Goal: Information Seeking & Learning: Learn about a topic

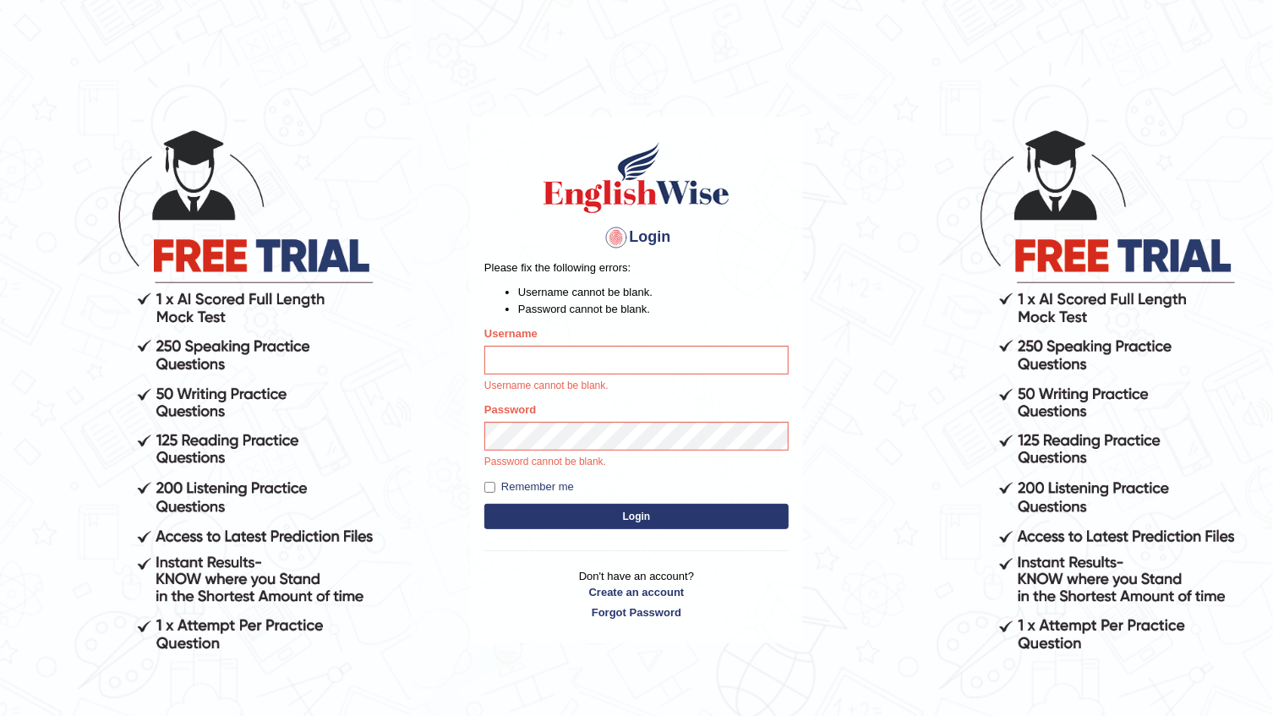
click at [781, 352] on input "Username" at bounding box center [637, 360] width 304 height 29
type input "Abanoubsaid"
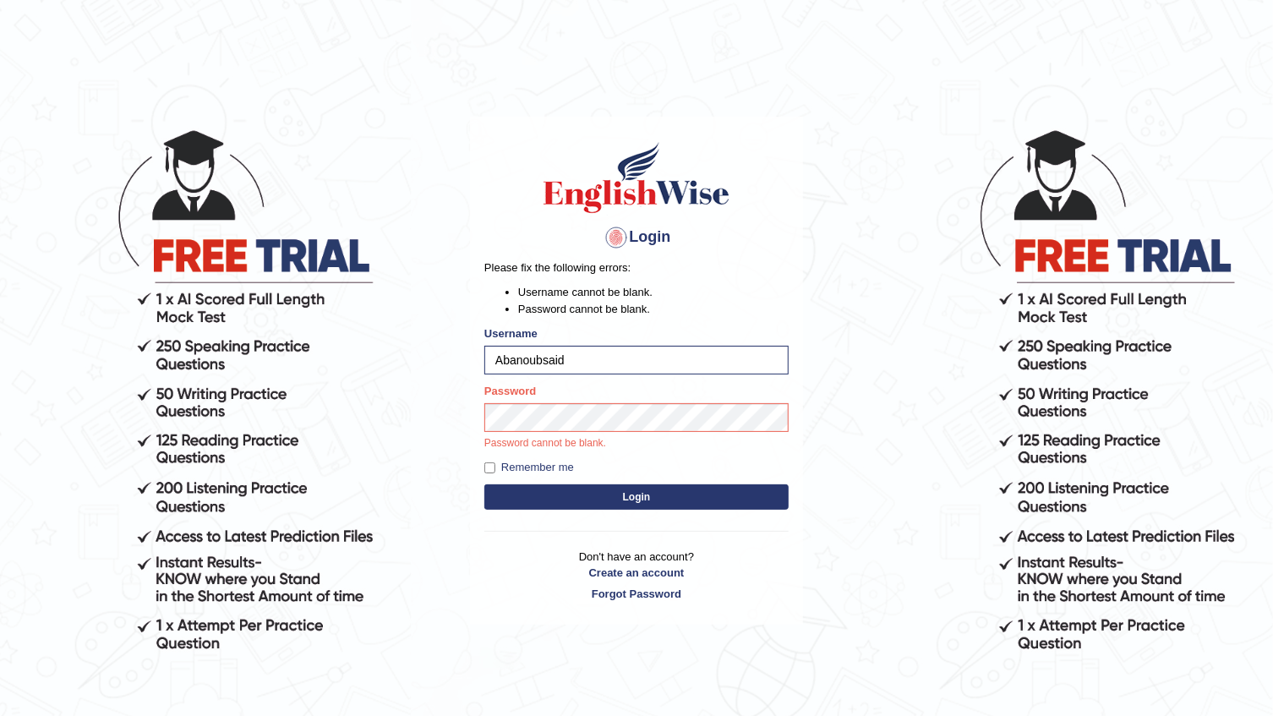
click at [775, 495] on button "Login" at bounding box center [637, 497] width 304 height 25
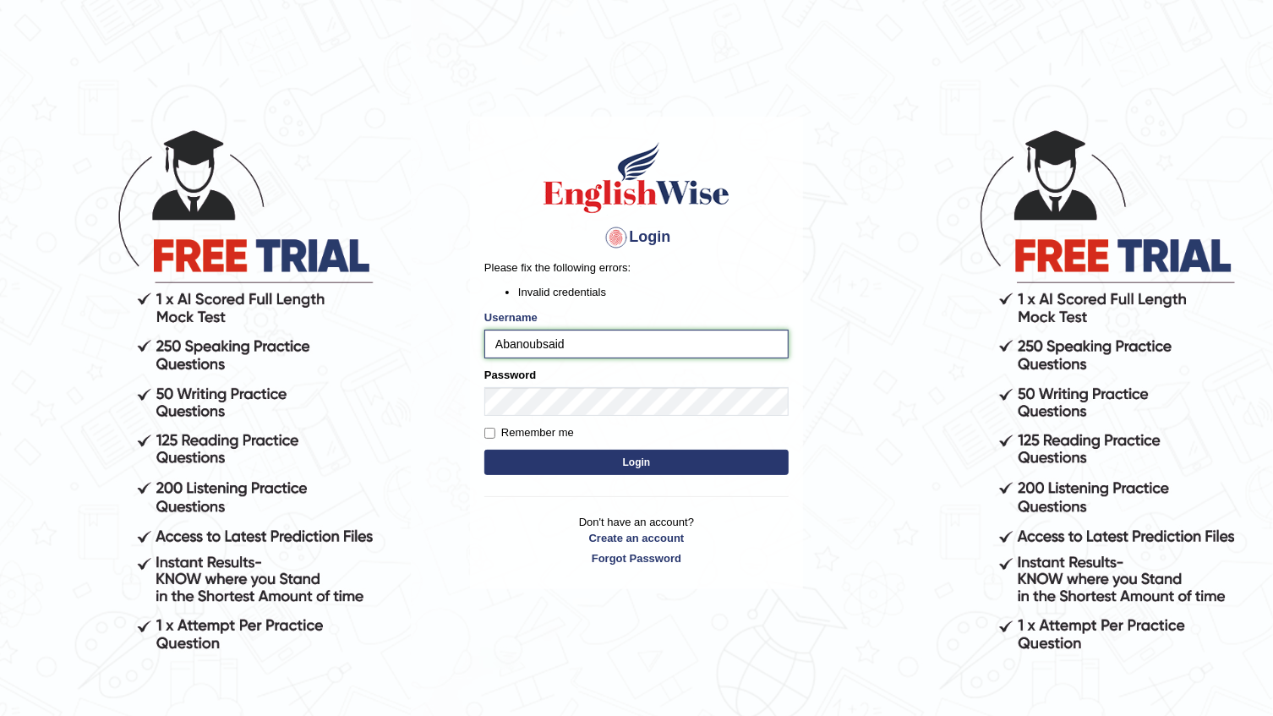
click at [493, 344] on input "Abanoubsaid" at bounding box center [637, 344] width 304 height 29
click at [607, 471] on button "Login" at bounding box center [637, 462] width 304 height 25
click at [638, 457] on button "Login" at bounding box center [637, 462] width 304 height 25
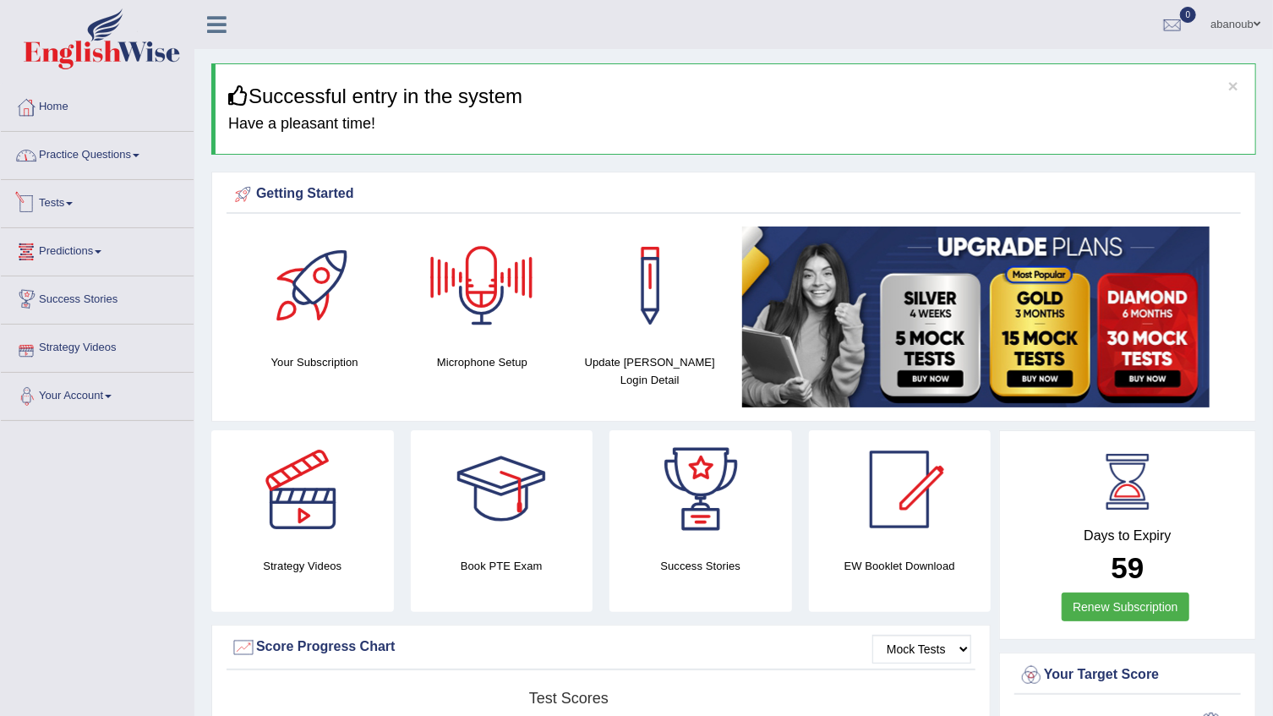
click at [102, 169] on link "Practice Questions" at bounding box center [97, 153] width 193 height 42
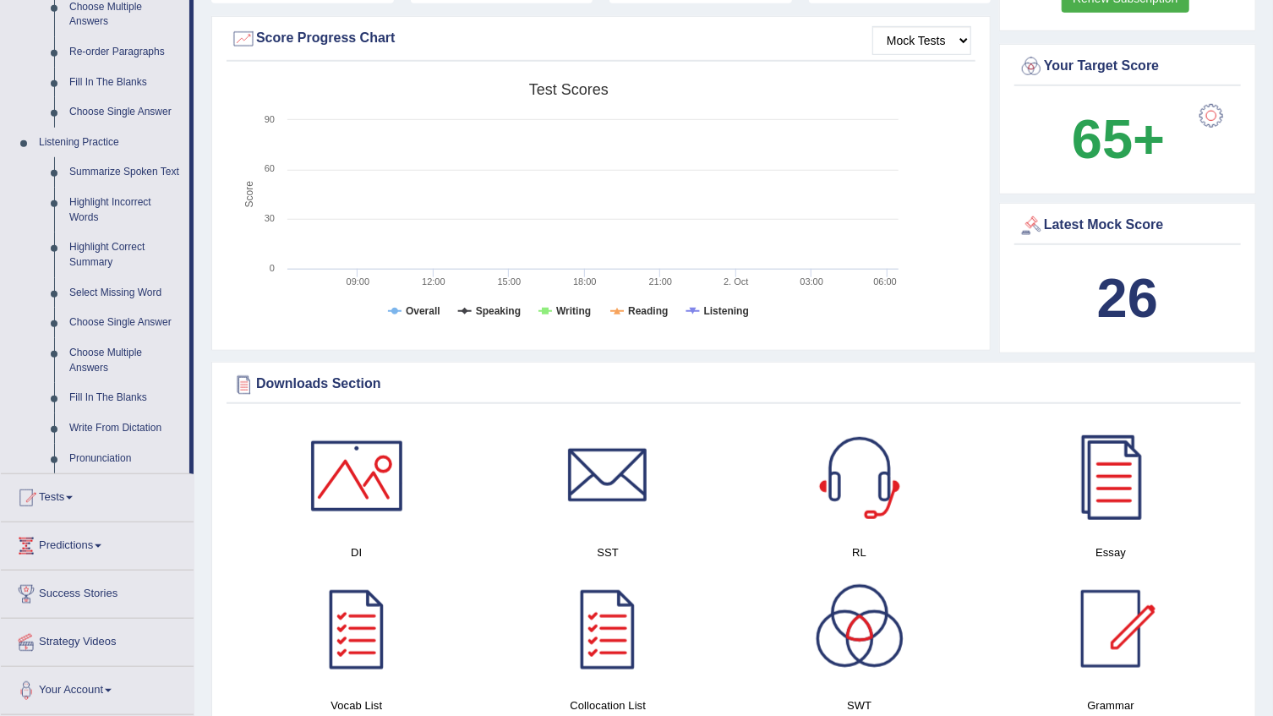
scroll to position [615, 0]
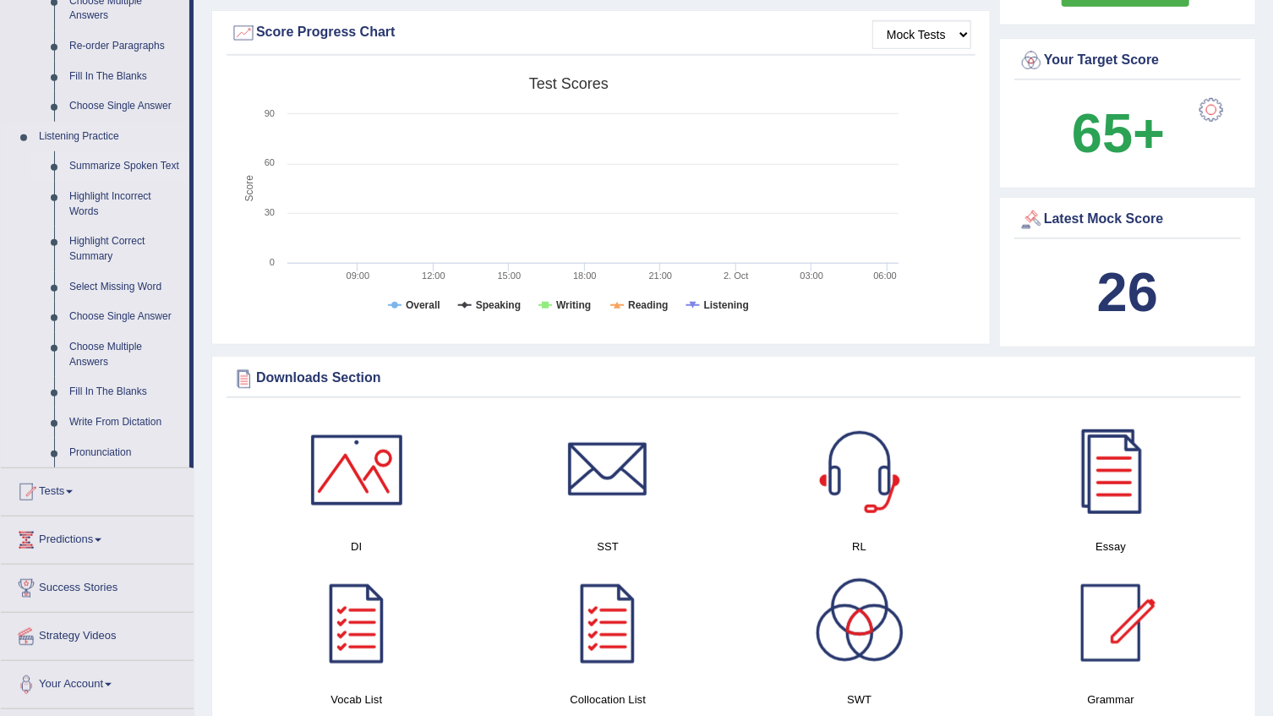
click at [115, 168] on link "Summarize Spoken Text" at bounding box center [126, 166] width 128 height 30
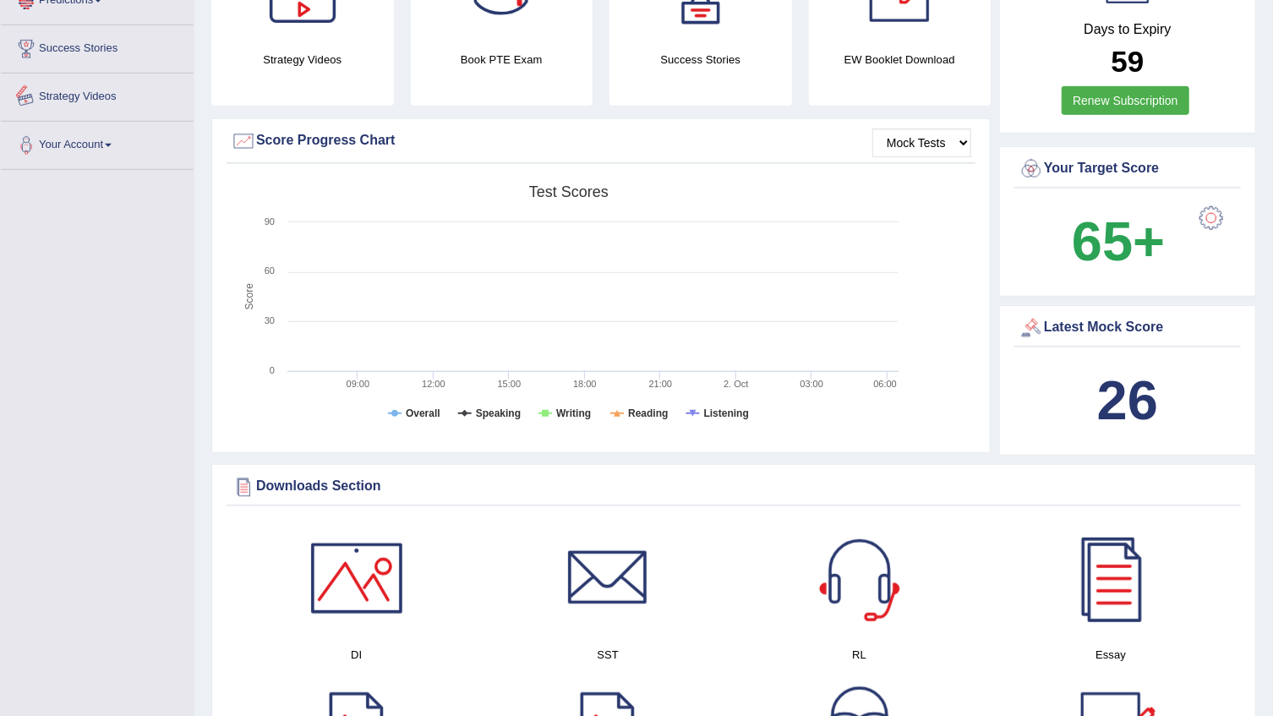
scroll to position [686, 0]
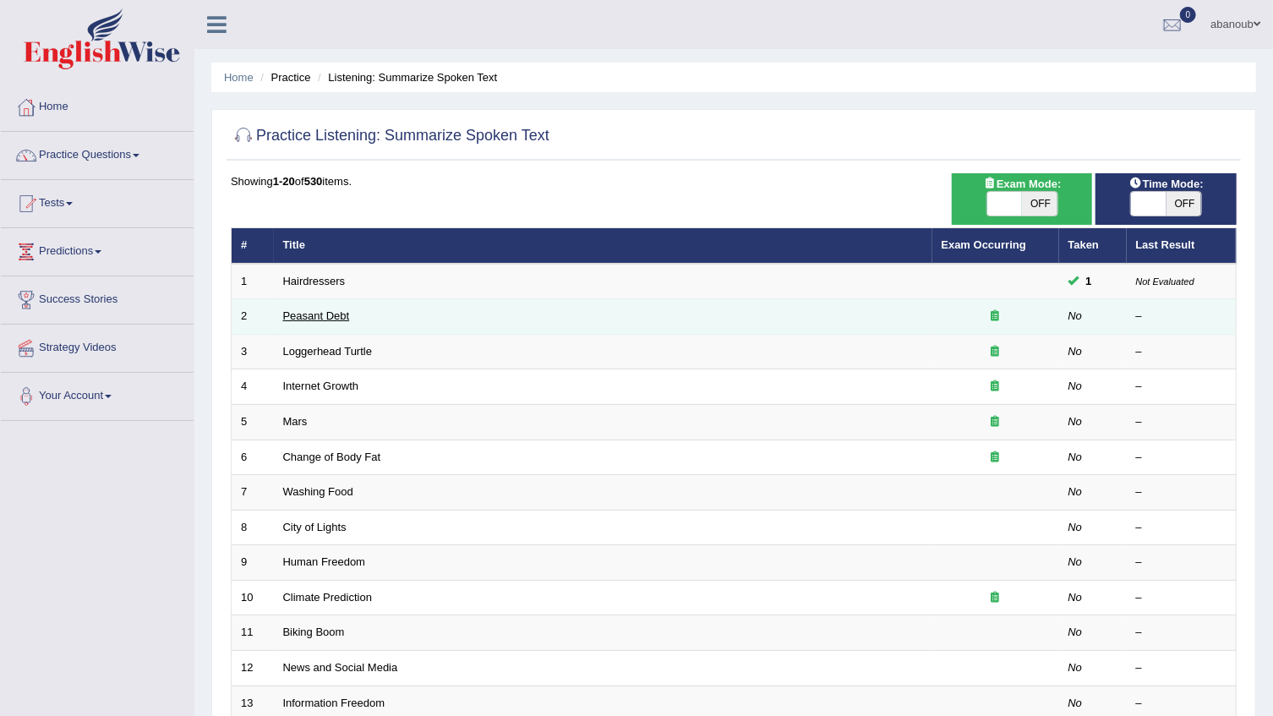
click at [304, 314] on link "Peasant Debt" at bounding box center [316, 315] width 67 height 13
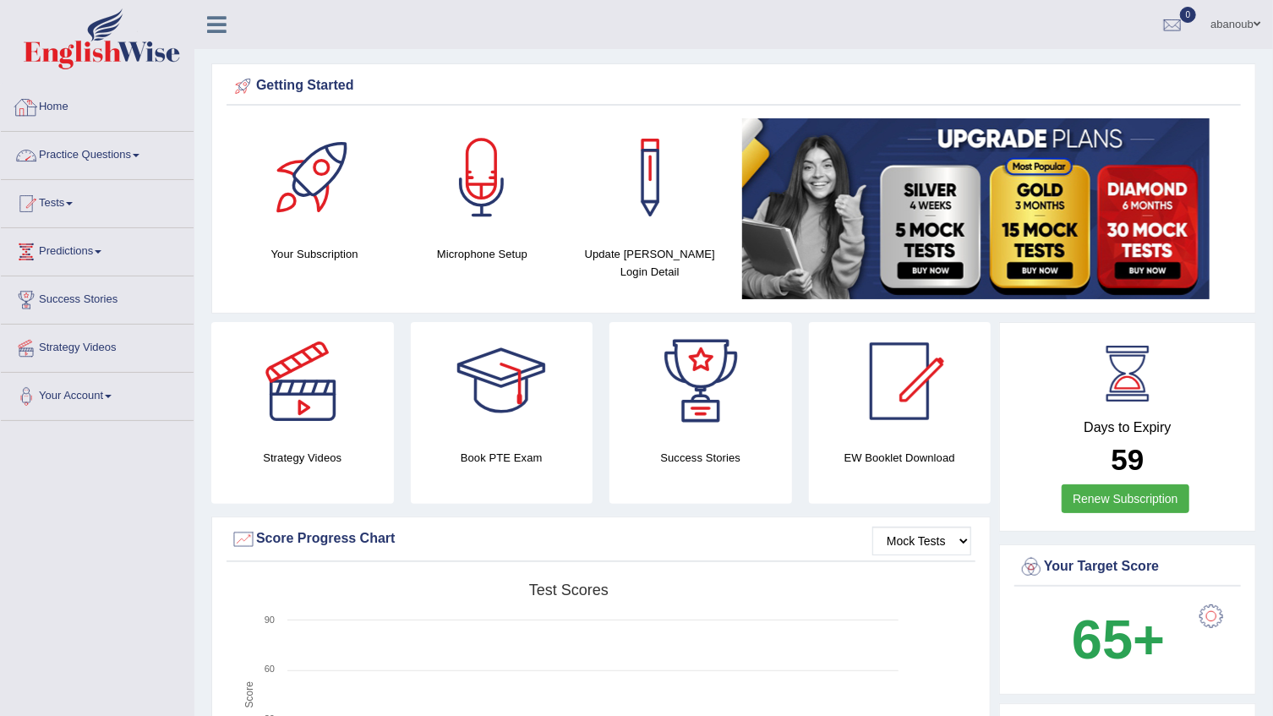
click at [92, 152] on link "Practice Questions" at bounding box center [97, 153] width 193 height 42
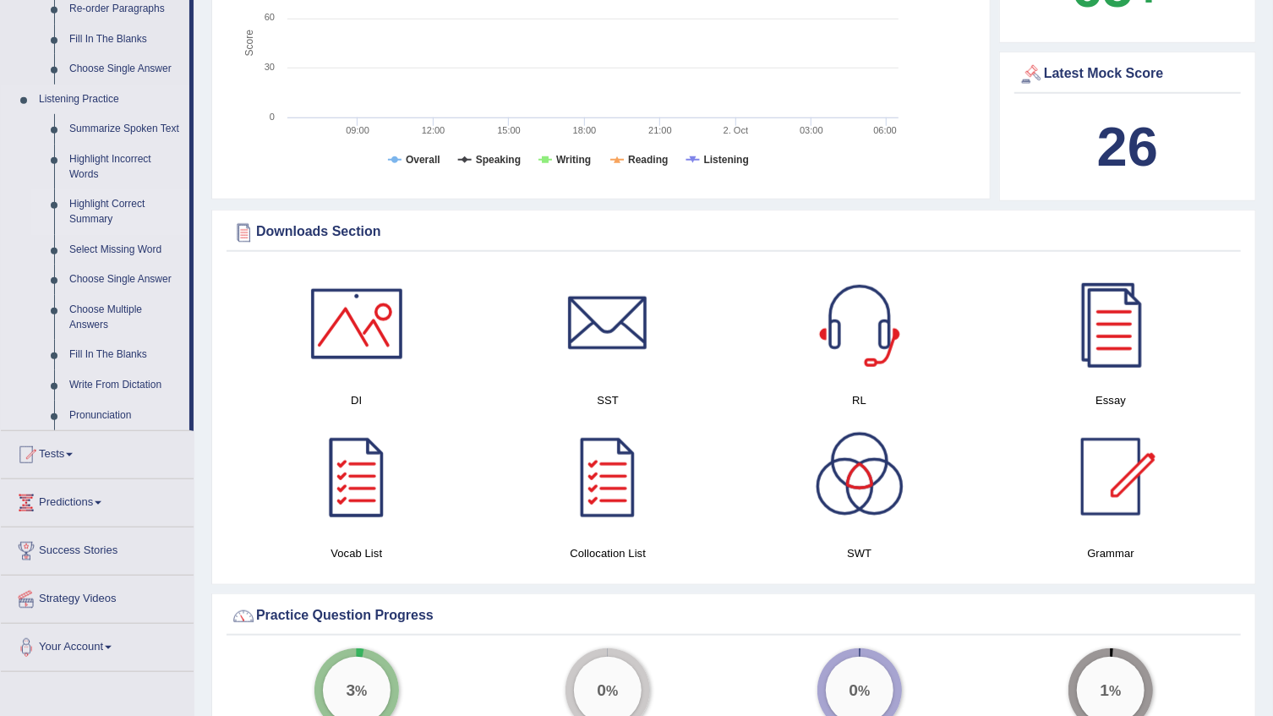
scroll to position [615, 0]
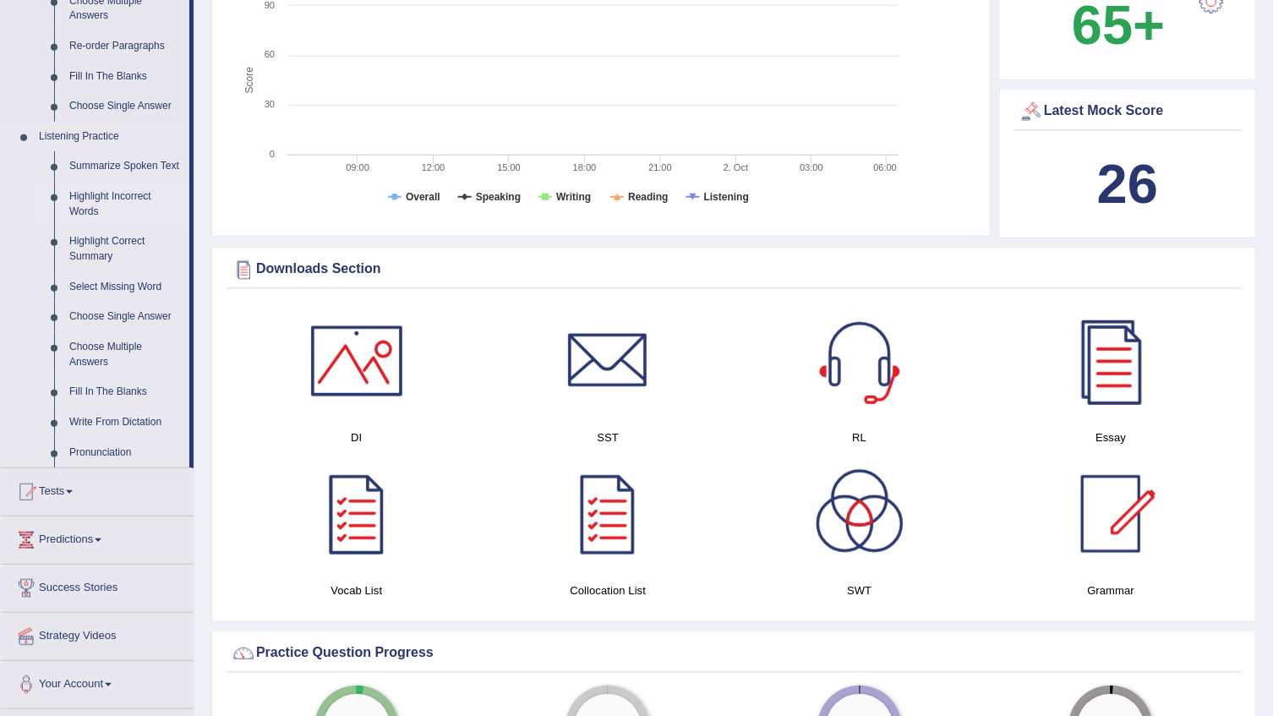
click at [107, 190] on link "Highlight Incorrect Words" at bounding box center [126, 204] width 128 height 45
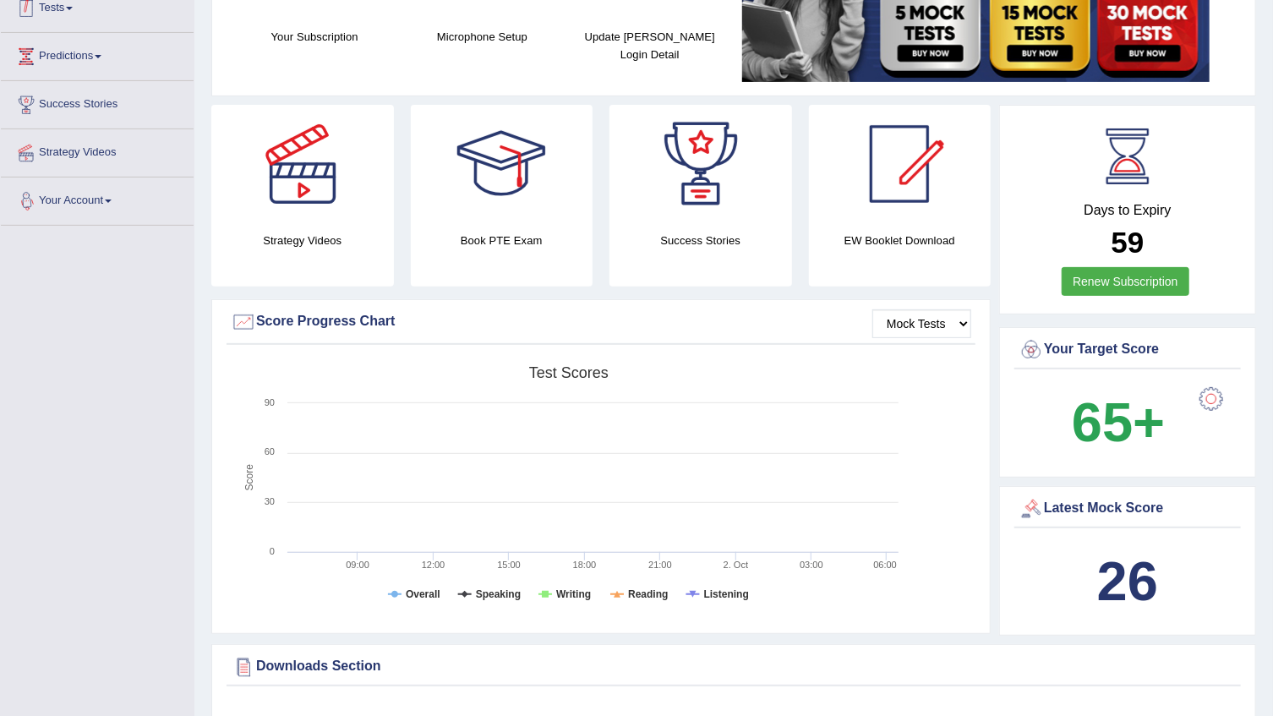
scroll to position [220, 0]
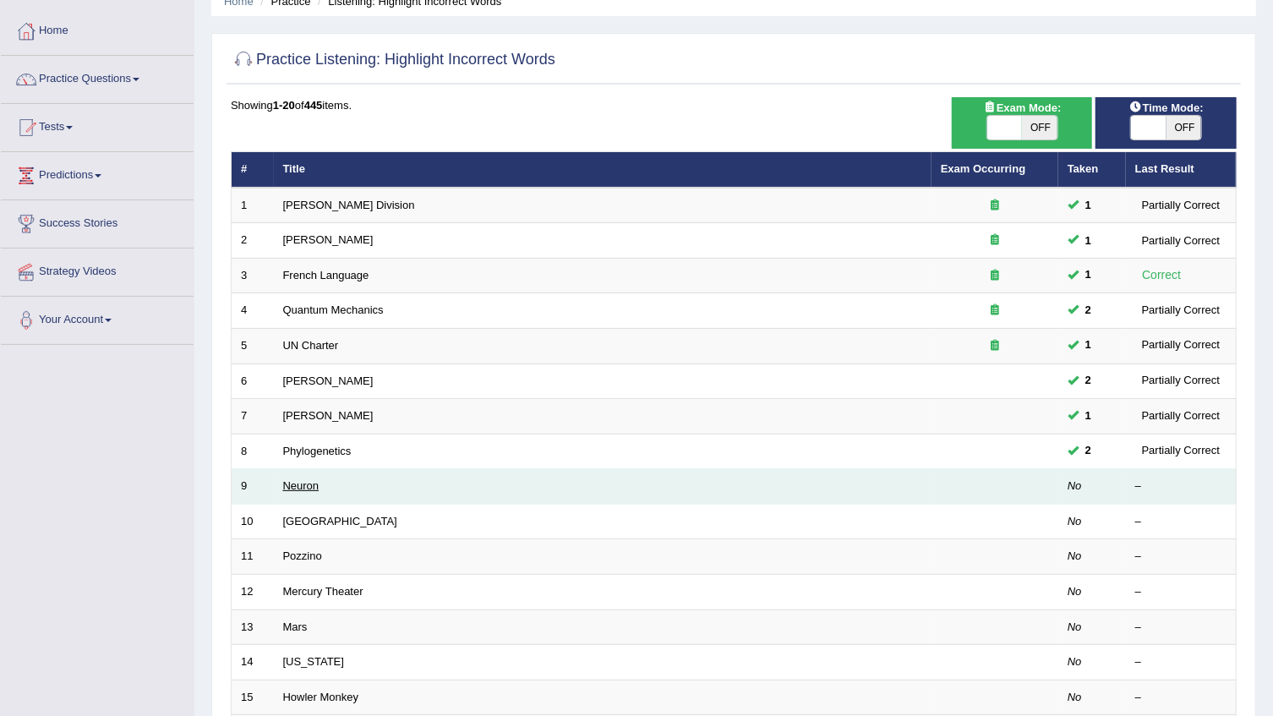
click at [312, 483] on link "Neuron" at bounding box center [301, 485] width 36 height 13
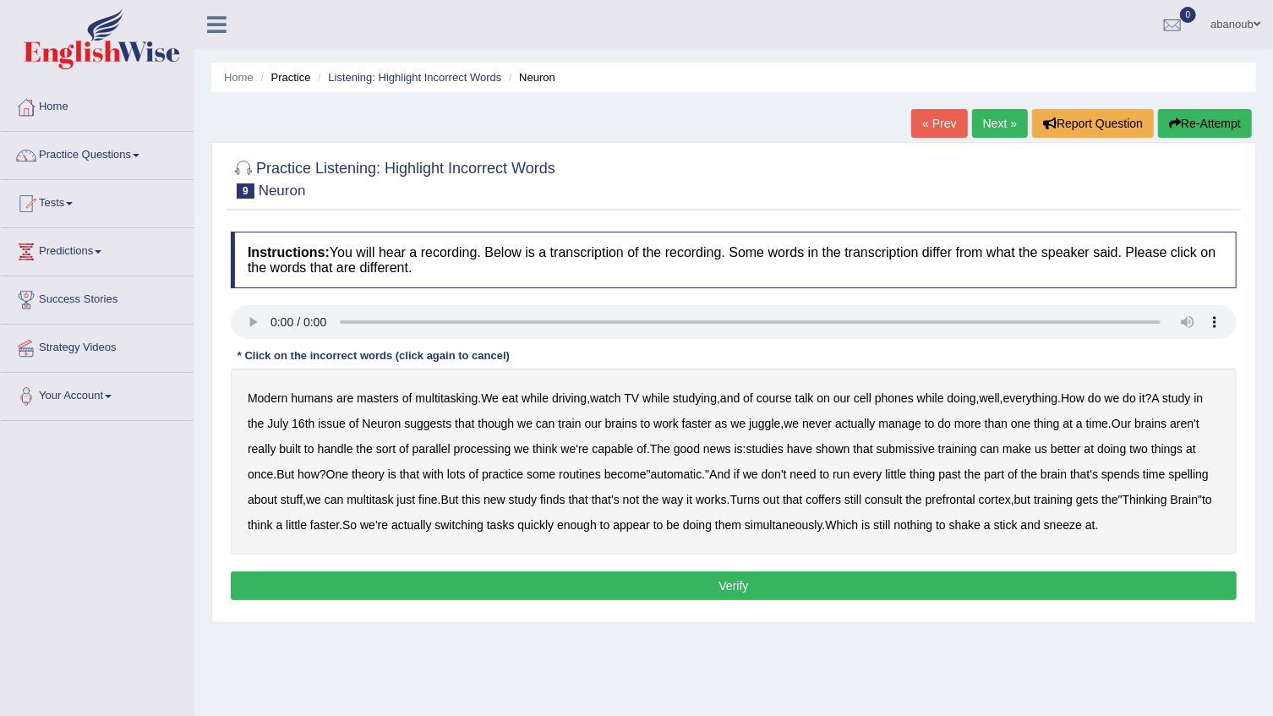
click at [514, 424] on b "though" at bounding box center [496, 424] width 36 height 14
click at [1119, 445] on b "doing" at bounding box center [1112, 449] width 29 height 14
click at [1109, 448] on b "doing" at bounding box center [1112, 449] width 29 height 14
click at [743, 448] on b "is" at bounding box center [739, 449] width 8 height 14
click at [841, 502] on b "coffers" at bounding box center [824, 500] width 36 height 14
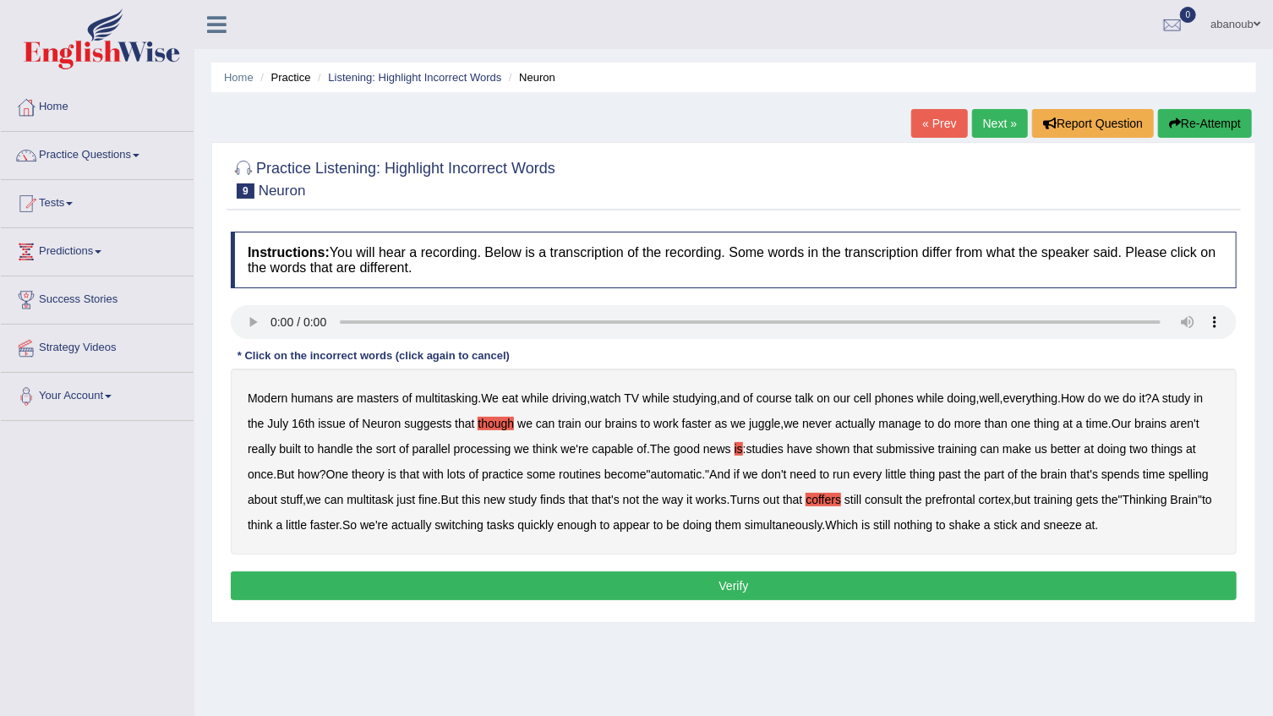
click at [746, 449] on div "Modern humans are masters of multitasking . We eat while driving , watch TV whi…" at bounding box center [734, 462] width 1006 height 186
click at [748, 455] on div "Modern humans are masters of multitasking . We eat while driving , watch TV whi…" at bounding box center [734, 462] width 1006 height 186
click at [755, 448] on b "studies" at bounding box center [765, 449] width 37 height 14
click at [734, 448] on div "Modern humans are masters of multitasking . We eat while driving , watch TV whi…" at bounding box center [734, 462] width 1006 height 186
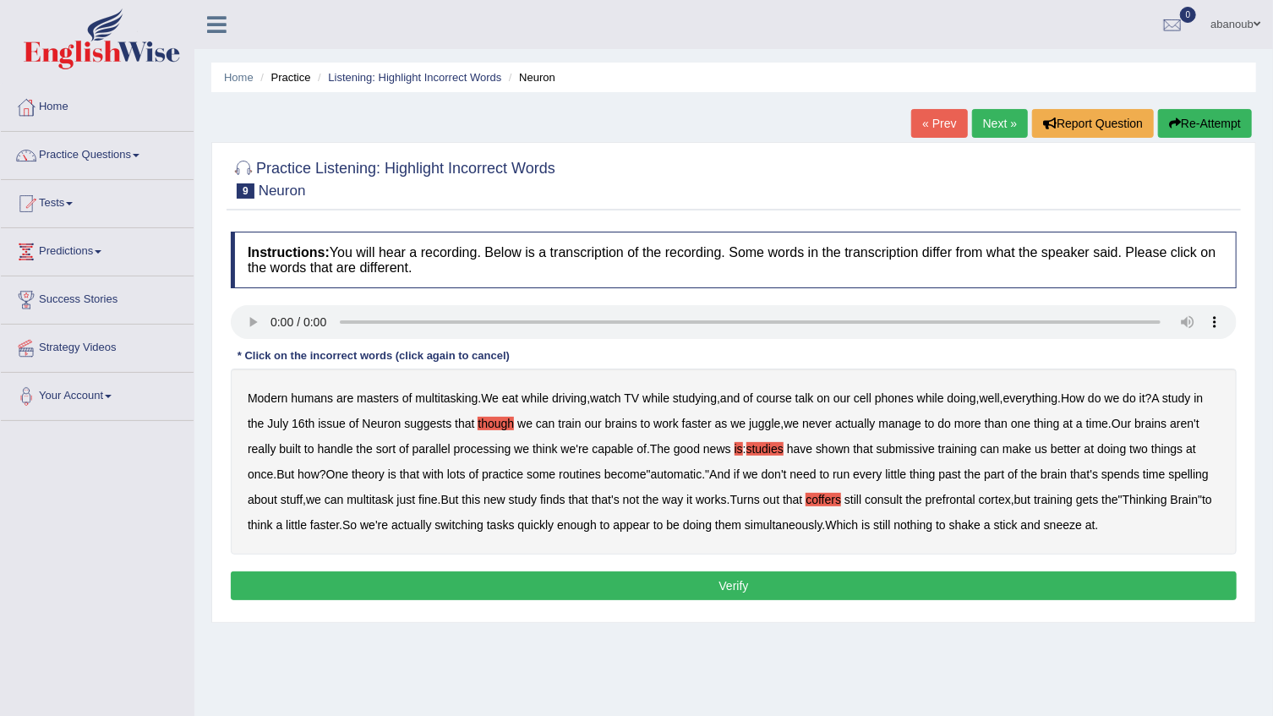
click at [742, 450] on b "is" at bounding box center [739, 449] width 8 height 14
click at [738, 450] on b "is" at bounding box center [739, 449] width 8 height 14
click at [760, 449] on b "studies" at bounding box center [765, 449] width 37 height 14
click at [446, 587] on button "Verify" at bounding box center [734, 586] width 1006 height 29
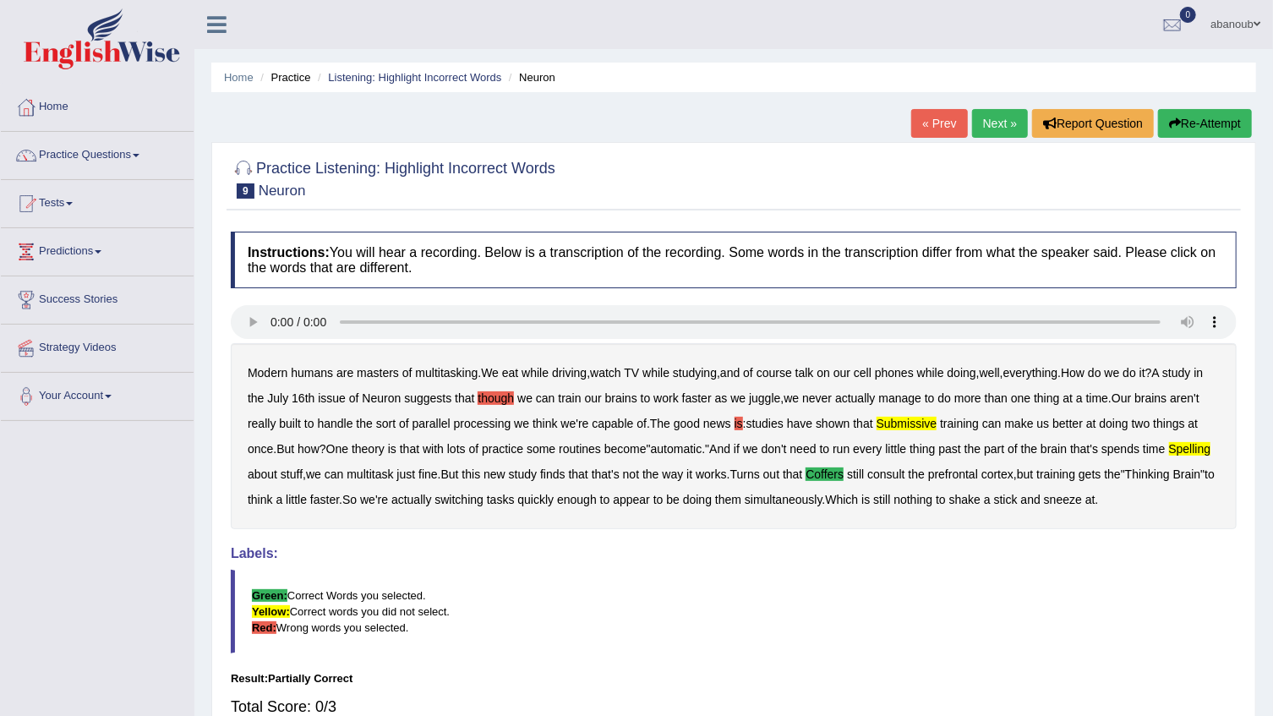
click at [1009, 119] on link "Next »" at bounding box center [1000, 123] width 56 height 29
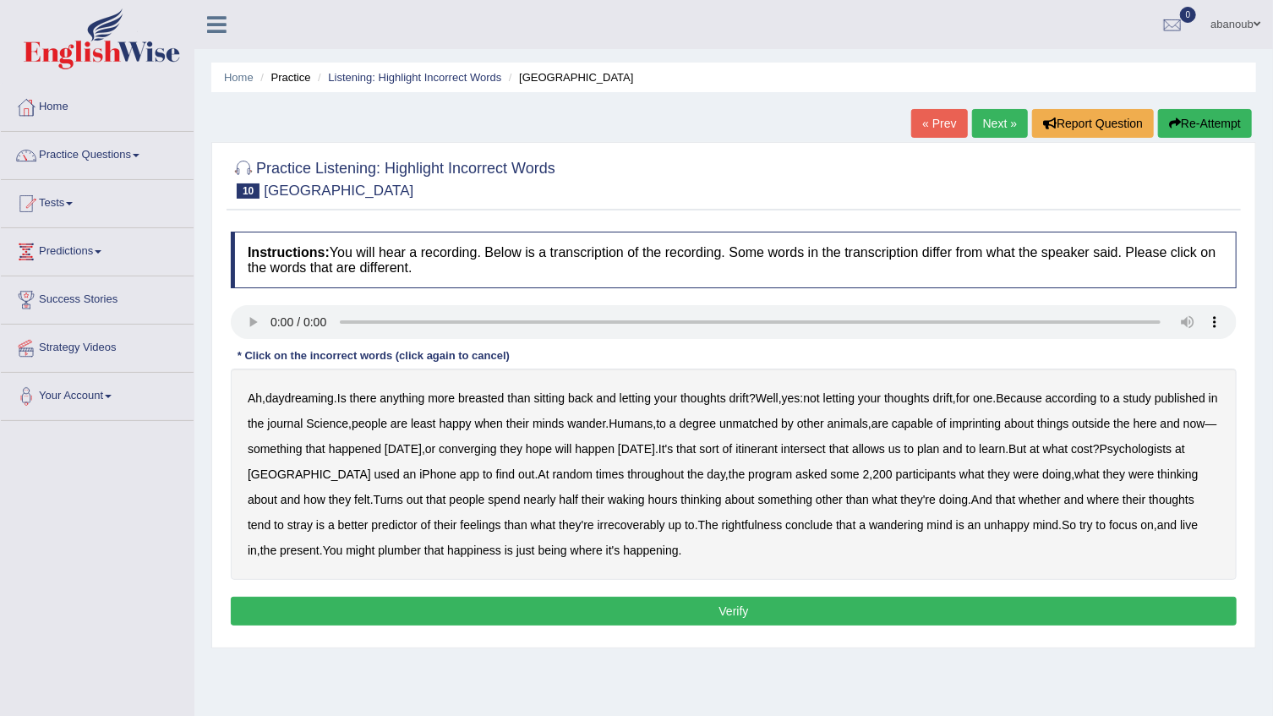
drag, startPoint x: 565, startPoint y: 450, endPoint x: 582, endPoint y: 454, distance: 17.4
click at [497, 453] on b "converging" at bounding box center [468, 449] width 58 height 14
click at [643, 526] on b "irrecoverably" at bounding box center [632, 525] width 68 height 14
click at [826, 446] on b "intersect" at bounding box center [803, 449] width 45 height 14
click at [1192, 499] on b "thoughts" at bounding box center [1172, 500] width 46 height 14
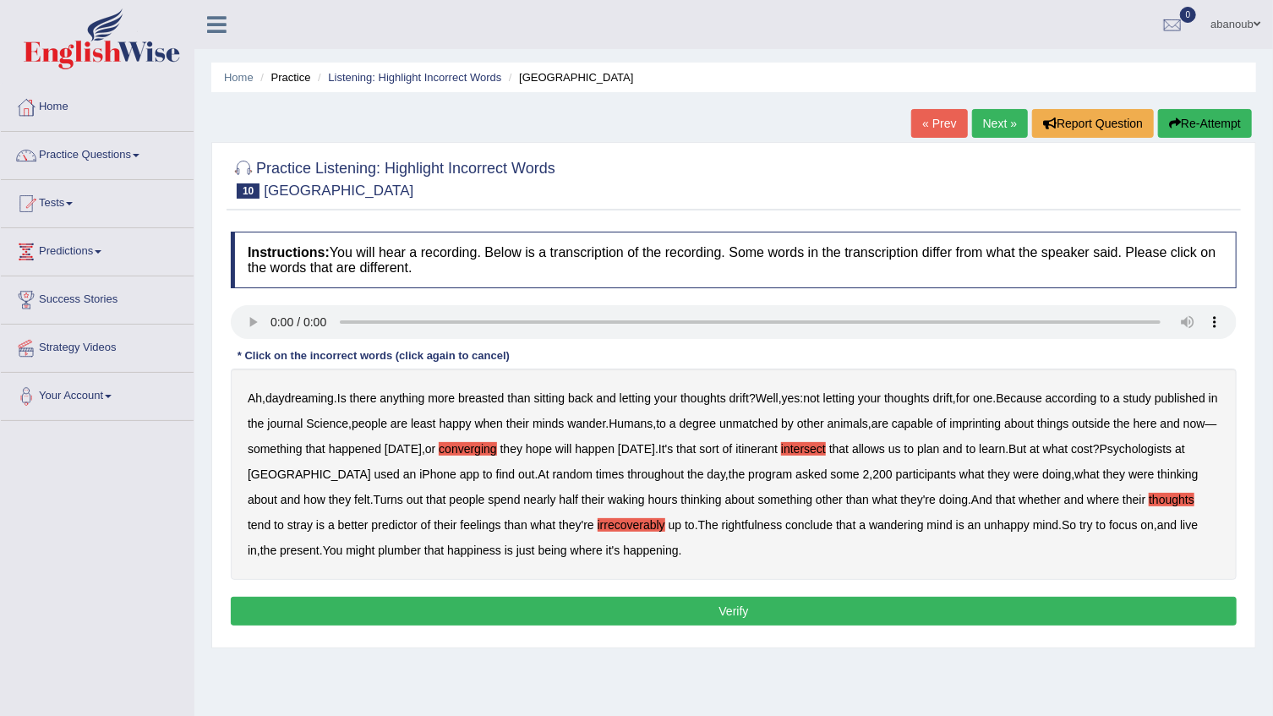
click at [717, 609] on button "Verify" at bounding box center [734, 611] width 1006 height 29
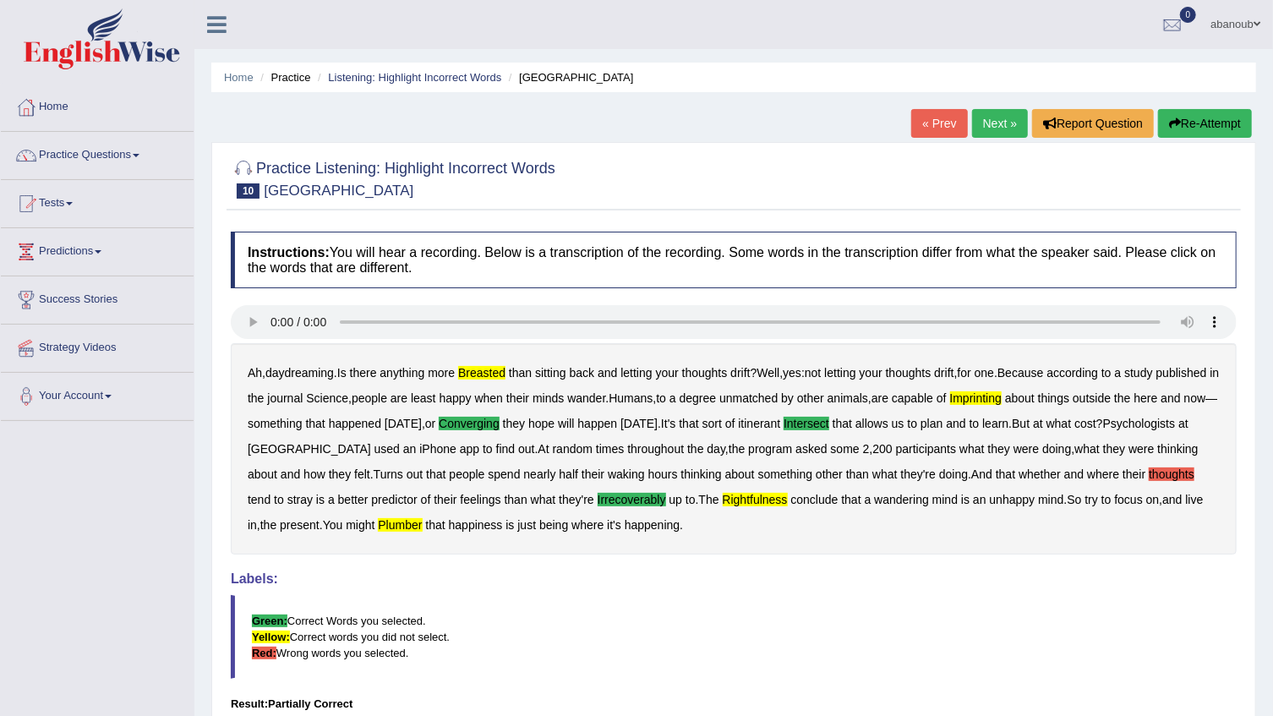
click at [974, 118] on link "Next »" at bounding box center [1000, 123] width 56 height 29
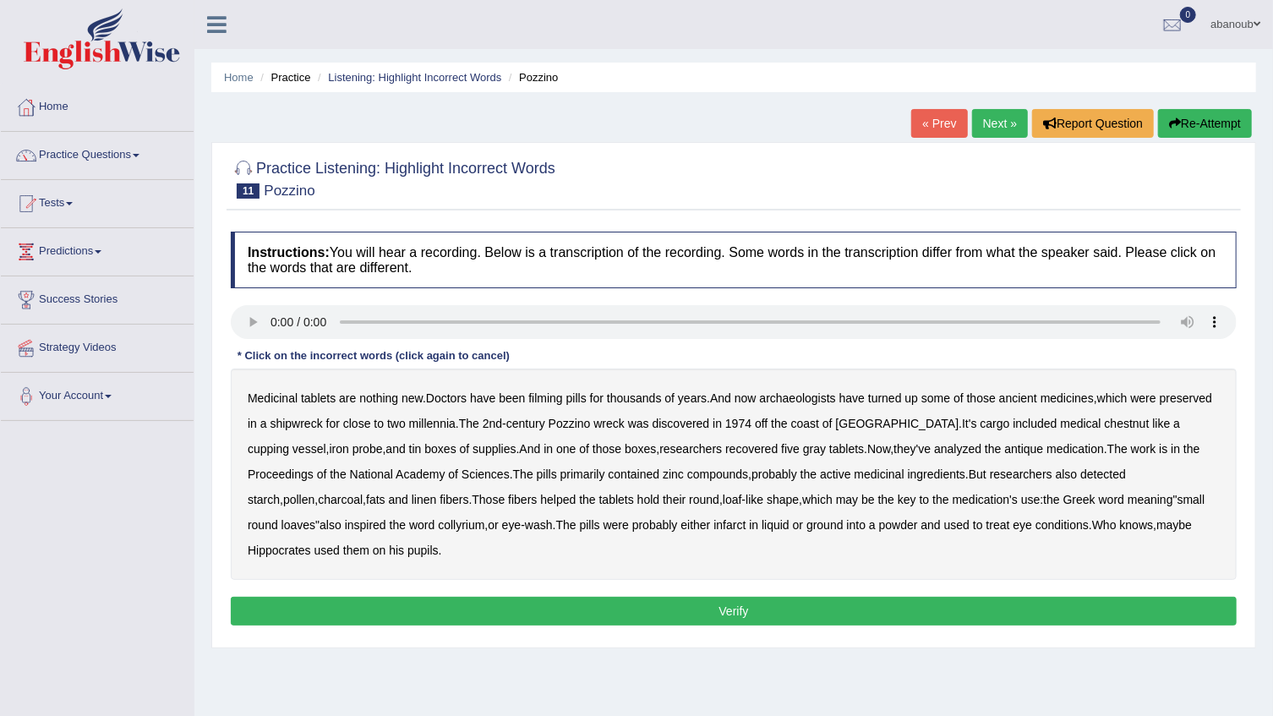
click at [714, 530] on b "infarct" at bounding box center [730, 525] width 32 height 14
drag, startPoint x: 1093, startPoint y: 426, endPoint x: 1112, endPoint y: 428, distance: 18.7
click at [1105, 426] on b "chestnut" at bounding box center [1127, 424] width 45 height 14
click at [901, 477] on b "medicinal" at bounding box center [880, 475] width 50 height 14
click at [990, 611] on button "Verify" at bounding box center [734, 611] width 1006 height 29
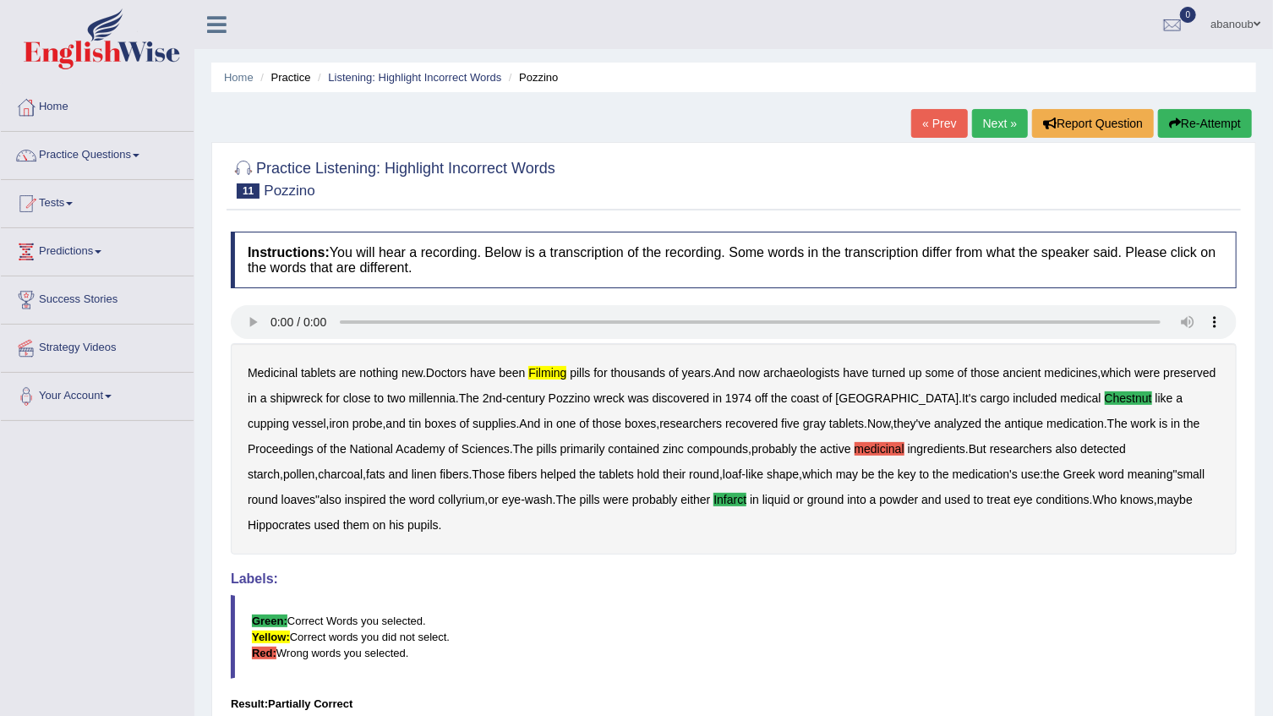
click at [1213, 115] on button "Re-Attempt" at bounding box center [1205, 123] width 94 height 29
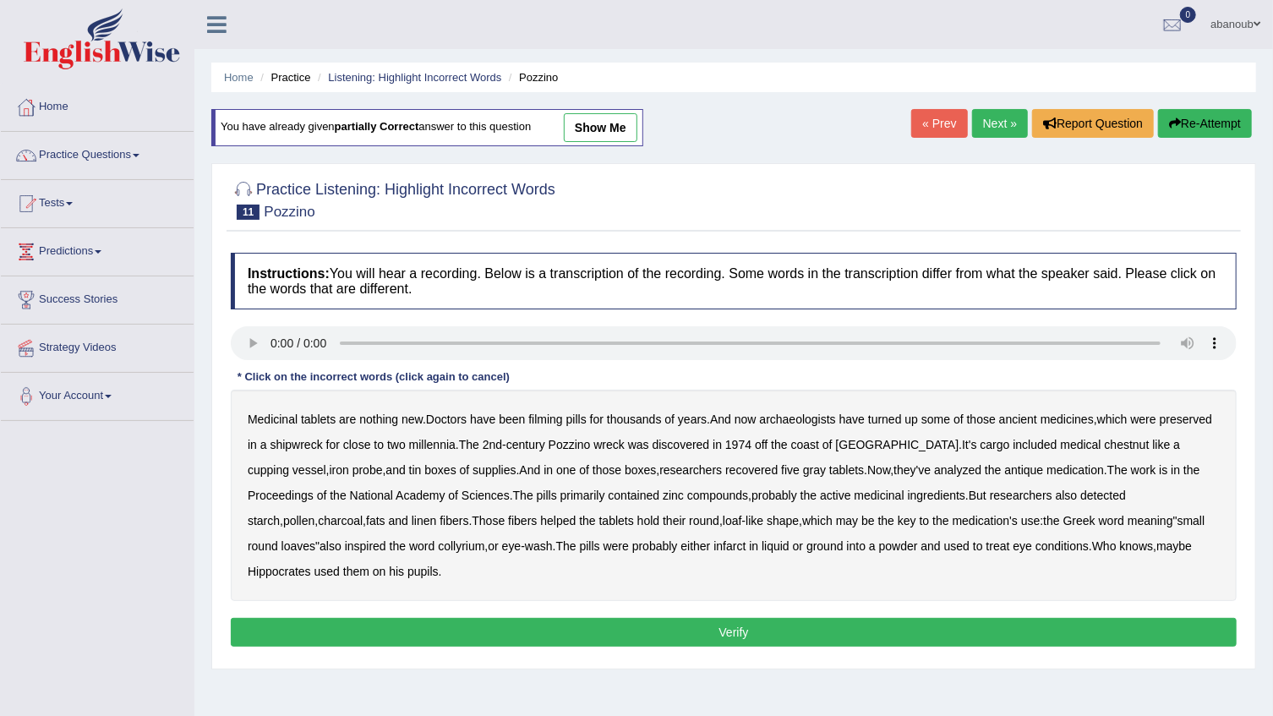
click at [540, 420] on b "filming" at bounding box center [545, 420] width 34 height 14
click at [1105, 448] on b "chestnut" at bounding box center [1127, 445] width 45 height 14
click at [888, 498] on b "medicinal" at bounding box center [880, 496] width 50 height 14
click at [928, 632] on button "Verify" at bounding box center [734, 632] width 1006 height 29
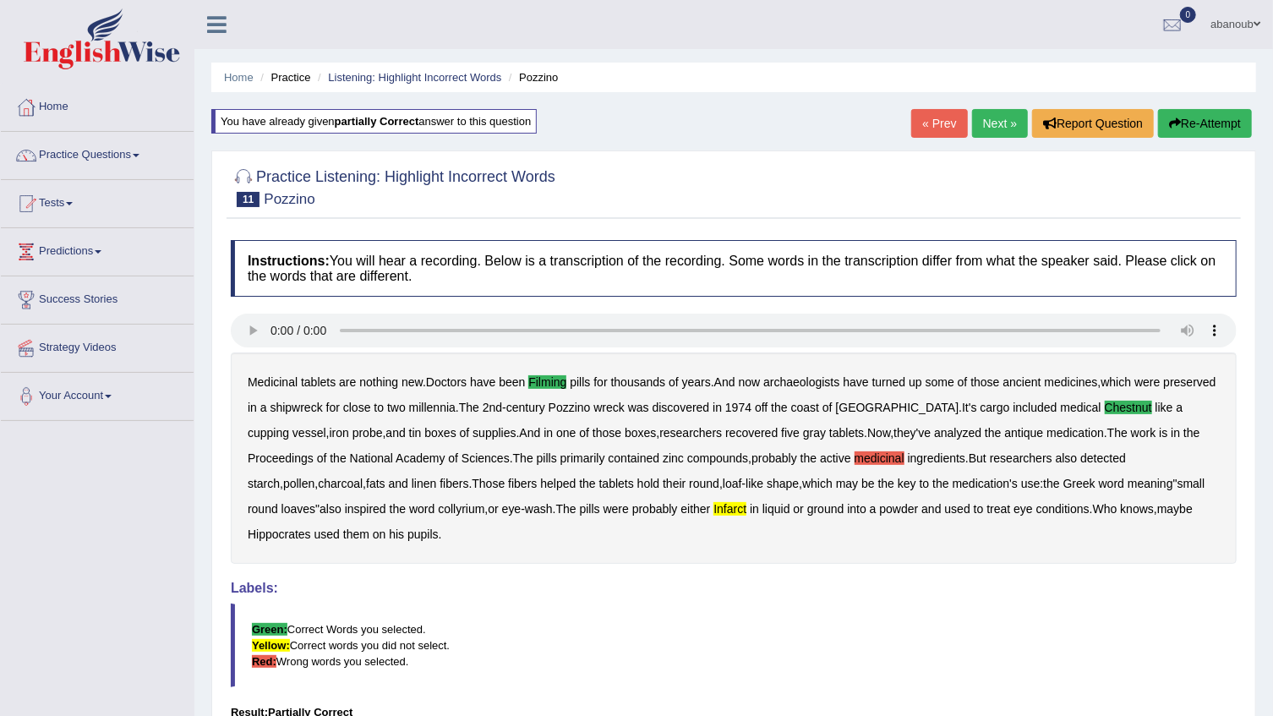
click at [1172, 120] on icon "button" at bounding box center [1175, 124] width 12 height 12
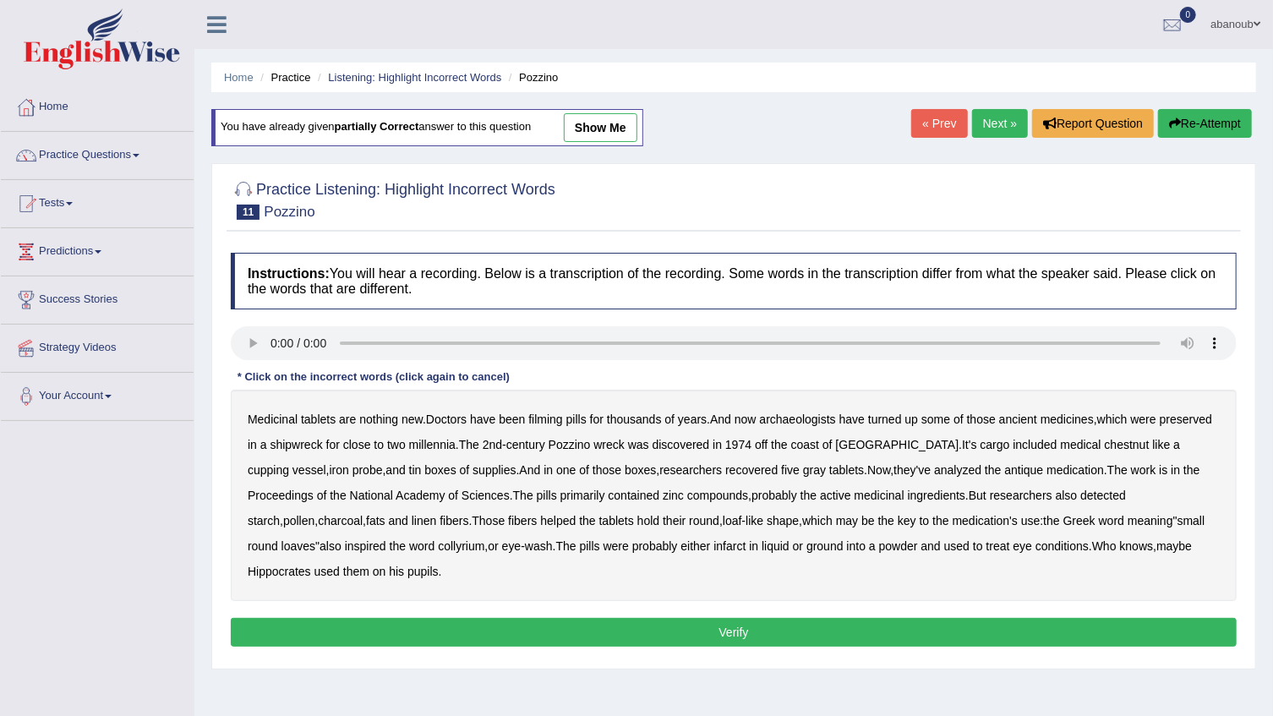
click at [542, 423] on b "filming" at bounding box center [545, 420] width 34 height 14
click at [1105, 446] on b "chestnut" at bounding box center [1127, 445] width 45 height 14
click at [714, 548] on b "infarct" at bounding box center [730, 546] width 32 height 14
click at [674, 627] on button "Verify" at bounding box center [734, 632] width 1006 height 29
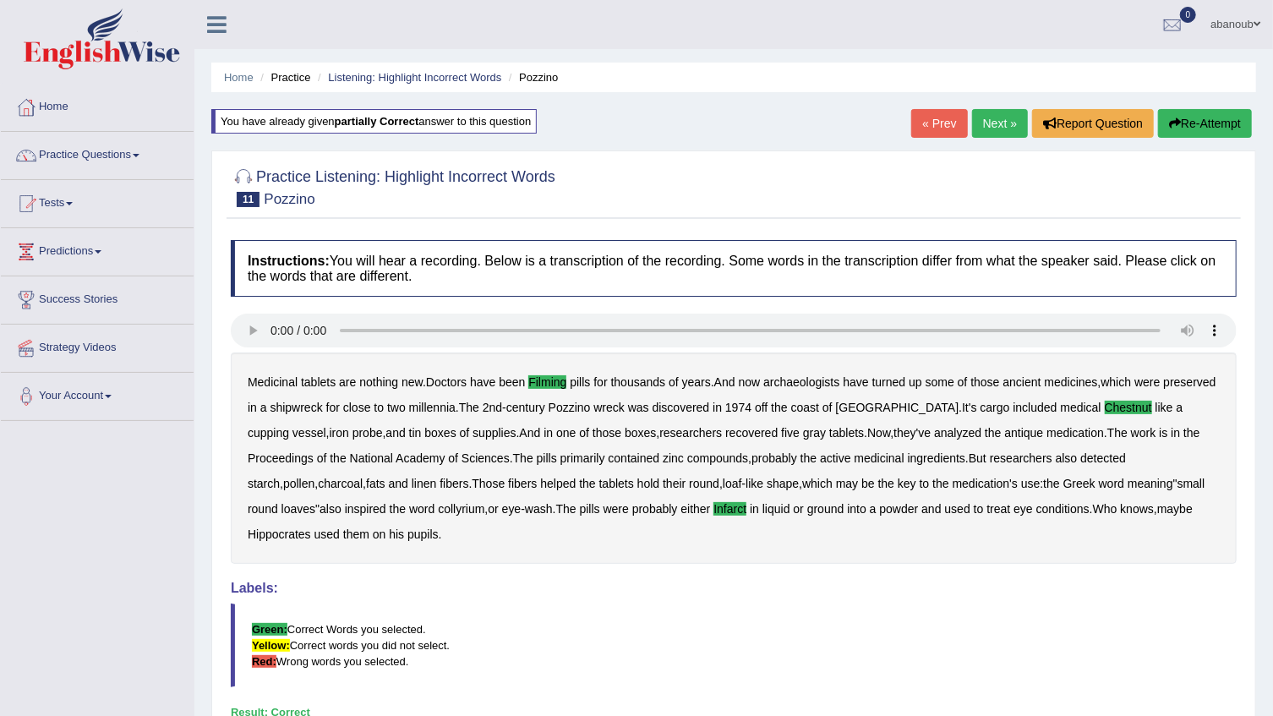
click at [1010, 127] on link "Next »" at bounding box center [1000, 123] width 56 height 29
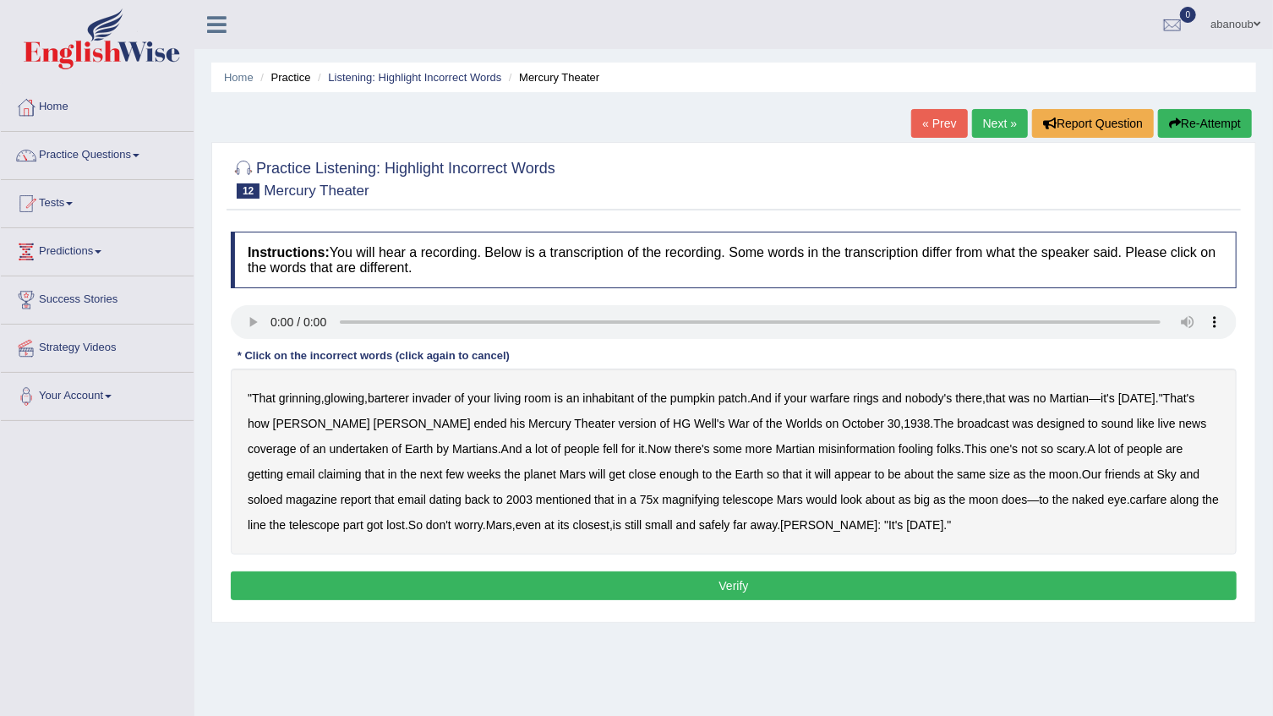
click at [330, 451] on b "undertaken" at bounding box center [359, 449] width 59 height 14
click at [282, 493] on b "soloed" at bounding box center [265, 500] width 35 height 14
click at [1131, 504] on b "carfare" at bounding box center [1149, 500] width 37 height 14
click at [1068, 400] on b "Martian" at bounding box center [1070, 399] width 40 height 14
click at [776, 448] on b "Martian" at bounding box center [796, 449] width 40 height 14
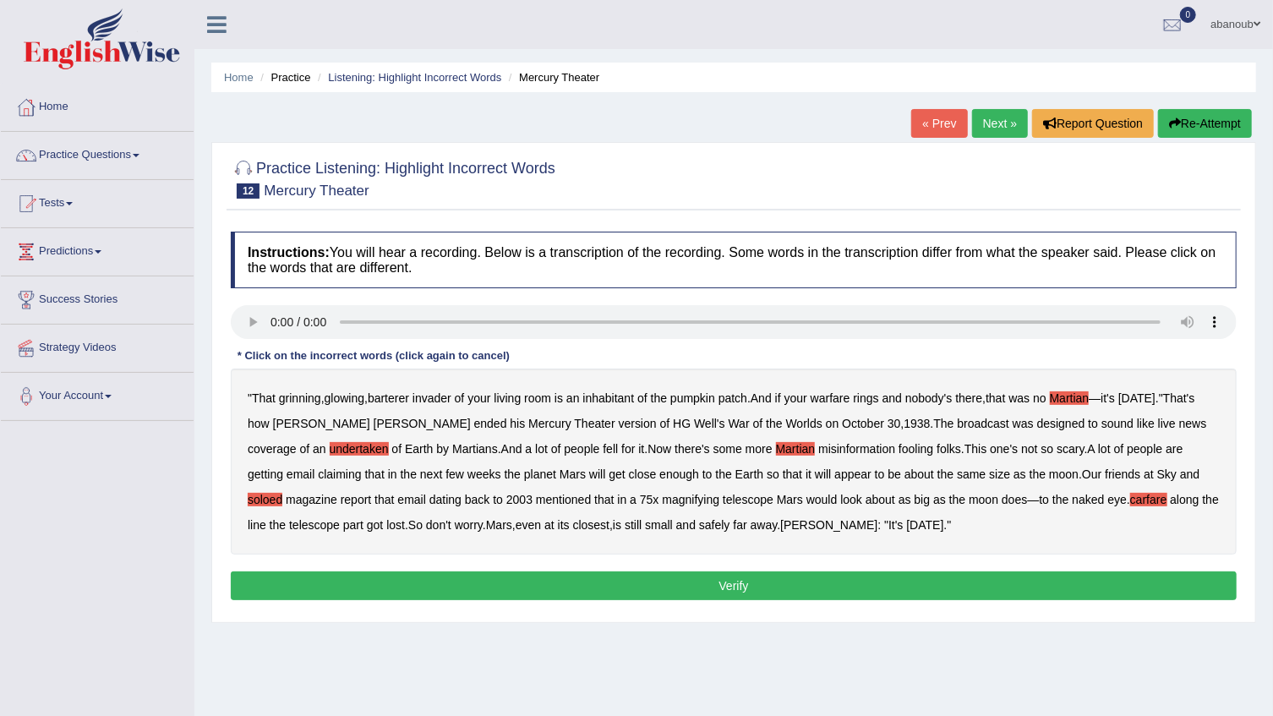
click at [881, 583] on button "Verify" at bounding box center [734, 586] width 1006 height 29
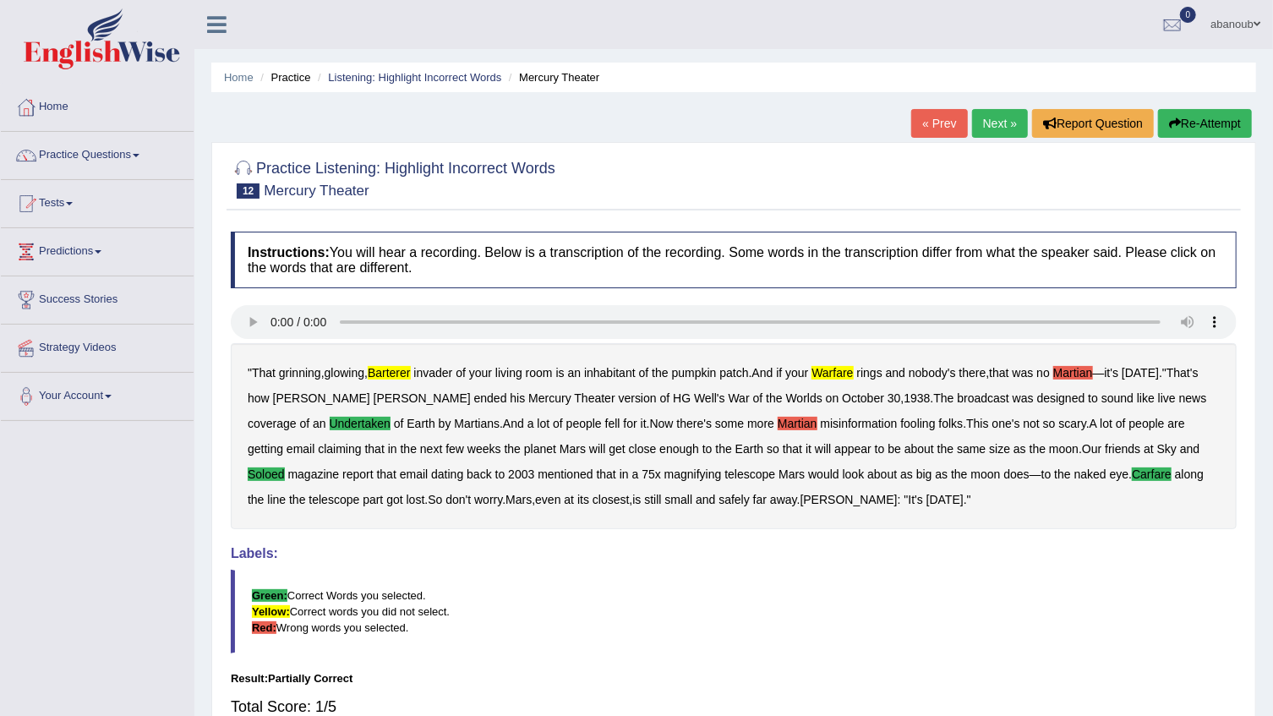
scroll to position [76, 0]
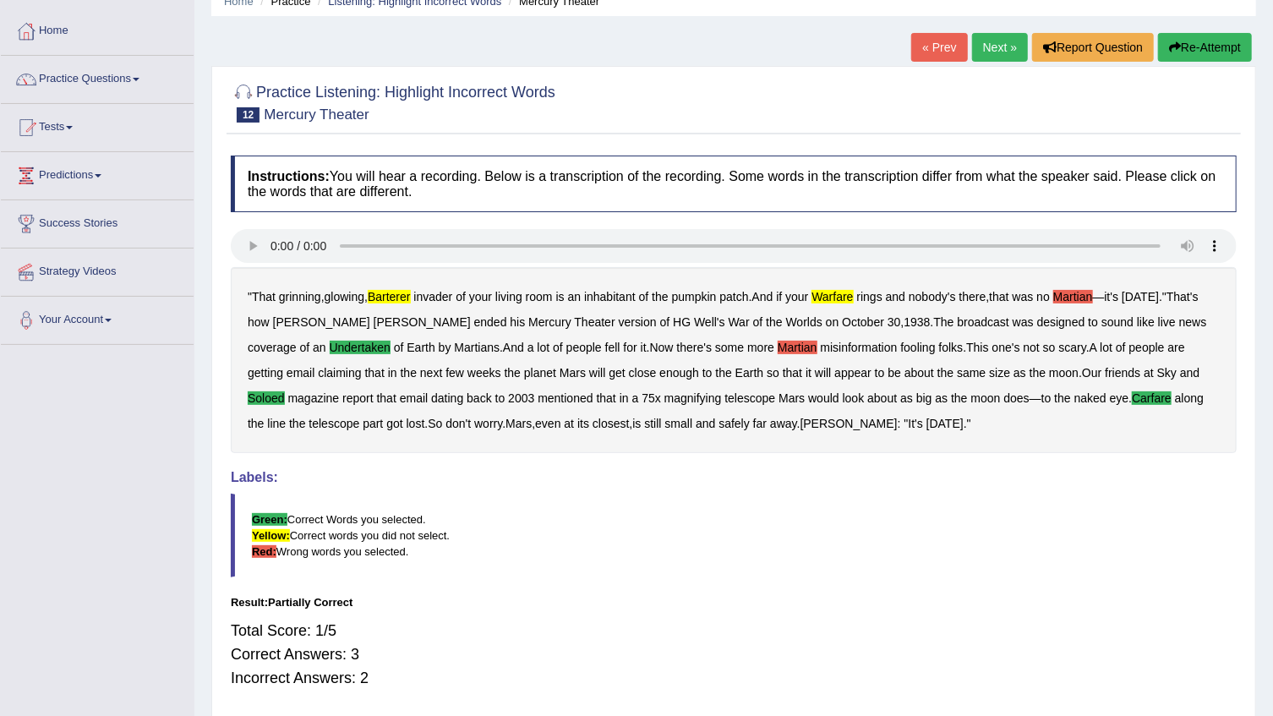
click at [1191, 44] on button "Re-Attempt" at bounding box center [1205, 47] width 94 height 29
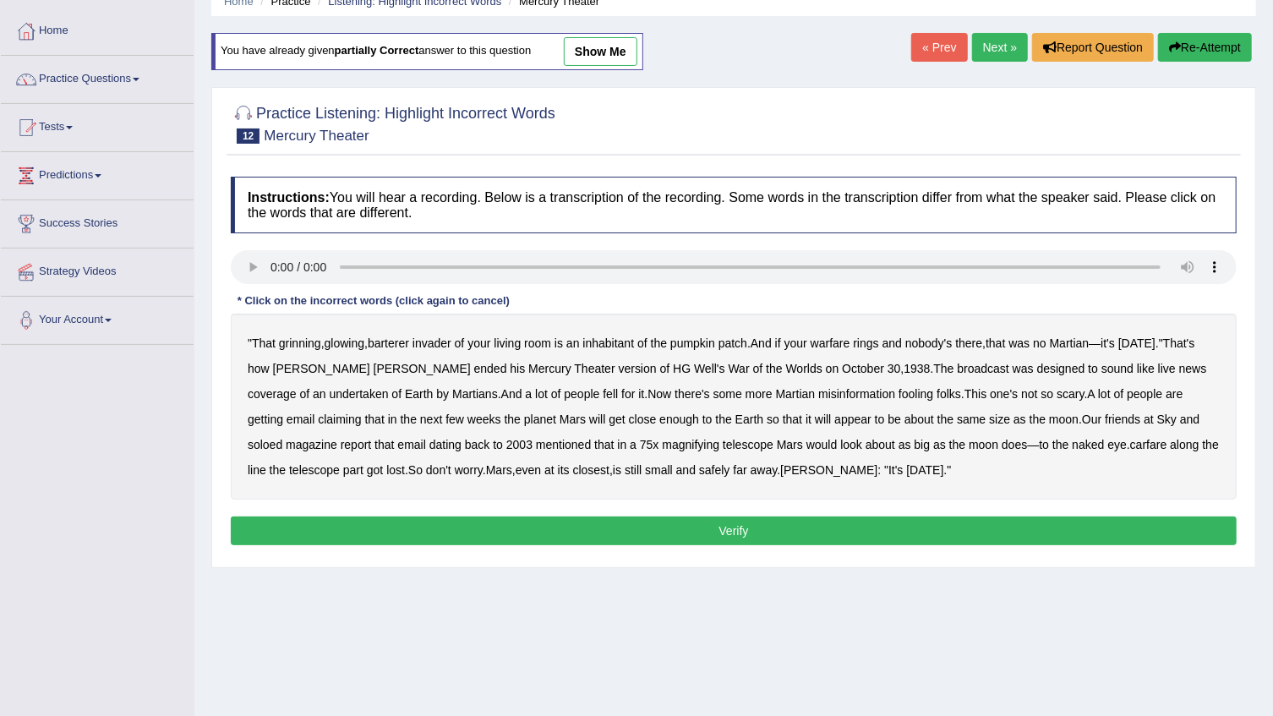
click at [387, 346] on b "barterer" at bounding box center [388, 344] width 41 height 14
click at [330, 387] on b "undertaken" at bounding box center [359, 394] width 59 height 14
click at [282, 438] on b "soloed" at bounding box center [265, 445] width 35 height 14
click at [484, 522] on button "Verify" at bounding box center [734, 531] width 1006 height 29
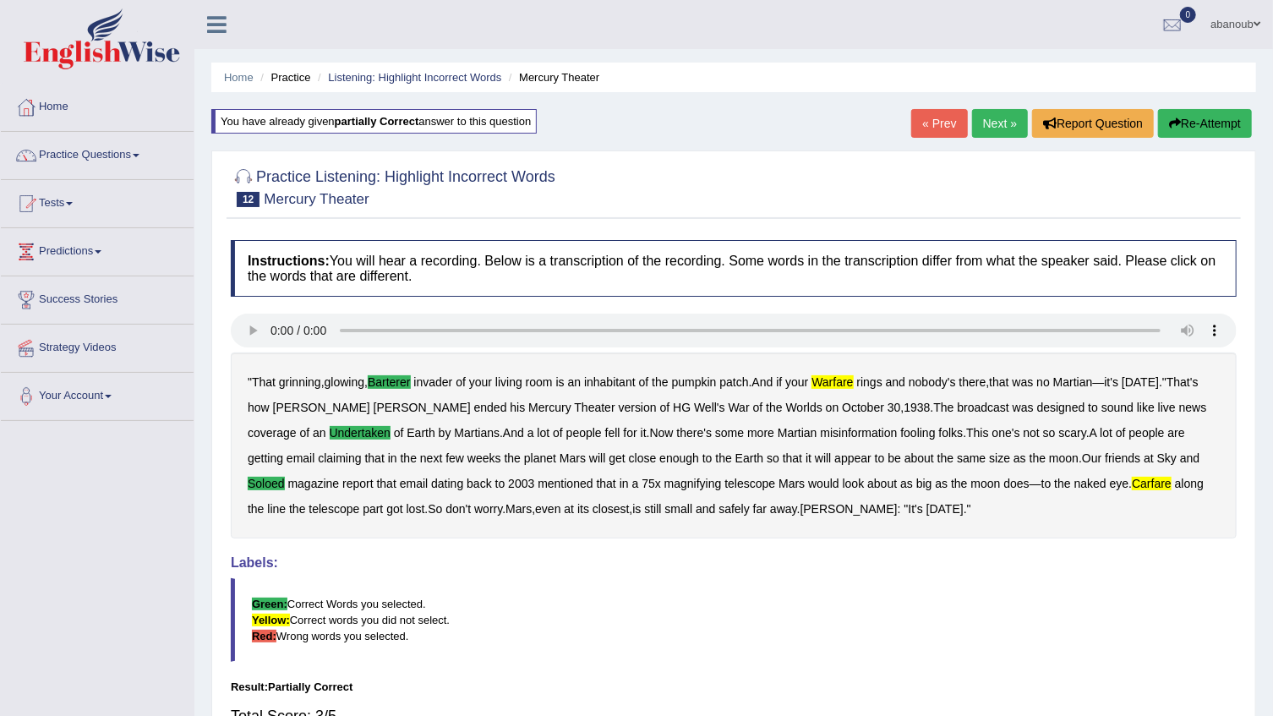
click at [1007, 127] on link "Next »" at bounding box center [1000, 123] width 56 height 29
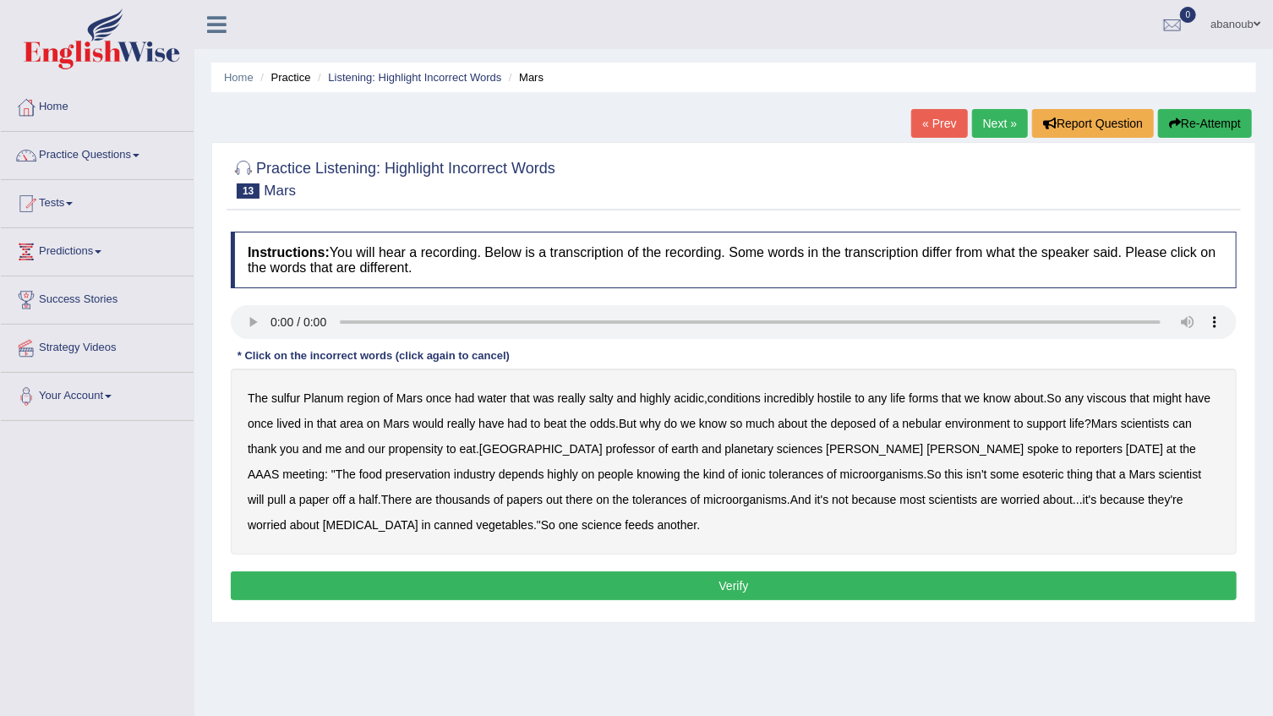
click at [1118, 397] on b "viscous" at bounding box center [1107, 399] width 40 height 14
click at [595, 426] on b "odds" at bounding box center [602, 424] width 25 height 14
click at [832, 420] on b "deposed" at bounding box center [854, 424] width 46 height 14
click at [816, 423] on b "the" at bounding box center [819, 424] width 16 height 14
click at [885, 427] on b "of" at bounding box center [884, 424] width 10 height 14
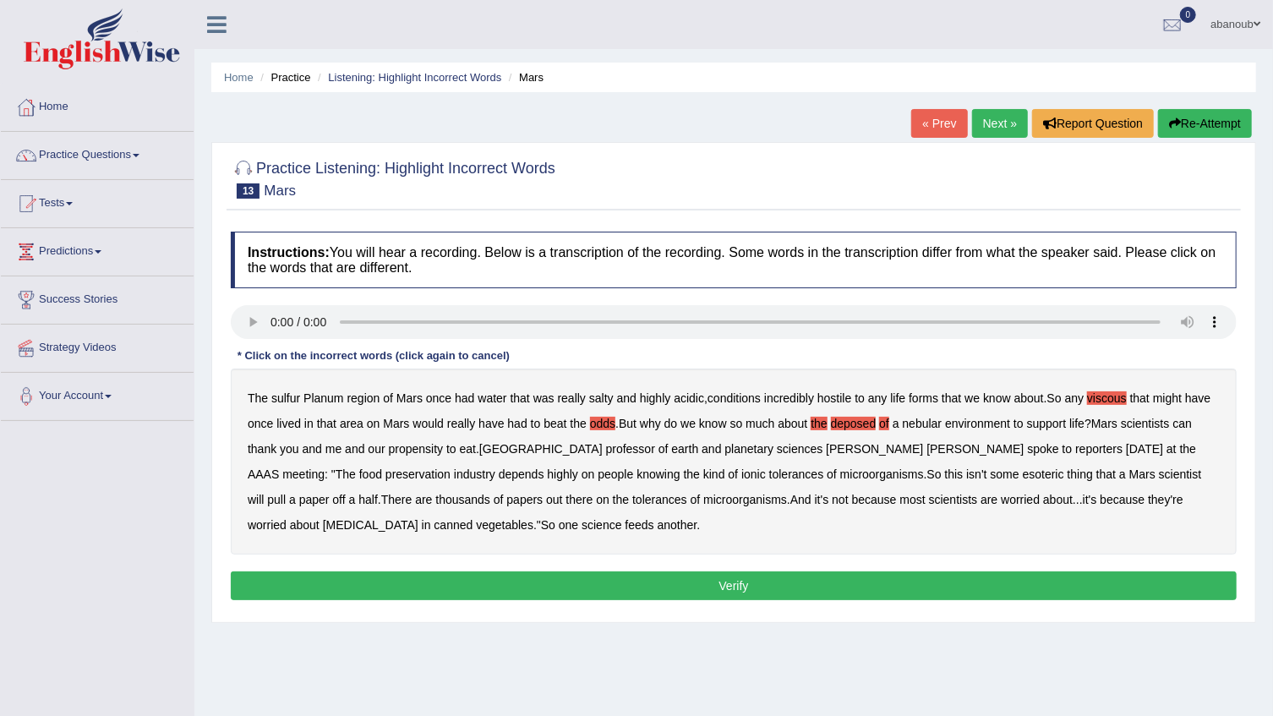
click at [897, 428] on b "a" at bounding box center [896, 424] width 7 height 14
click at [927, 426] on b "nebular" at bounding box center [923, 424] width 40 height 14
click at [377, 578] on button "Verify" at bounding box center [734, 586] width 1006 height 29
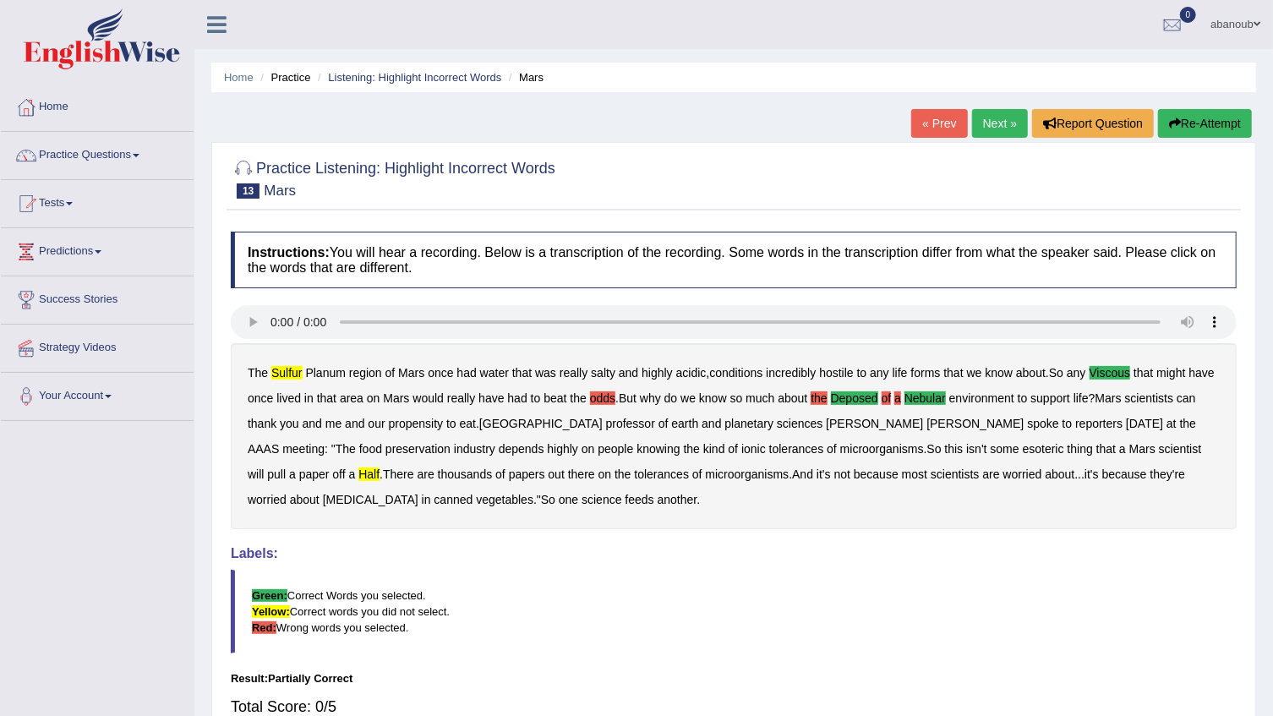
click at [1186, 118] on button "Re-Attempt" at bounding box center [1205, 123] width 94 height 29
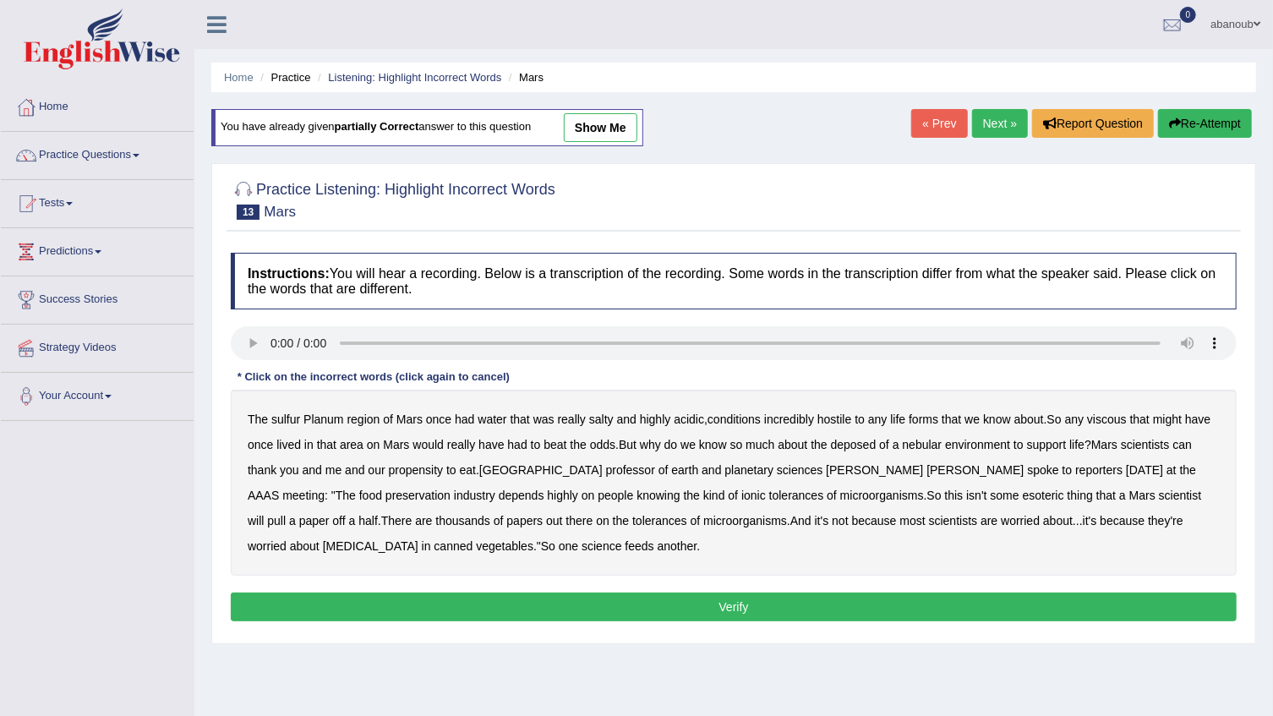
click at [271, 414] on b "sulfur" at bounding box center [285, 420] width 29 height 14
click at [861, 447] on b "deposed" at bounding box center [854, 445] width 46 height 14
click at [921, 443] on b "nebular" at bounding box center [923, 445] width 40 height 14
click at [378, 514] on b "half" at bounding box center [368, 521] width 19 height 14
click at [501, 615] on button "Verify" at bounding box center [734, 607] width 1006 height 29
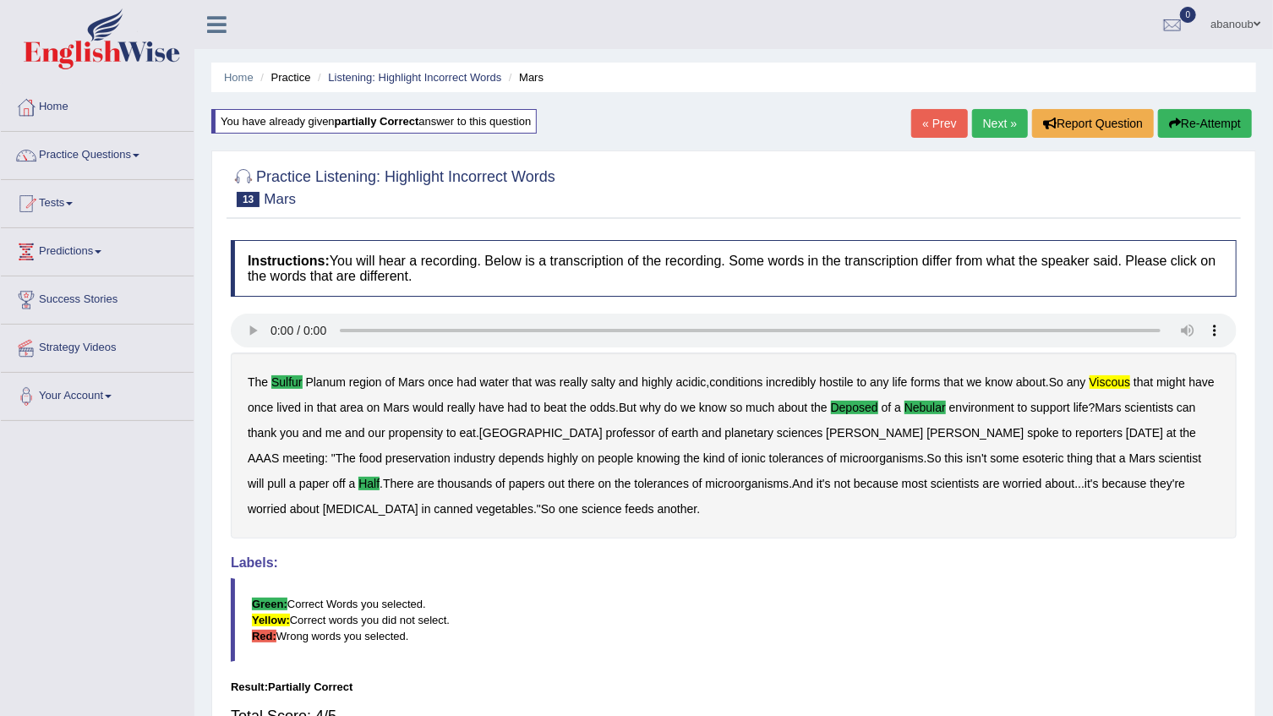
click at [991, 122] on link "Next »" at bounding box center [1000, 123] width 56 height 29
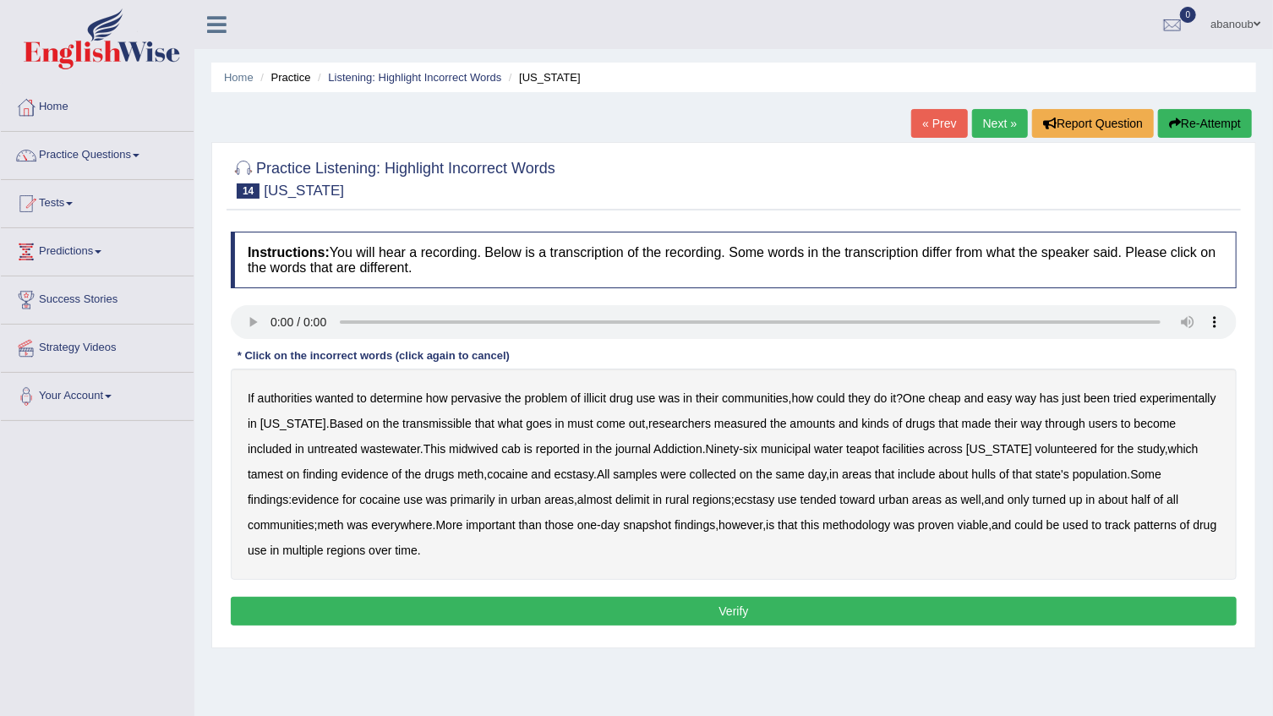
click at [767, 419] on b "measured" at bounding box center [741, 424] width 52 height 14
click at [767, 420] on b "measured" at bounding box center [741, 424] width 52 height 14
click at [498, 450] on b "midwived" at bounding box center [473, 449] width 49 height 14
click at [997, 475] on b "hulls" at bounding box center [984, 475] width 25 height 14
click at [667, 525] on b "snapshot" at bounding box center [647, 525] width 48 height 14
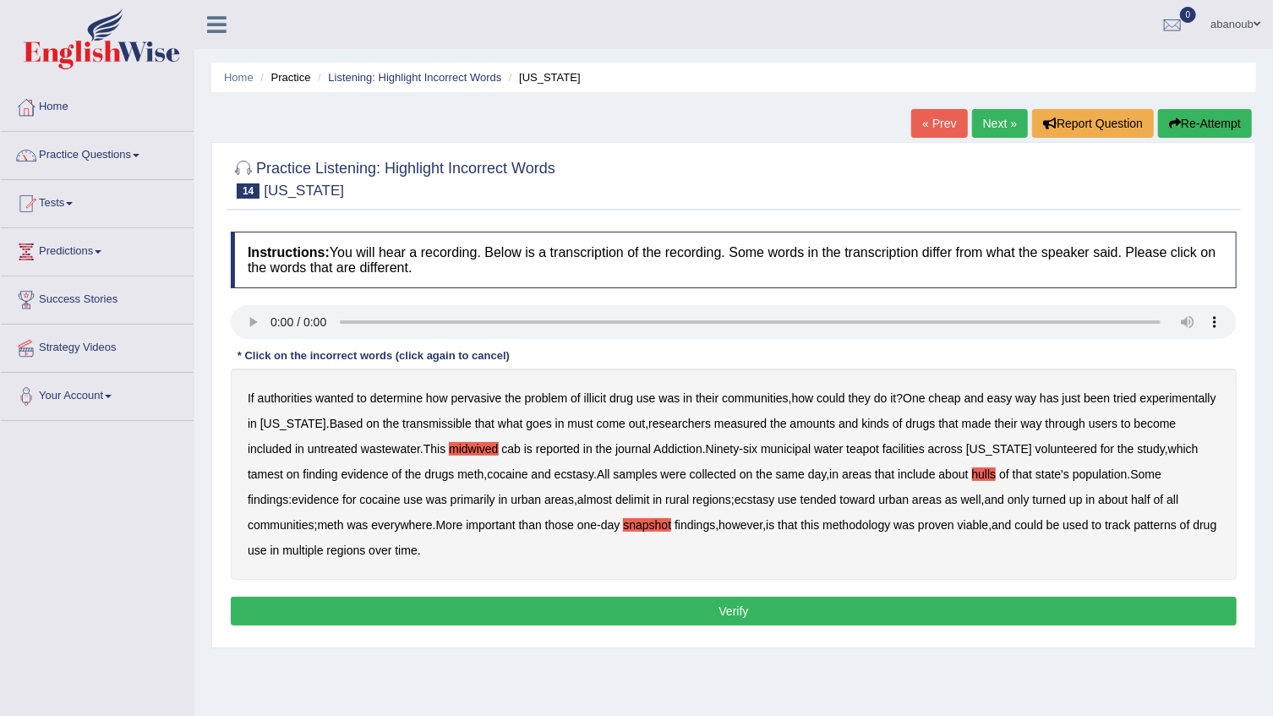
click at [900, 614] on button "Verify" at bounding box center [734, 611] width 1006 height 29
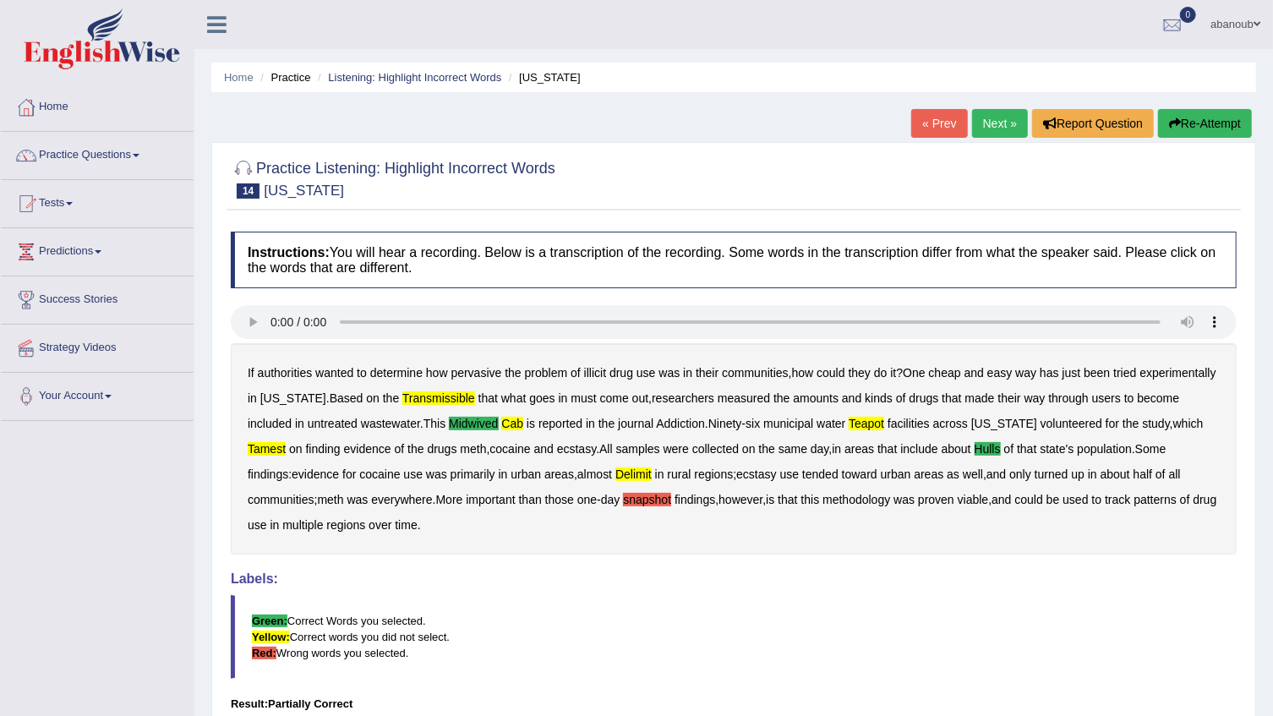
click at [1183, 113] on button "Re-Attempt" at bounding box center [1205, 123] width 94 height 29
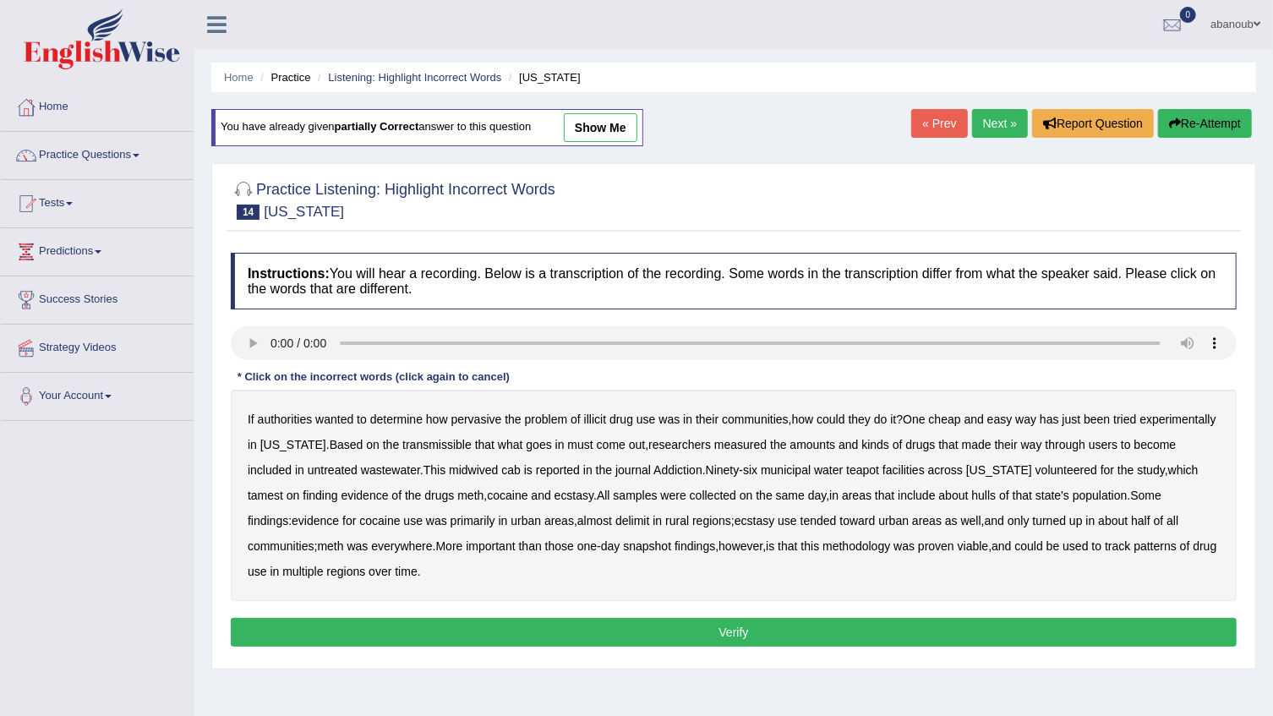
click at [498, 471] on b "midwived" at bounding box center [473, 470] width 49 height 14
click at [997, 494] on b "hulls" at bounding box center [984, 496] width 25 height 14
click at [626, 526] on b "delimit" at bounding box center [633, 521] width 34 height 14
click at [660, 630] on button "Verify" at bounding box center [734, 632] width 1006 height 29
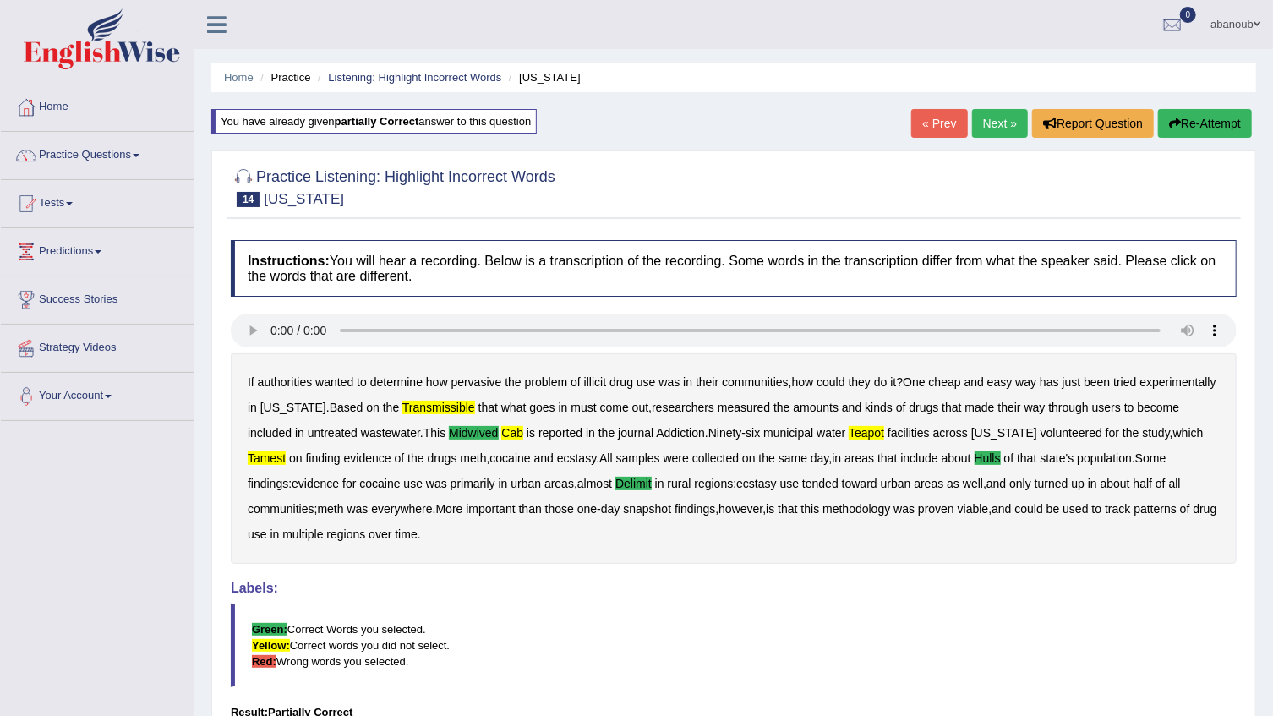
click at [1013, 115] on link "Next »" at bounding box center [1000, 123] width 56 height 29
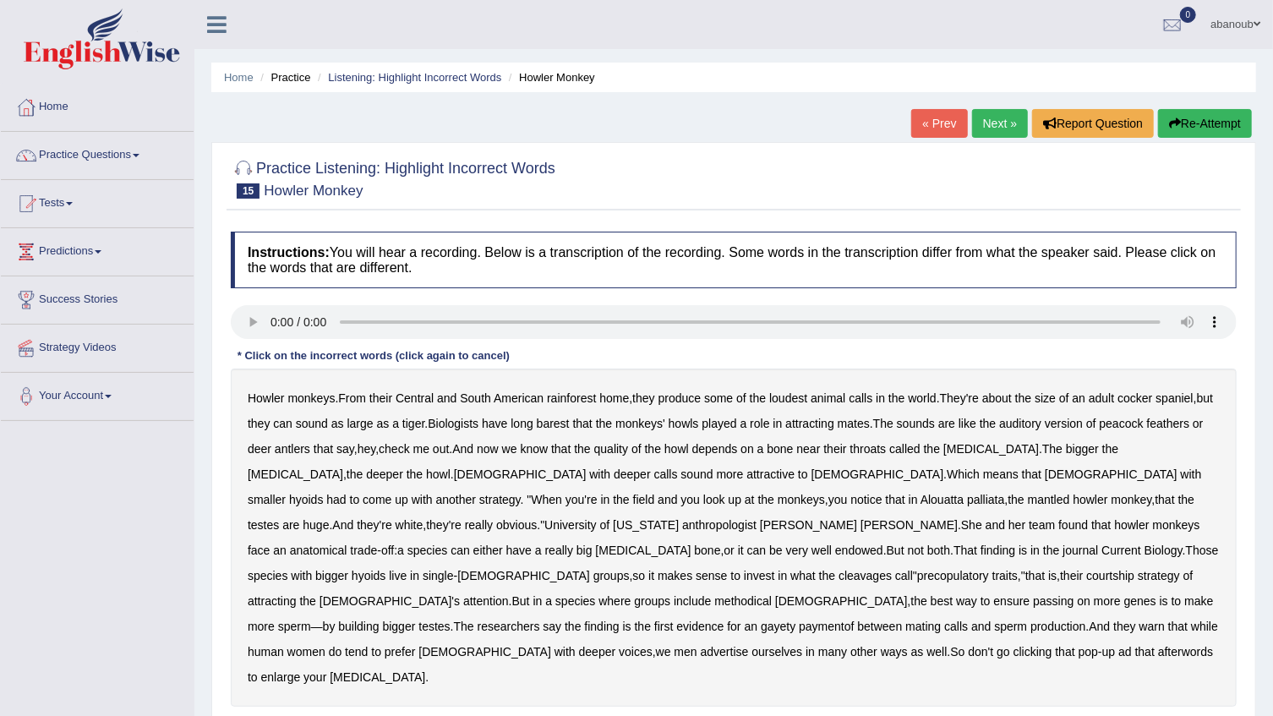
click at [392, 392] on b "their" at bounding box center [381, 399] width 23 height 14
click at [380, 397] on b "their" at bounding box center [381, 399] width 23 height 14
drag, startPoint x: 267, startPoint y: 394, endPoint x: 280, endPoint y: 398, distance: 13.4
click at [271, 397] on b "Howler" at bounding box center [266, 399] width 37 height 14
drag, startPoint x: 308, startPoint y: 402, endPoint x: 359, endPoint y: 397, distance: 51.8
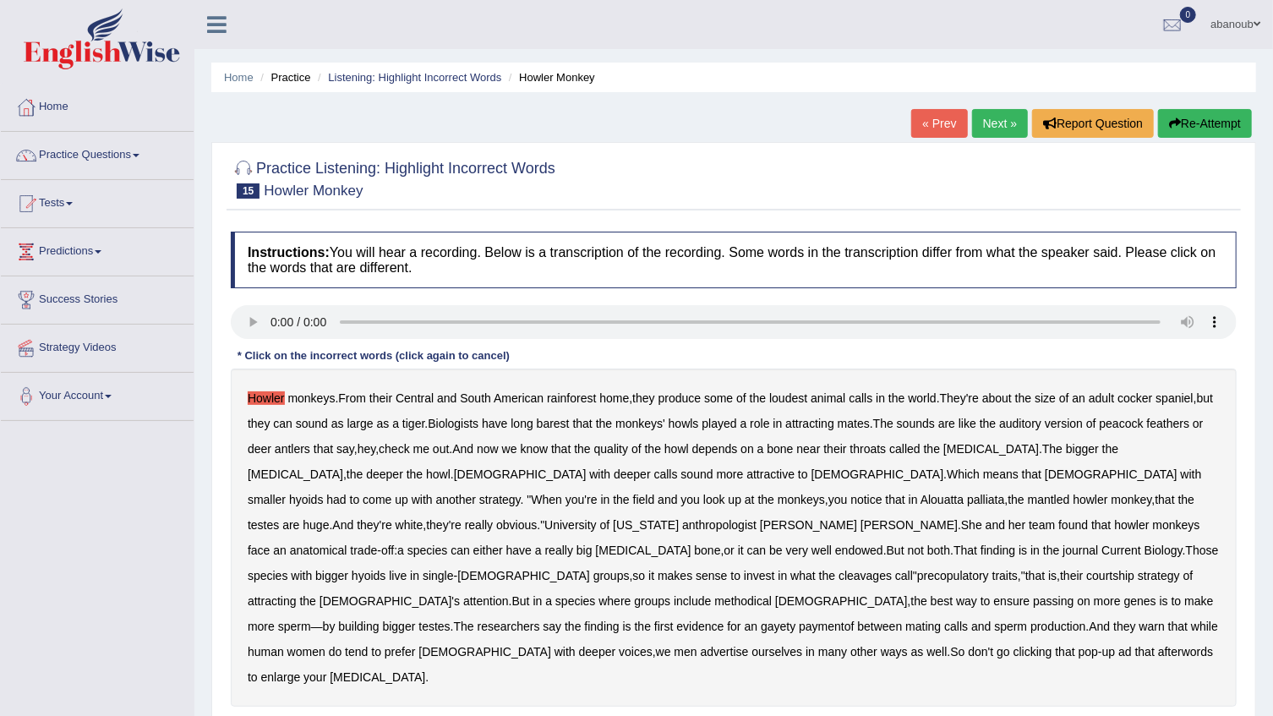
click at [309, 402] on b "monkeys" at bounding box center [310, 399] width 47 height 14
drag, startPoint x: 359, startPoint y: 397, endPoint x: 405, endPoint y: 392, distance: 45.9
click at [363, 397] on b "From" at bounding box center [352, 399] width 28 height 14
click at [405, 393] on b "Central" at bounding box center [415, 399] width 38 height 14
click at [422, 393] on b "Central" at bounding box center [415, 399] width 38 height 14
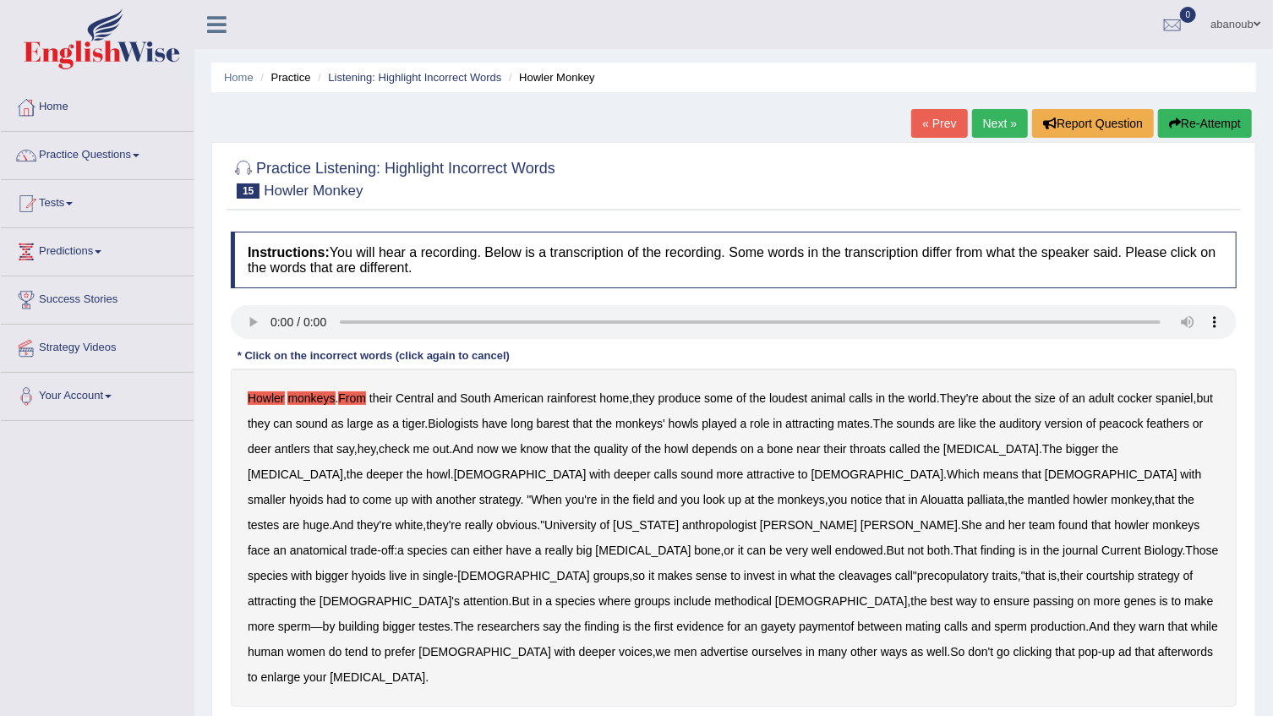
click at [464, 392] on b "South" at bounding box center [475, 399] width 31 height 14
click at [487, 386] on div "Howler monkeys . From their Central and South American rainforest home , they p…" at bounding box center [734, 538] width 1006 height 338
click at [504, 388] on div "Howler monkeys . From their Central and South American rainforest home , they p…" at bounding box center [734, 538] width 1006 height 338
click at [520, 397] on b "American" at bounding box center [519, 399] width 50 height 14
click at [545, 399] on div "Howler monkeys . From their Central and South American rainforest home , they p…" at bounding box center [734, 538] width 1006 height 338
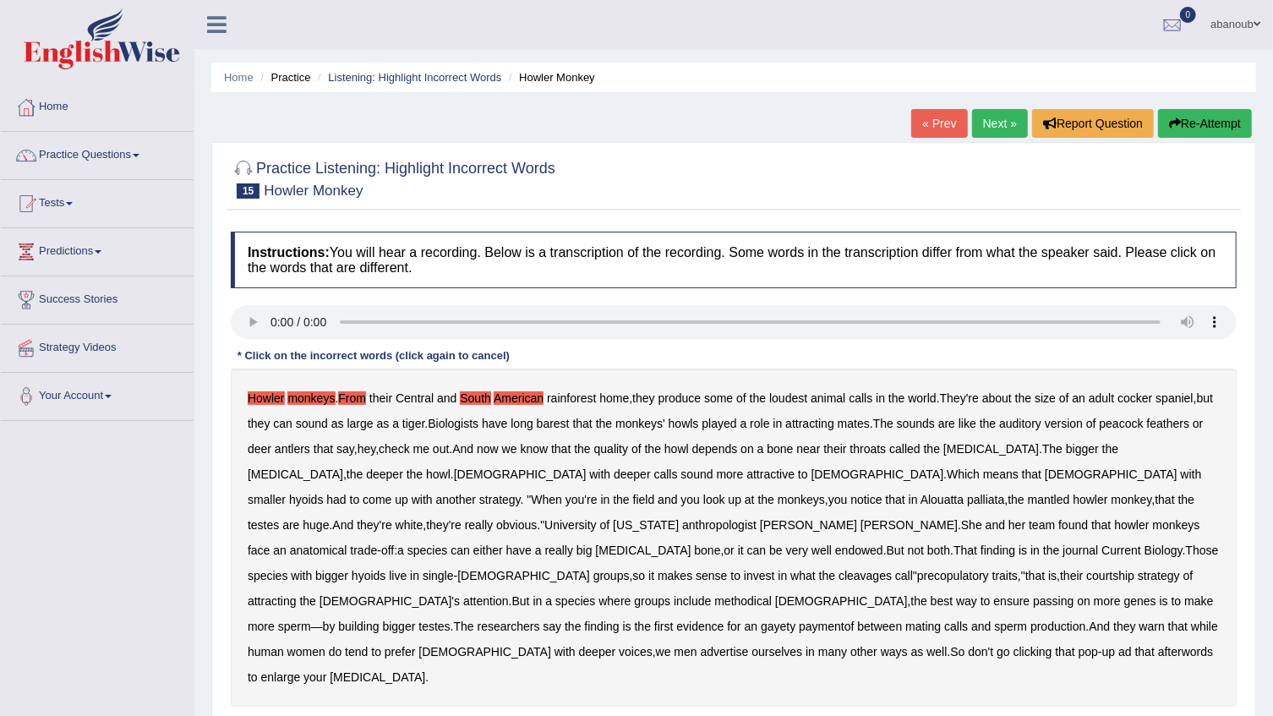
click at [574, 397] on b "rainforest" at bounding box center [571, 399] width 49 height 14
click at [582, 398] on b "rainforest" at bounding box center [571, 399] width 49 height 14
click at [609, 399] on b "home" at bounding box center [615, 399] width 30 height 14
click at [654, 402] on b "they" at bounding box center [643, 399] width 22 height 14
click at [679, 397] on b "produce" at bounding box center [680, 399] width 43 height 14
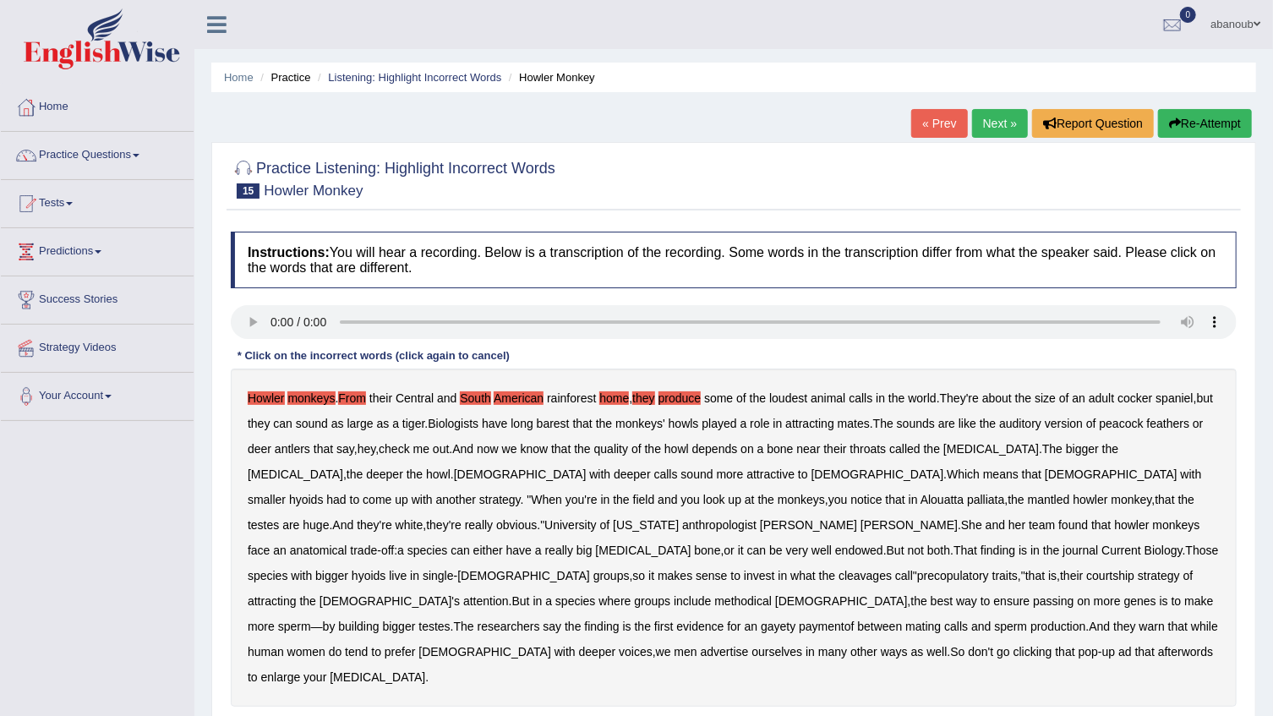
click at [271, 397] on b "Howler" at bounding box center [266, 399] width 37 height 14
click at [297, 402] on b "monkeys" at bounding box center [310, 399] width 47 height 14
drag, startPoint x: 354, startPoint y: 397, endPoint x: 402, endPoint y: 401, distance: 48.3
click at [354, 397] on b "From" at bounding box center [352, 399] width 28 height 14
click at [490, 393] on b "South" at bounding box center [475, 399] width 31 height 14
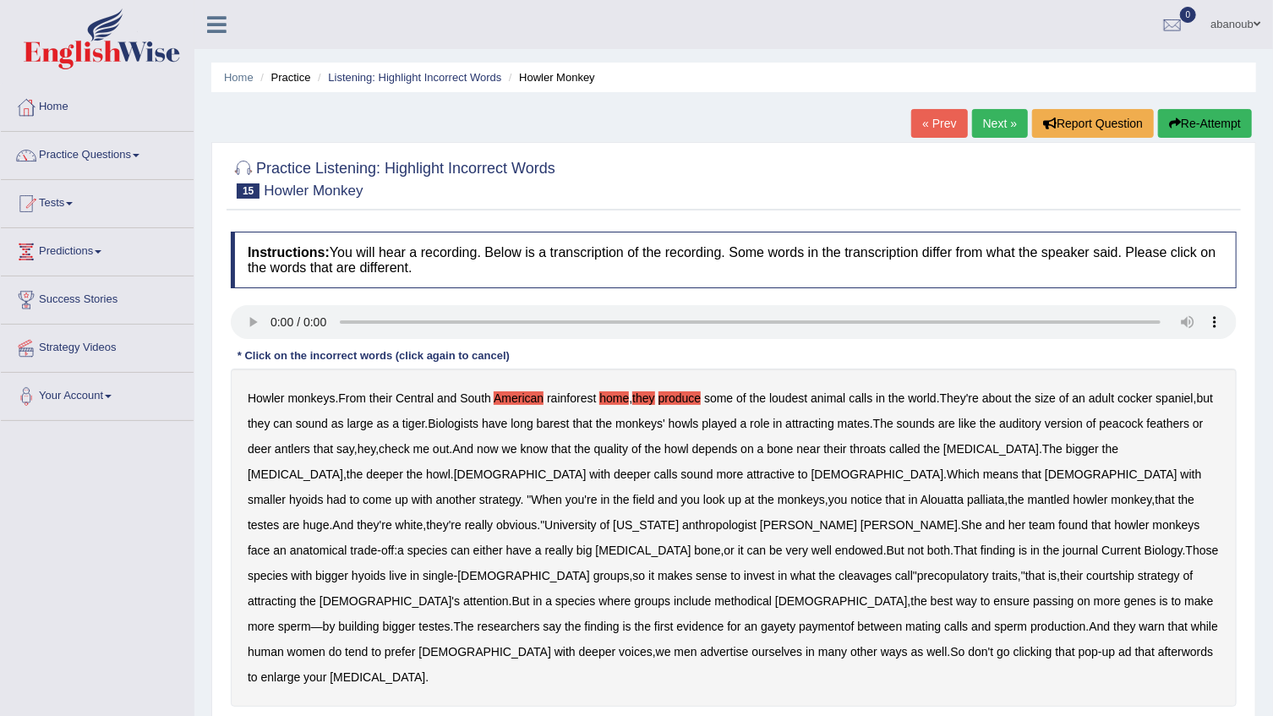
click at [503, 394] on b "American" at bounding box center [519, 399] width 50 height 14
click at [613, 399] on b "home" at bounding box center [615, 399] width 30 height 14
click at [643, 398] on b "they" at bounding box center [643, 399] width 22 height 14
drag, startPoint x: 684, startPoint y: 397, endPoint x: 573, endPoint y: 391, distance: 110.9
click at [683, 397] on b "produce" at bounding box center [680, 399] width 43 height 14
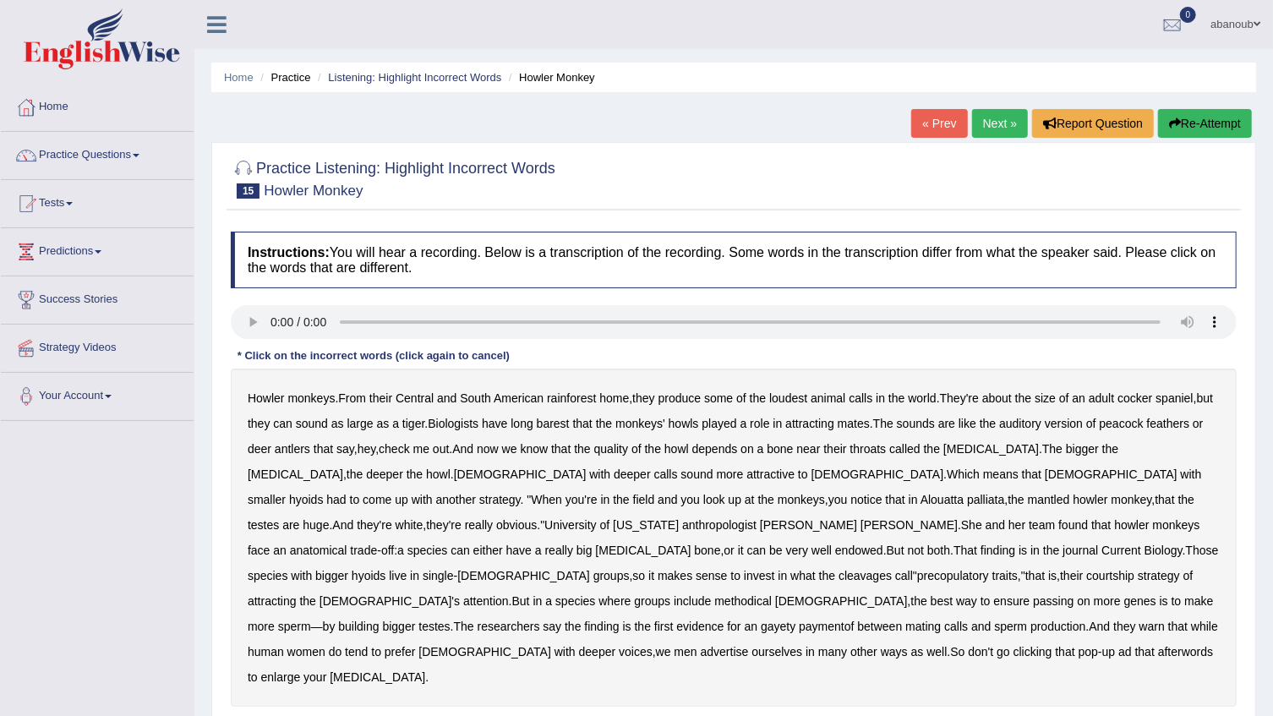
click at [672, 398] on b "produce" at bounding box center [680, 399] width 43 height 14
click at [570, 424] on b "barest" at bounding box center [553, 424] width 33 height 14
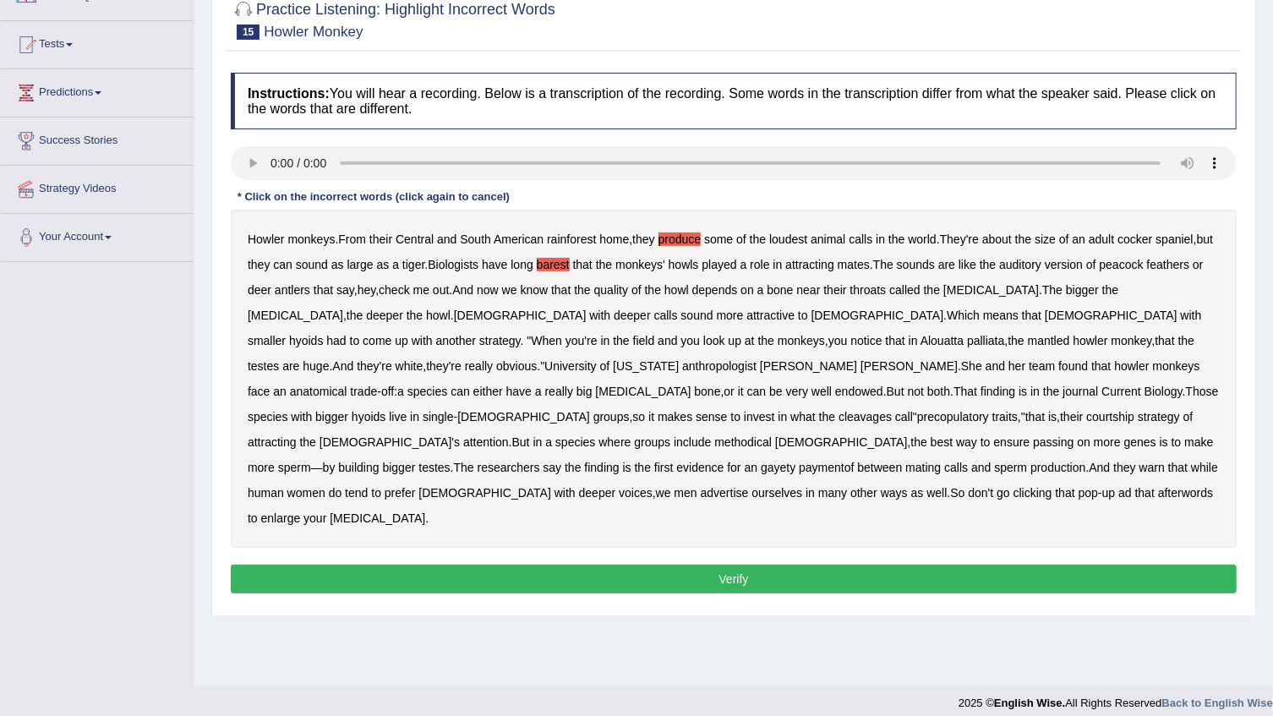
scroll to position [171, 0]
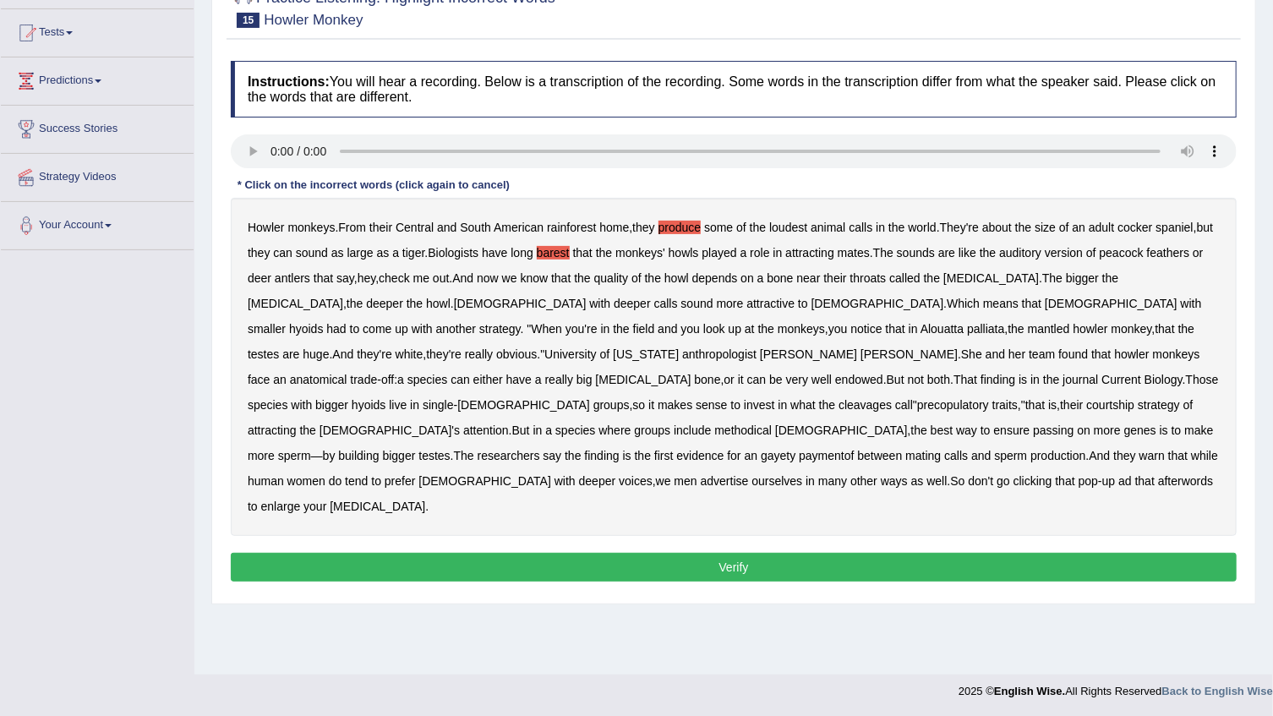
click at [419, 553] on button "Verify" at bounding box center [734, 567] width 1006 height 29
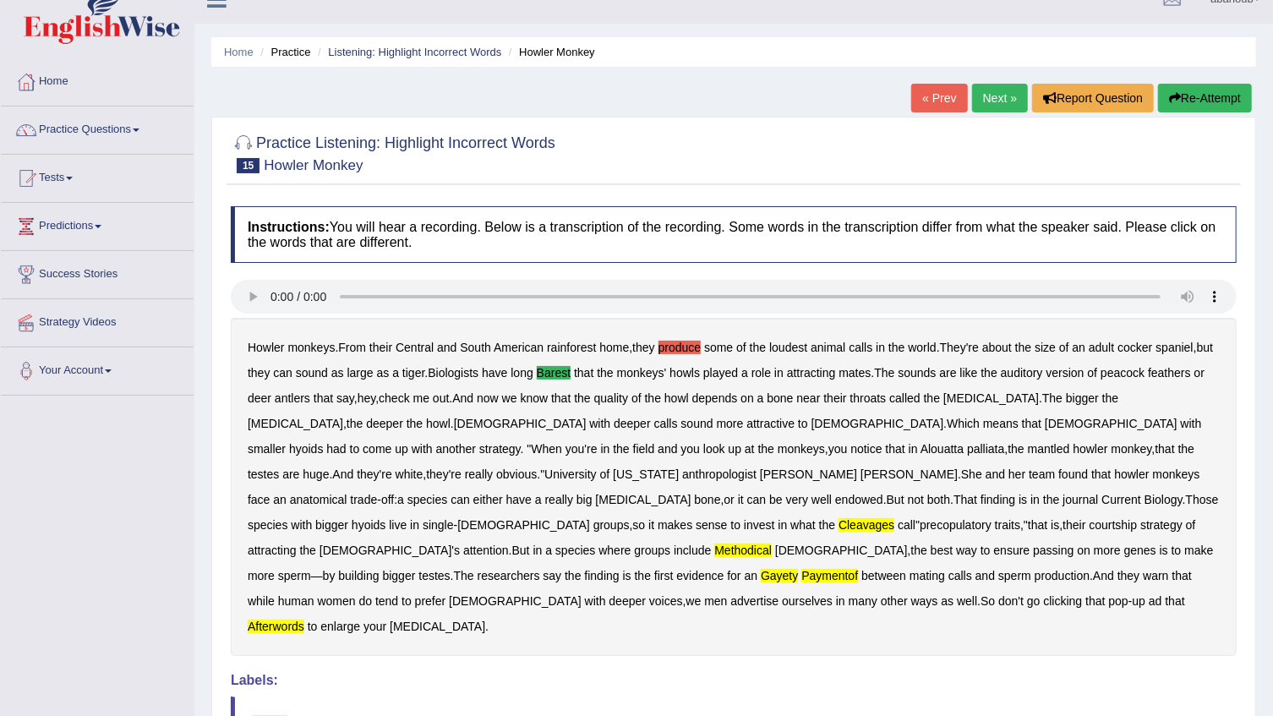
scroll to position [0, 0]
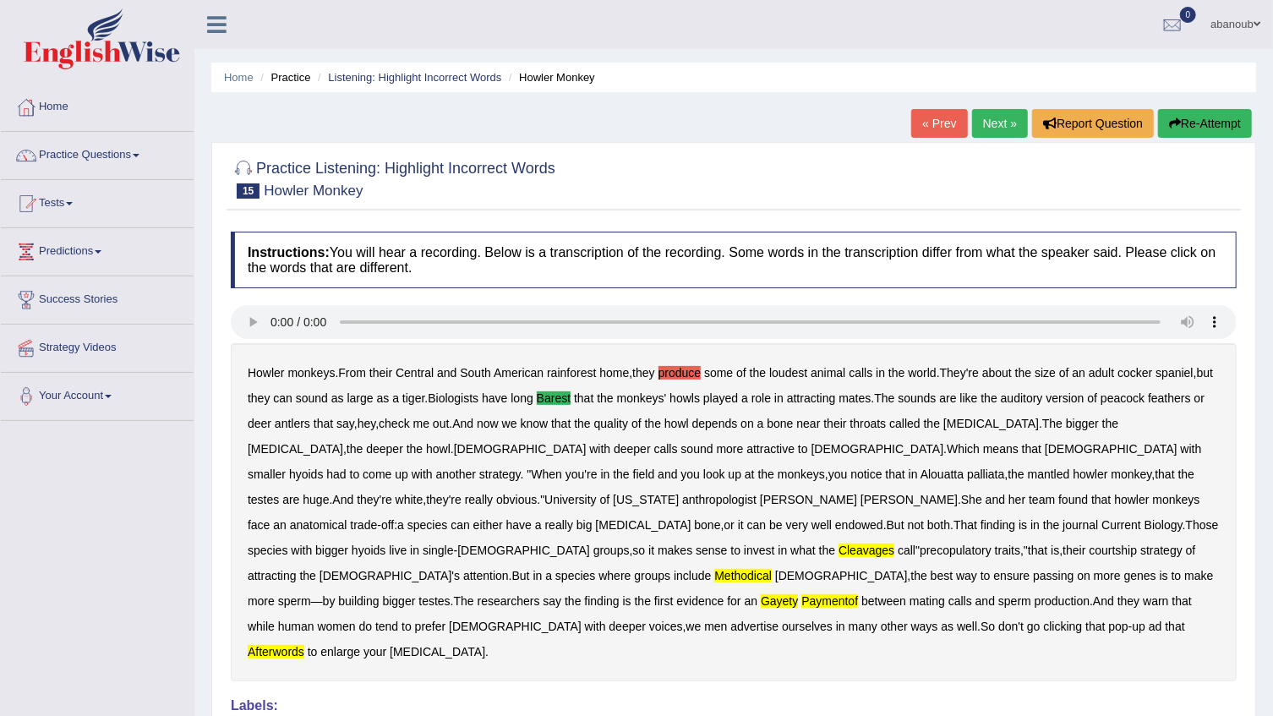
click at [1201, 127] on button "Re-Attempt" at bounding box center [1205, 123] width 94 height 29
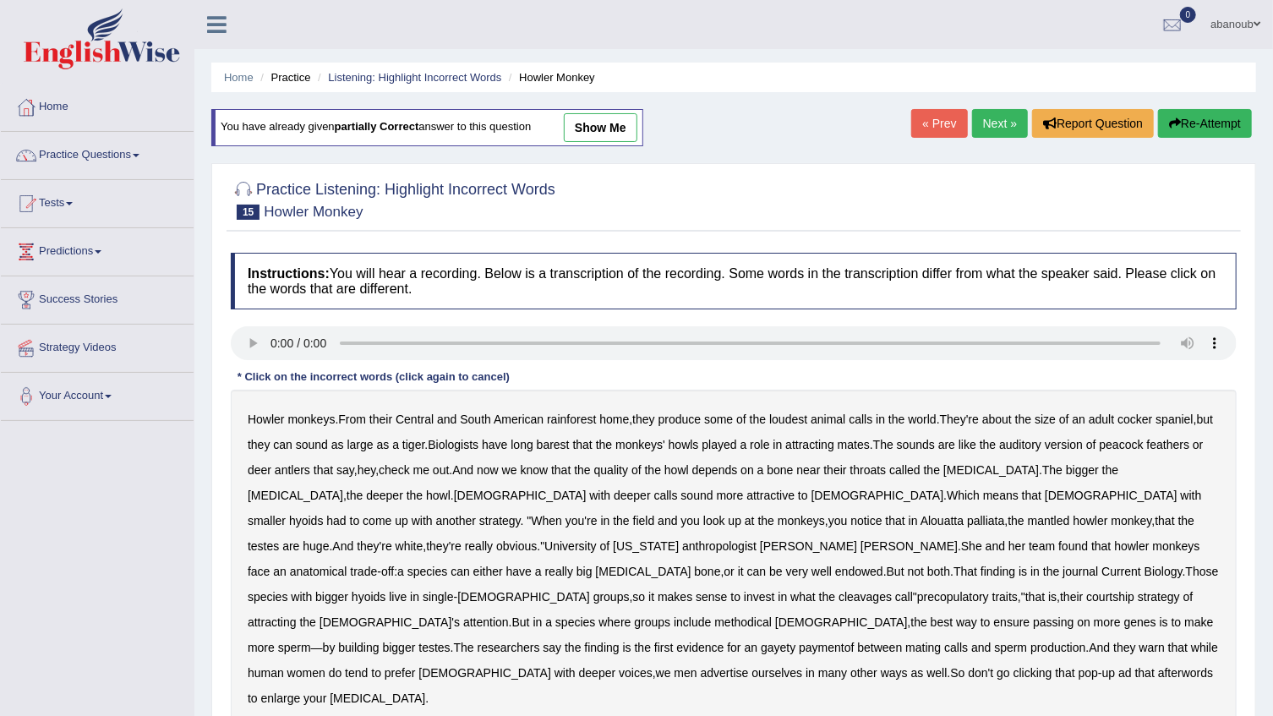
click at [570, 449] on b "barest" at bounding box center [553, 445] width 33 height 14
click at [1114, 550] on b "howler" at bounding box center [1131, 546] width 35 height 14
click at [1114, 541] on b "howler" at bounding box center [1131, 546] width 35 height 14
click at [761, 641] on b "gayety" at bounding box center [778, 648] width 35 height 14
click at [1014, 666] on b "clicking" at bounding box center [1033, 673] width 39 height 14
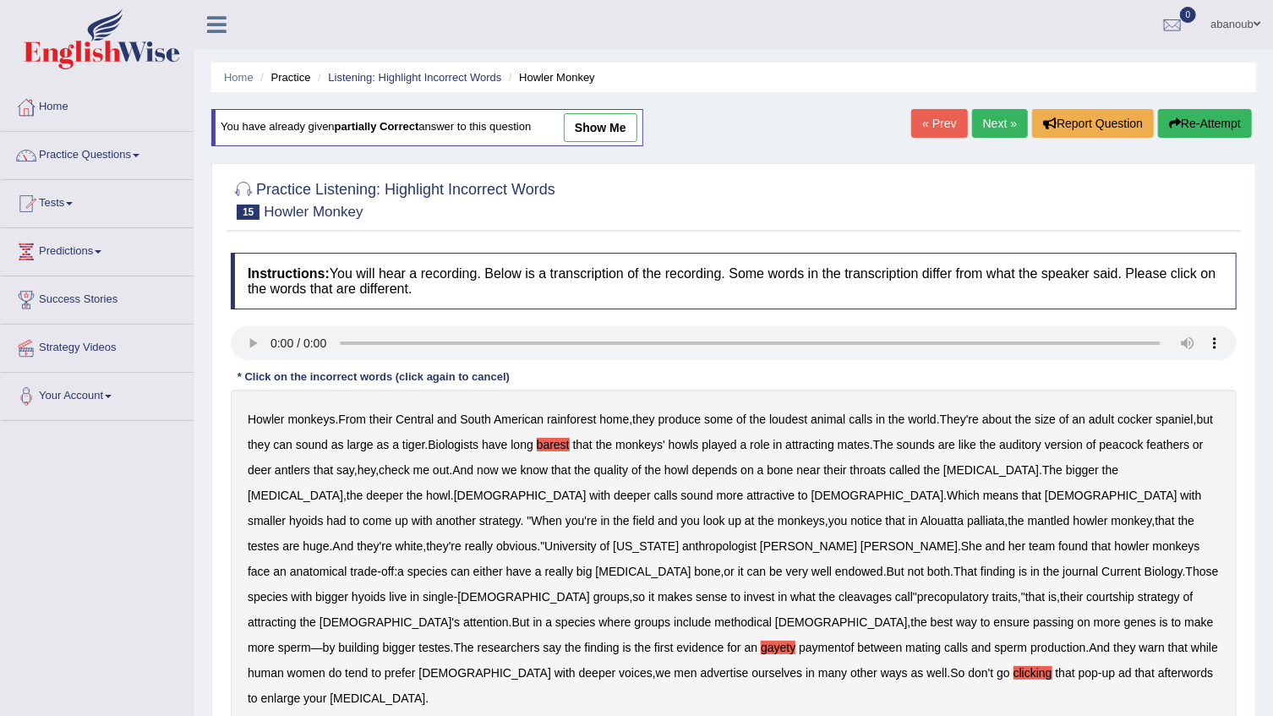
scroll to position [153, 0]
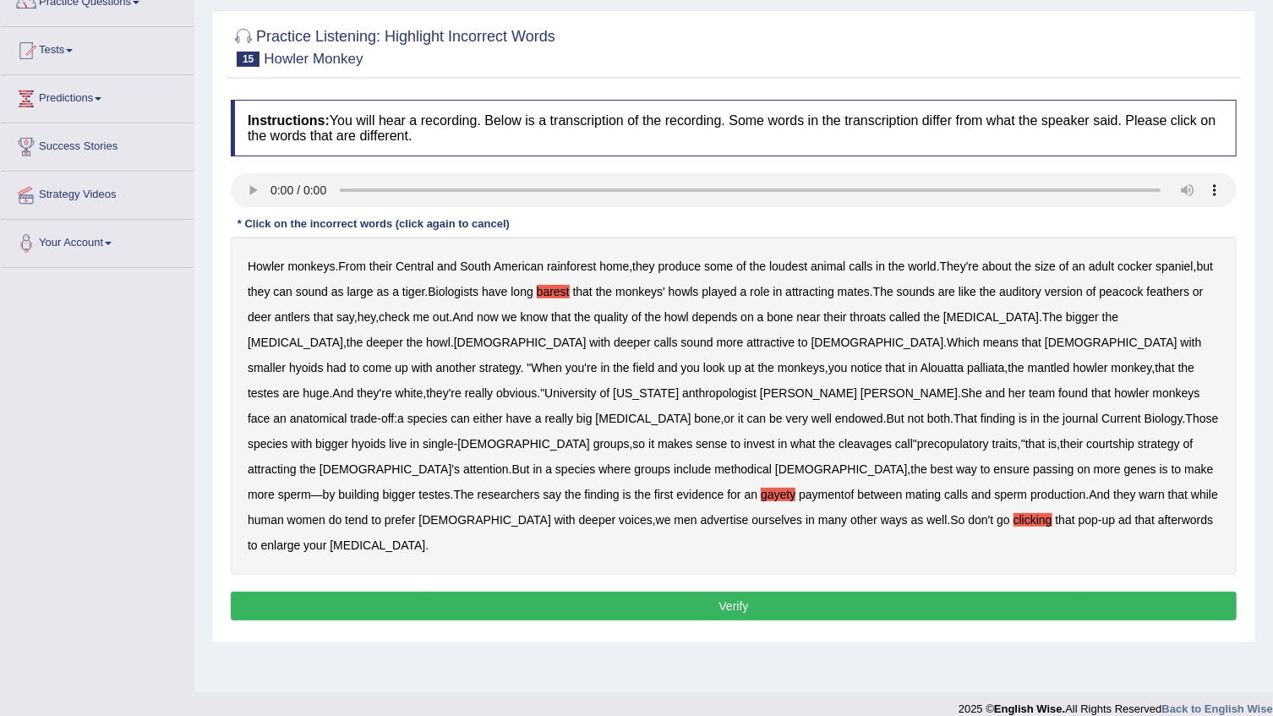
click at [448, 592] on button "Verify" at bounding box center [734, 606] width 1006 height 29
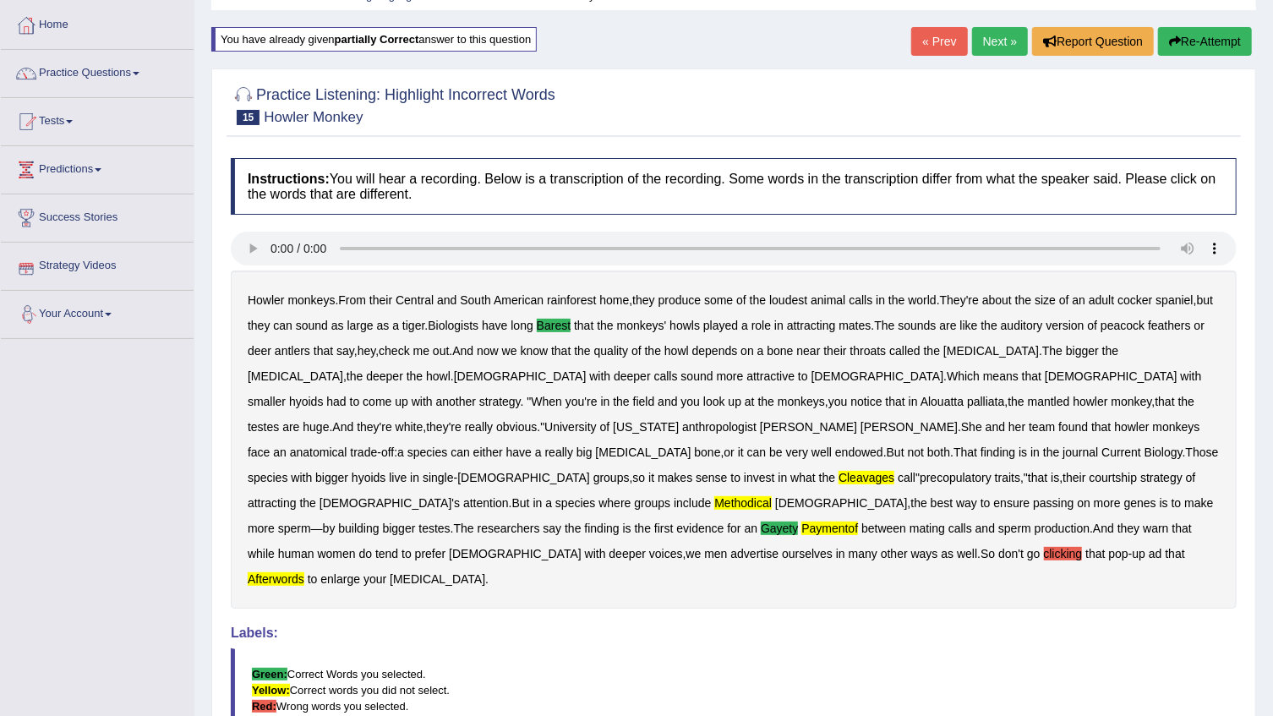
scroll to position [0, 0]
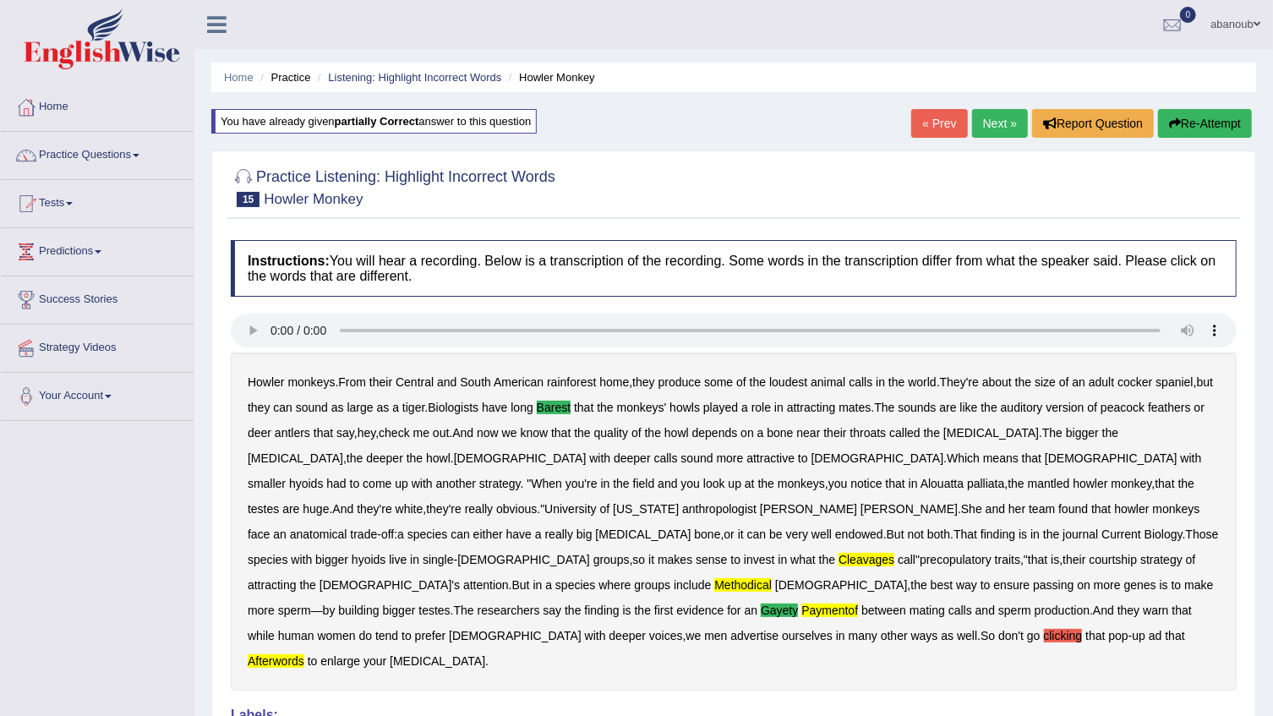
click at [1215, 118] on button "Re-Attempt" at bounding box center [1205, 123] width 94 height 29
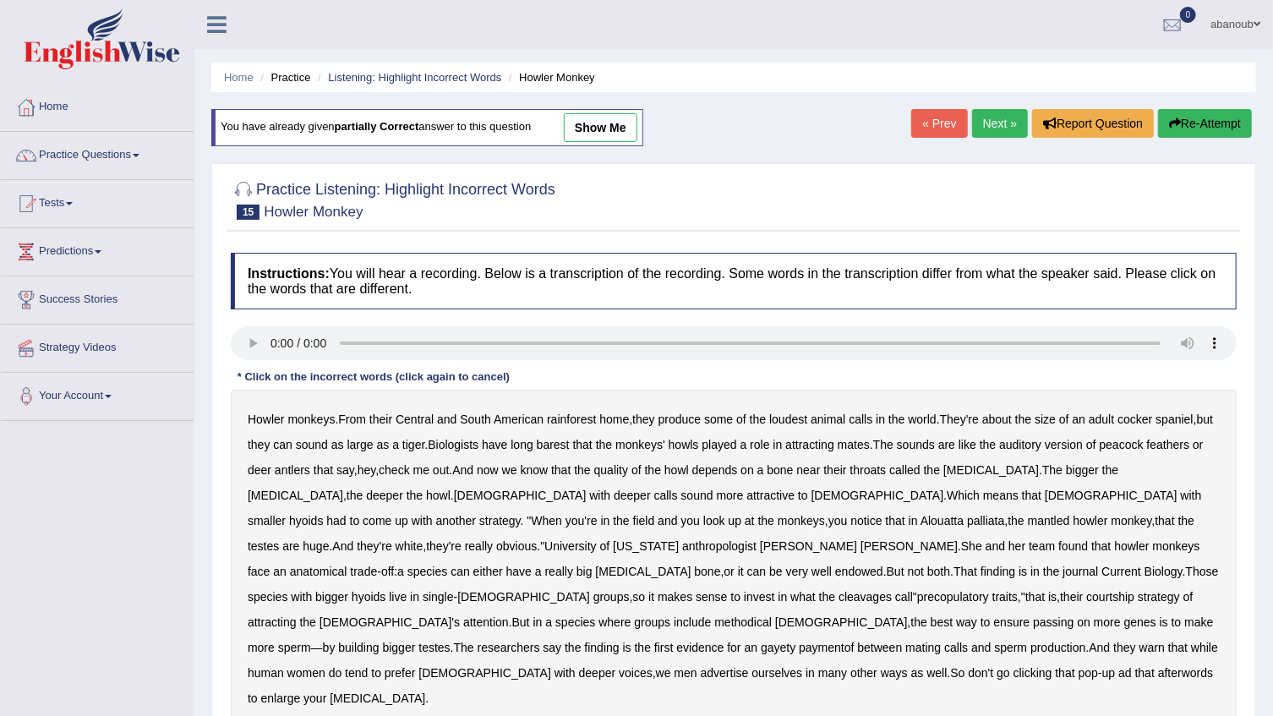
click at [570, 440] on b "barest" at bounding box center [553, 445] width 33 height 14
click at [761, 641] on b "gayety" at bounding box center [778, 648] width 35 height 14
click at [799, 641] on b "paymentof" at bounding box center [826, 648] width 55 height 14
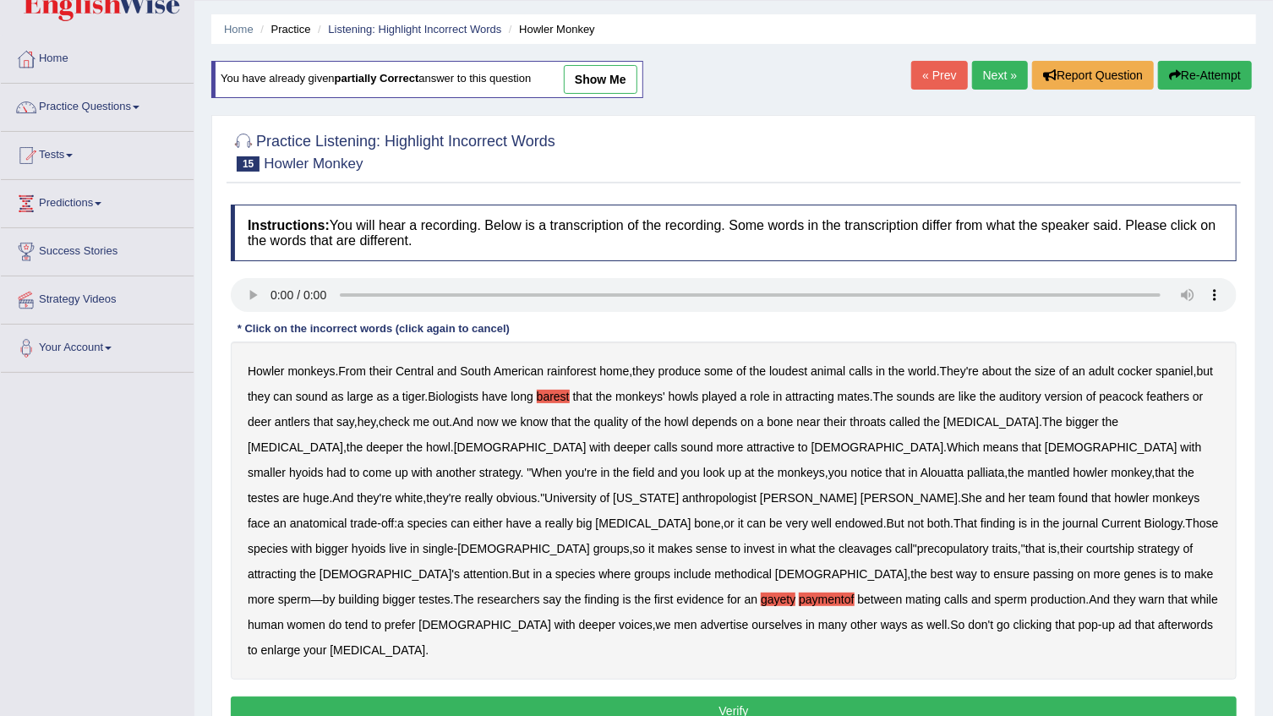
scroll to position [171, 0]
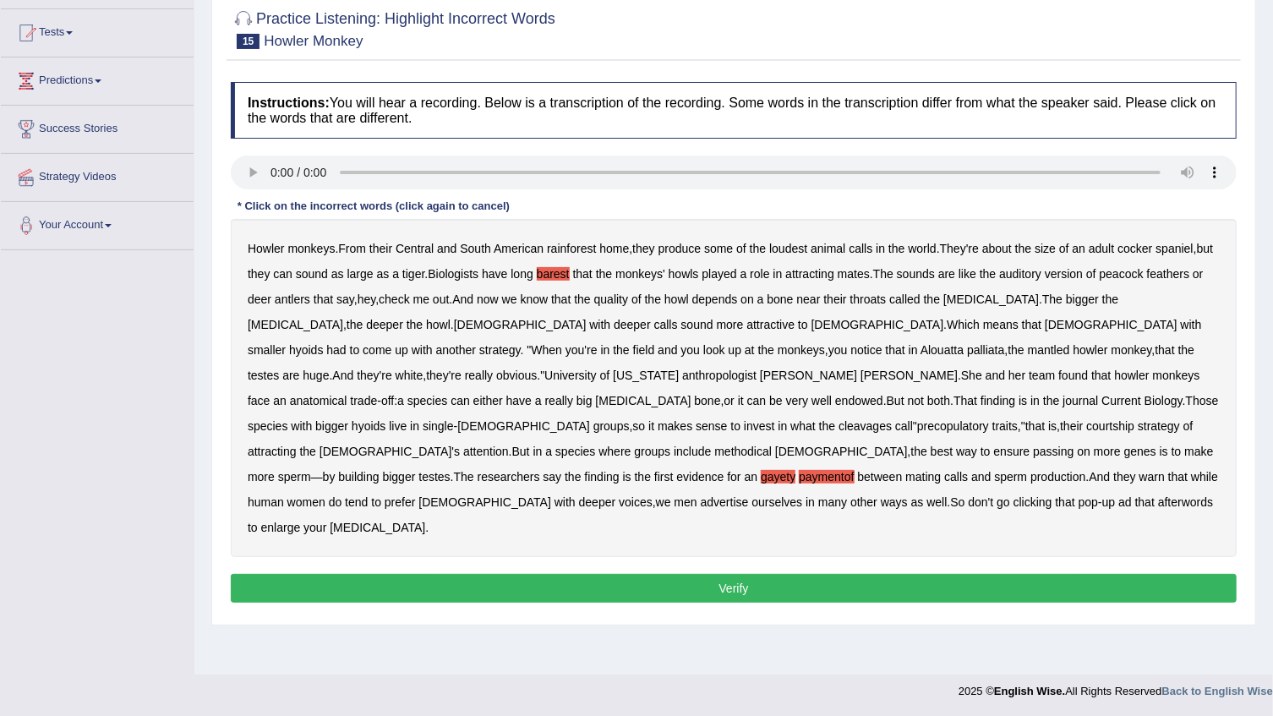
click at [799, 574] on button "Verify" at bounding box center [734, 588] width 1006 height 29
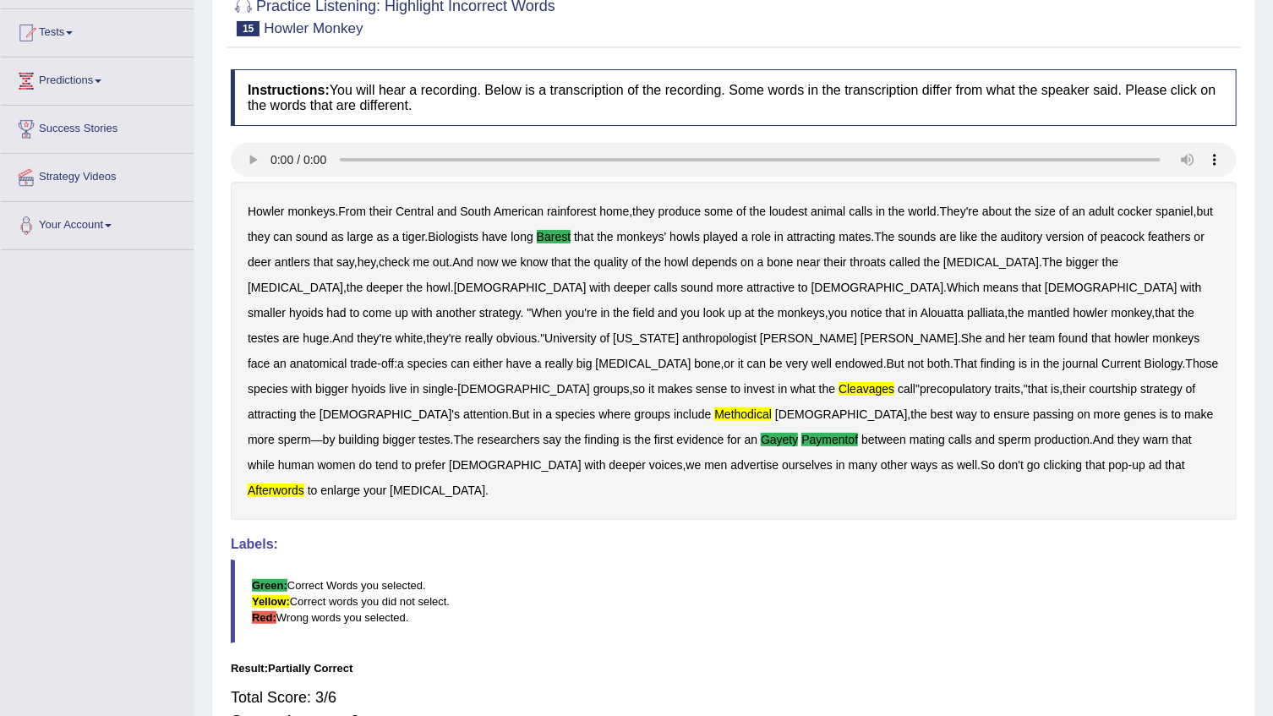
scroll to position [0, 0]
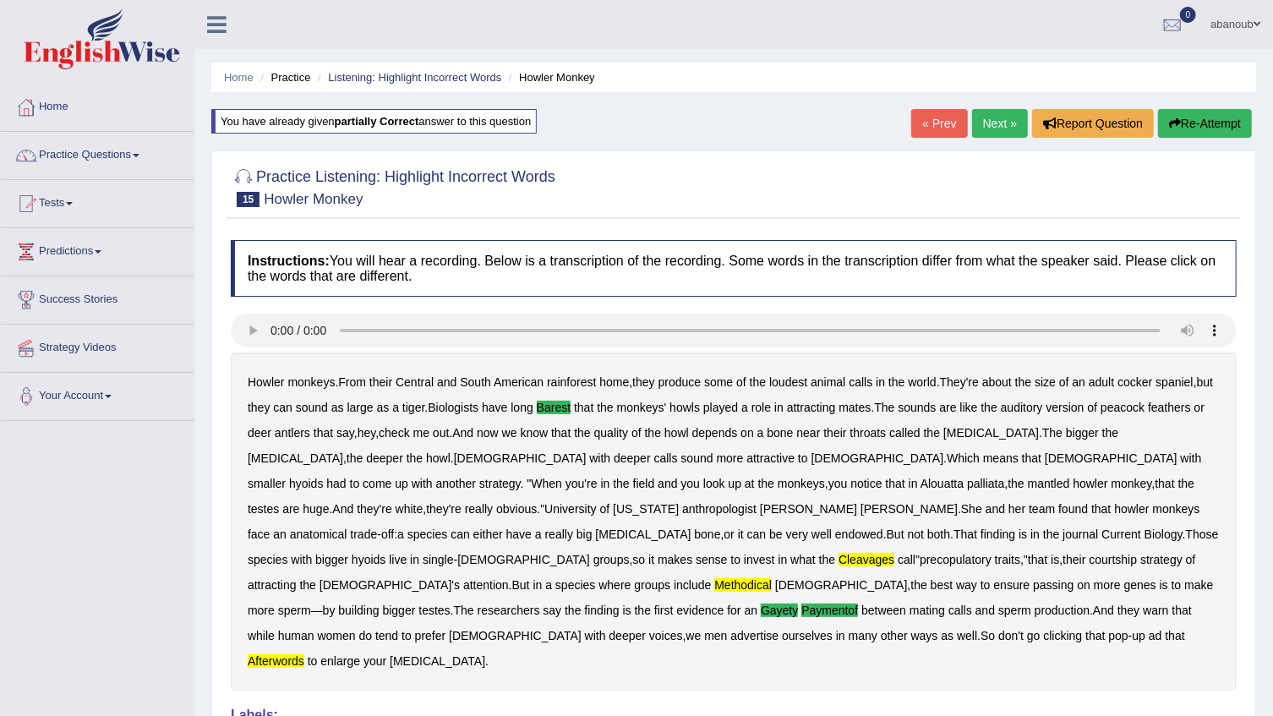
click at [995, 129] on link "Next »" at bounding box center [1000, 123] width 56 height 29
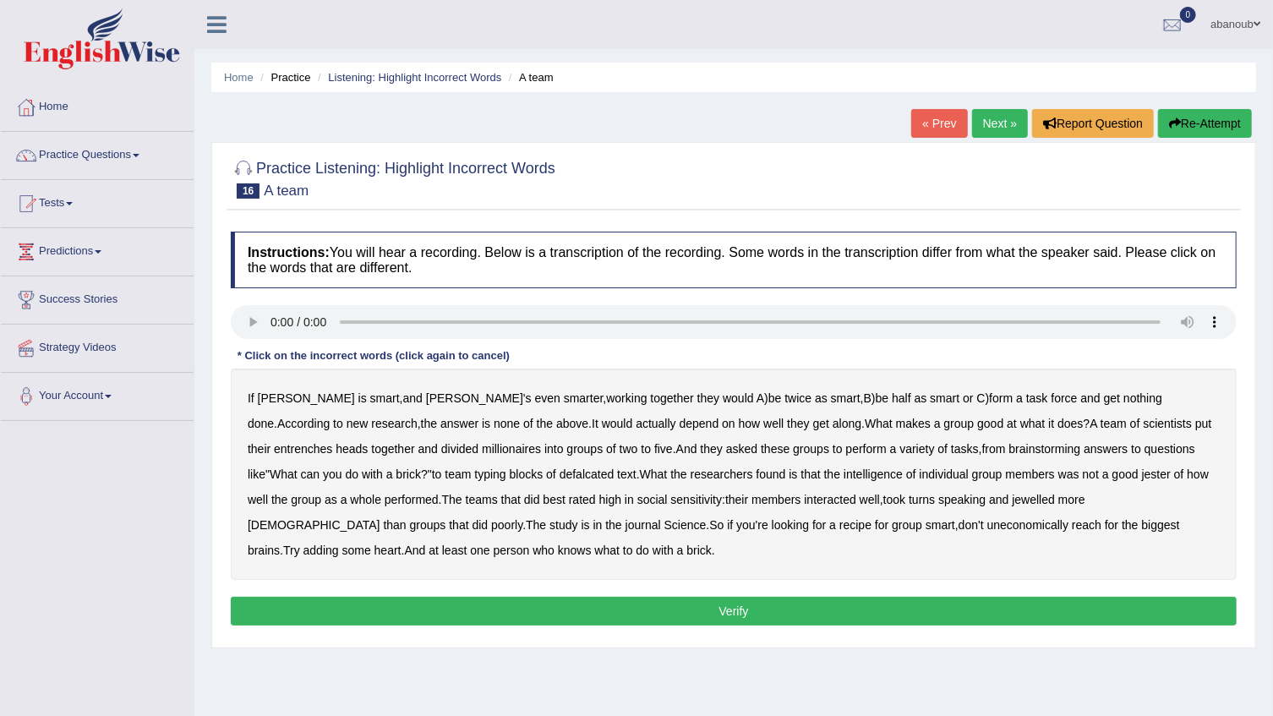
click at [560, 476] on b "defalcated" at bounding box center [587, 475] width 55 height 14
click at [1012, 502] on b "jewelled" at bounding box center [1033, 500] width 43 height 14
click at [332, 442] on b "entrenches" at bounding box center [303, 449] width 58 height 14
click at [769, 608] on button "Verify" at bounding box center [734, 611] width 1006 height 29
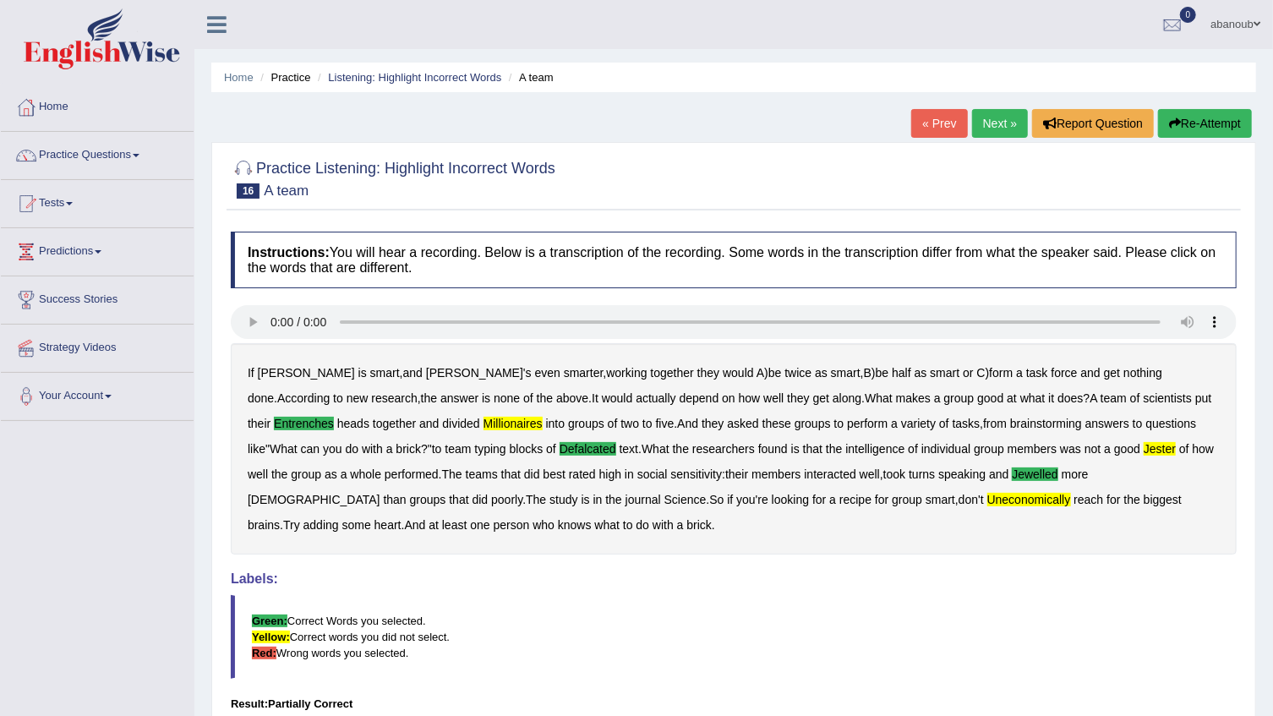
click at [1017, 130] on link "Next »" at bounding box center [1000, 123] width 56 height 29
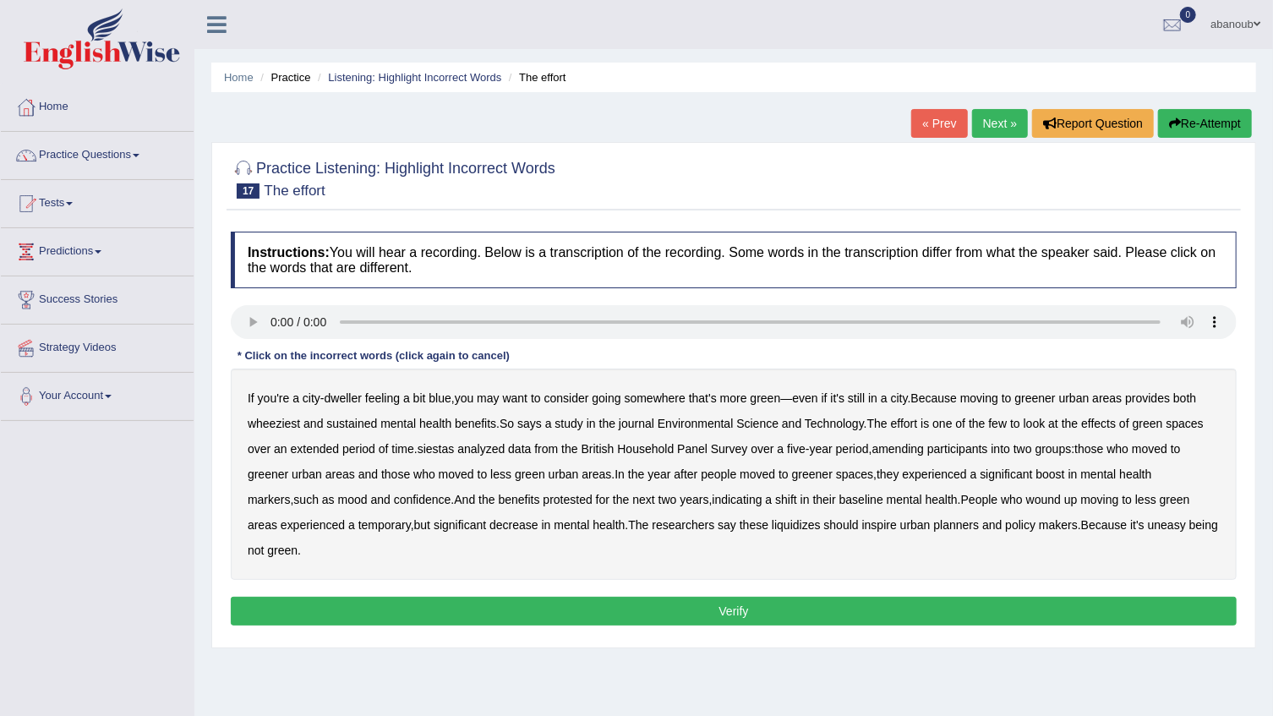
click at [281, 426] on b "wheeziest" at bounding box center [274, 424] width 52 height 14
click at [440, 450] on b "siestas" at bounding box center [436, 449] width 37 height 14
click at [719, 505] on b "indicating" at bounding box center [738, 500] width 50 height 14
click at [713, 504] on b "indicating" at bounding box center [738, 500] width 50 height 14
click at [772, 525] on b "liquidizes" at bounding box center [796, 525] width 49 height 14
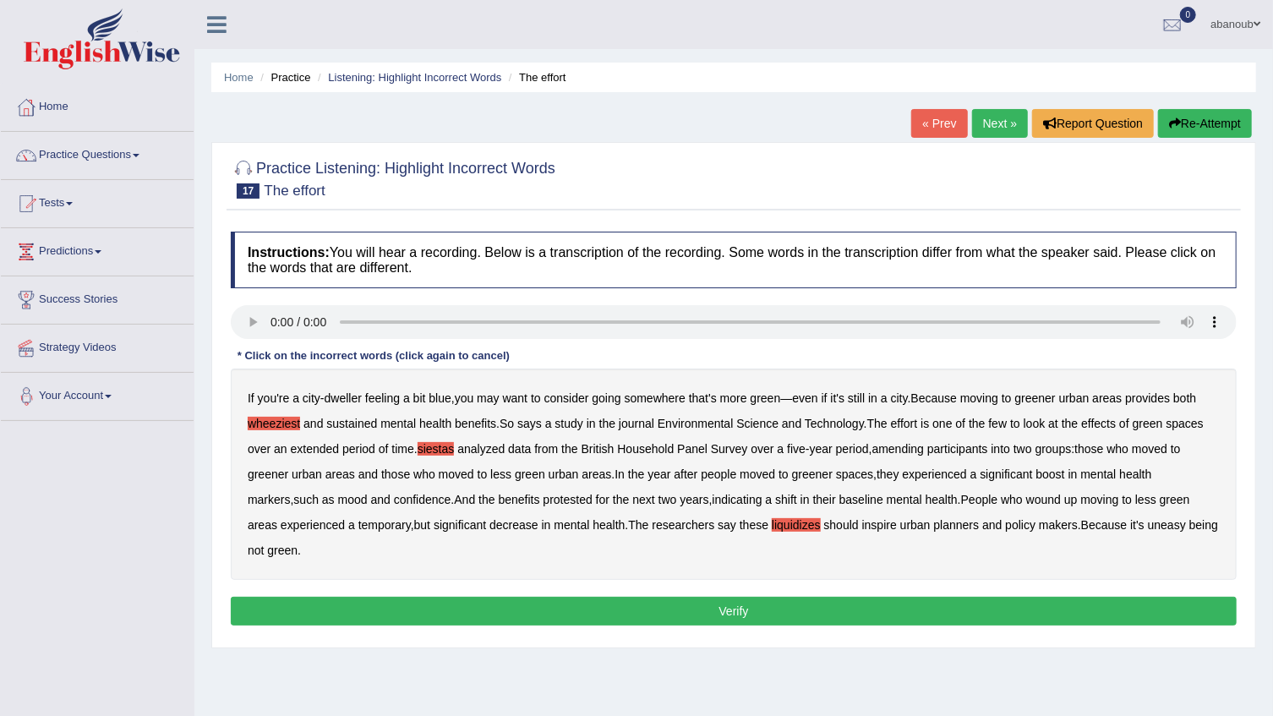
click at [359, 608] on button "Verify" at bounding box center [734, 611] width 1006 height 29
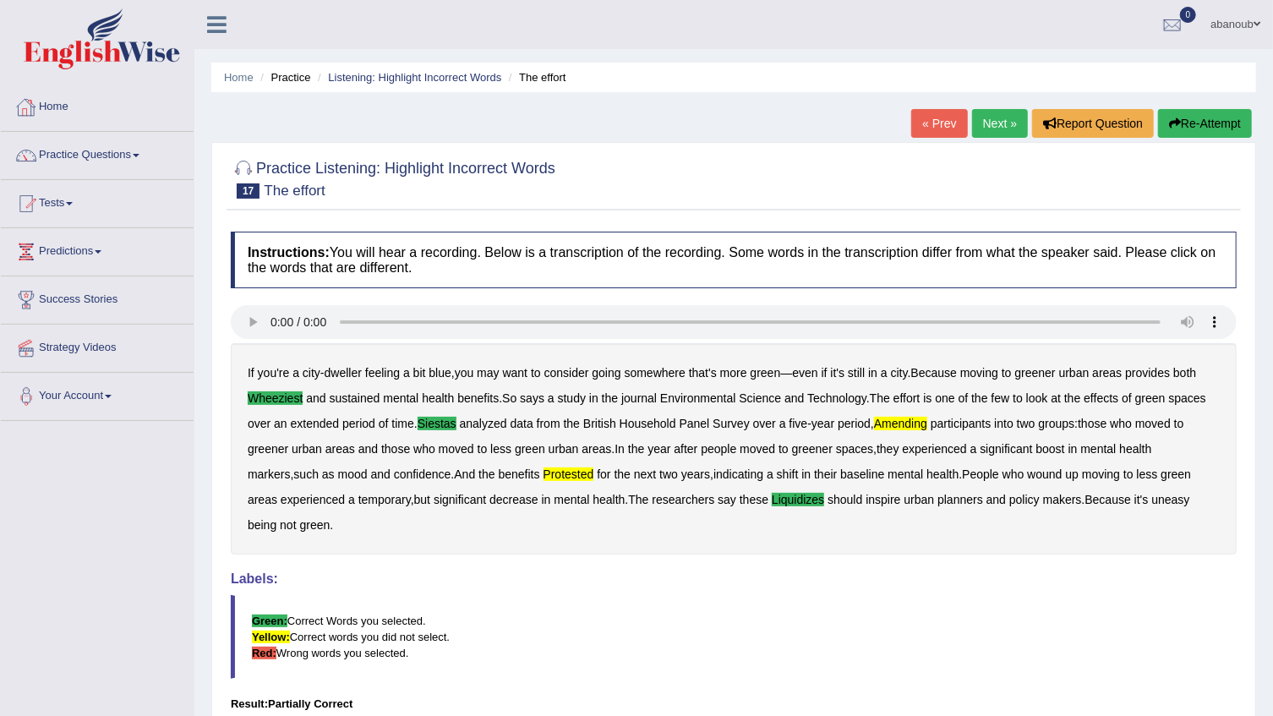
click at [1006, 118] on link "Next »" at bounding box center [1000, 123] width 56 height 29
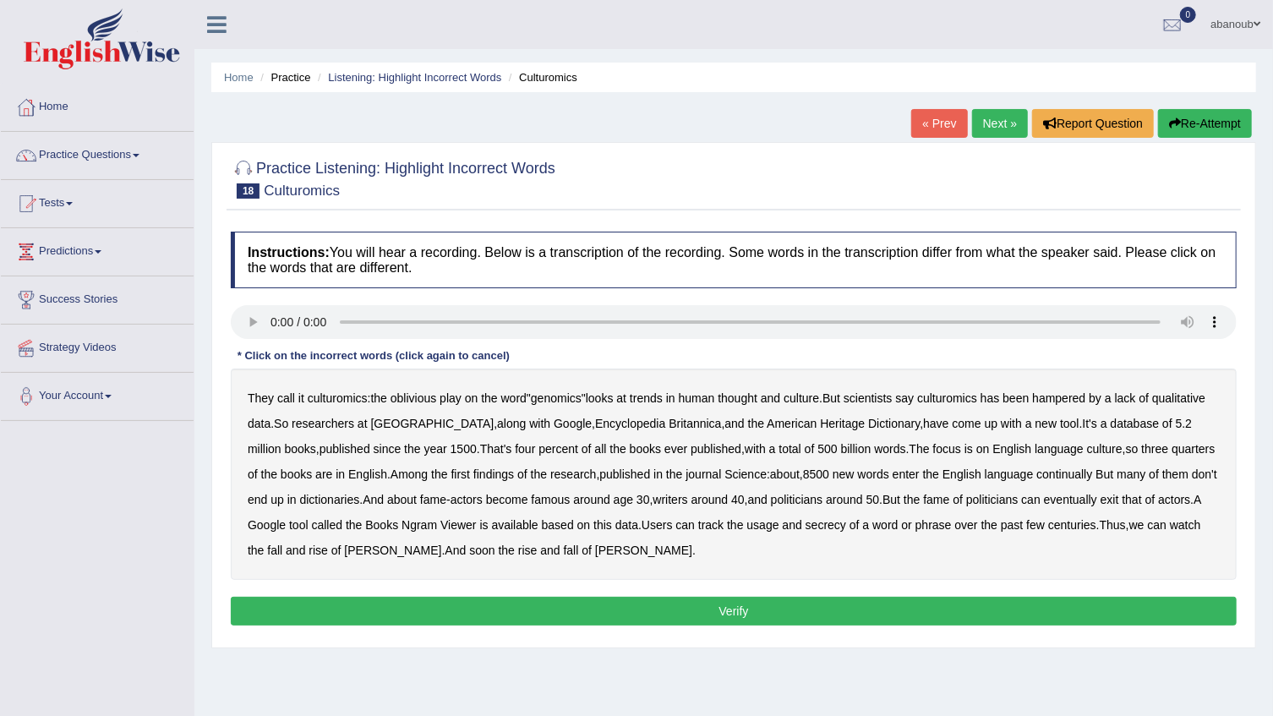
click at [824, 474] on b "8500" at bounding box center [816, 475] width 26 height 14
click at [806, 474] on b "8500" at bounding box center [816, 475] width 26 height 14
click at [1177, 126] on icon "button" at bounding box center [1175, 124] width 12 height 12
click at [564, 613] on button "Verify" at bounding box center [734, 611] width 1006 height 29
click at [518, 555] on b "rise" at bounding box center [527, 551] width 19 height 14
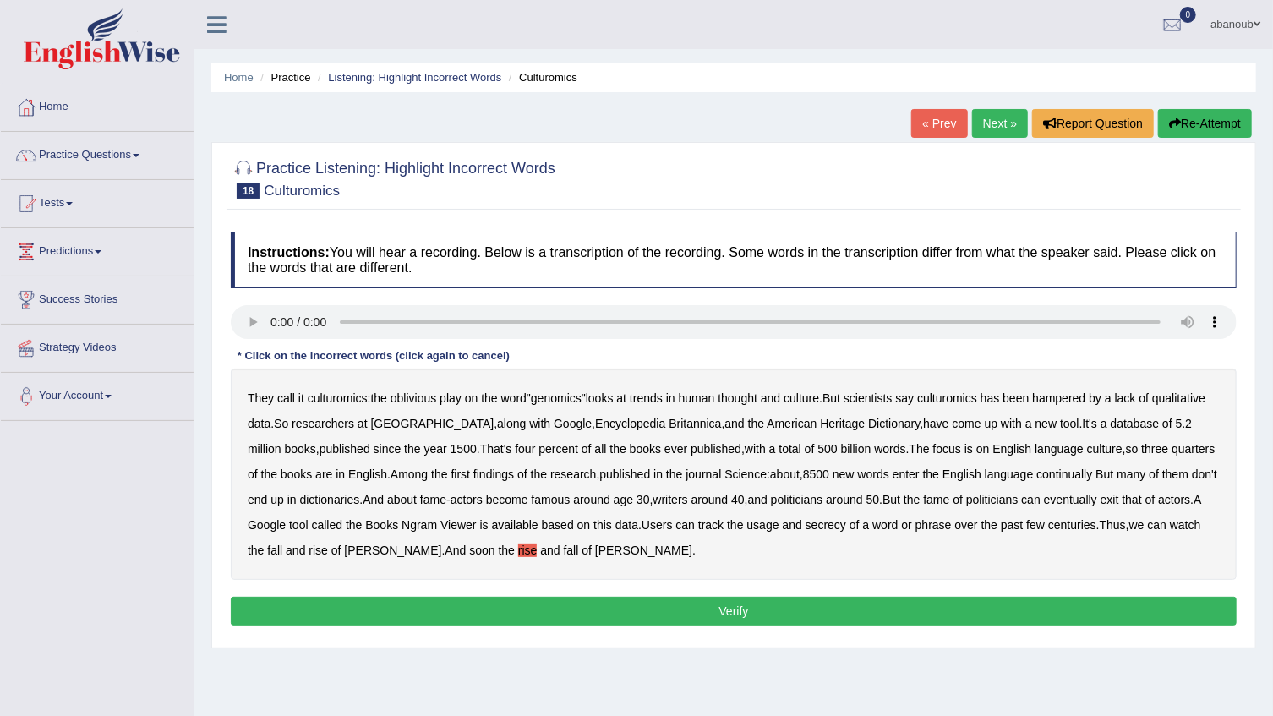
click at [518, 555] on b "rise" at bounding box center [527, 551] width 19 height 14
click at [696, 476] on b "journal" at bounding box center [704, 475] width 36 height 14
click at [687, 617] on button "Verify" at bounding box center [734, 611] width 1006 height 29
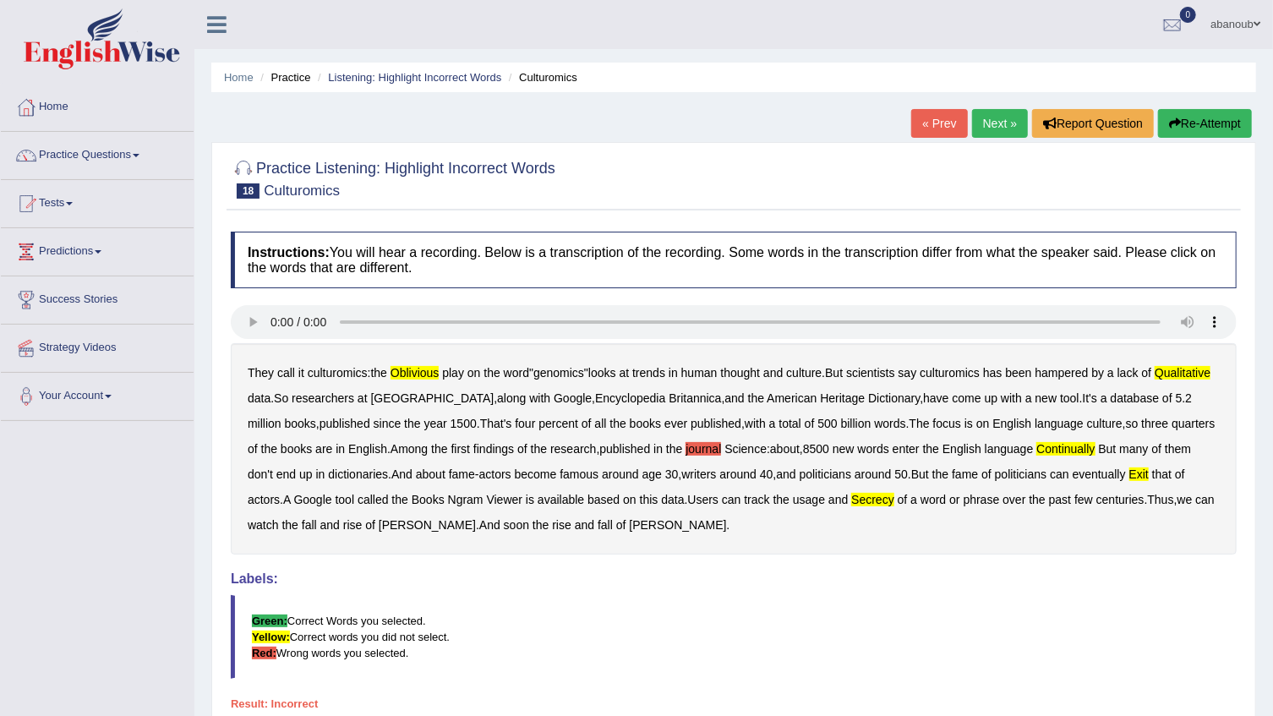
click at [1243, 119] on button "Re-Attempt" at bounding box center [1205, 123] width 94 height 29
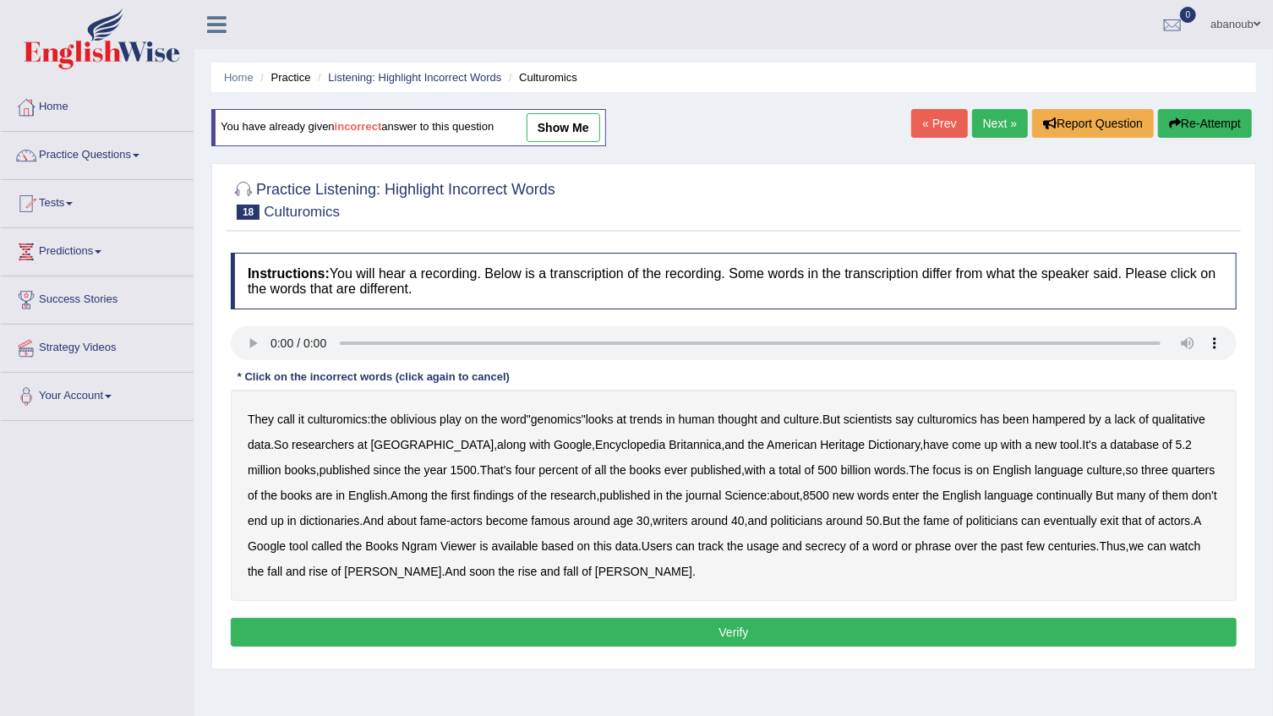
click at [344, 422] on b "culturomics" at bounding box center [338, 420] width 60 height 14
click at [405, 425] on b "oblivious" at bounding box center [414, 420] width 46 height 14
click at [315, 420] on b "culturomics" at bounding box center [338, 420] width 60 height 14
click at [349, 626] on button "Verify" at bounding box center [734, 632] width 1006 height 29
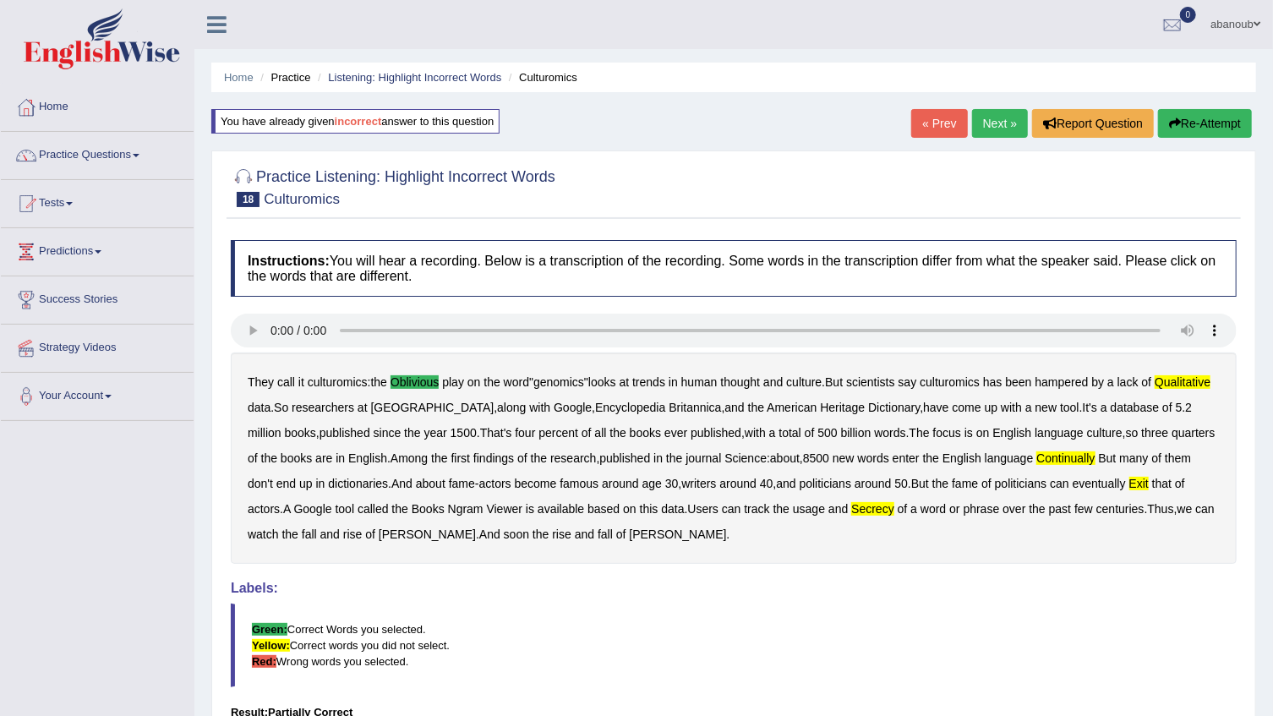
click at [1215, 128] on button "Re-Attempt" at bounding box center [1205, 123] width 94 height 29
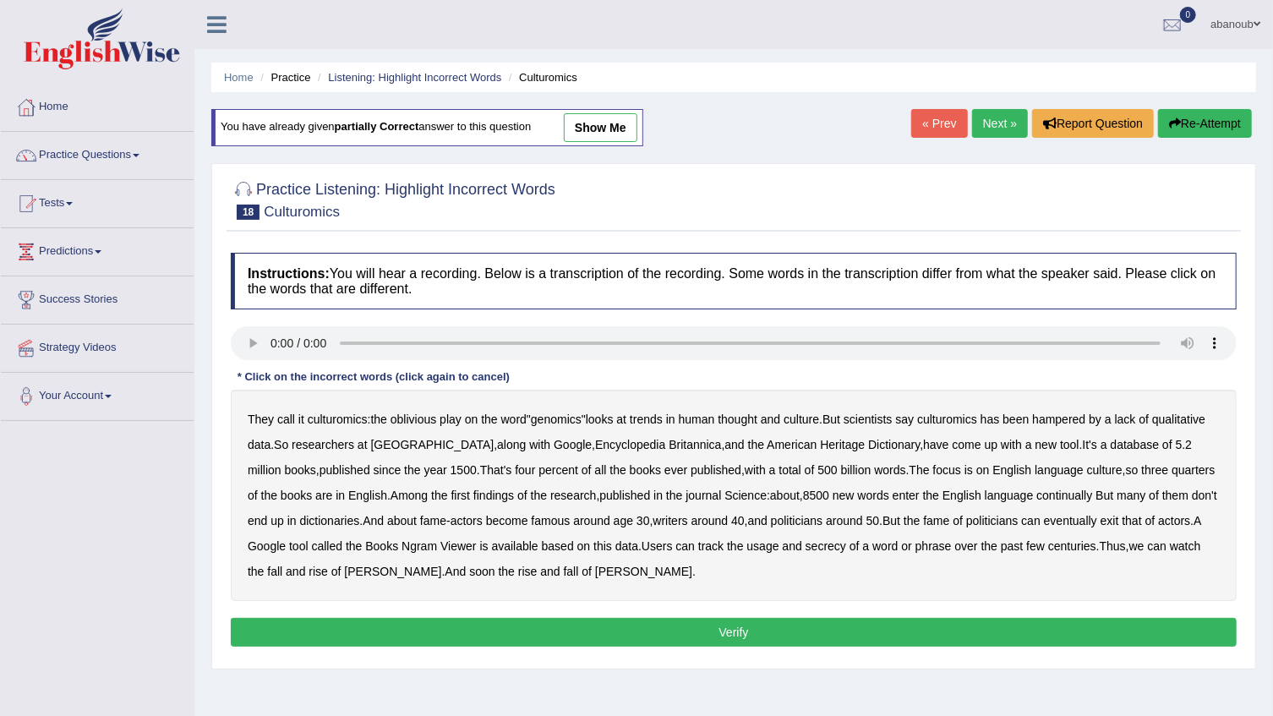
click at [425, 417] on b "oblivious" at bounding box center [414, 420] width 46 height 14
click at [1153, 426] on b "qualitative" at bounding box center [1179, 420] width 53 height 14
click at [1120, 519] on b "exit" at bounding box center [1110, 521] width 19 height 14
click at [972, 630] on button "Verify" at bounding box center [734, 632] width 1006 height 29
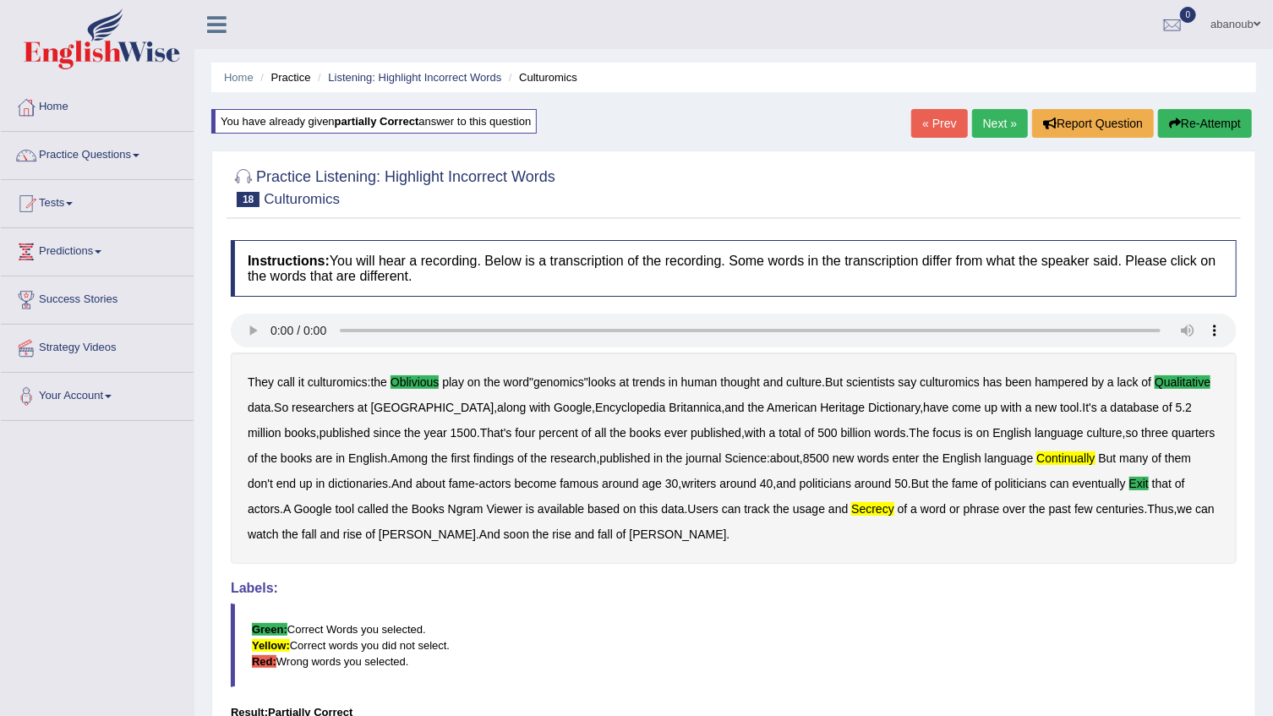
click at [980, 120] on link "Next »" at bounding box center [1000, 123] width 56 height 29
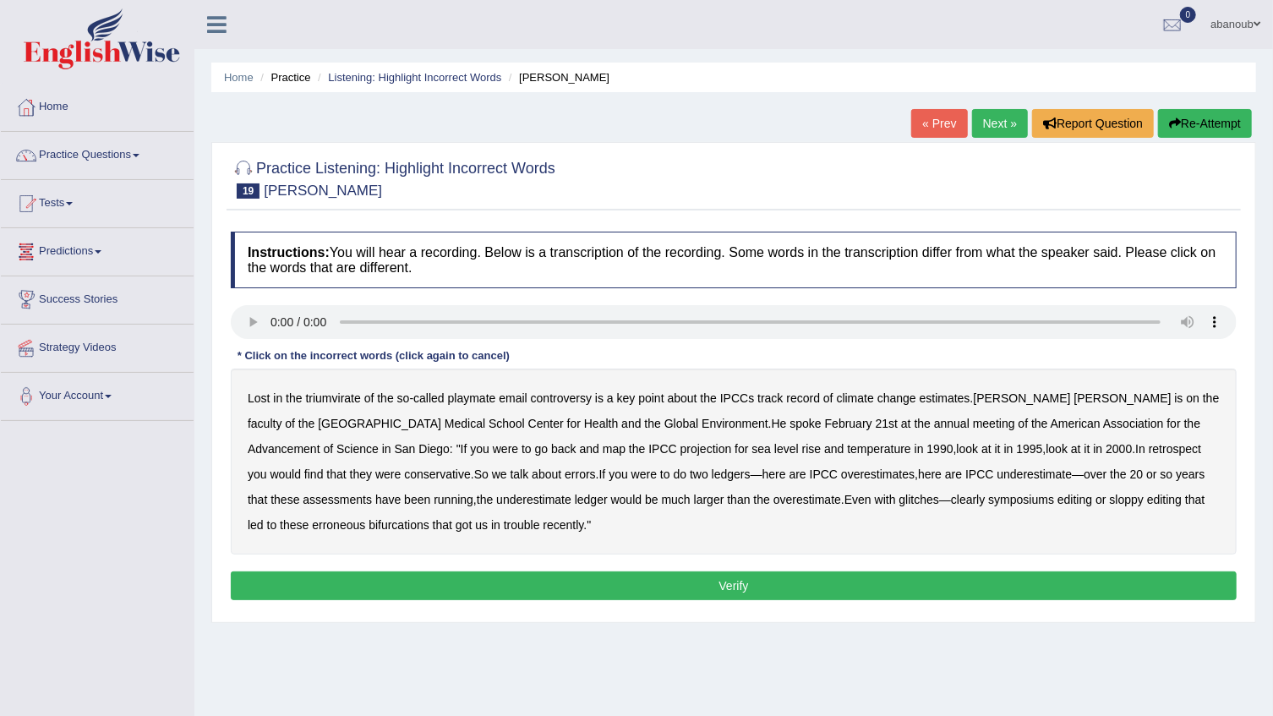
click at [63, 157] on link "Practice Questions" at bounding box center [97, 153] width 193 height 42
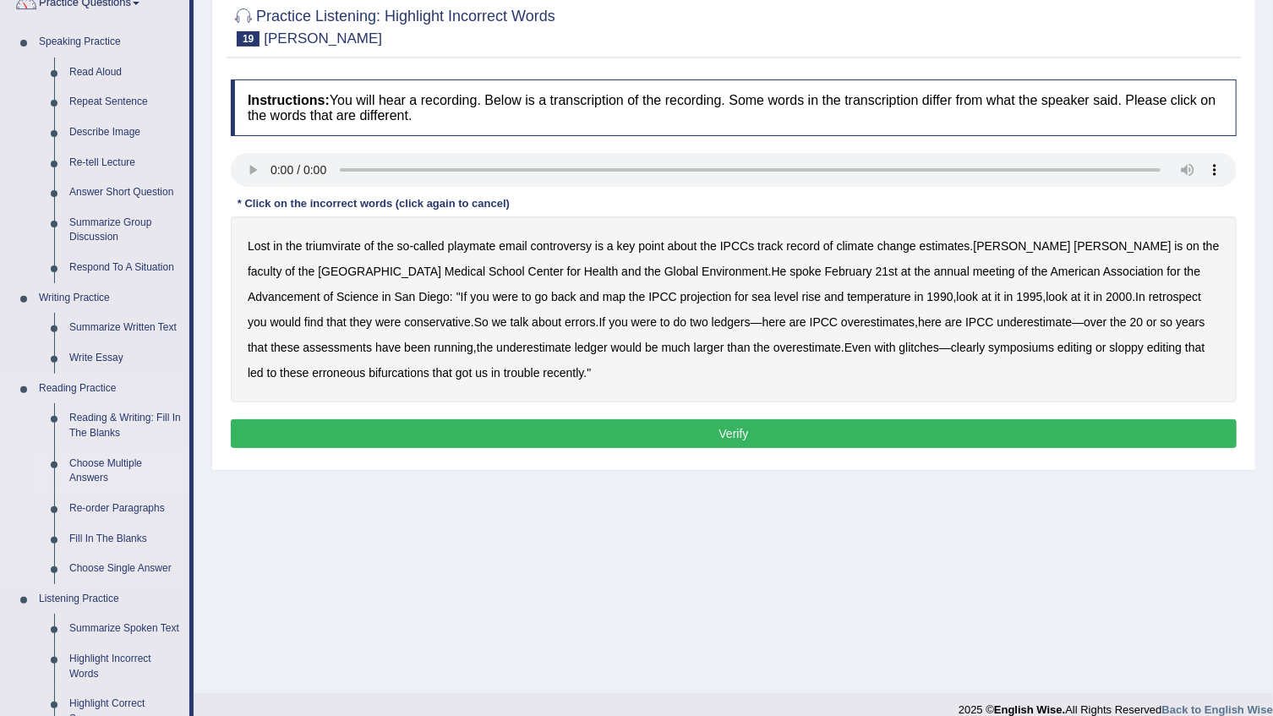
scroll to position [153, 0]
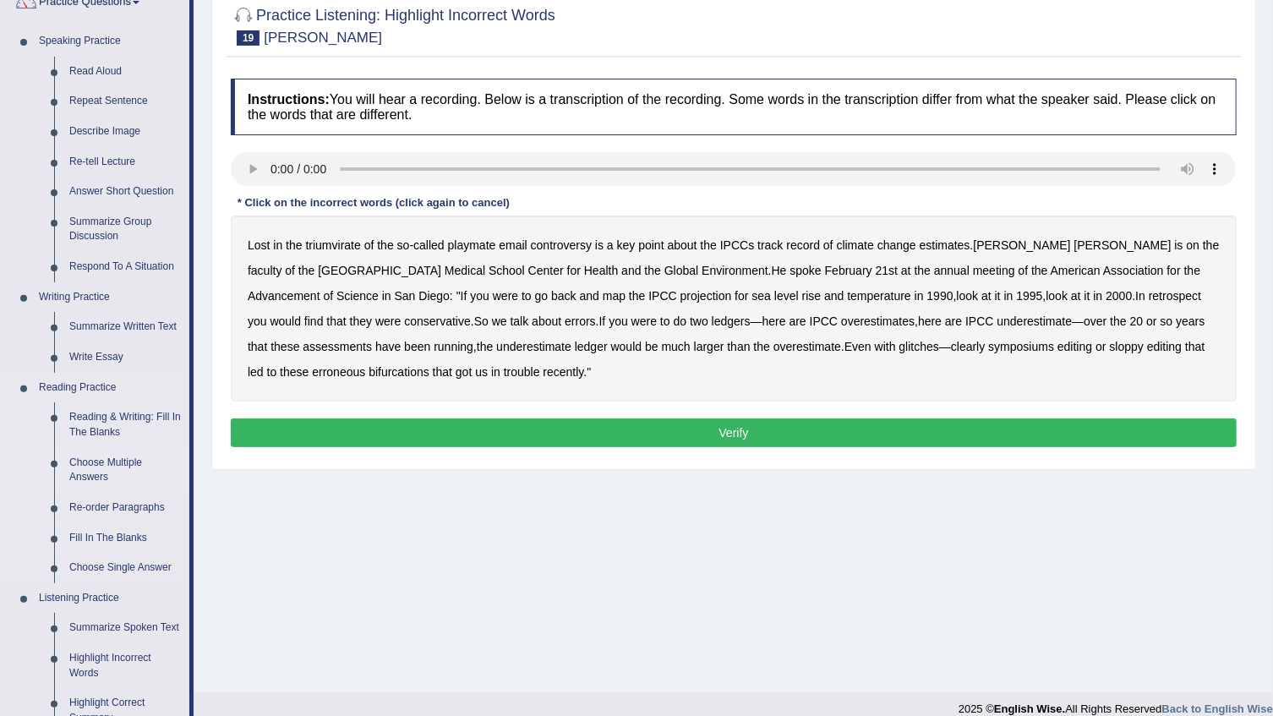
click at [85, 463] on link "Choose Multiple Answers" at bounding box center [126, 470] width 128 height 45
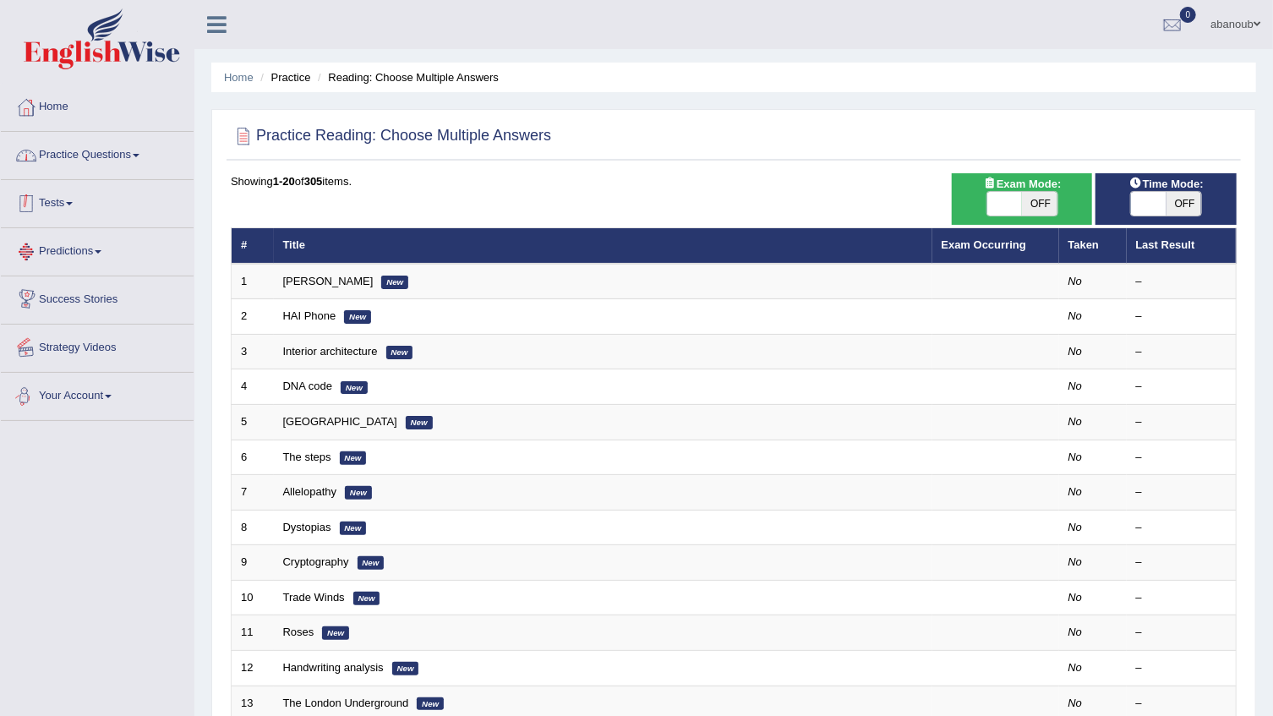
click at [96, 149] on link "Practice Questions" at bounding box center [97, 153] width 193 height 42
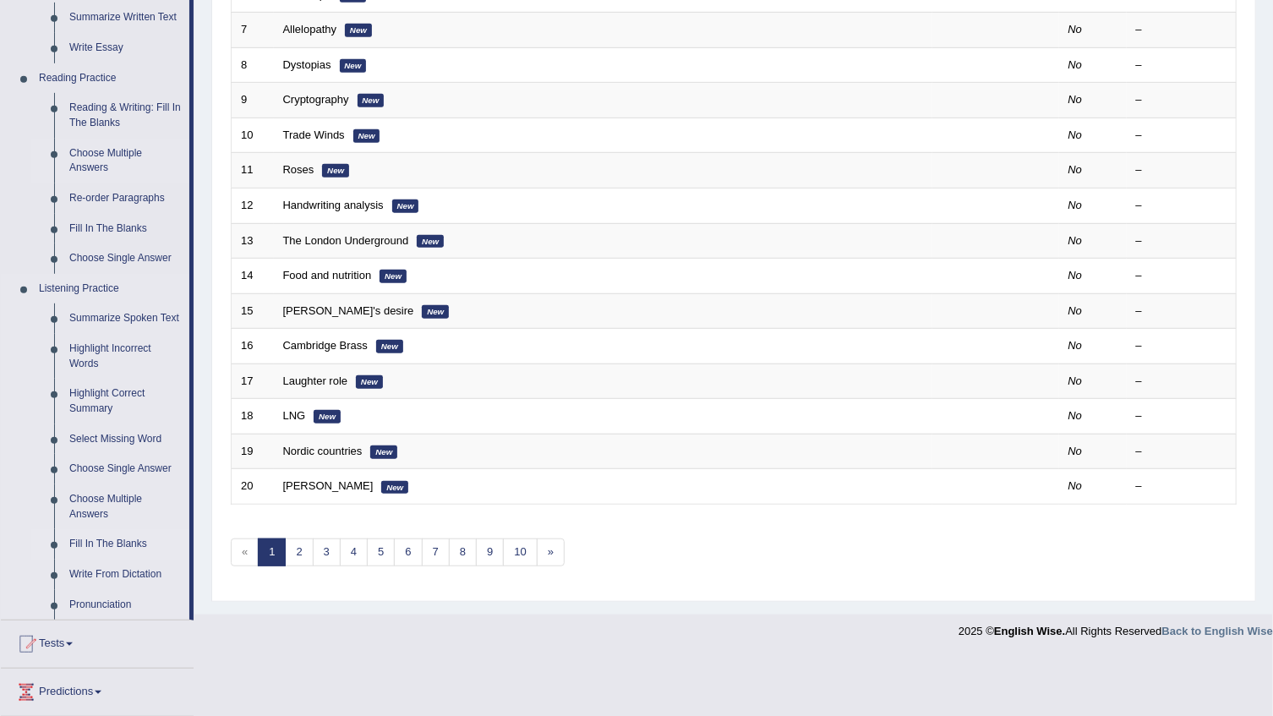
scroll to position [538, 0]
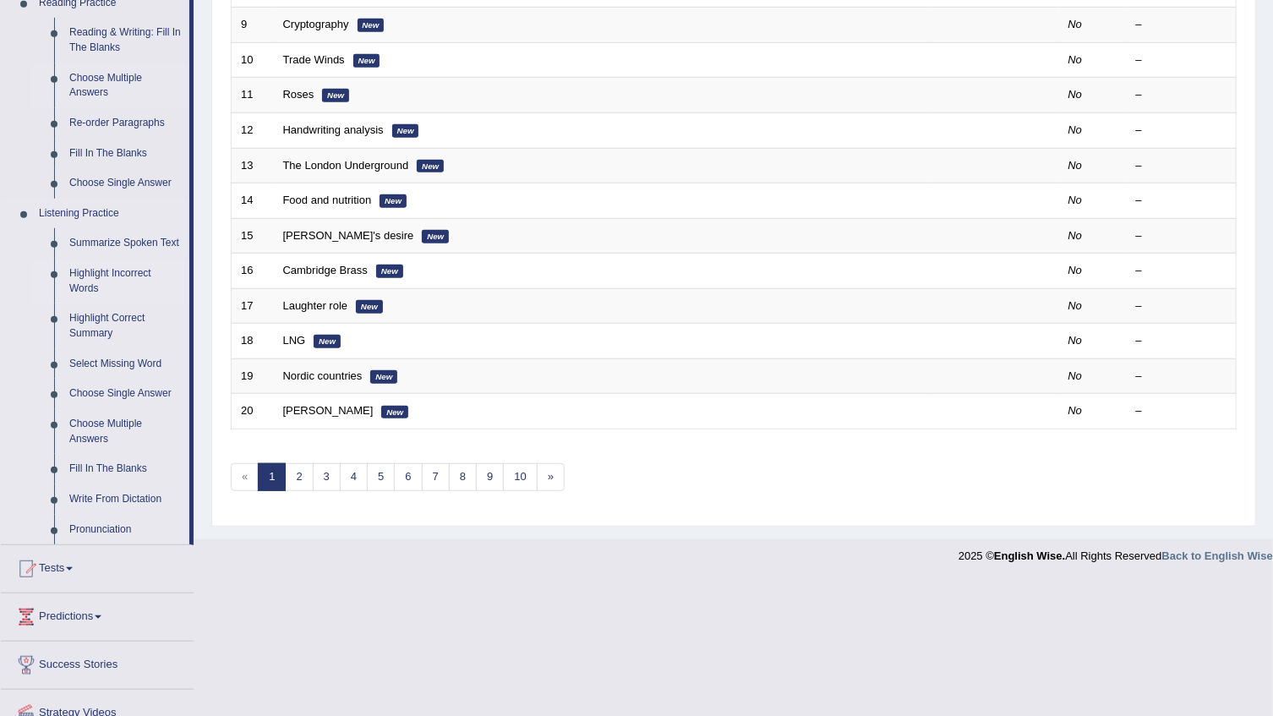
click at [106, 271] on link "Highlight Incorrect Words" at bounding box center [126, 281] width 128 height 45
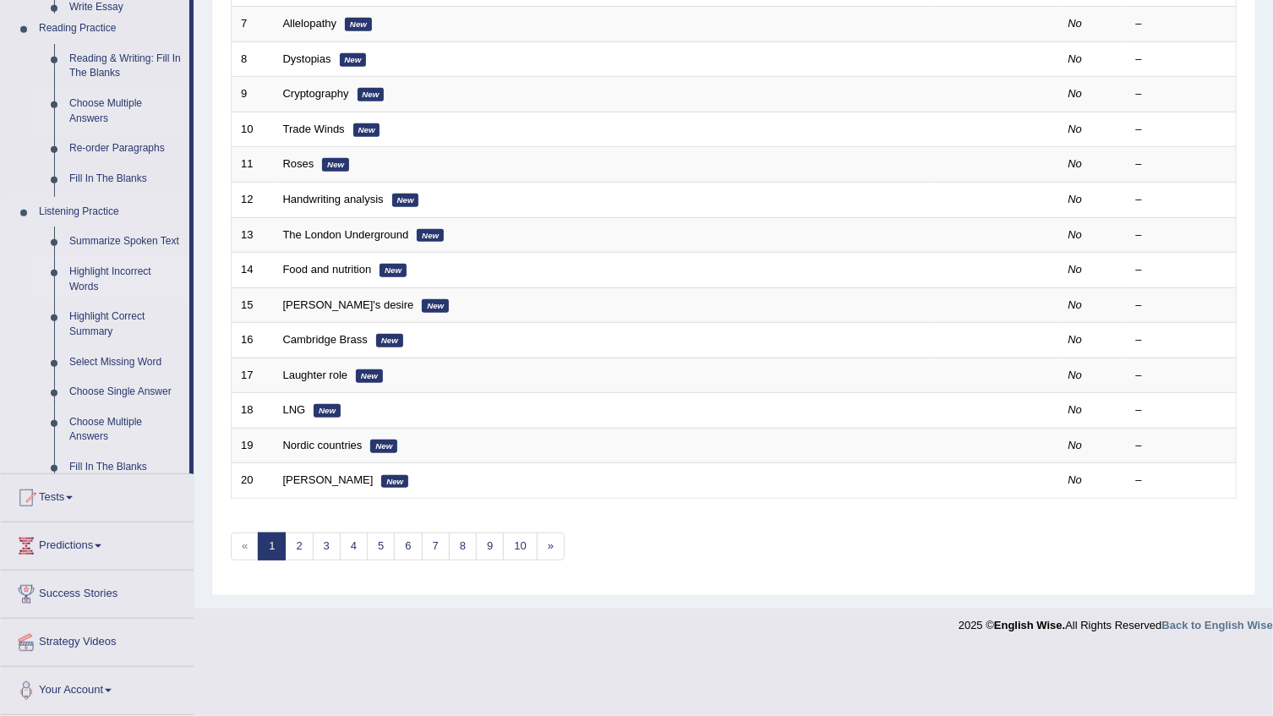
scroll to position [401, 0]
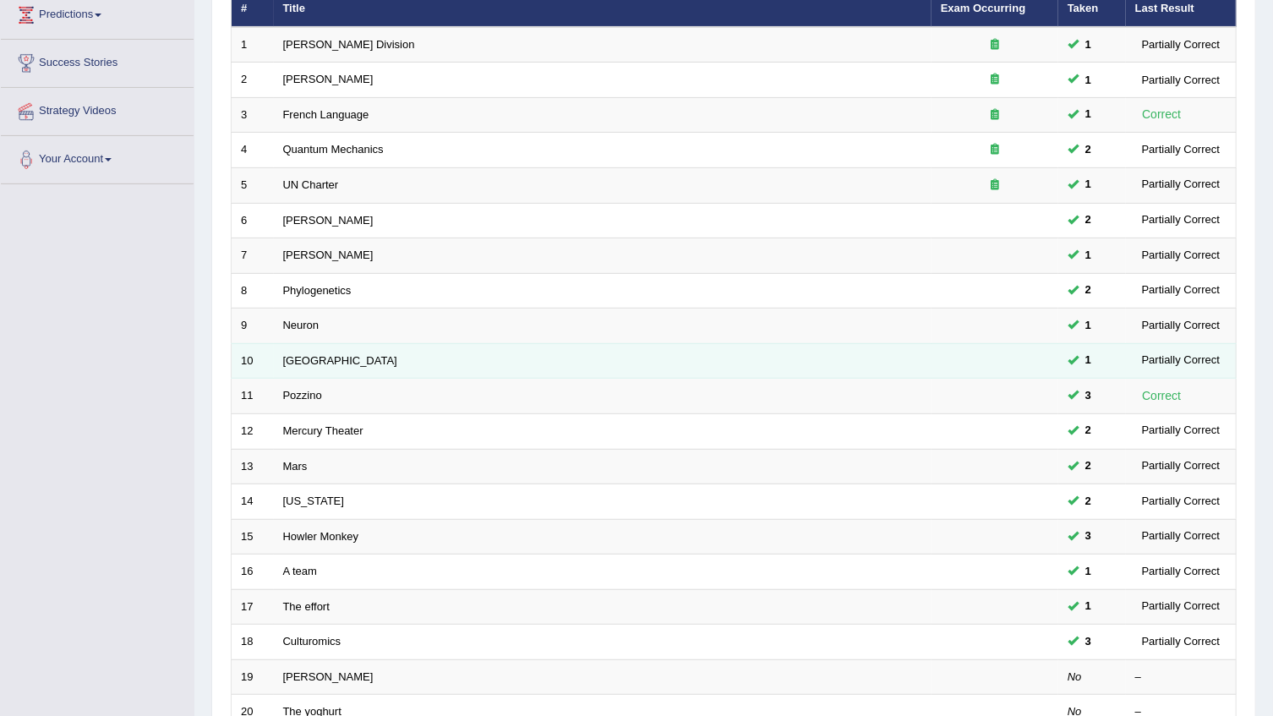
scroll to position [230, 0]
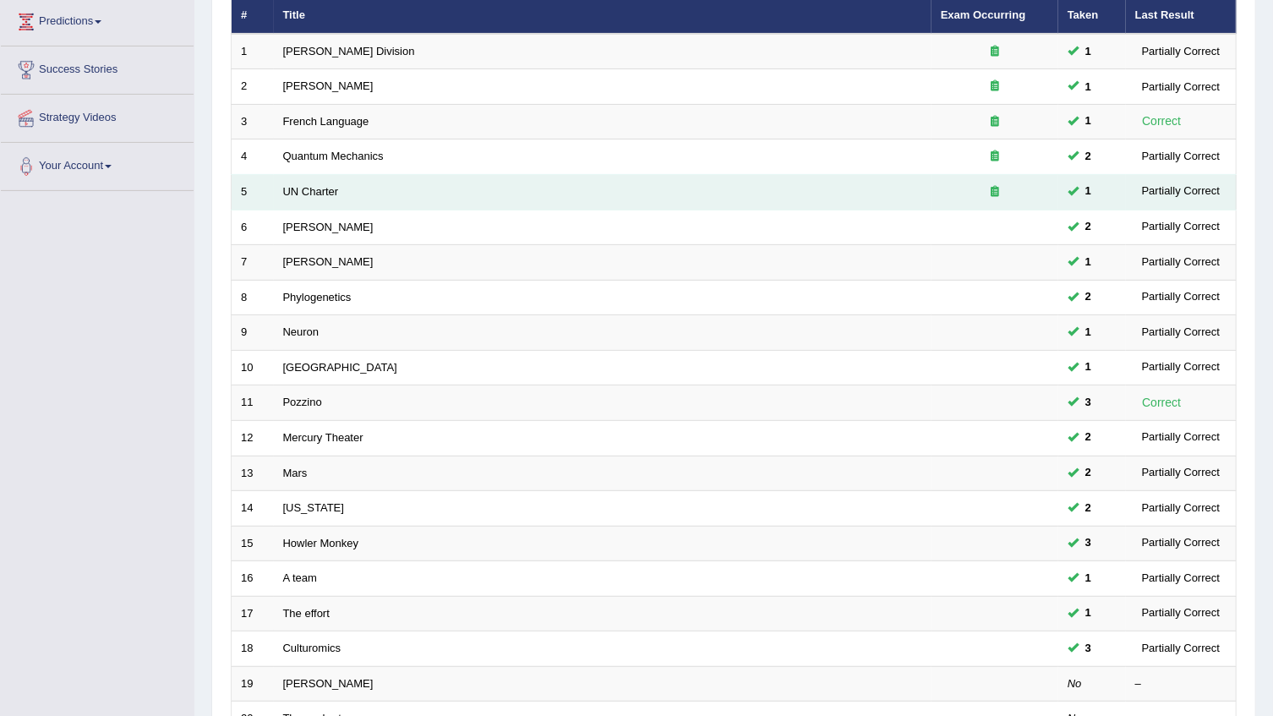
click at [996, 194] on icon at bounding box center [995, 191] width 8 height 11
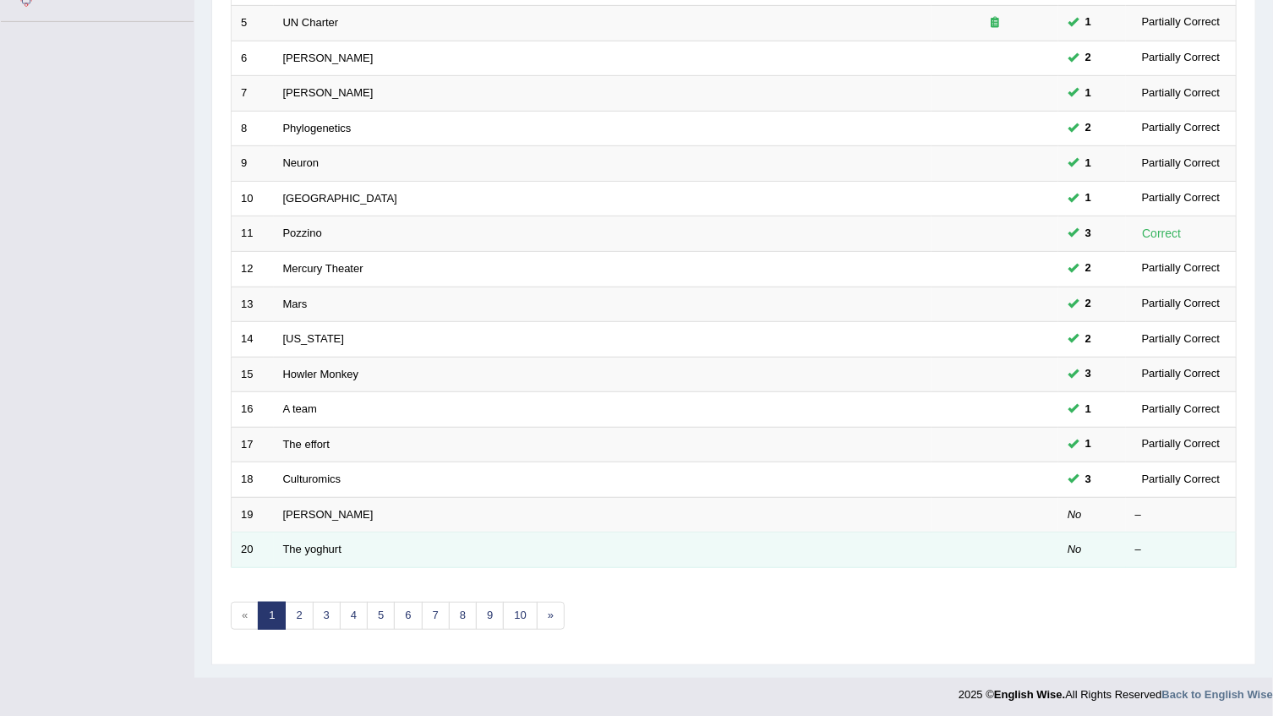
scroll to position [401, 0]
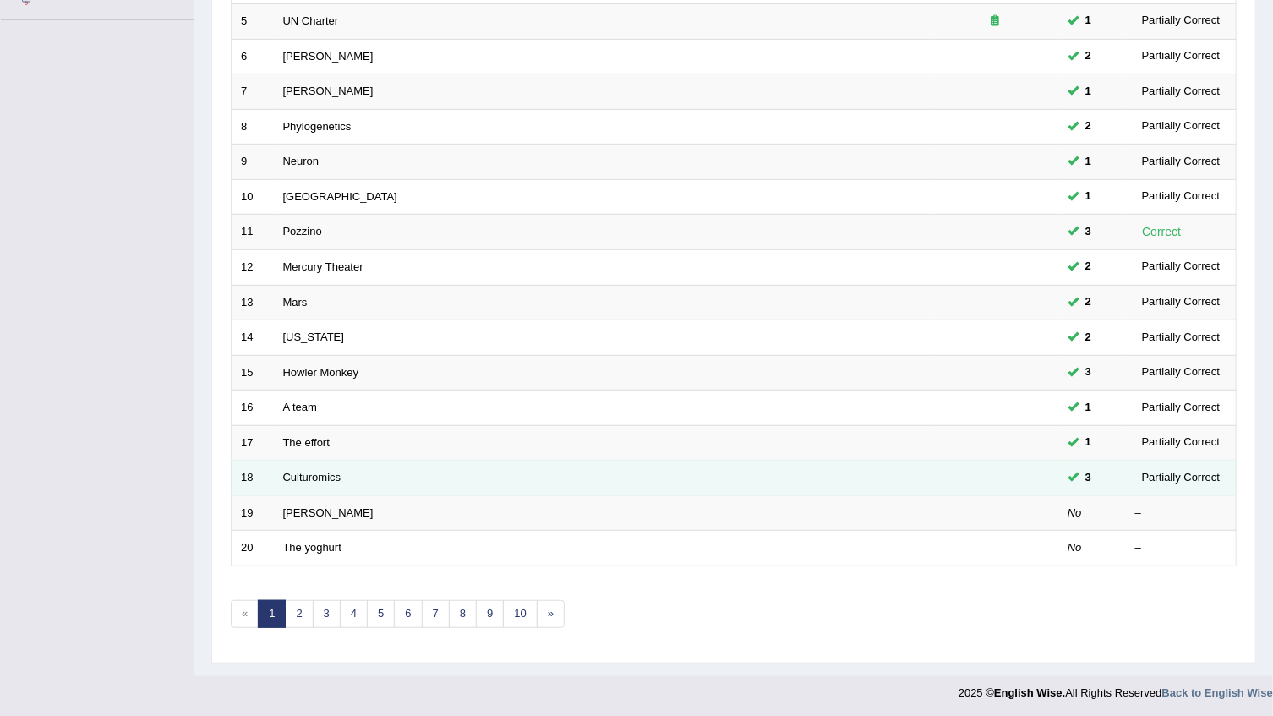
click at [1166, 481] on div "Partially Correct" at bounding box center [1181, 478] width 91 height 18
drag, startPoint x: 1174, startPoint y: 474, endPoint x: 1108, endPoint y: 484, distance: 66.7
click at [1108, 484] on tr "18 Culturomics 3 Partially Correct" at bounding box center [734, 479] width 1005 height 36
drag, startPoint x: 1229, startPoint y: 479, endPoint x: 1086, endPoint y: 489, distance: 144.1
click at [1086, 489] on tr "18 Culturomics 3 Partially Correct" at bounding box center [734, 479] width 1005 height 36
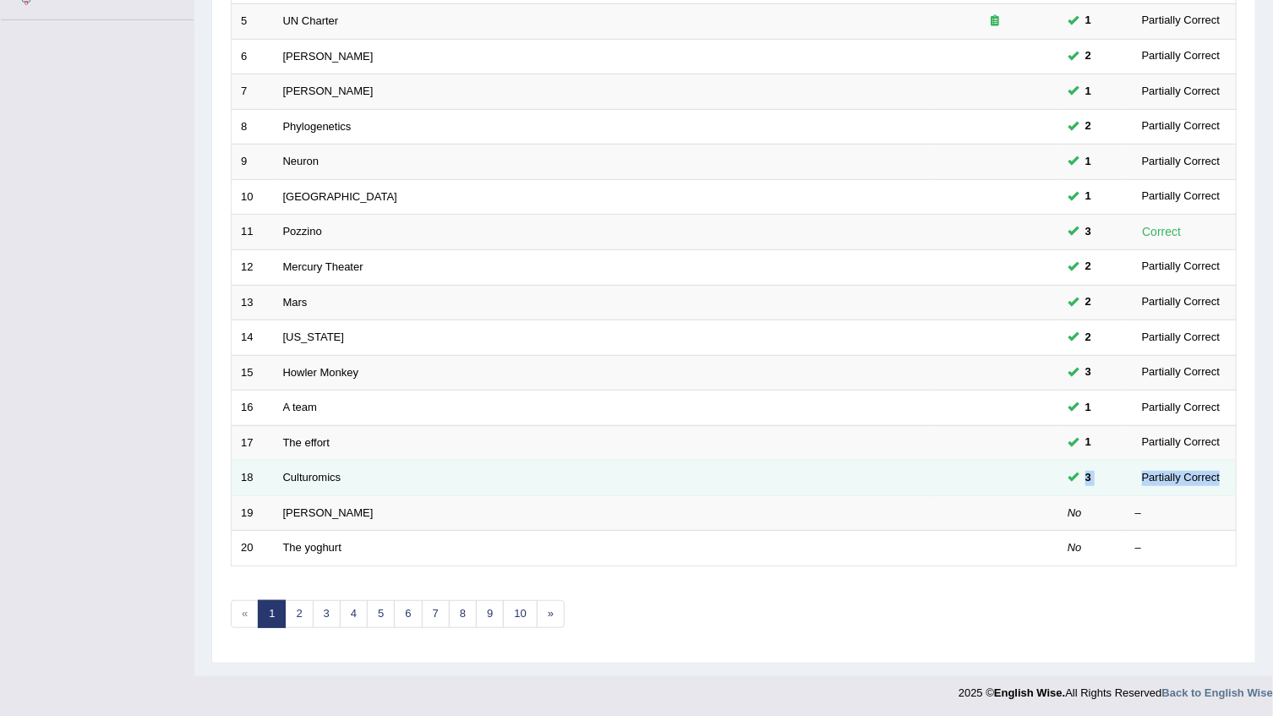
drag, startPoint x: 1086, startPoint y: 489, endPoint x: 1153, endPoint y: 478, distance: 67.7
click at [1153, 478] on div "Partially Correct" at bounding box center [1181, 478] width 91 height 18
drag, startPoint x: 1147, startPoint y: 475, endPoint x: 1214, endPoint y: 479, distance: 66.9
click at [1214, 479] on div "Partially Correct" at bounding box center [1181, 478] width 91 height 18
click at [1217, 473] on div "Partially Correct" at bounding box center [1181, 478] width 91 height 18
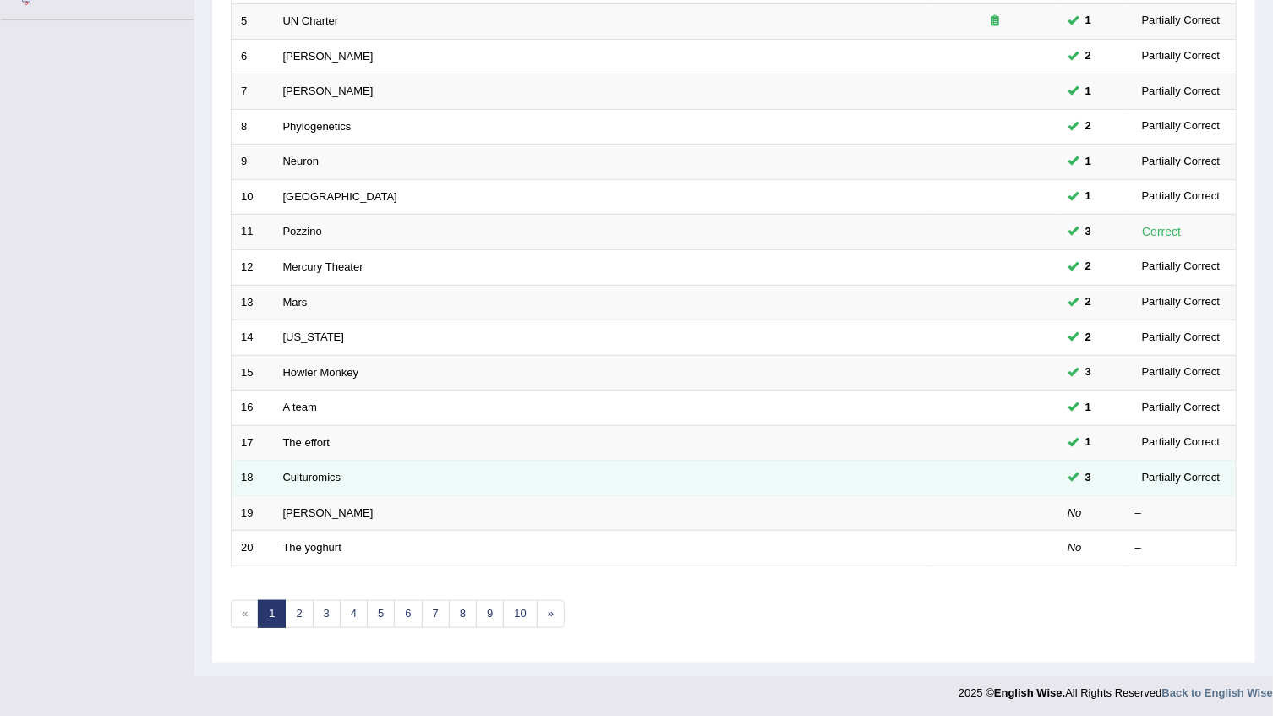
click at [1152, 477] on div "Partially Correct" at bounding box center [1181, 478] width 91 height 18
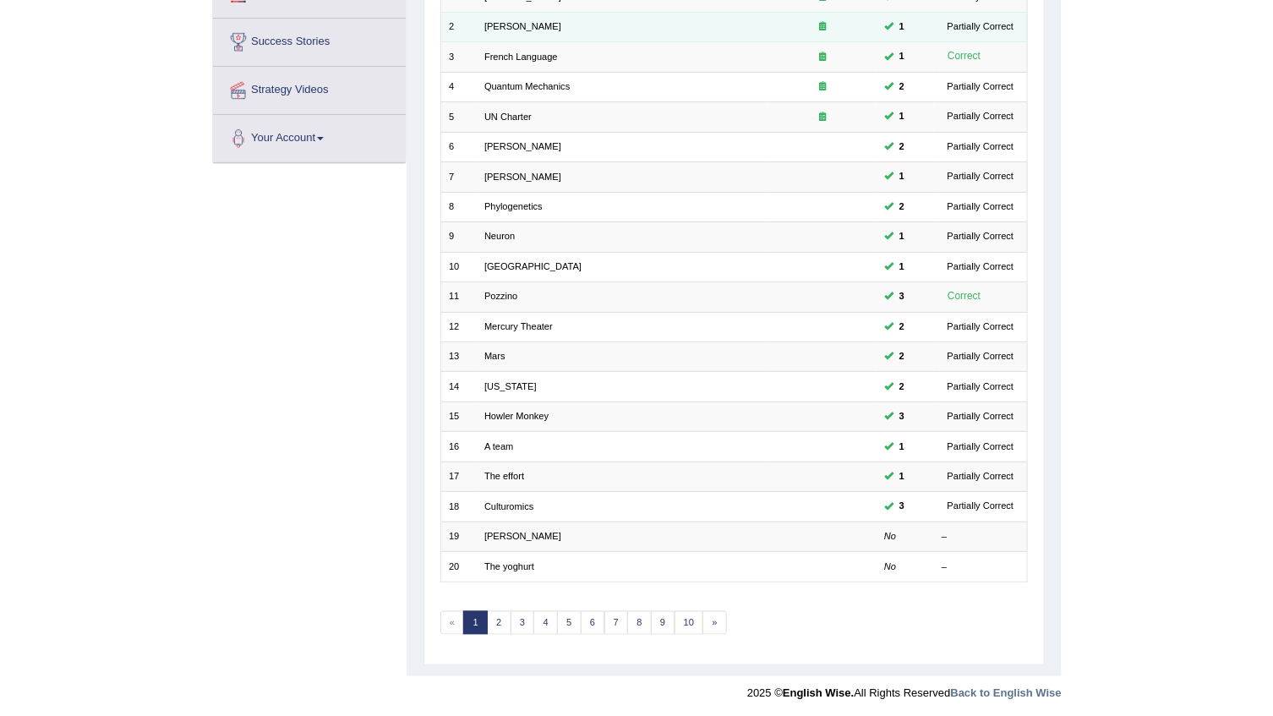
scroll to position [0, 0]
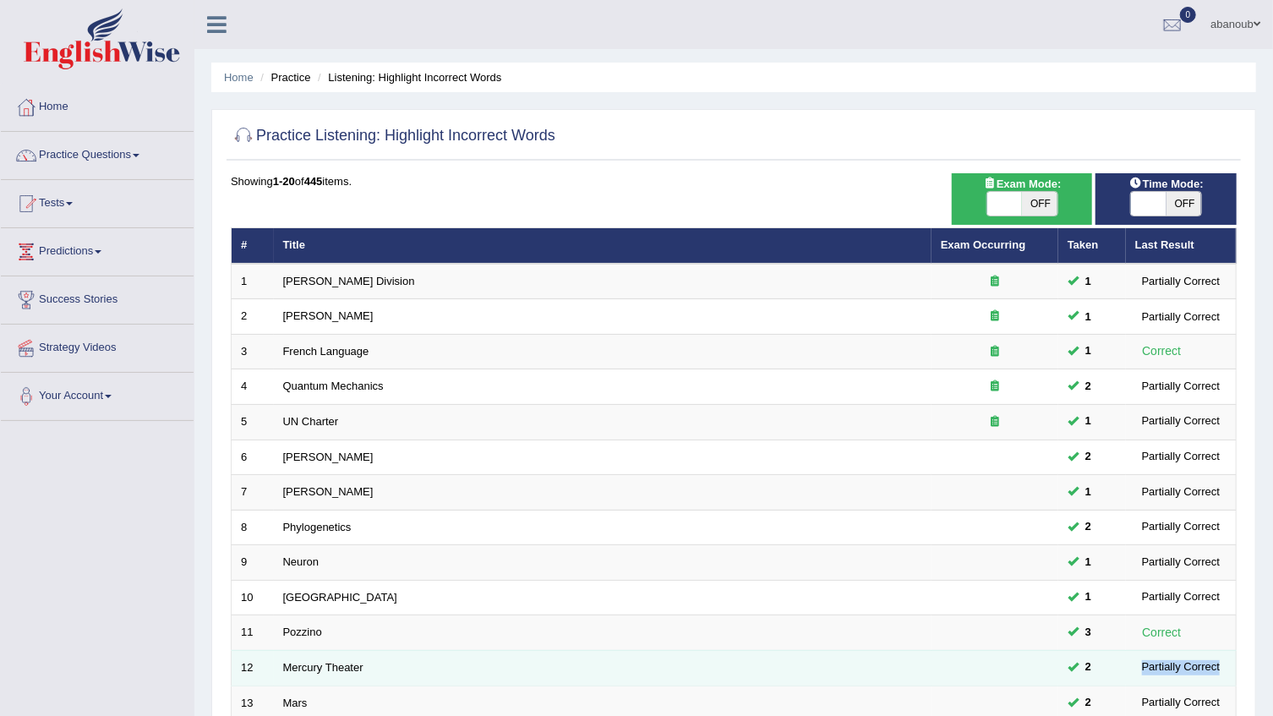
drag, startPoint x: 1144, startPoint y: 668, endPoint x: 1223, endPoint y: 660, distance: 79.1
click at [1223, 660] on div "Partially Correct" at bounding box center [1181, 668] width 91 height 18
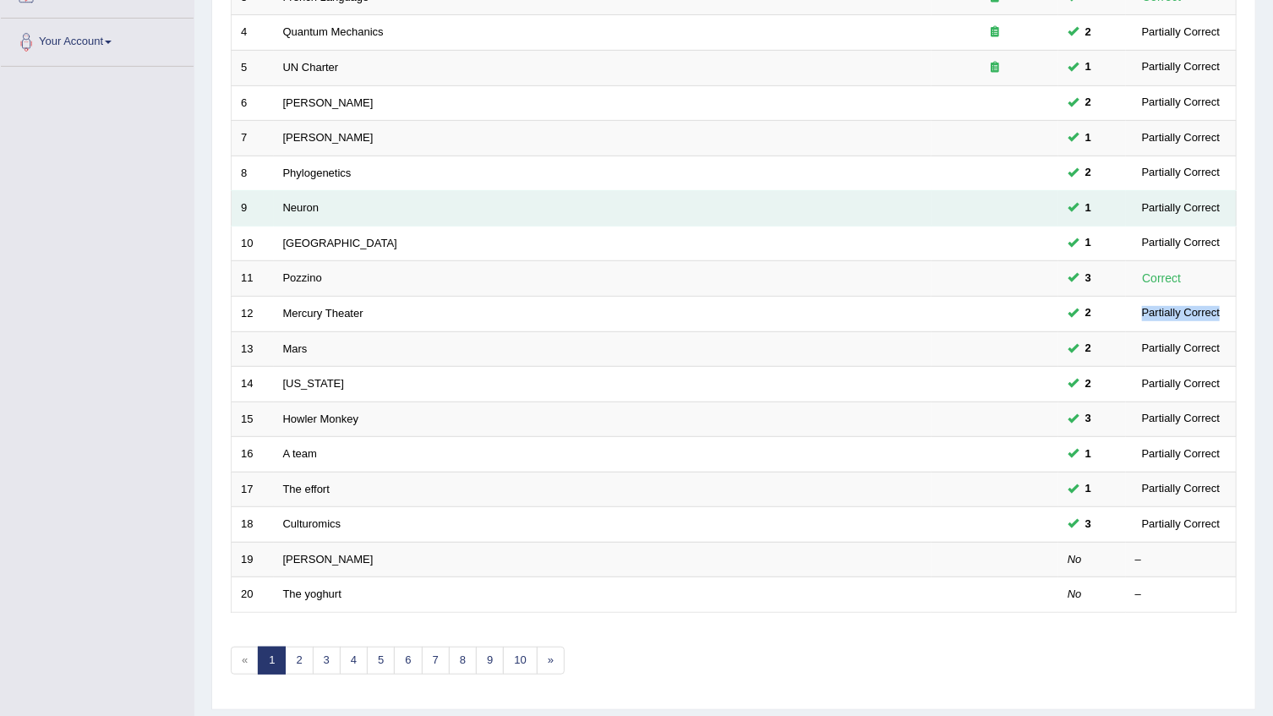
scroll to position [401, 0]
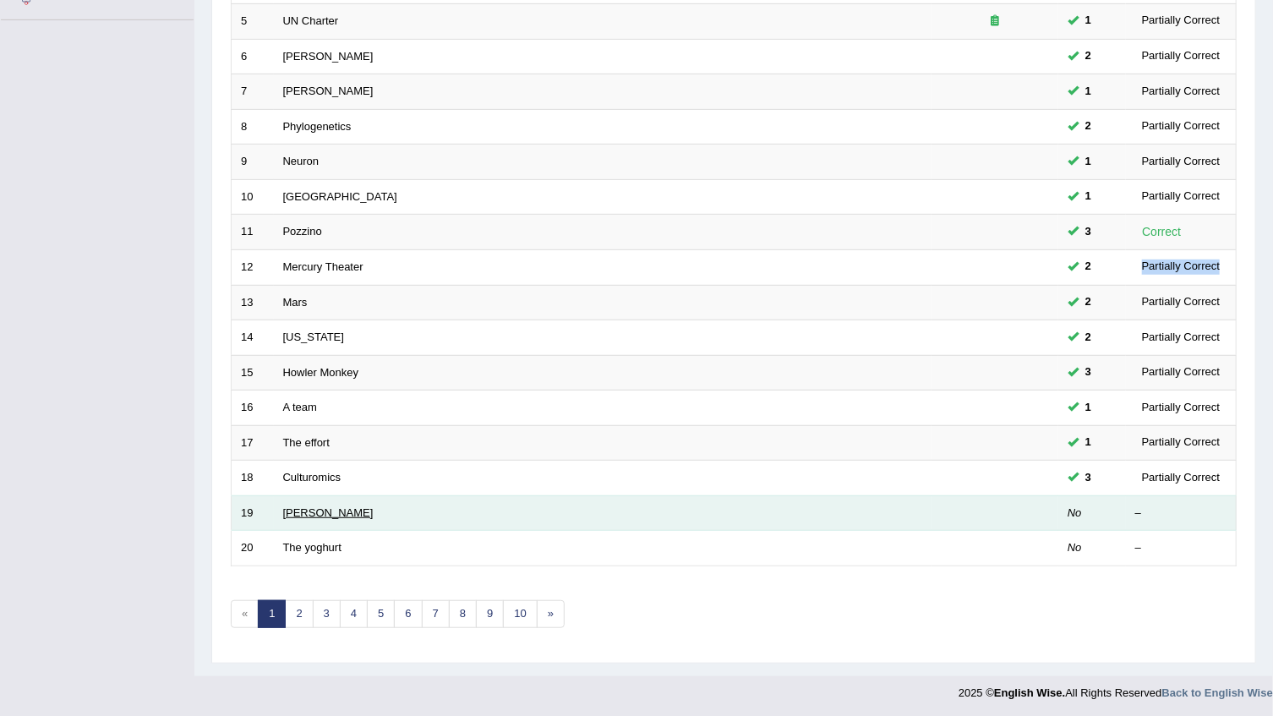
click at [315, 512] on link "[PERSON_NAME]" at bounding box center [328, 513] width 90 height 13
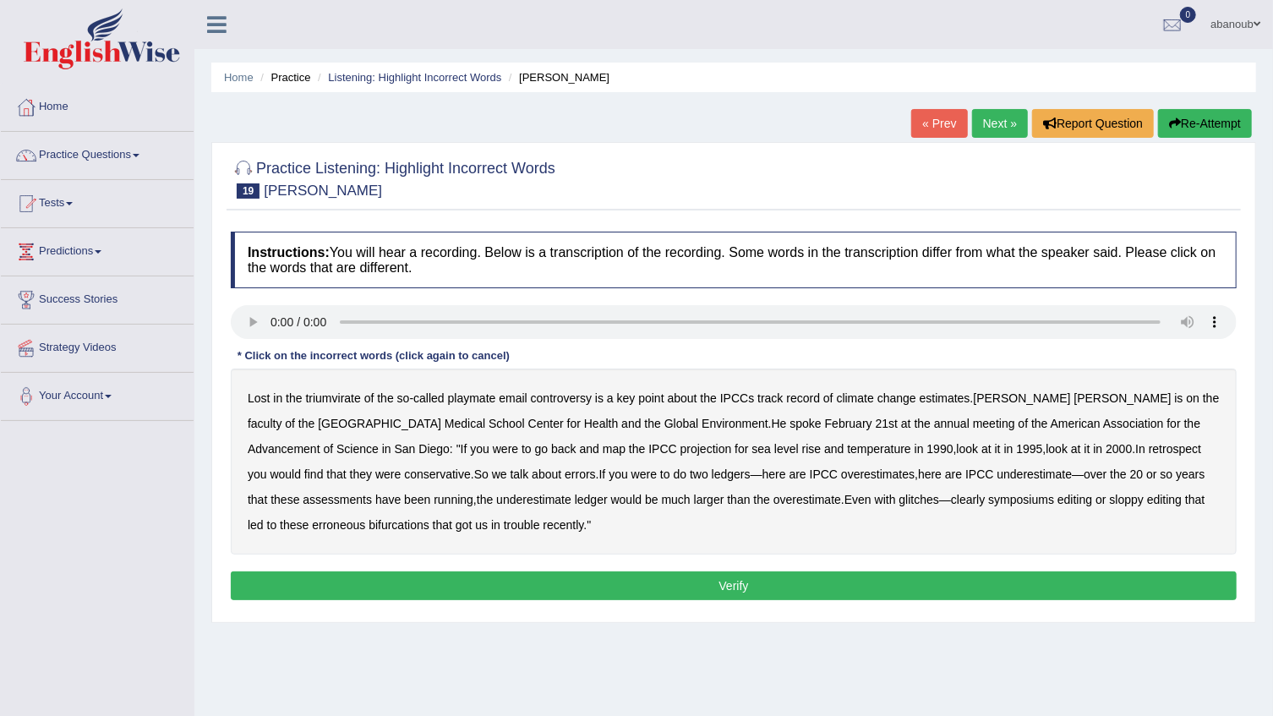
click at [330, 405] on b "triumvirate" at bounding box center [333, 399] width 55 height 14
click at [876, 424] on b "21st" at bounding box center [887, 424] width 22 height 14
click at [609, 601] on div "Instructions: You will hear a recording. Below is a transcription of the record…" at bounding box center [734, 418] width 1015 height 391
click at [603, 586] on button "Verify" at bounding box center [734, 586] width 1006 height 29
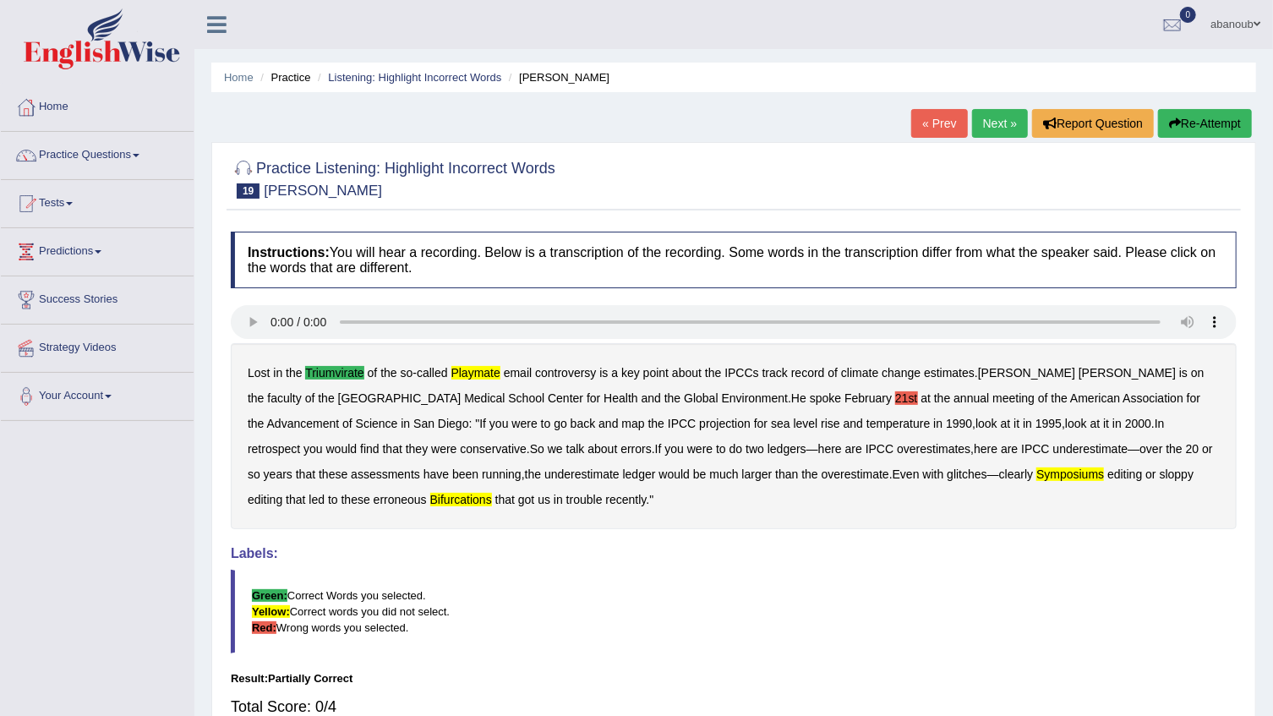
click at [1205, 131] on button "Re-Attempt" at bounding box center [1205, 123] width 94 height 29
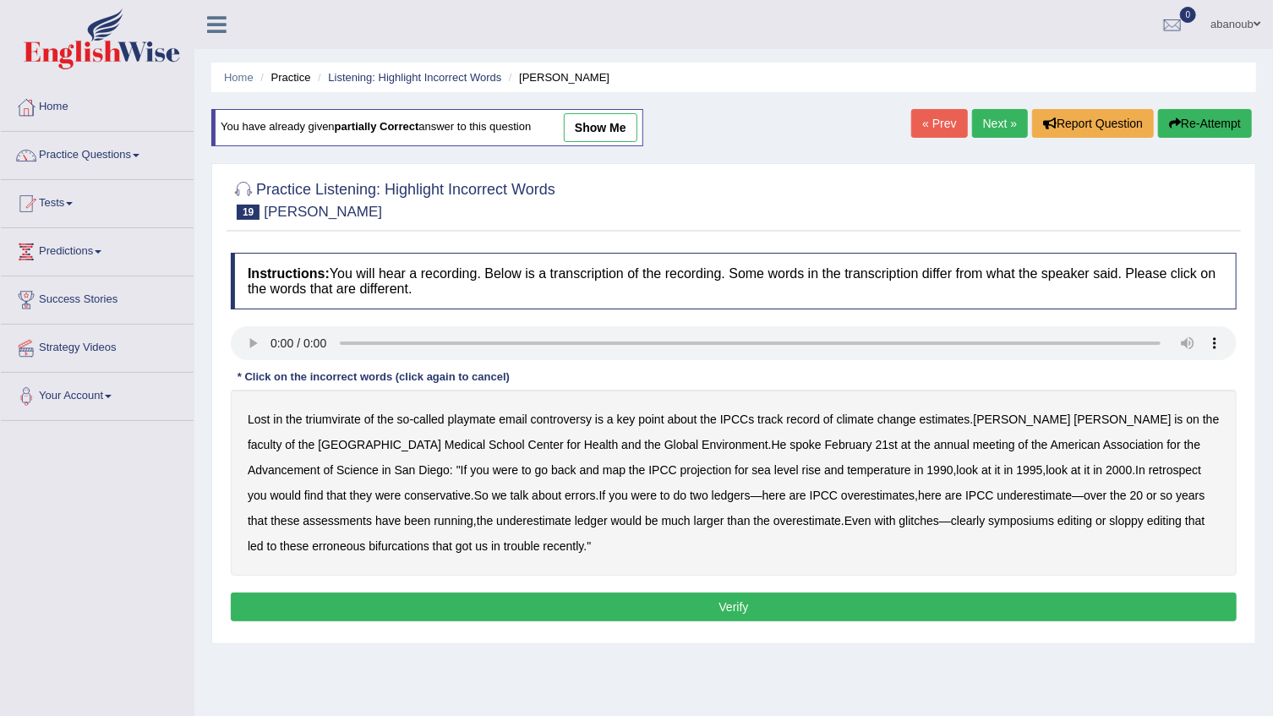
click at [311, 419] on b "triumvirate" at bounding box center [333, 420] width 55 height 14
click at [613, 128] on link "show me" at bounding box center [601, 127] width 74 height 29
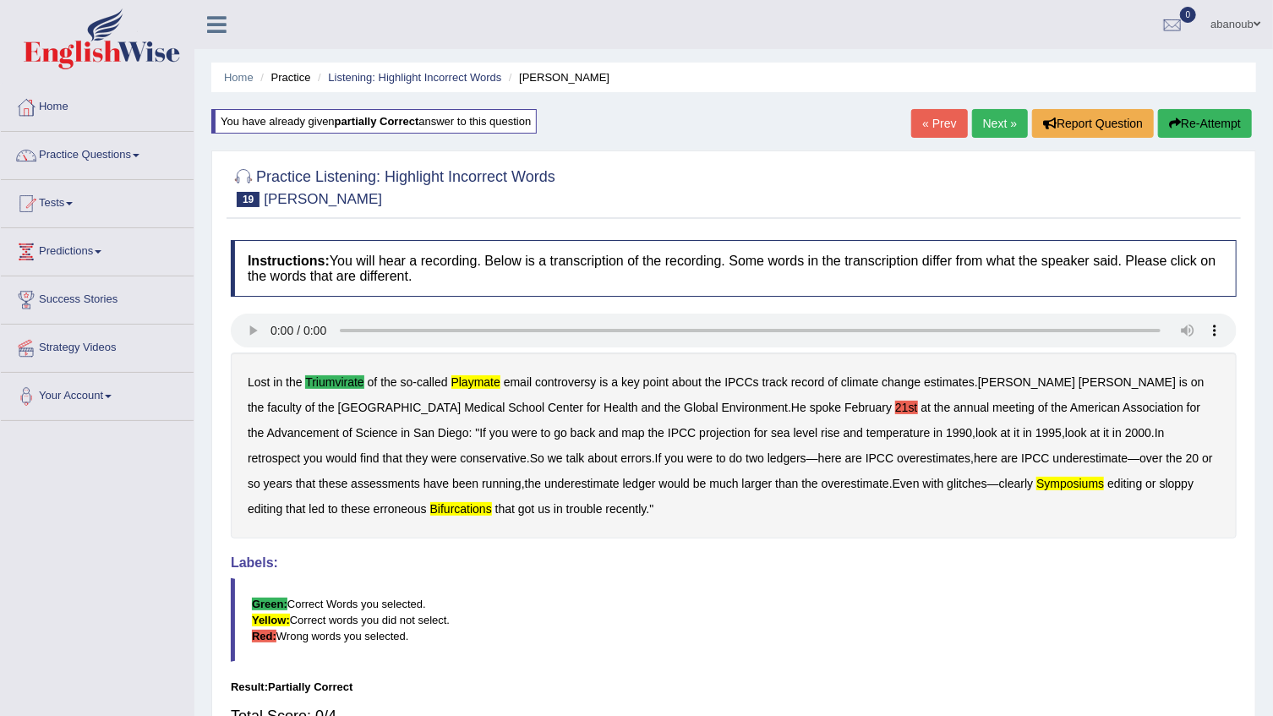
click at [550, 370] on div "Lost in the triumvirate of the so - called playmate email controversy is a key …" at bounding box center [734, 446] width 1006 height 186
click at [550, 377] on b "controversy" at bounding box center [565, 382] width 61 height 14
click at [481, 375] on b "playmate" at bounding box center [476, 382] width 49 height 14
click at [1037, 485] on b "symposiums" at bounding box center [1071, 484] width 68 height 14
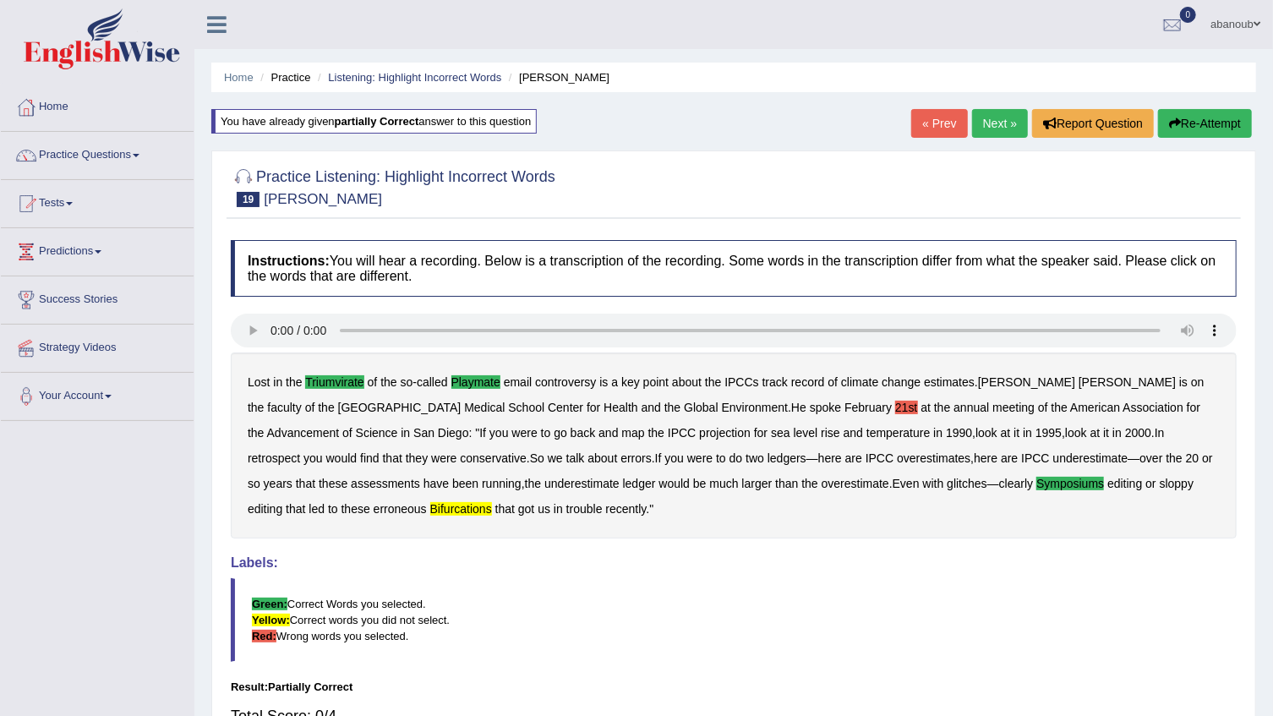
click at [1175, 118] on icon "button" at bounding box center [1175, 124] width 12 height 12
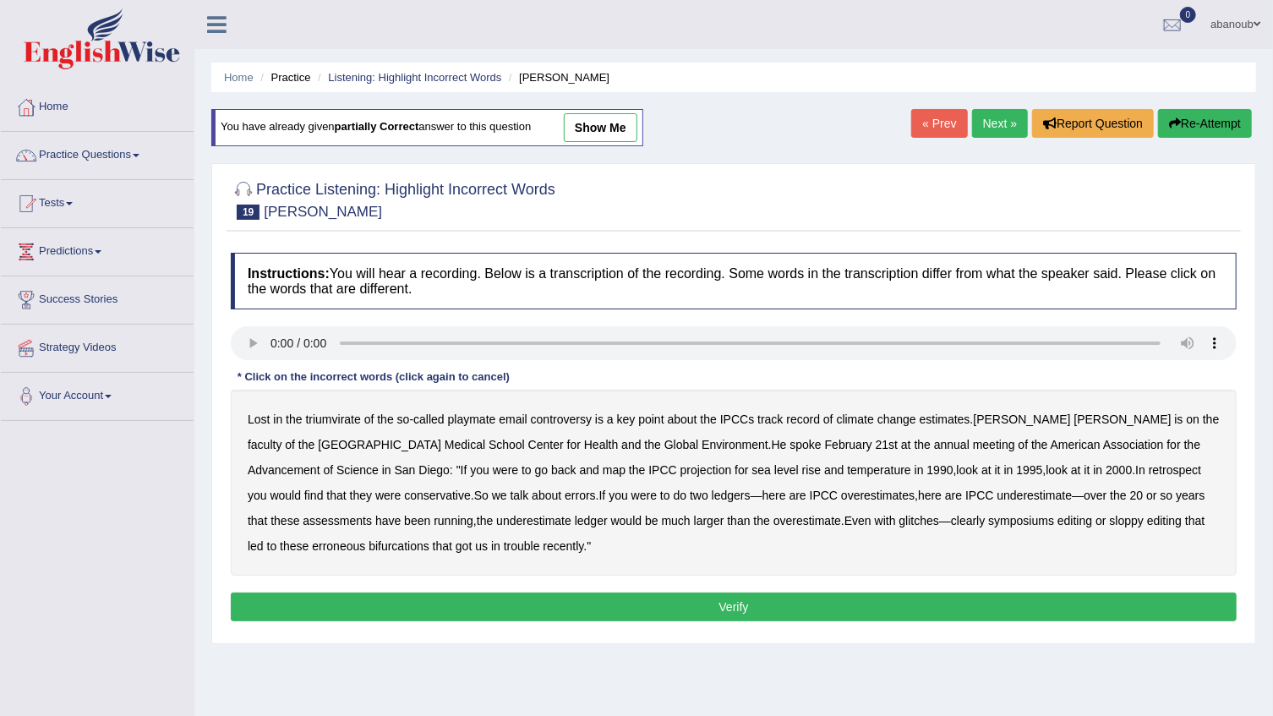
click at [322, 422] on b "triumvirate" at bounding box center [333, 420] width 55 height 14
click at [478, 418] on b "playmate" at bounding box center [472, 420] width 48 height 14
click at [589, 134] on link "show me" at bounding box center [601, 127] width 74 height 29
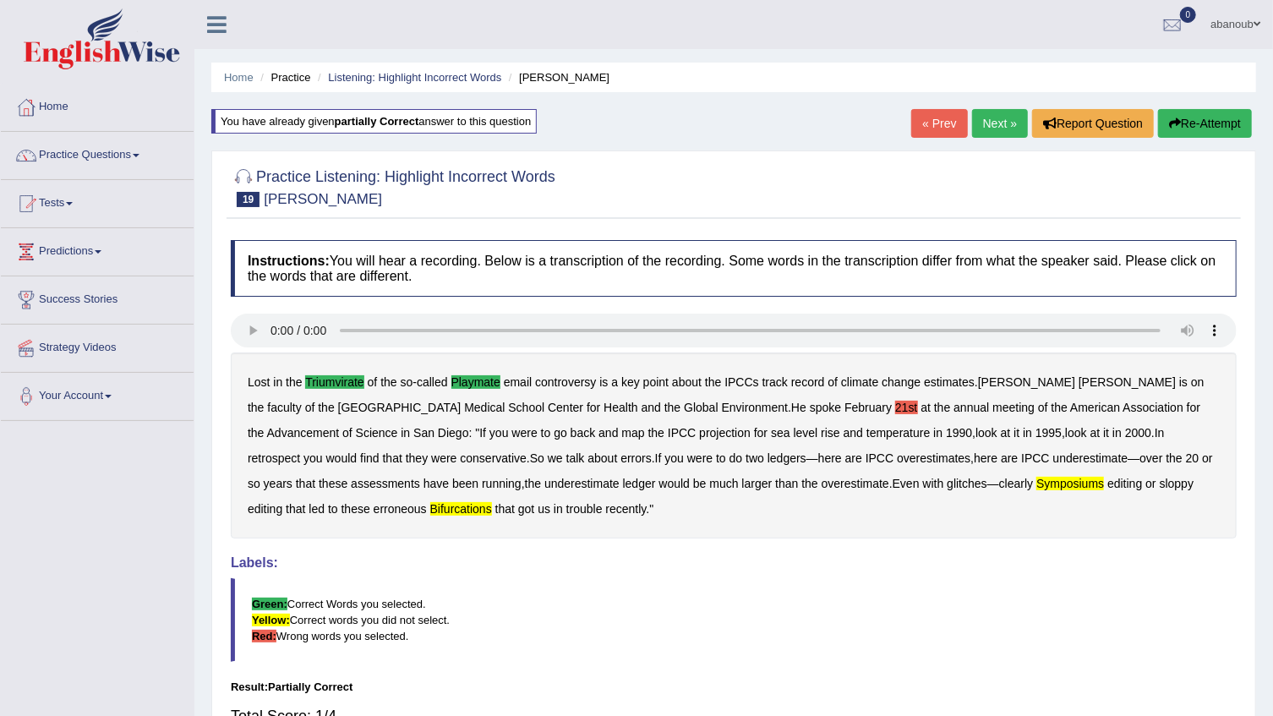
click at [371, 123] on b "partially correct" at bounding box center [377, 121] width 85 height 13
click at [1037, 487] on b "symposiums" at bounding box center [1071, 484] width 68 height 14
click at [430, 508] on b "bifurcations" at bounding box center [461, 509] width 62 height 14
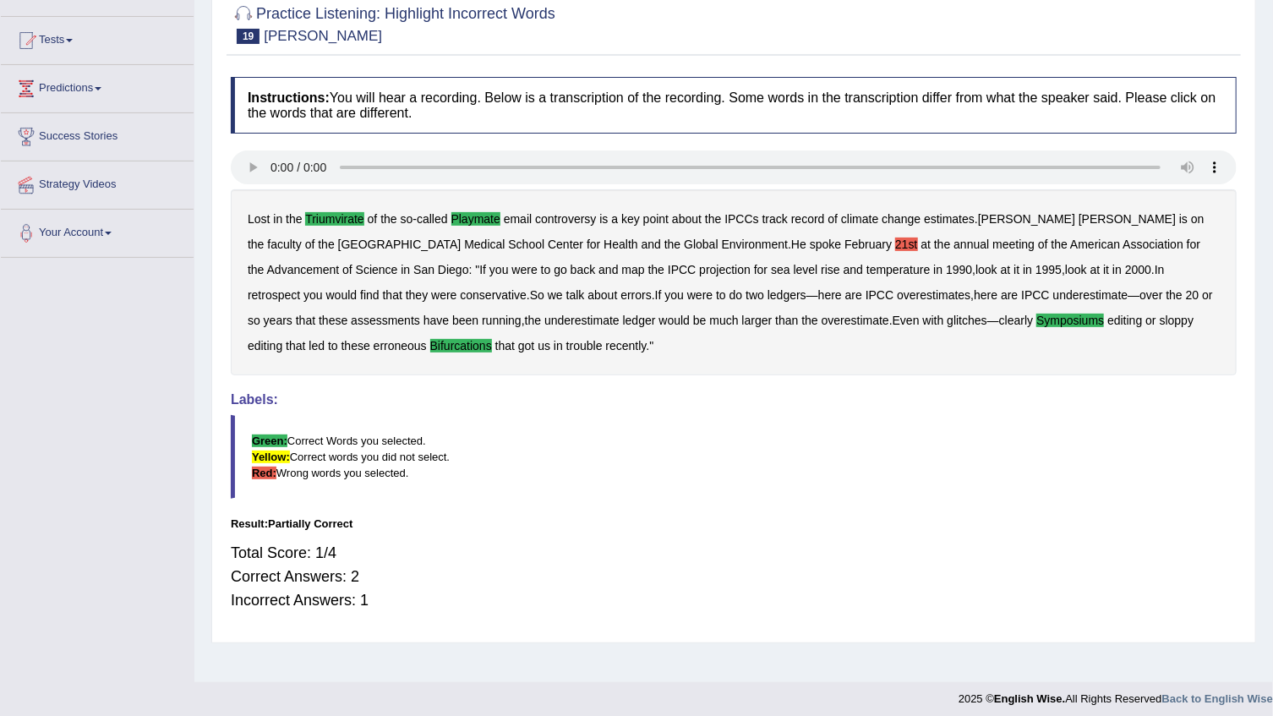
scroll to position [171, 0]
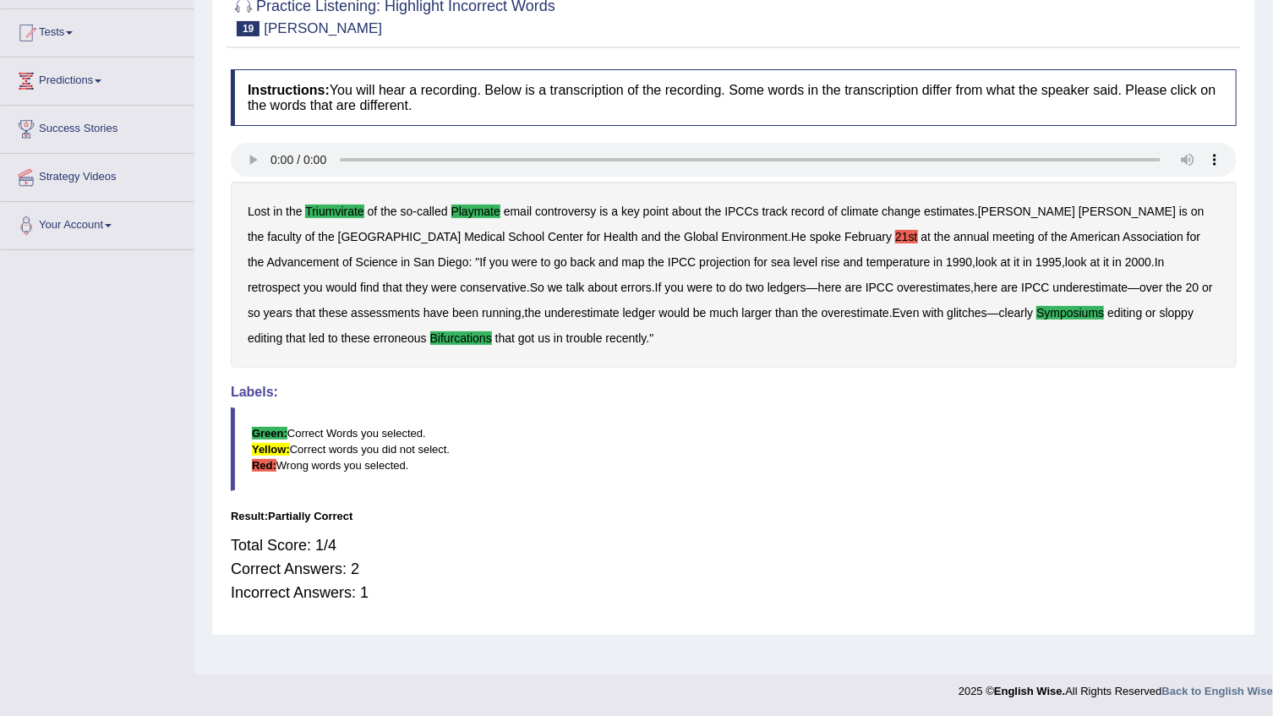
click at [873, 437] on blockquote "Green: Correct Words you selected. Yellow: Correct words you did not select. Re…" at bounding box center [734, 450] width 1006 height 84
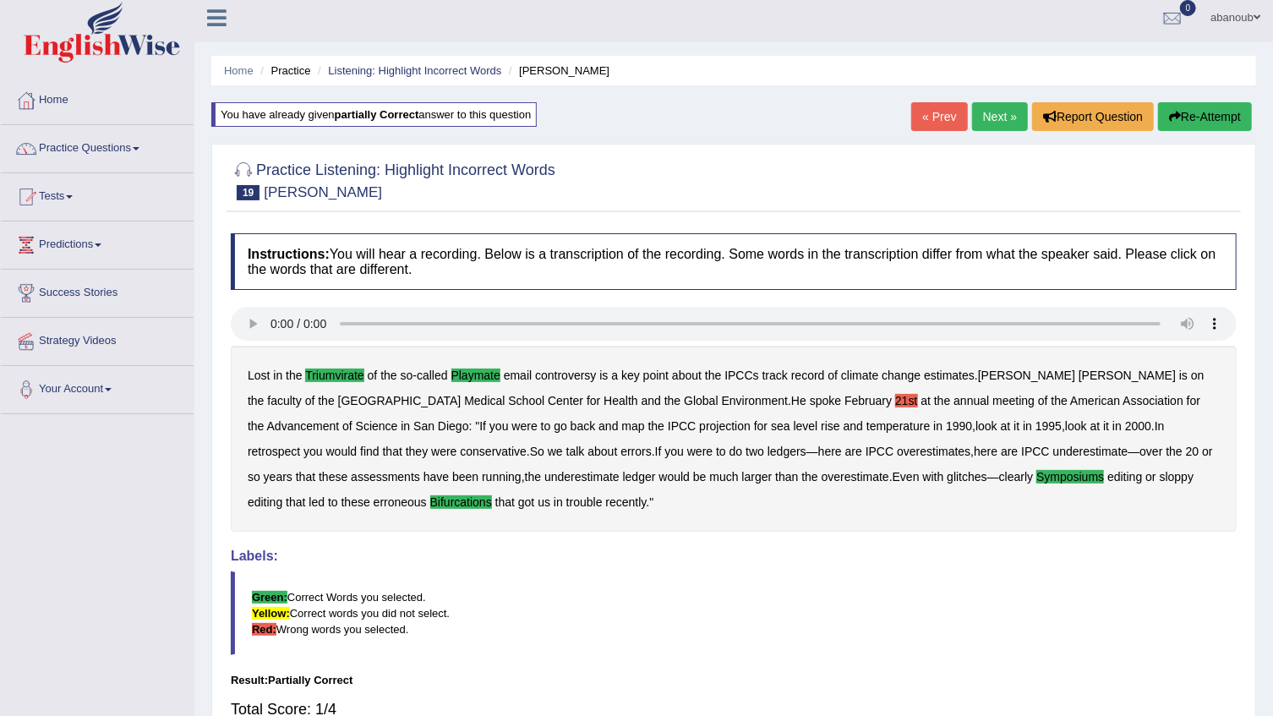
scroll to position [0, 0]
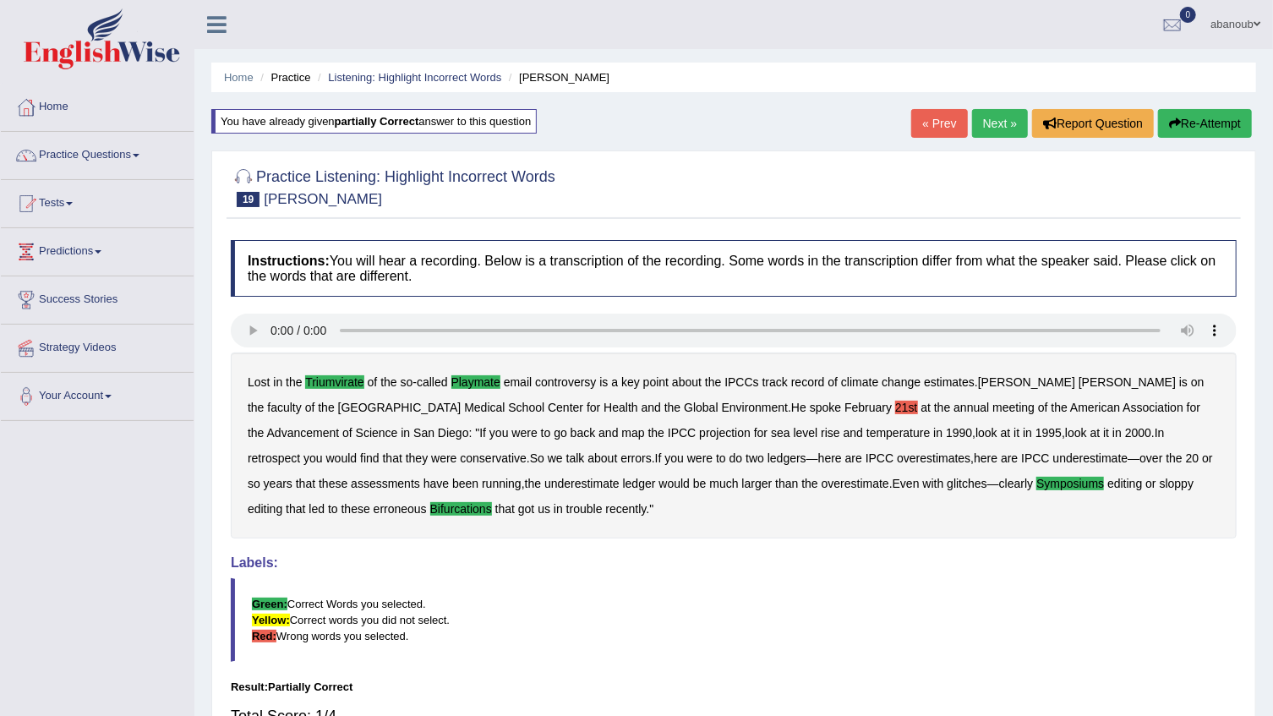
click at [1195, 125] on button "Re-Attempt" at bounding box center [1205, 123] width 94 height 29
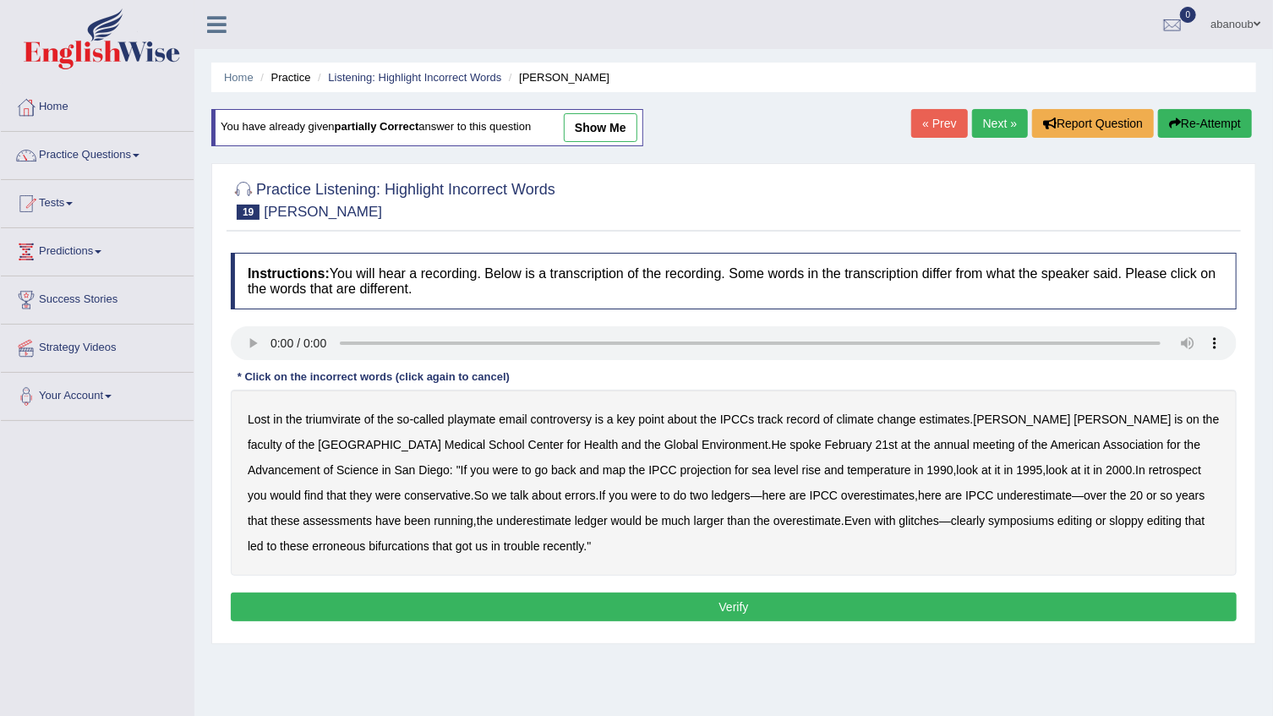
click at [319, 420] on b "triumvirate" at bounding box center [333, 420] width 55 height 14
click at [470, 422] on b "playmate" at bounding box center [472, 420] width 48 height 14
click at [369, 545] on b "bifurcations" at bounding box center [399, 546] width 61 height 14
click at [846, 601] on button "Verify" at bounding box center [734, 607] width 1006 height 29
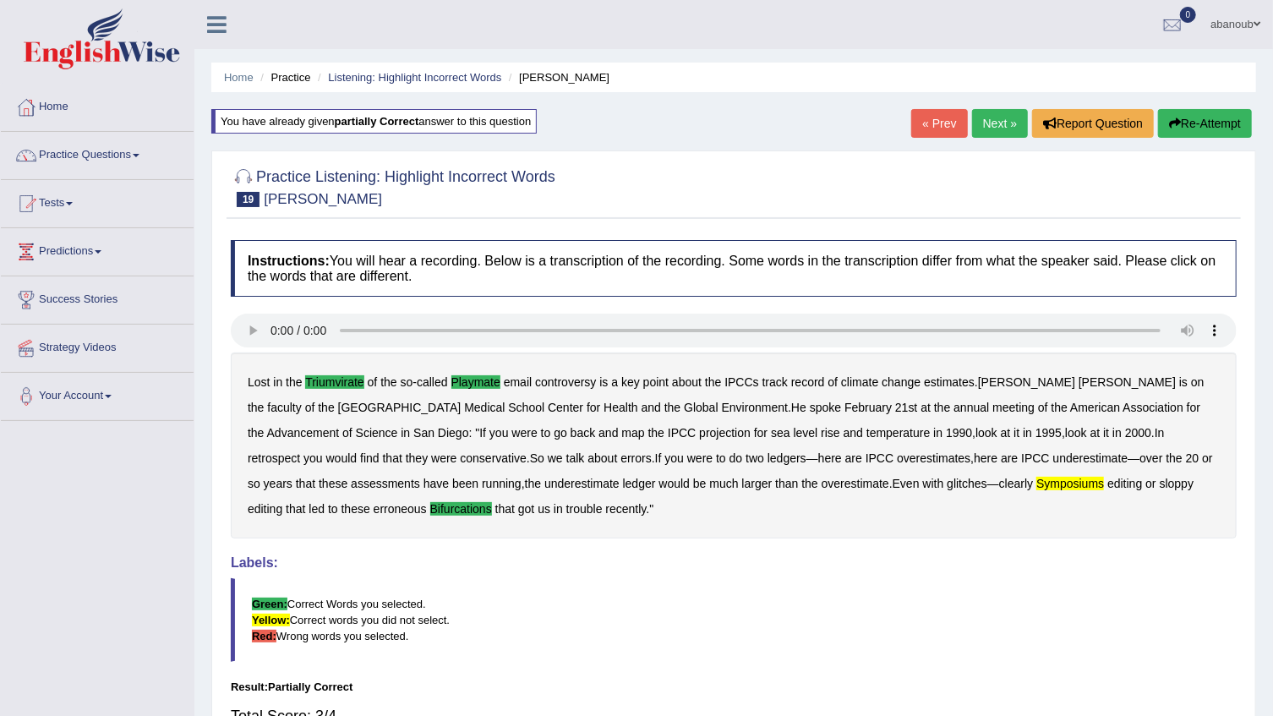
click at [1014, 127] on link "Next »" at bounding box center [1000, 123] width 56 height 29
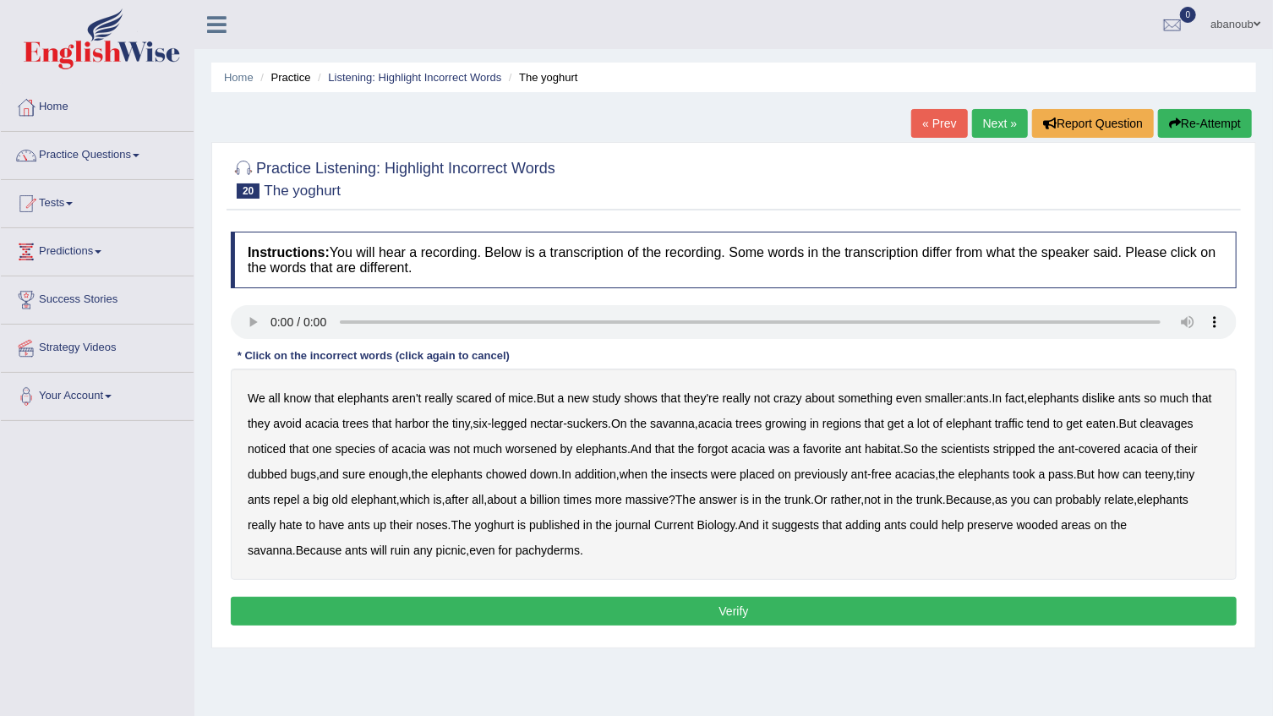
click at [728, 447] on b "forgot" at bounding box center [713, 449] width 30 height 14
click at [299, 499] on b "repel" at bounding box center [286, 500] width 26 height 14
click at [515, 529] on b "yoghurt" at bounding box center [495, 525] width 40 height 14
click at [830, 616] on button "Verify" at bounding box center [734, 611] width 1006 height 29
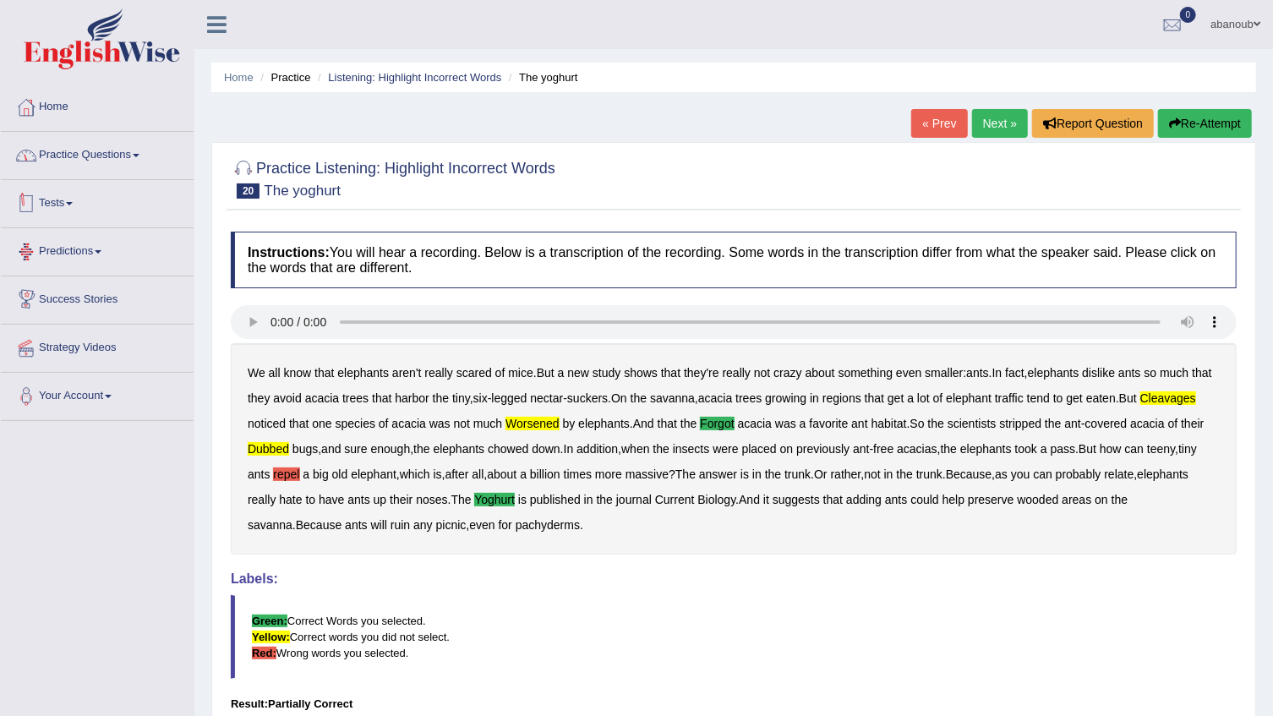
click at [91, 169] on link "Practice Questions" at bounding box center [97, 153] width 193 height 42
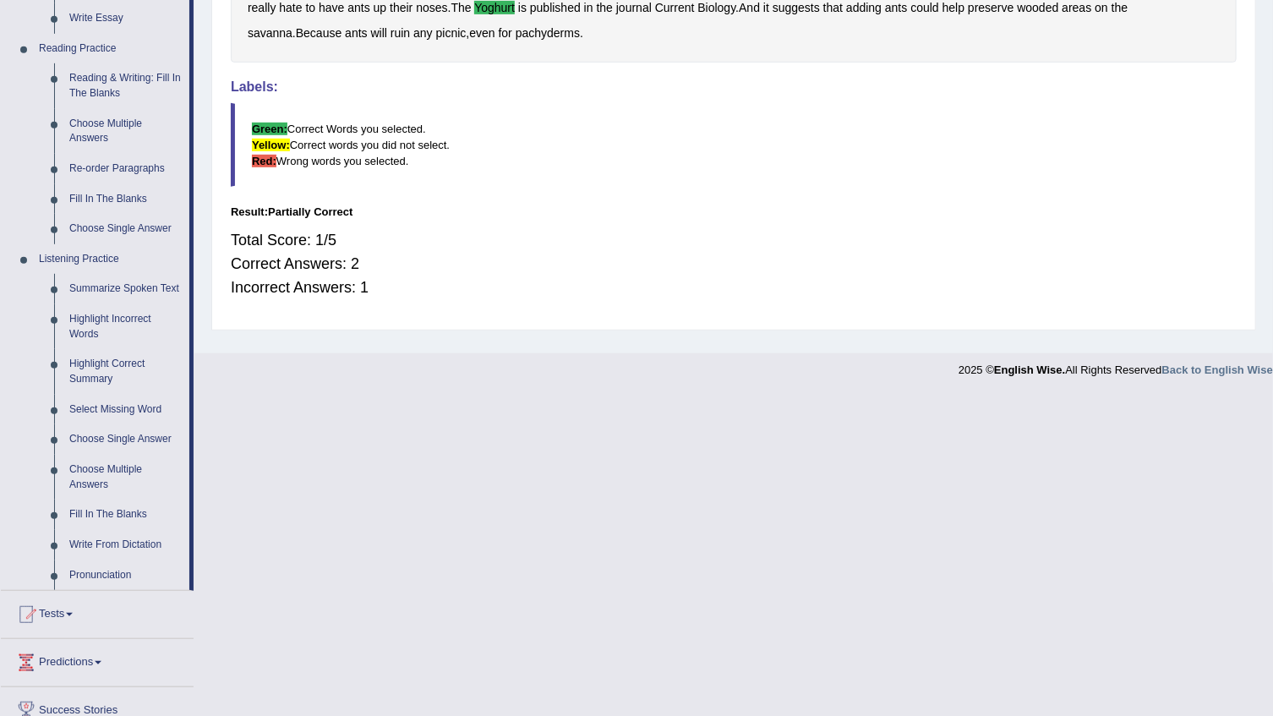
scroll to position [607, 0]
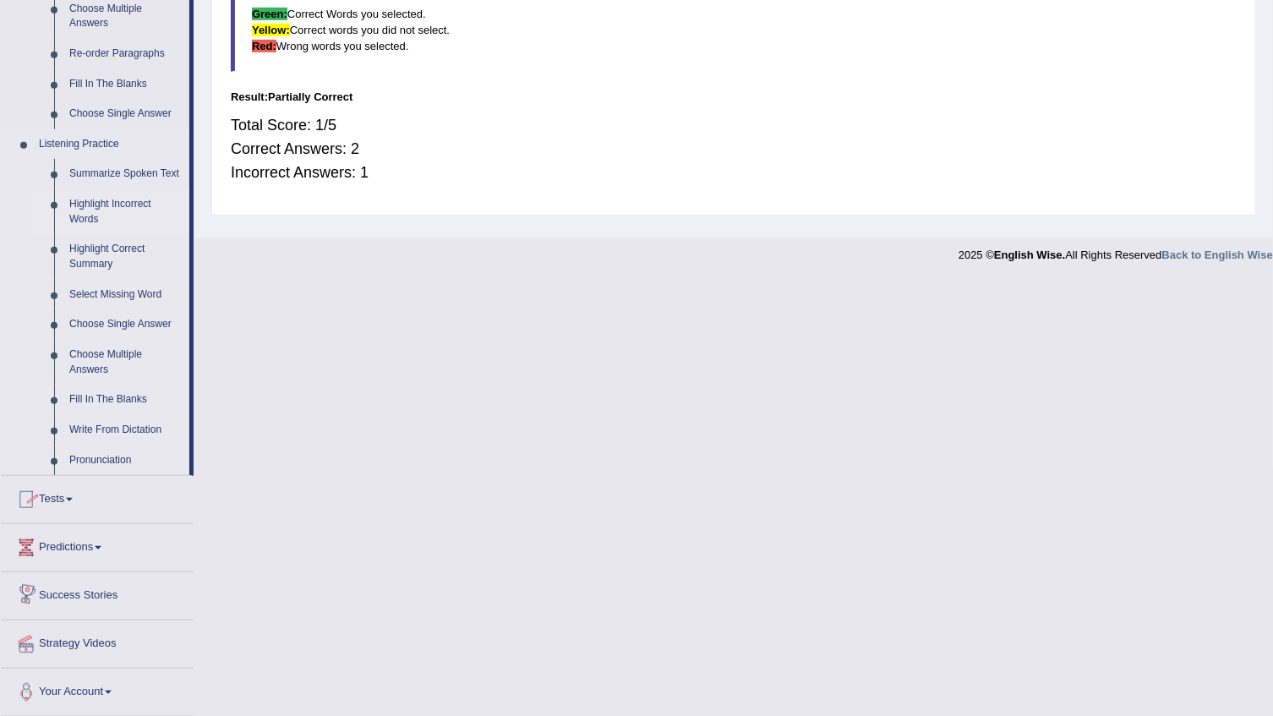
click at [89, 200] on link "Highlight Incorrect Words" at bounding box center [126, 211] width 128 height 45
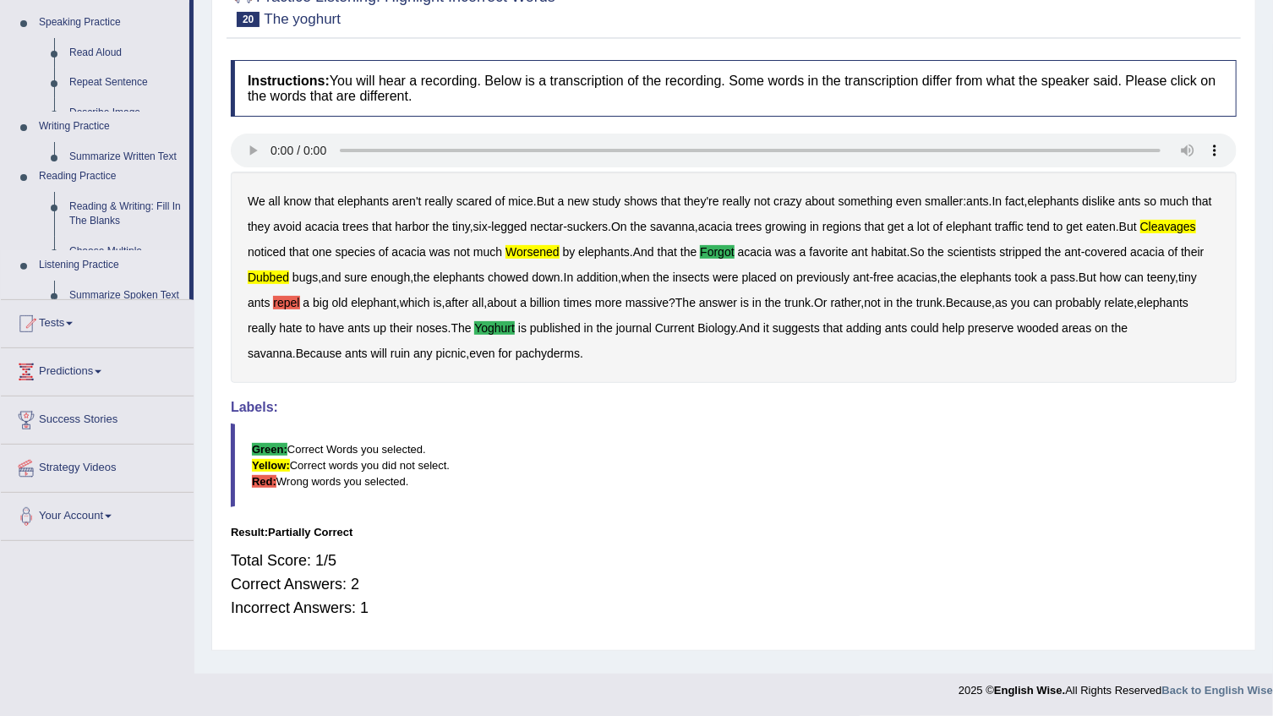
scroll to position [171, 0]
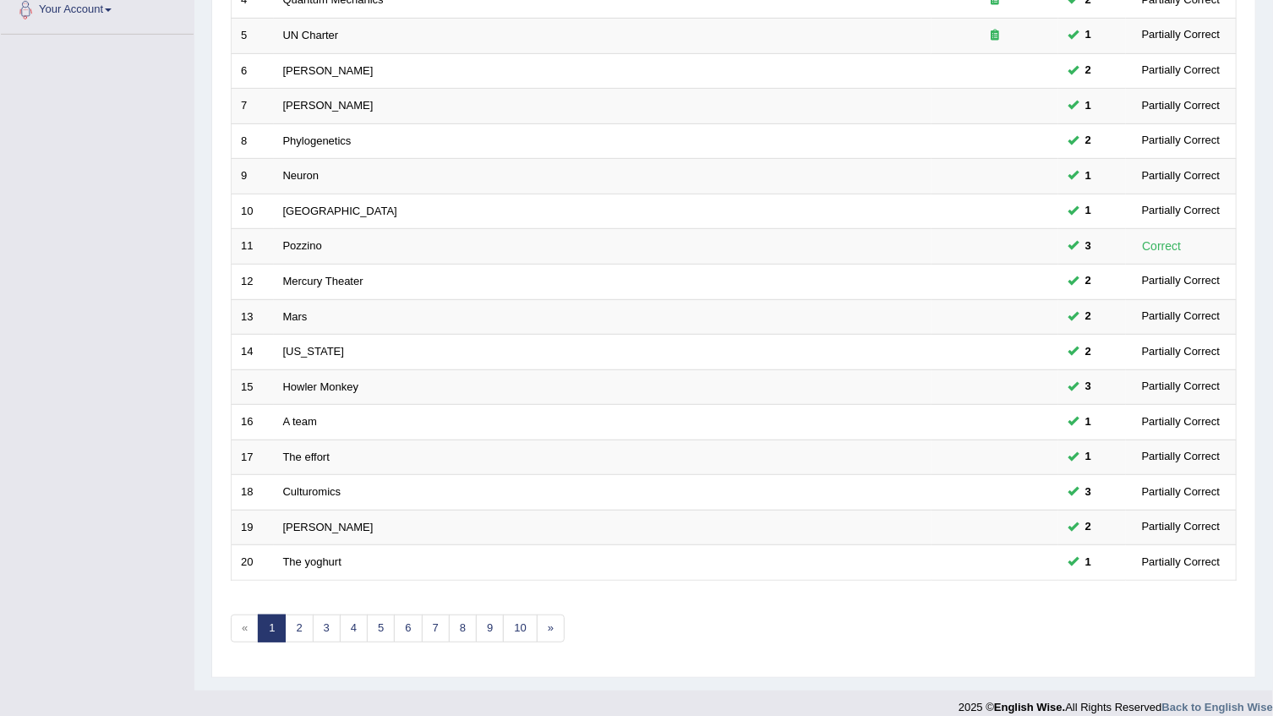
scroll to position [401, 0]
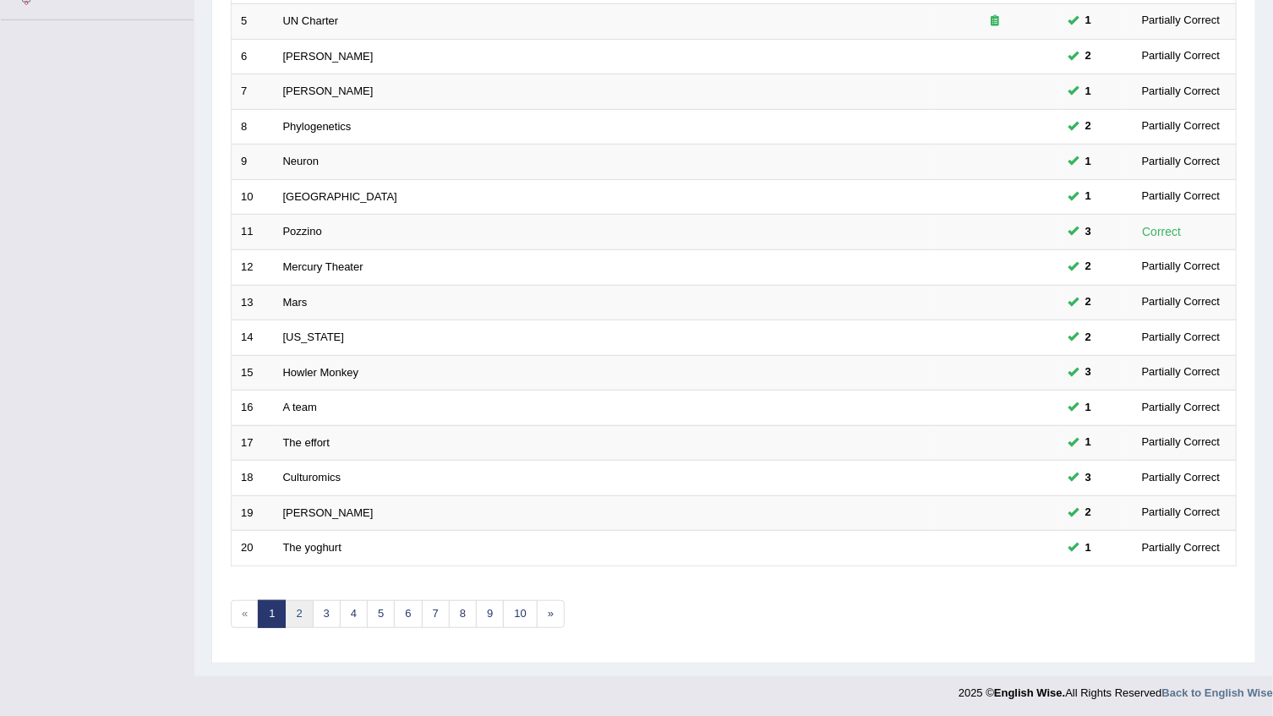
click at [306, 608] on link "2" at bounding box center [299, 614] width 28 height 28
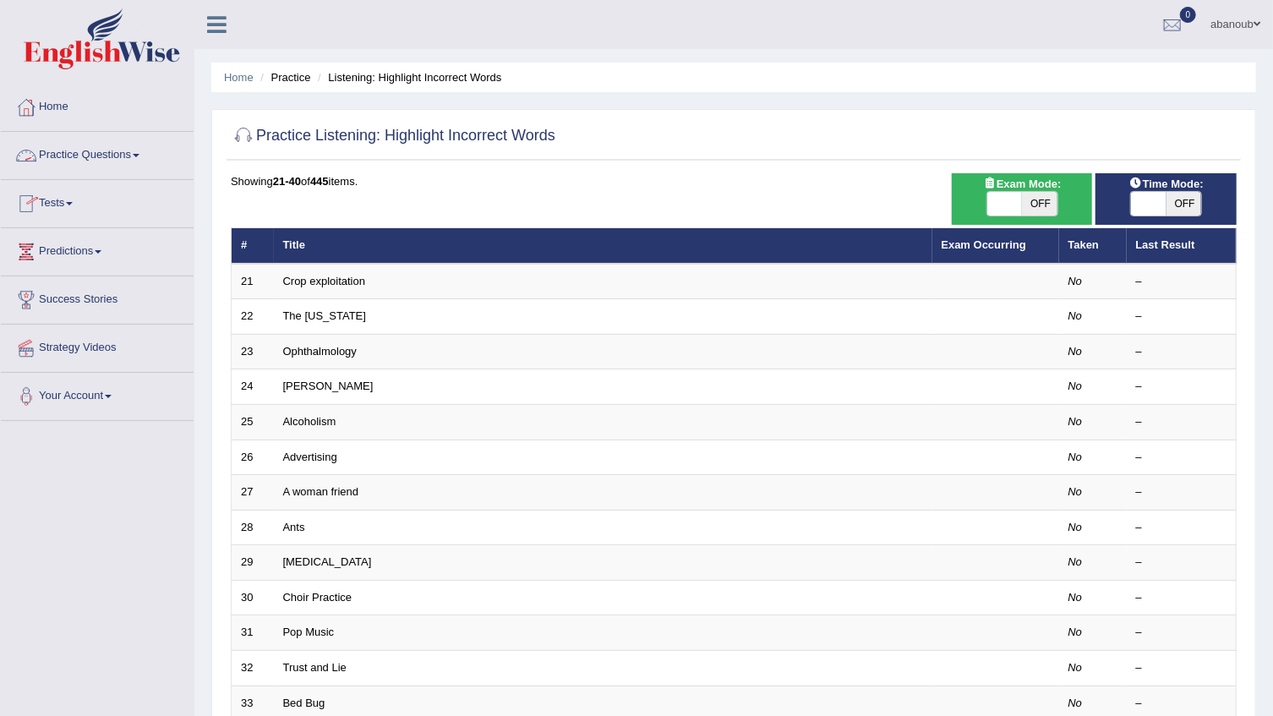
click at [77, 159] on link "Practice Questions" at bounding box center [97, 153] width 193 height 42
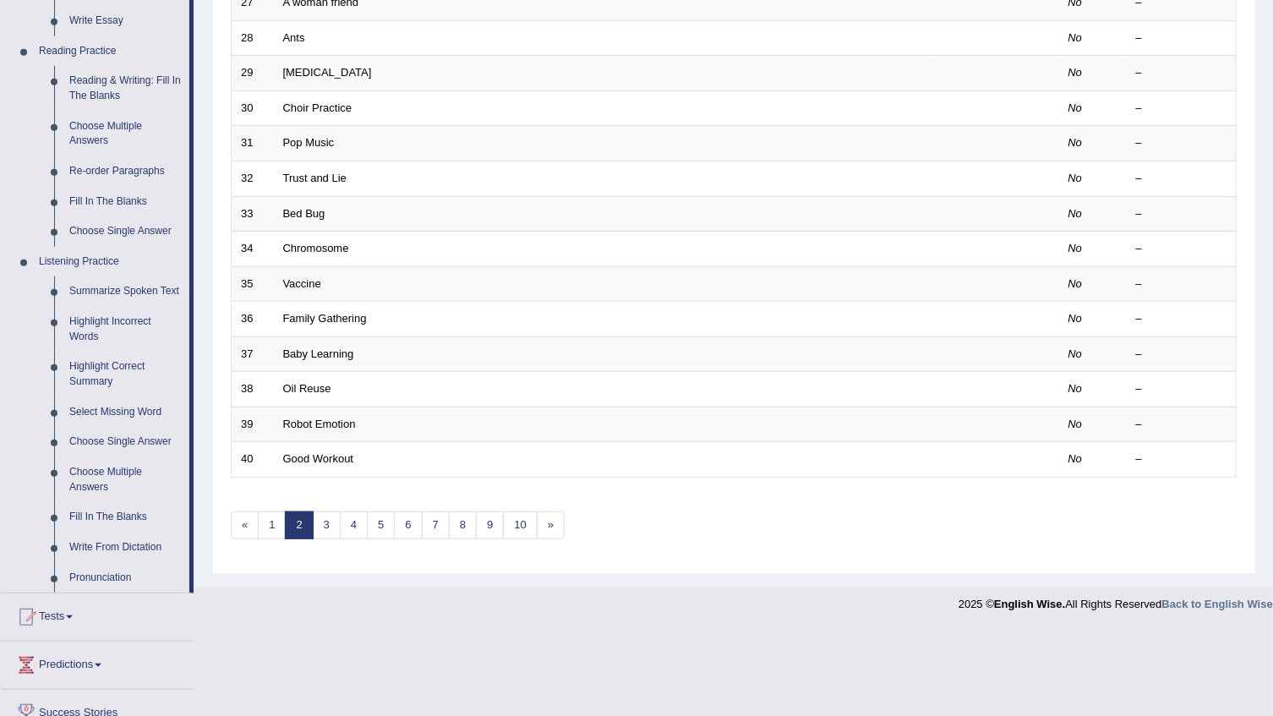
scroll to position [607, 0]
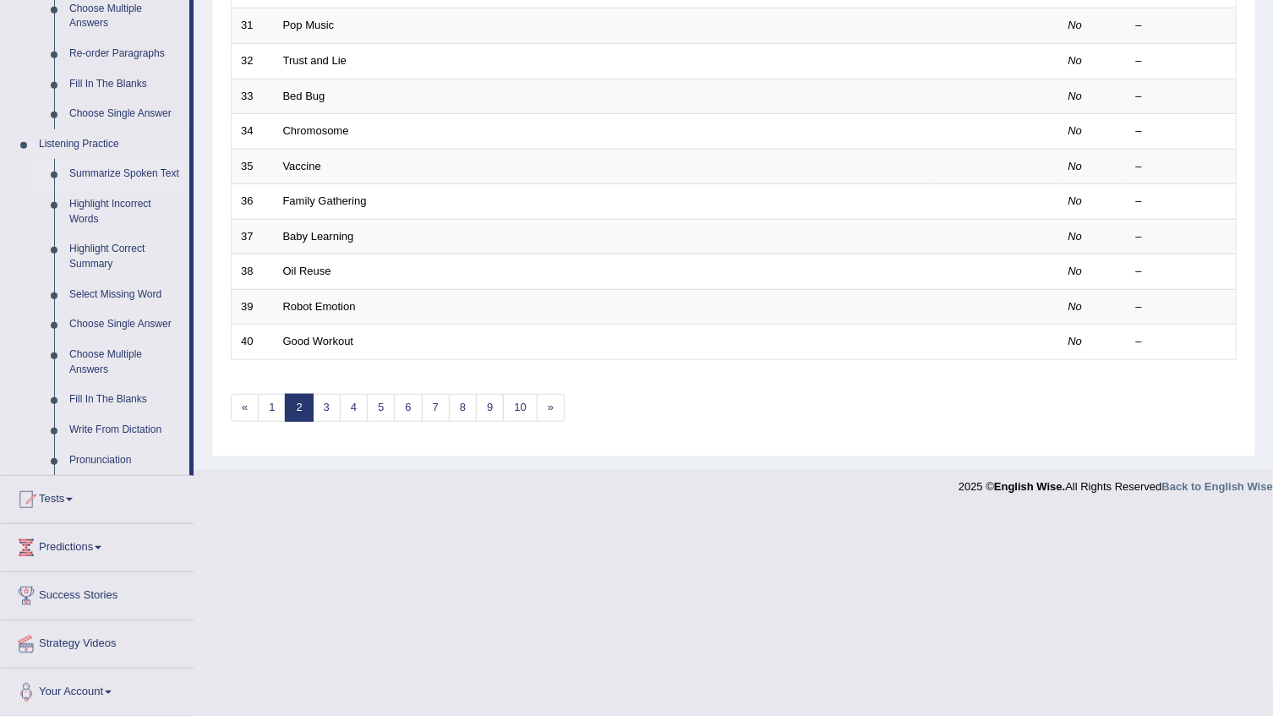
click at [100, 172] on link "Summarize Spoken Text" at bounding box center [126, 174] width 128 height 30
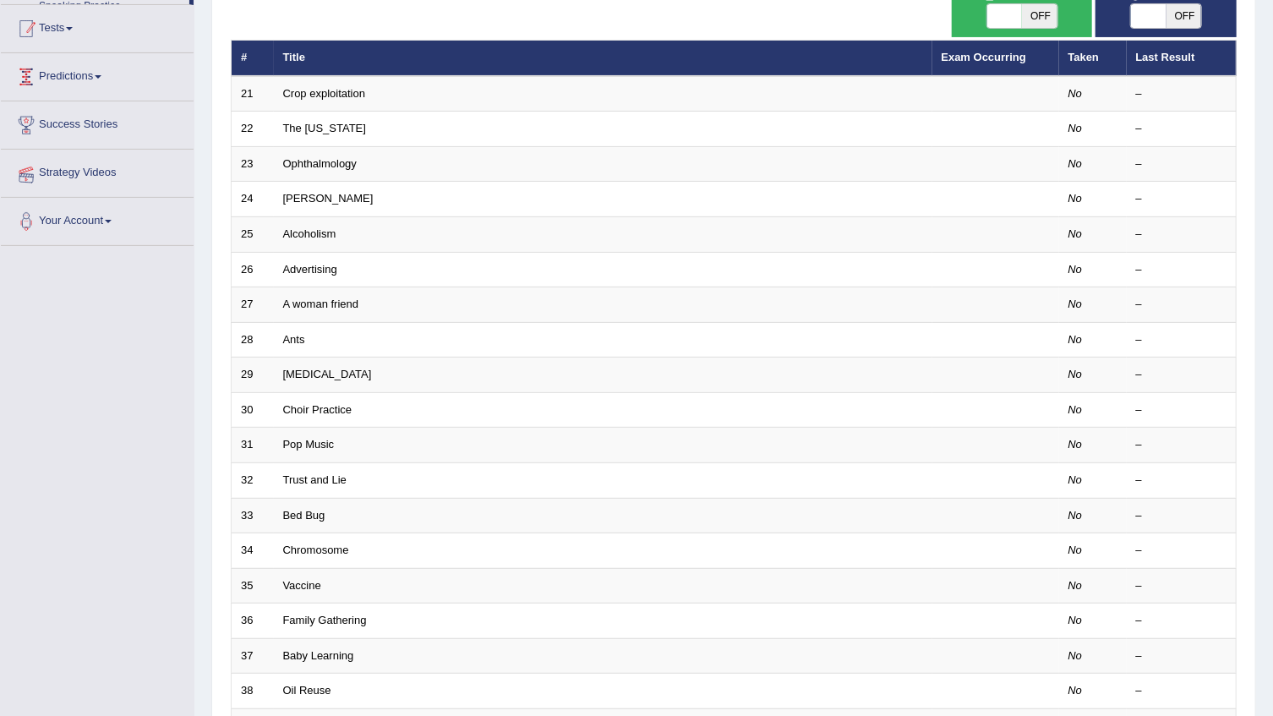
scroll to position [293, 0]
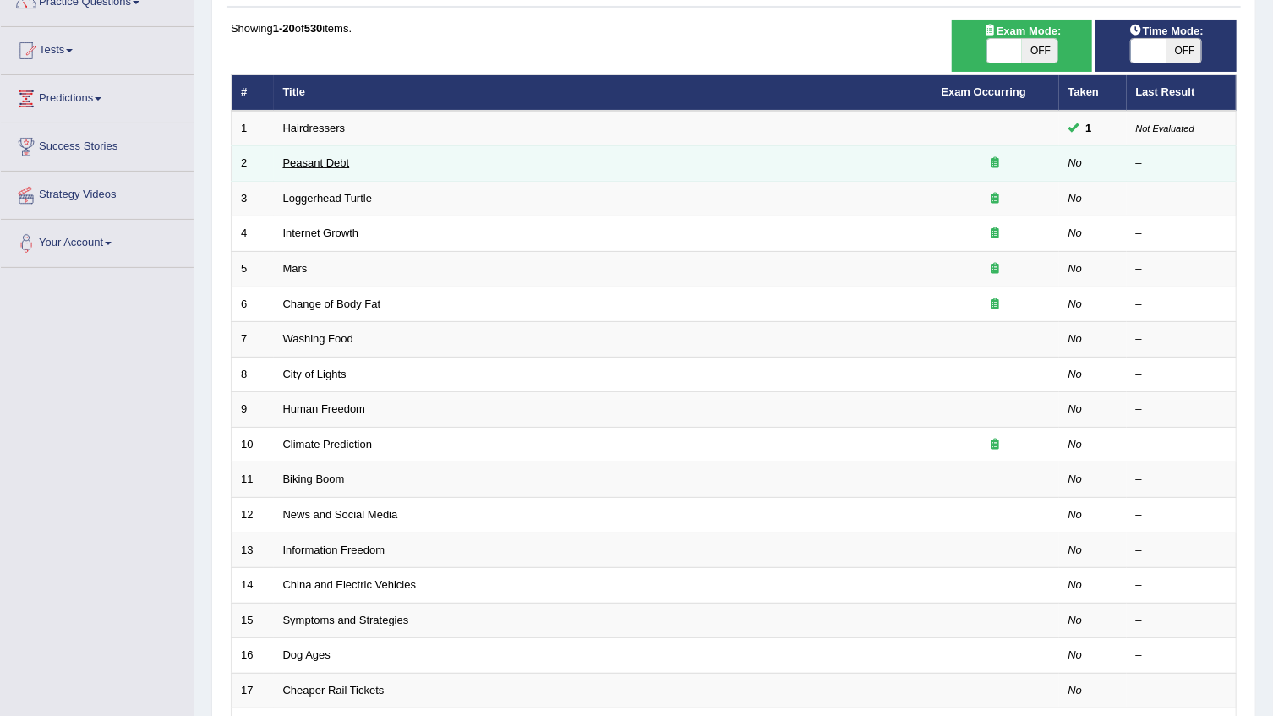
click at [326, 160] on link "Peasant Debt" at bounding box center [316, 162] width 67 height 13
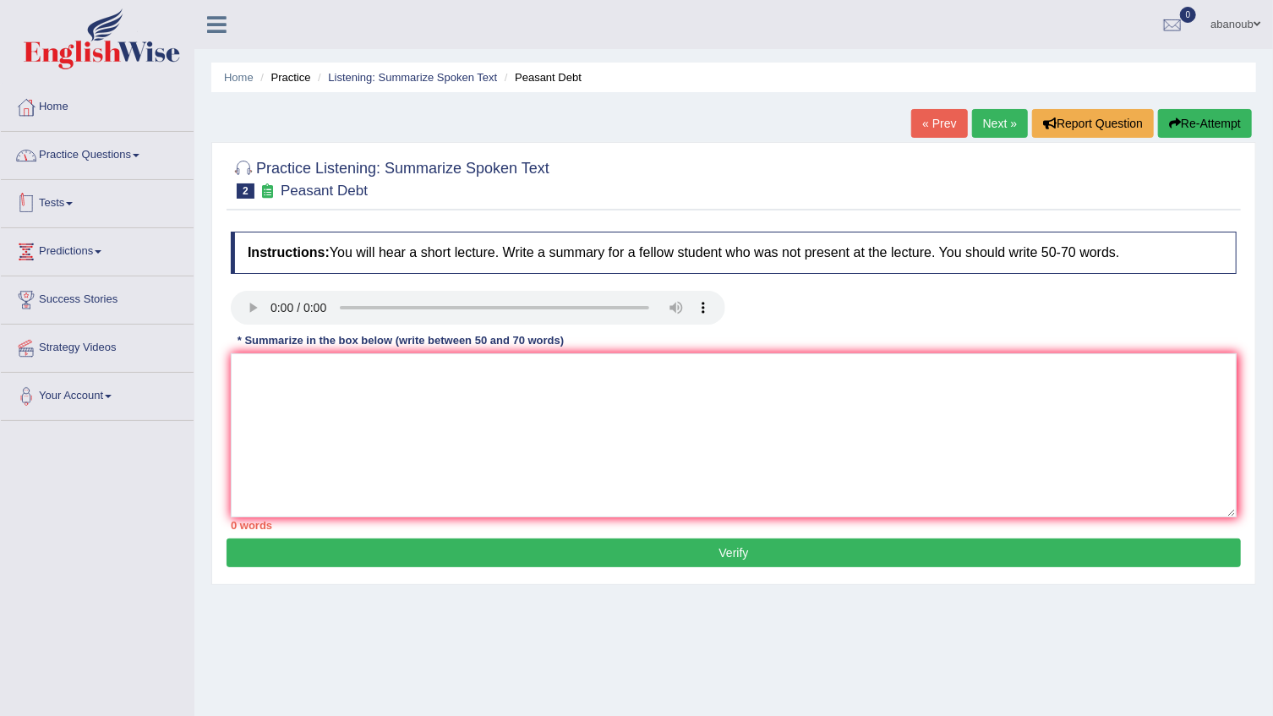
click at [100, 152] on link "Practice Questions" at bounding box center [97, 153] width 193 height 42
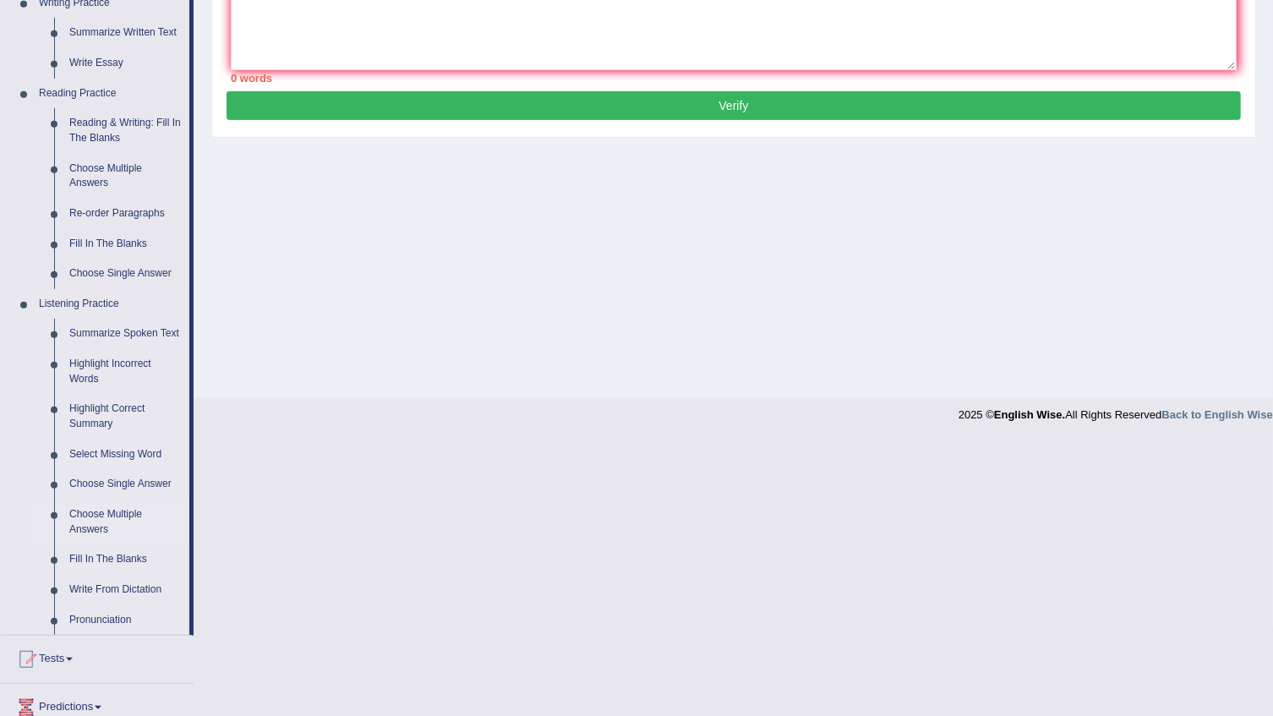
scroll to position [461, 0]
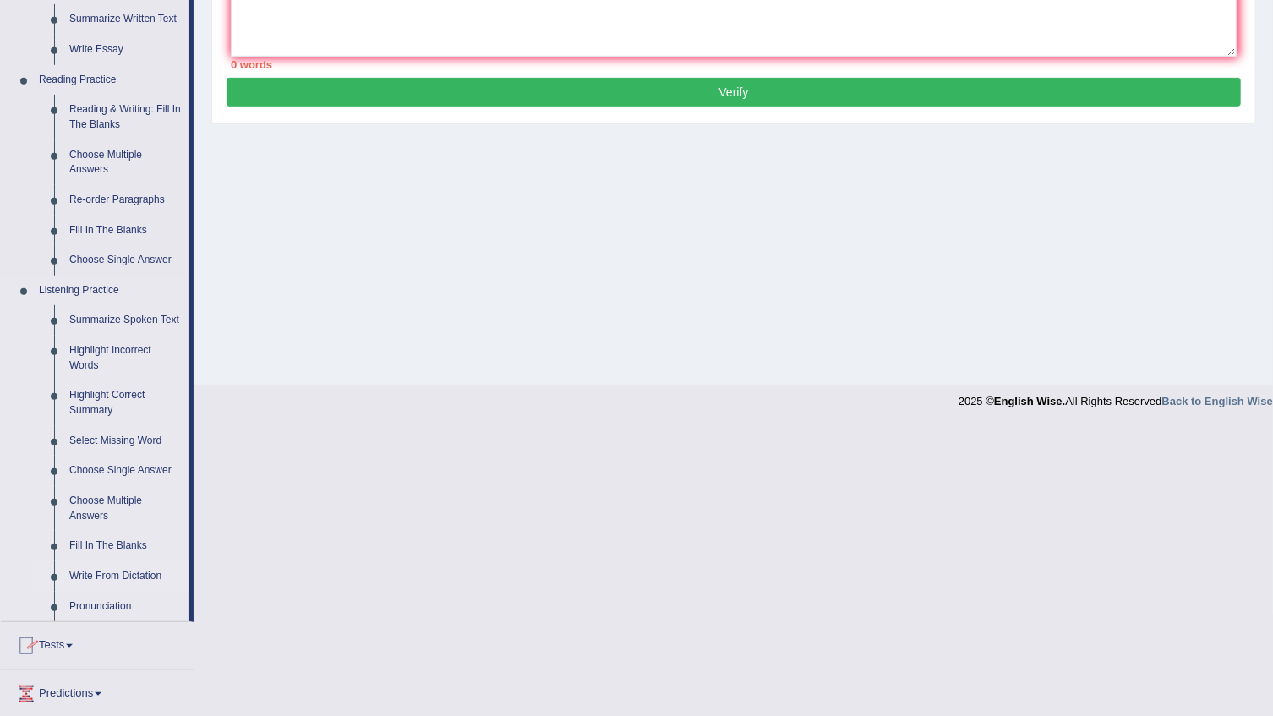
click at [136, 581] on link "Write From Dictation" at bounding box center [126, 576] width 128 height 30
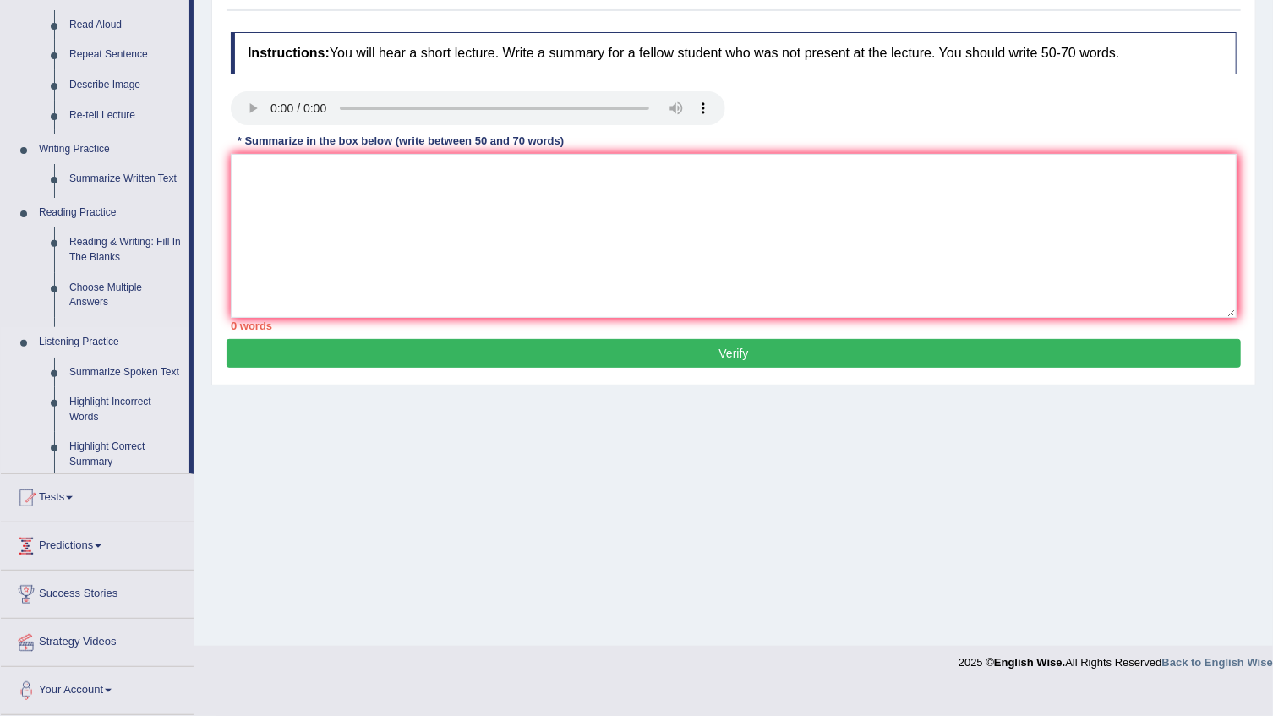
scroll to position [171, 0]
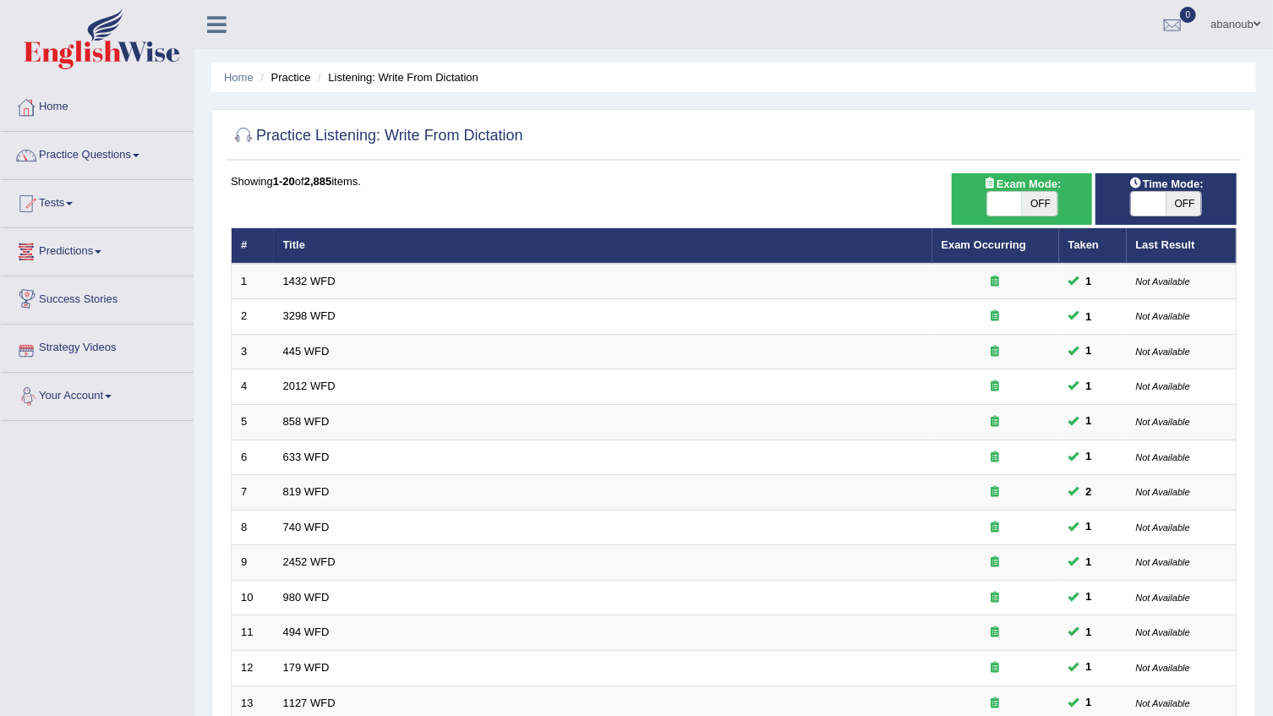
click at [60, 254] on link "Predictions" at bounding box center [97, 249] width 193 height 42
click at [115, 161] on link "Practice Questions" at bounding box center [97, 153] width 193 height 42
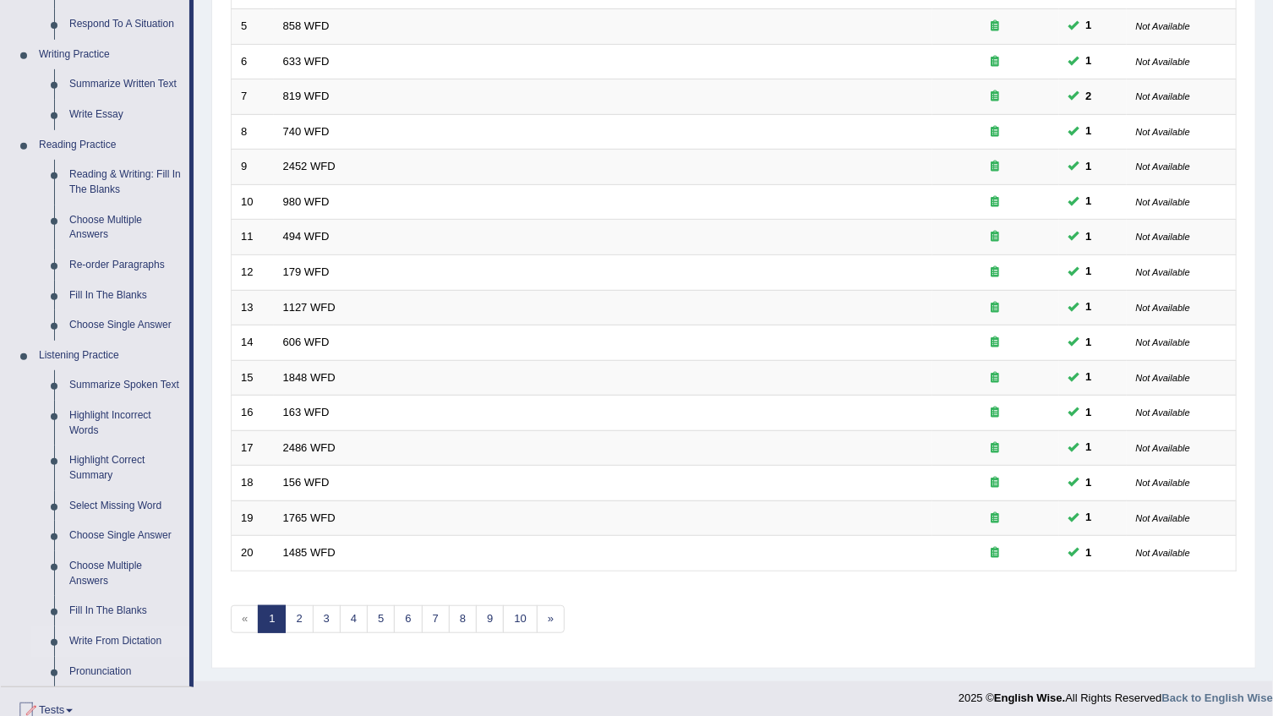
scroll to position [538, 0]
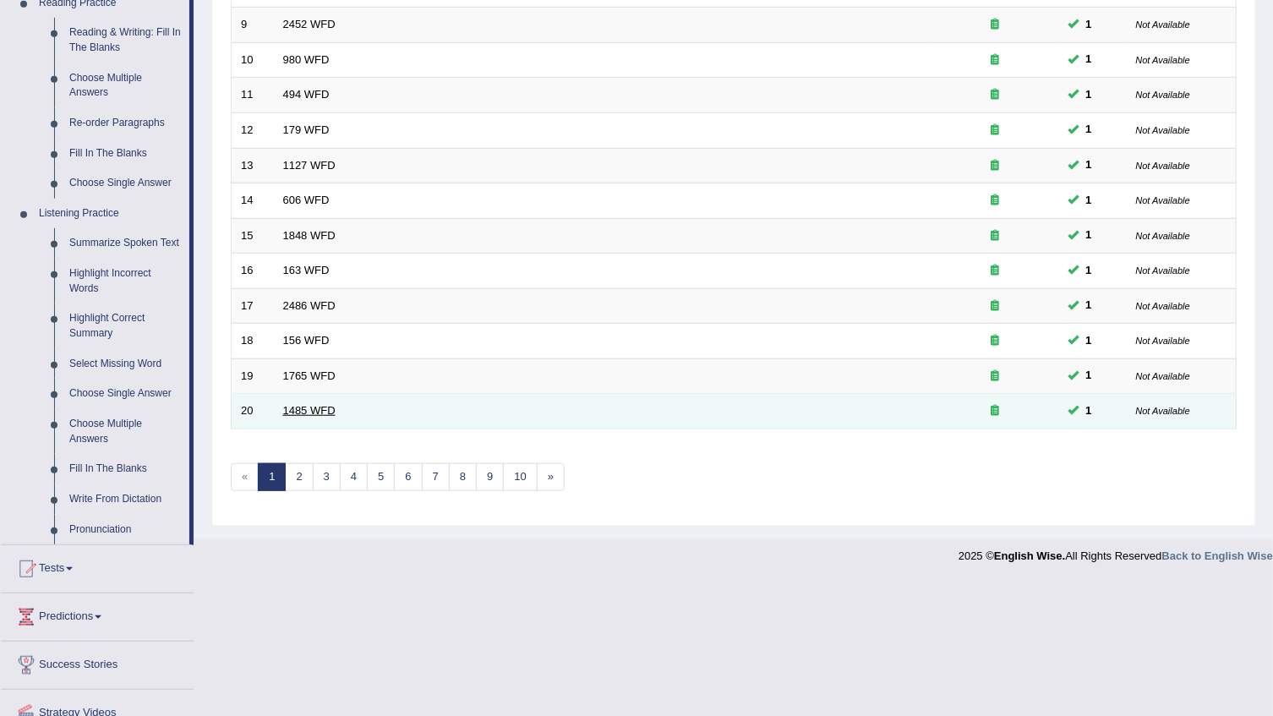
click at [287, 408] on link "1485 WFD" at bounding box center [309, 410] width 52 height 13
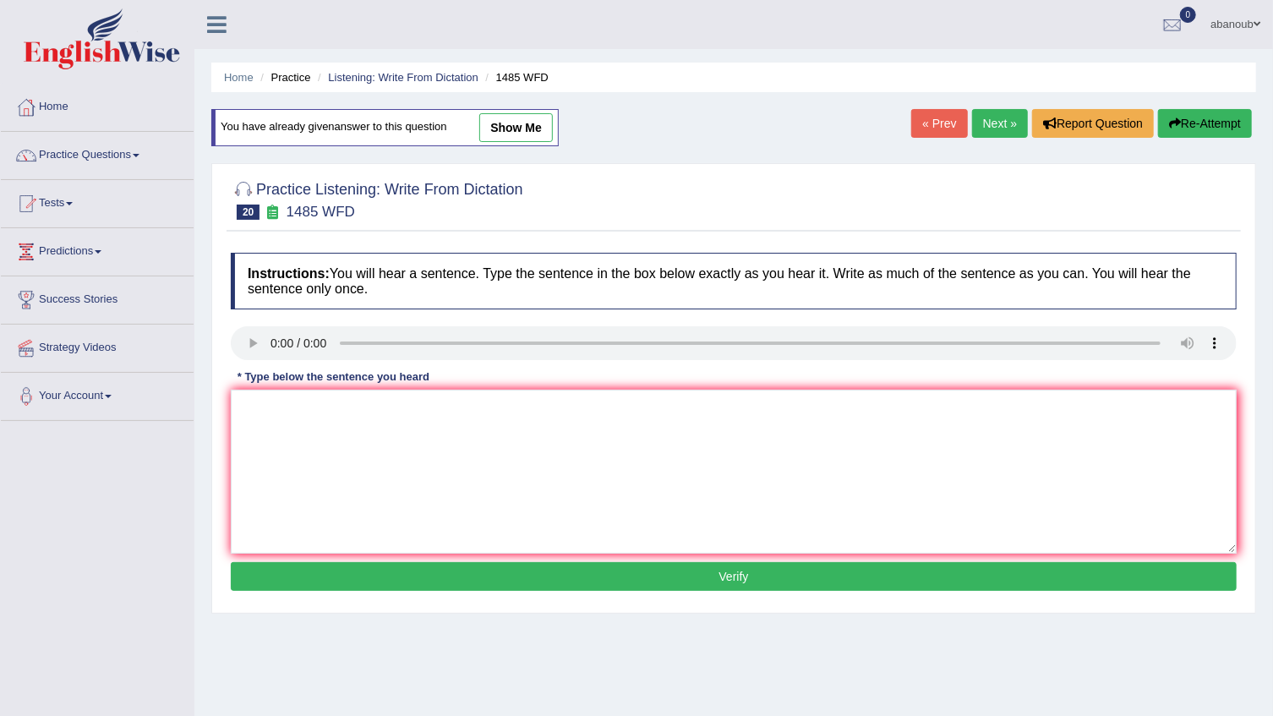
click at [521, 129] on link "show me" at bounding box center [516, 127] width 74 height 29
type textarea "Course work gives the students subject ."
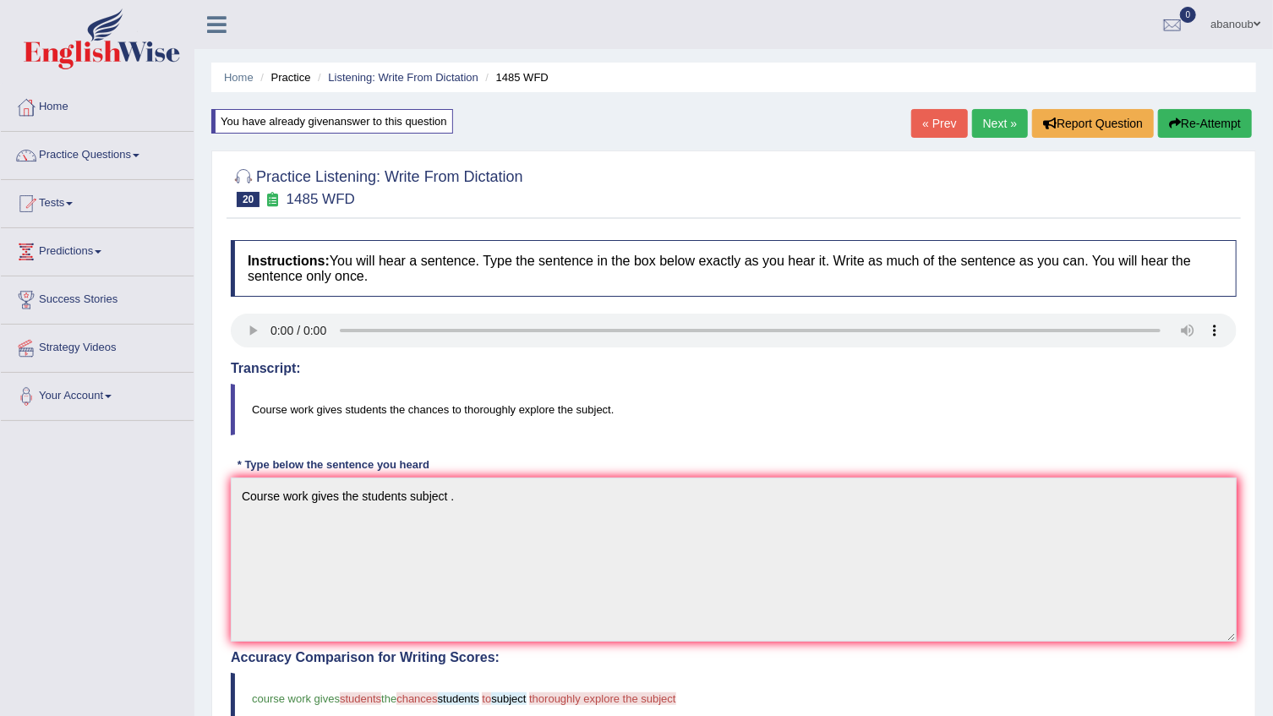
click at [1005, 126] on link "Next »" at bounding box center [1000, 123] width 56 height 29
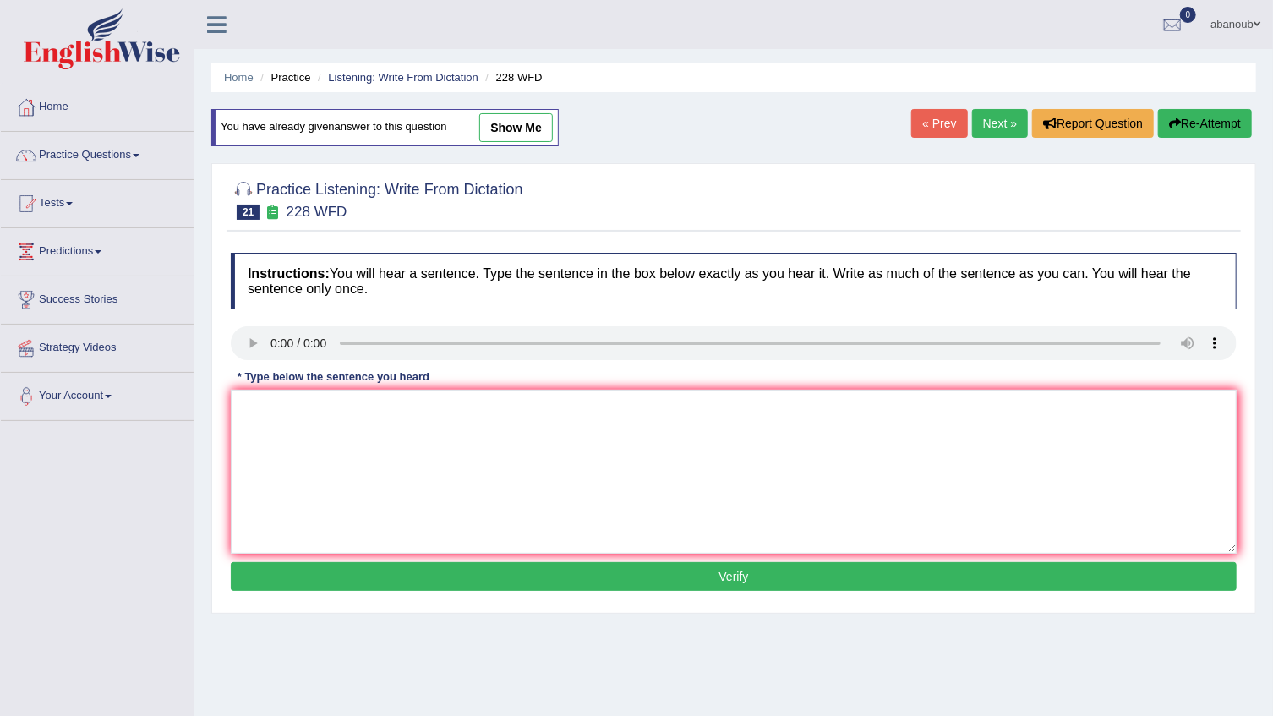
click at [506, 129] on link "show me" at bounding box center [516, 127] width 74 height 29
type textarea "Computer has popluer can be univarsity greake course ."
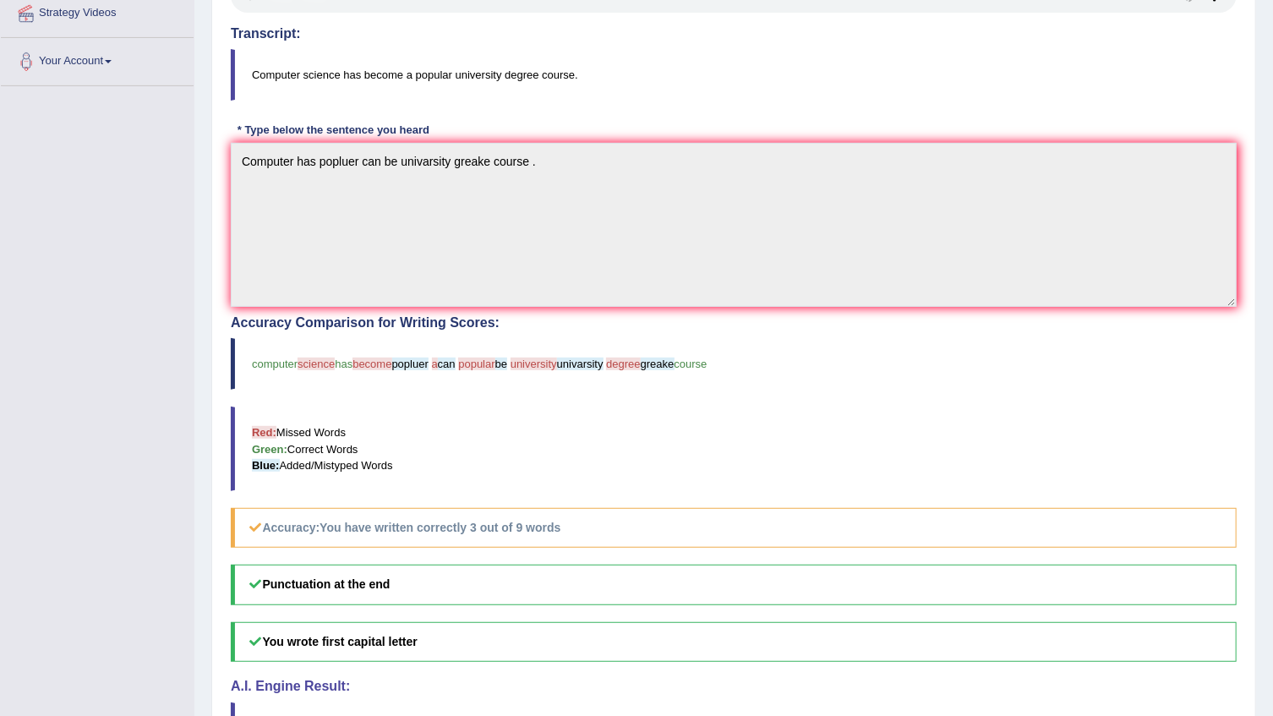
scroll to position [73, 0]
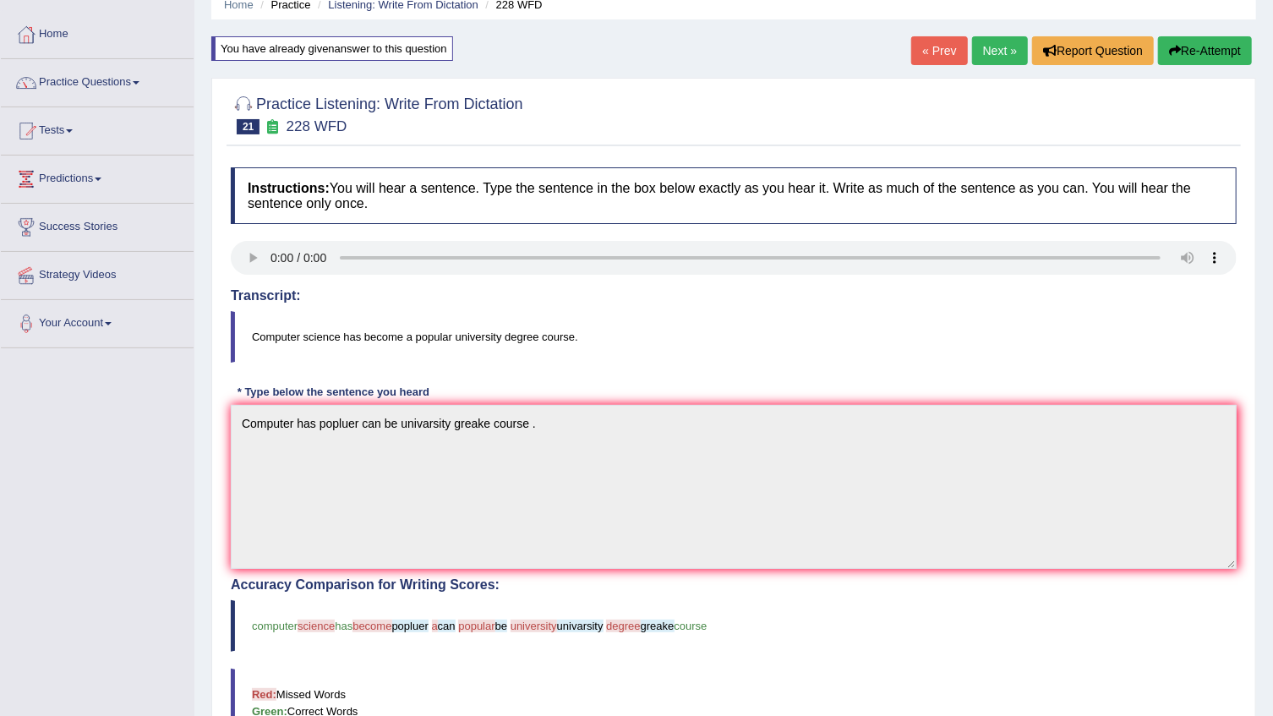
click at [989, 44] on link "Next »" at bounding box center [1000, 50] width 56 height 29
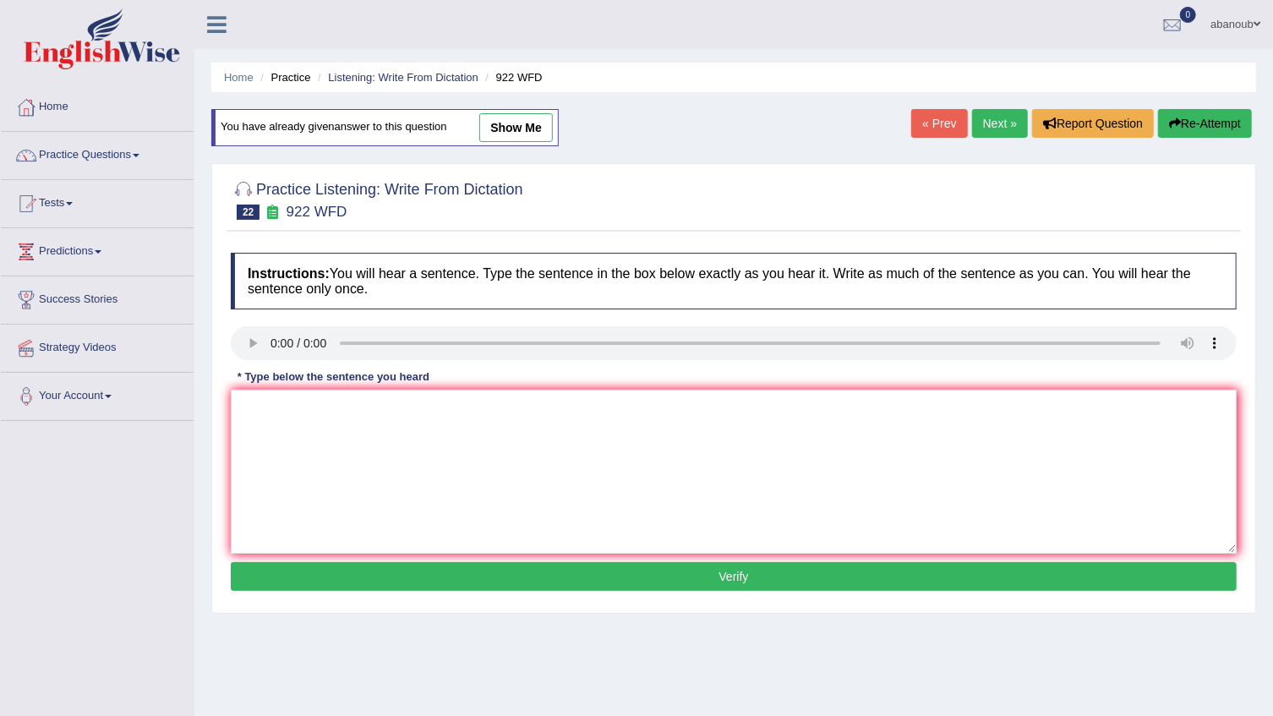
click at [524, 124] on link "show me" at bounding box center [516, 127] width 74 height 29
type textarea "Students and to first confrenc ."
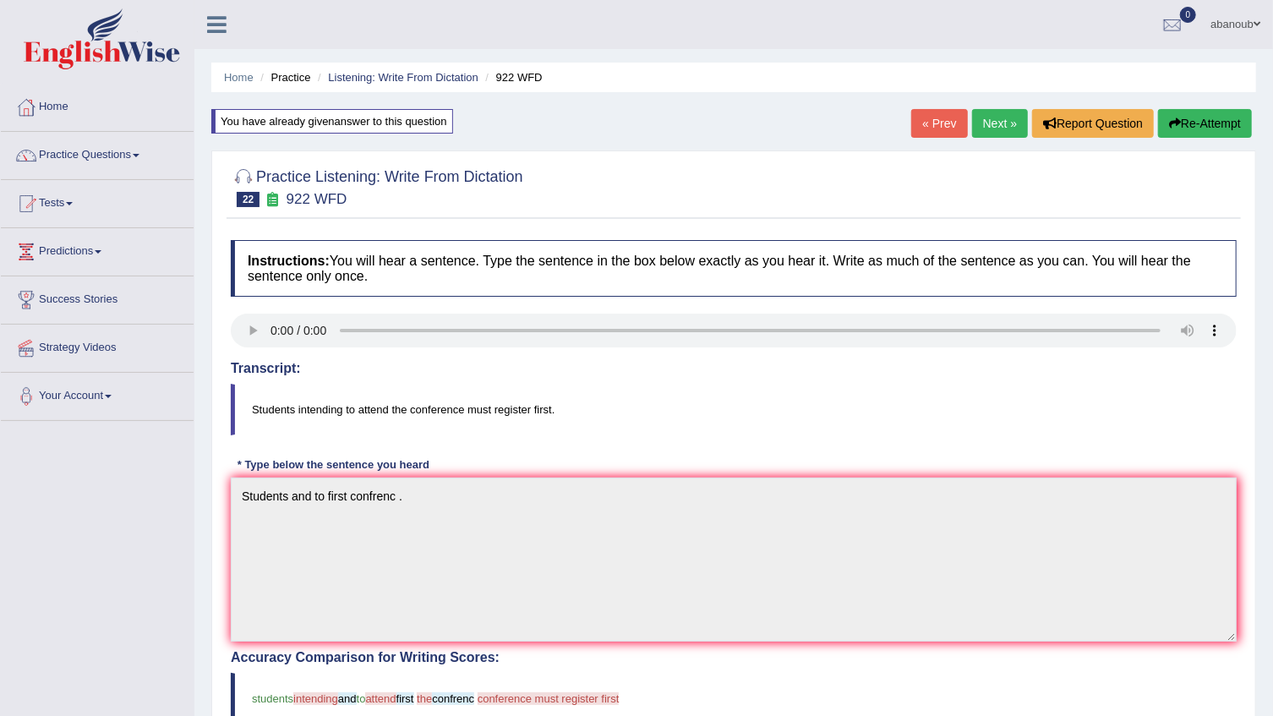
click at [990, 129] on link "Next »" at bounding box center [1000, 123] width 56 height 29
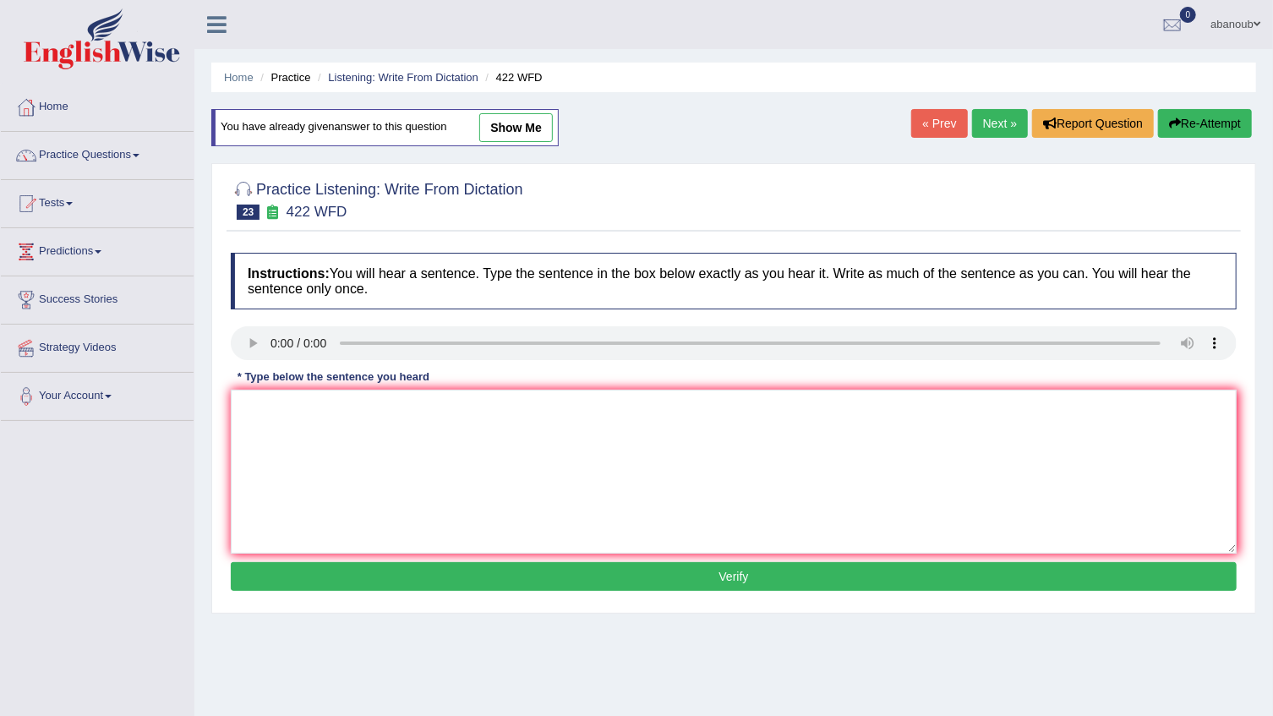
click at [994, 127] on link "Next »" at bounding box center [1000, 123] width 56 height 29
click at [1011, 124] on link "Next »" at bounding box center [1000, 123] width 56 height 29
click at [103, 156] on link "Practice Questions" at bounding box center [97, 153] width 193 height 42
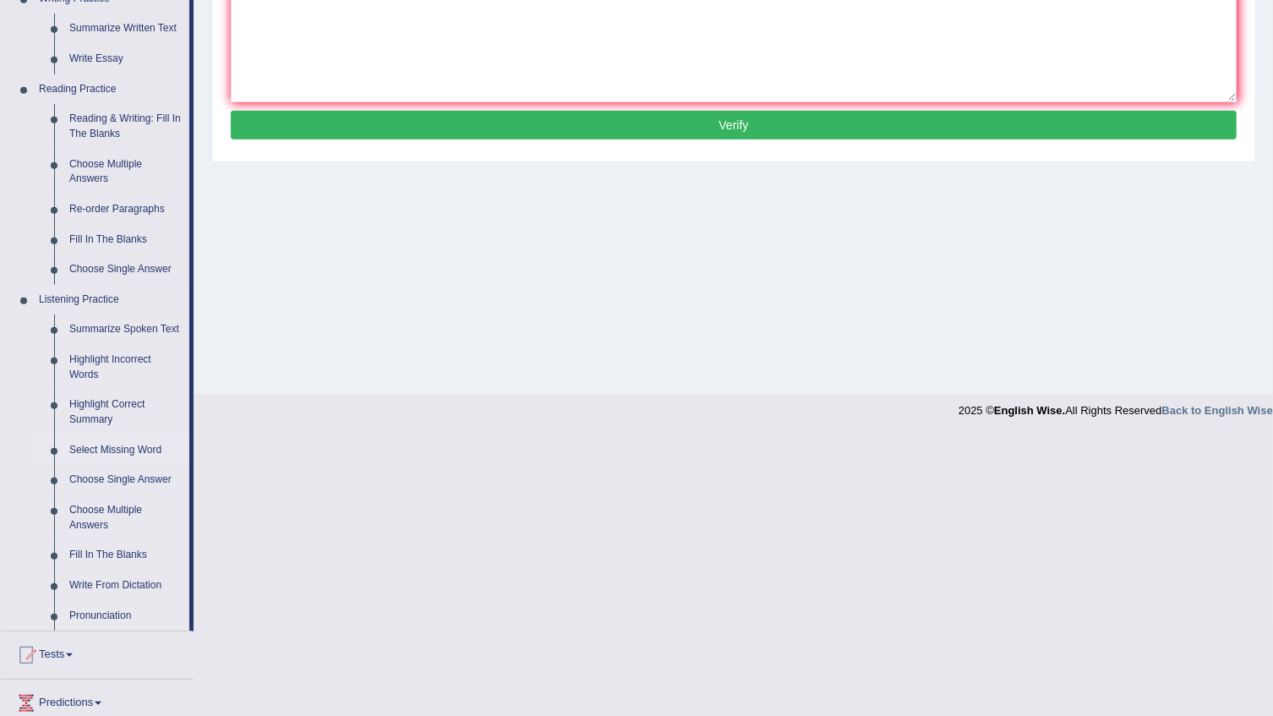
scroll to position [607, 0]
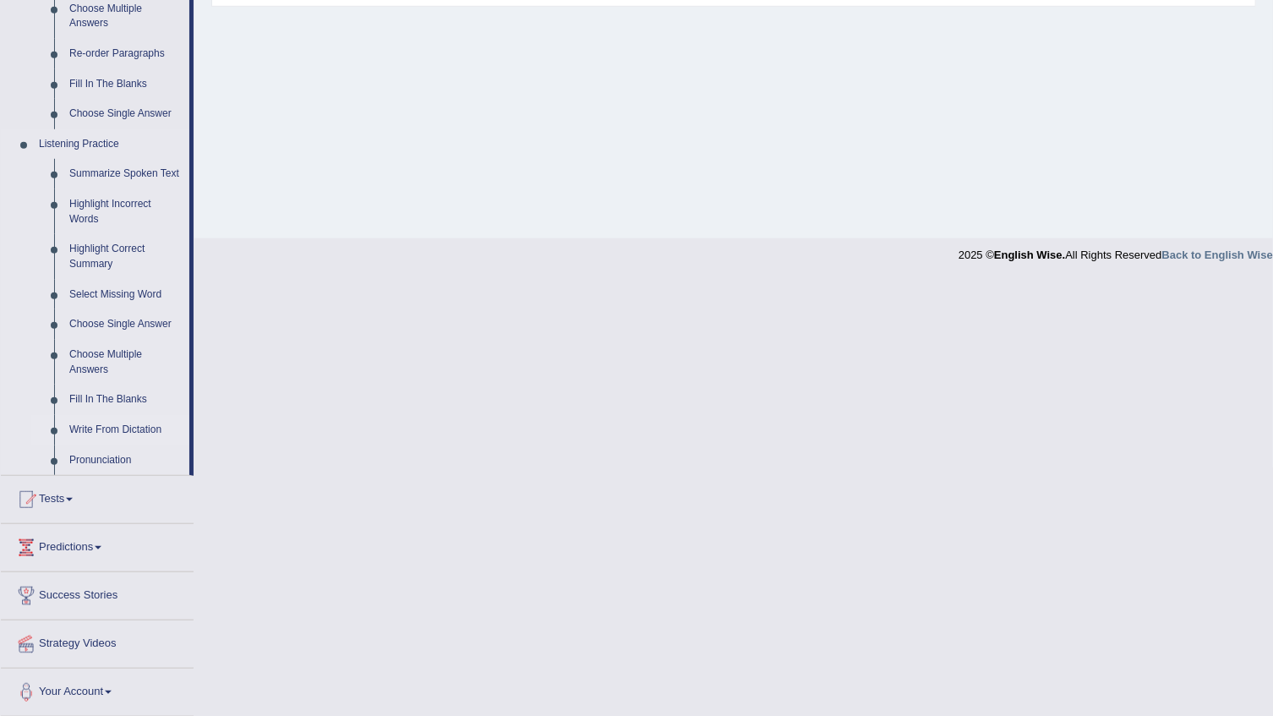
click at [114, 431] on link "Write From Dictation" at bounding box center [126, 430] width 128 height 30
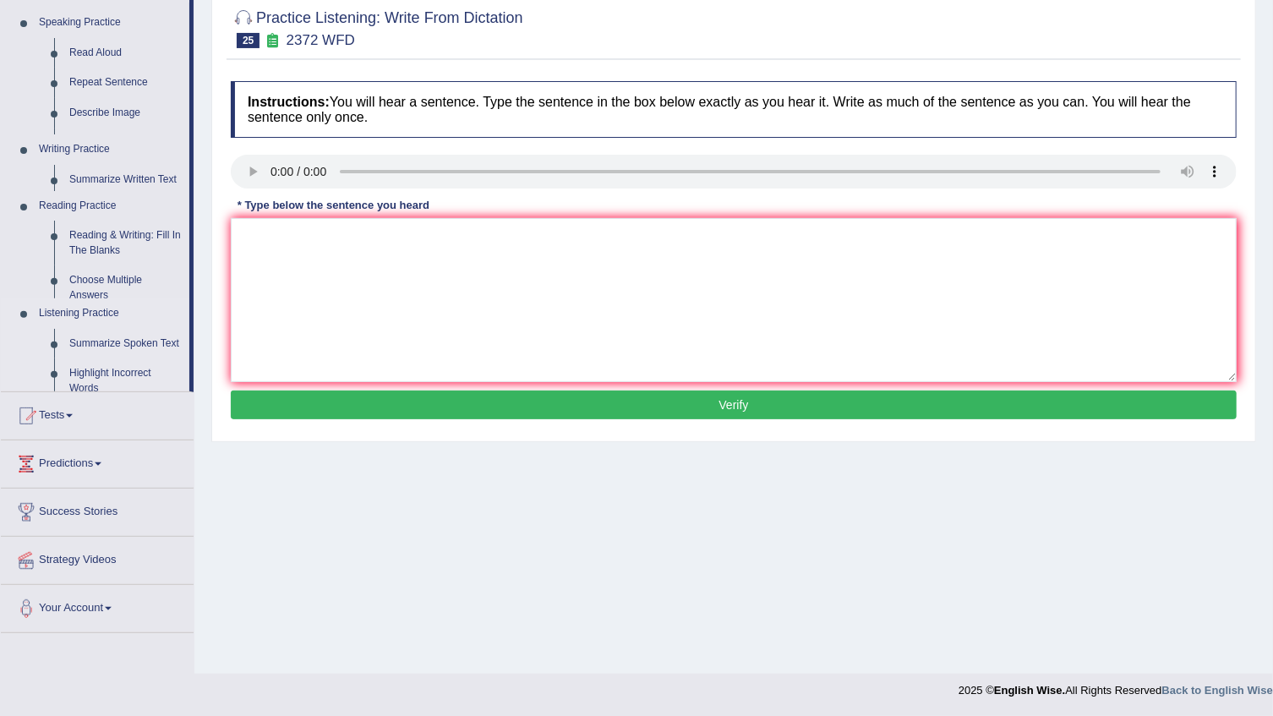
scroll to position [171, 0]
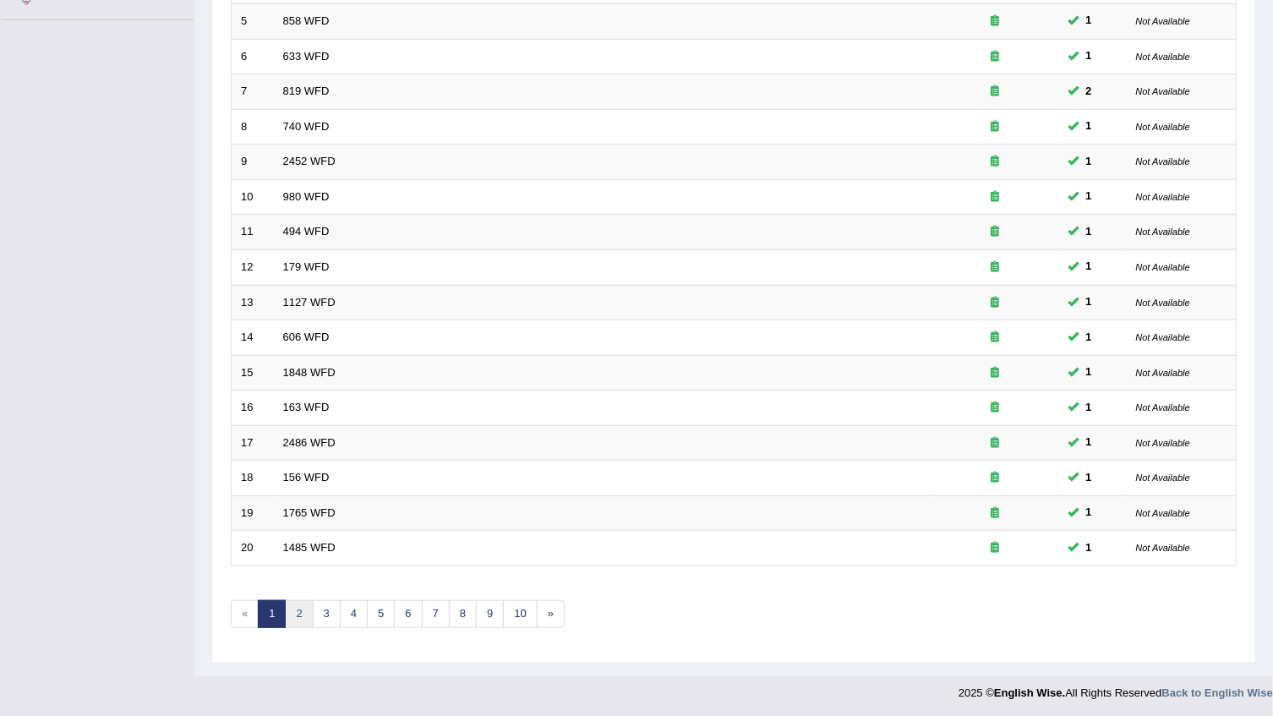
click at [296, 606] on link "2" at bounding box center [299, 614] width 28 height 28
click at [321, 613] on link "3" at bounding box center [327, 614] width 28 height 28
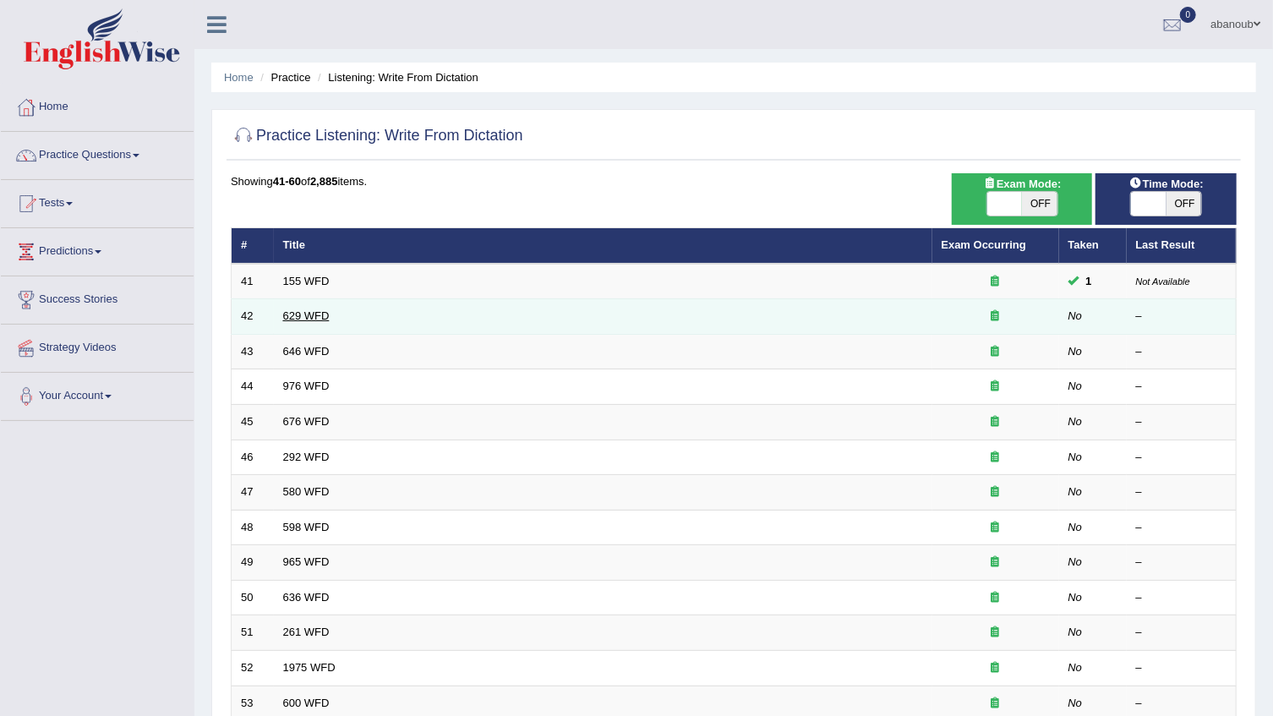
click at [313, 316] on link "629 WFD" at bounding box center [306, 315] width 47 height 13
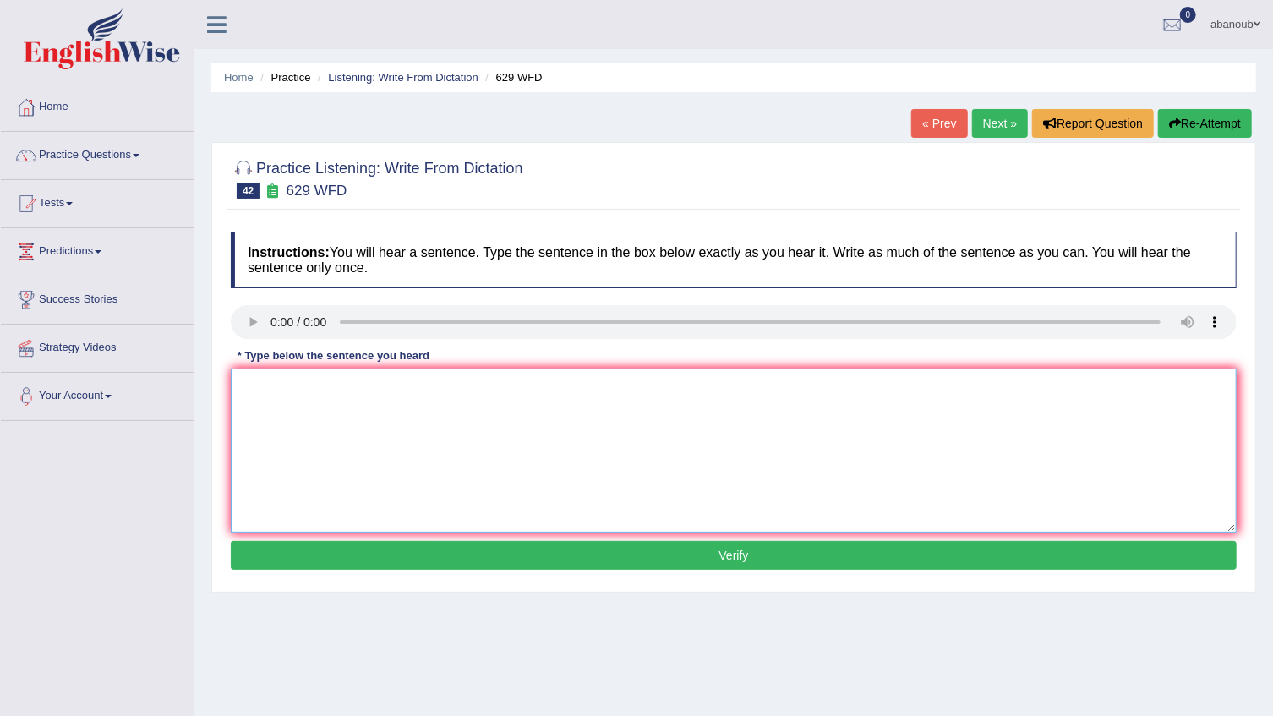
click at [298, 380] on textarea at bounding box center [734, 451] width 1006 height 164
type textarea "Please support or idea"
click at [364, 392] on textarea "Please support or idea" at bounding box center [734, 451] width 1006 height 164
type textarea "Please support or idea in this argeumnt ."
click at [344, 549] on button "Verify" at bounding box center [734, 555] width 1006 height 29
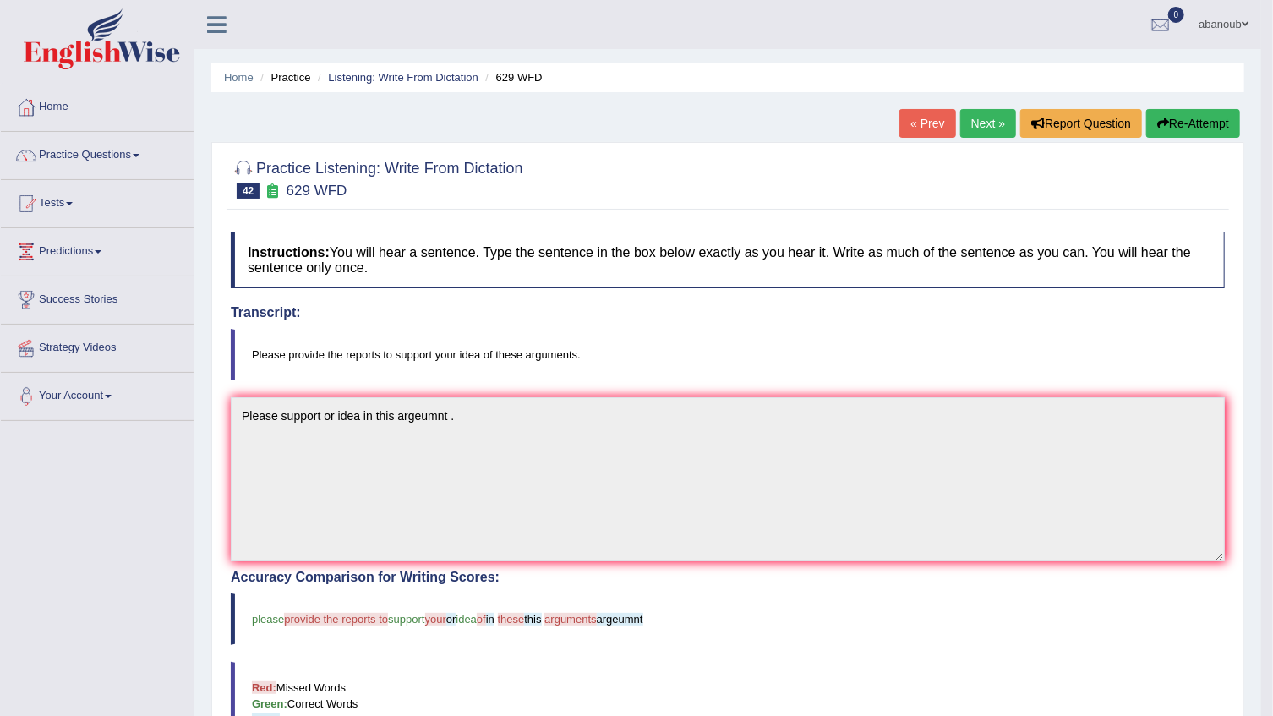
click at [984, 131] on link "Next »" at bounding box center [989, 123] width 56 height 29
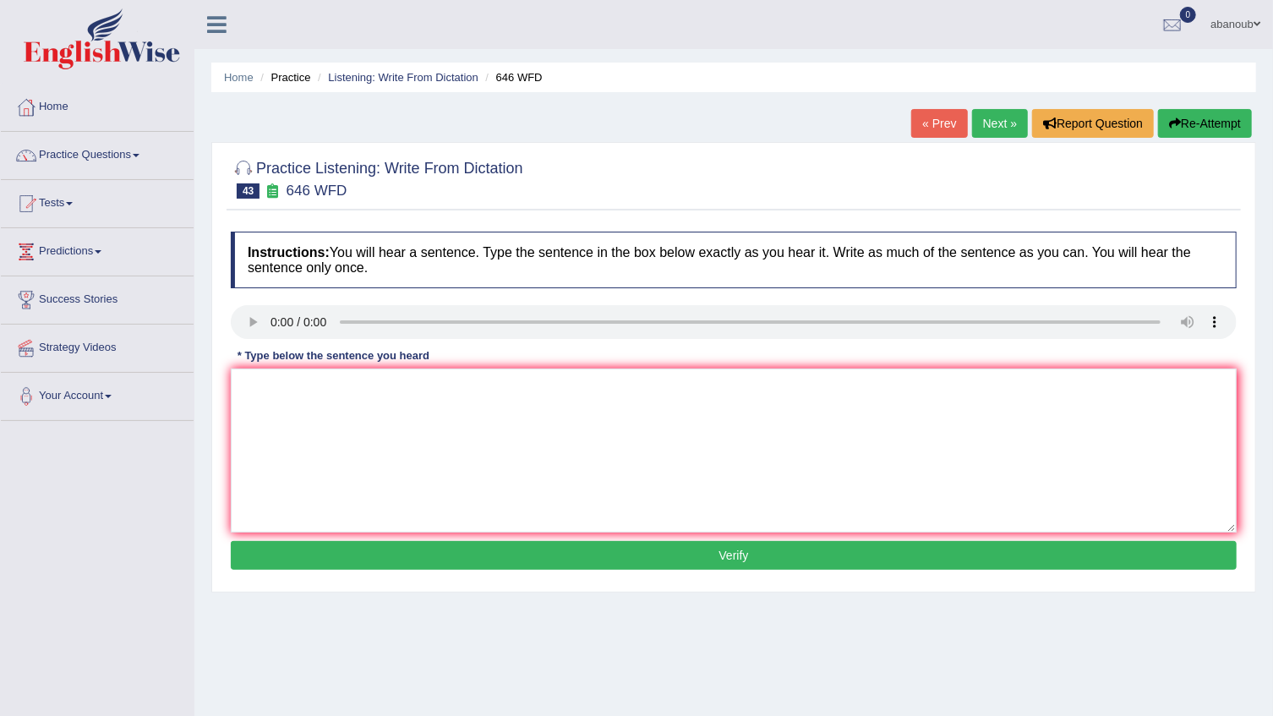
click at [280, 346] on div "Instructions: You will hear a sentence. Type the sentence in the box below exac…" at bounding box center [734, 403] width 1015 height 360
click at [337, 388] on textarea at bounding box center [734, 451] width 1006 height 164
type textarea "In dast by steam tacnolgy ."
click at [380, 556] on button "Verify" at bounding box center [734, 555] width 1006 height 29
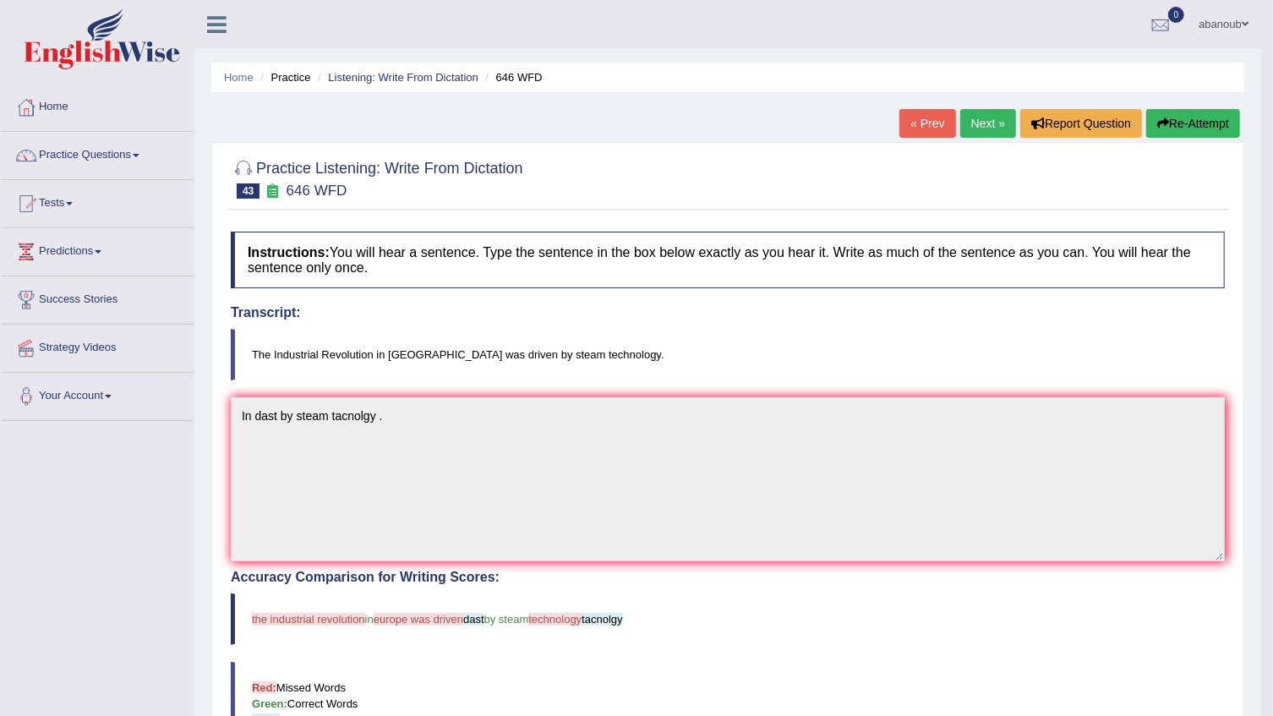
click at [1004, 129] on link "Next »" at bounding box center [989, 123] width 56 height 29
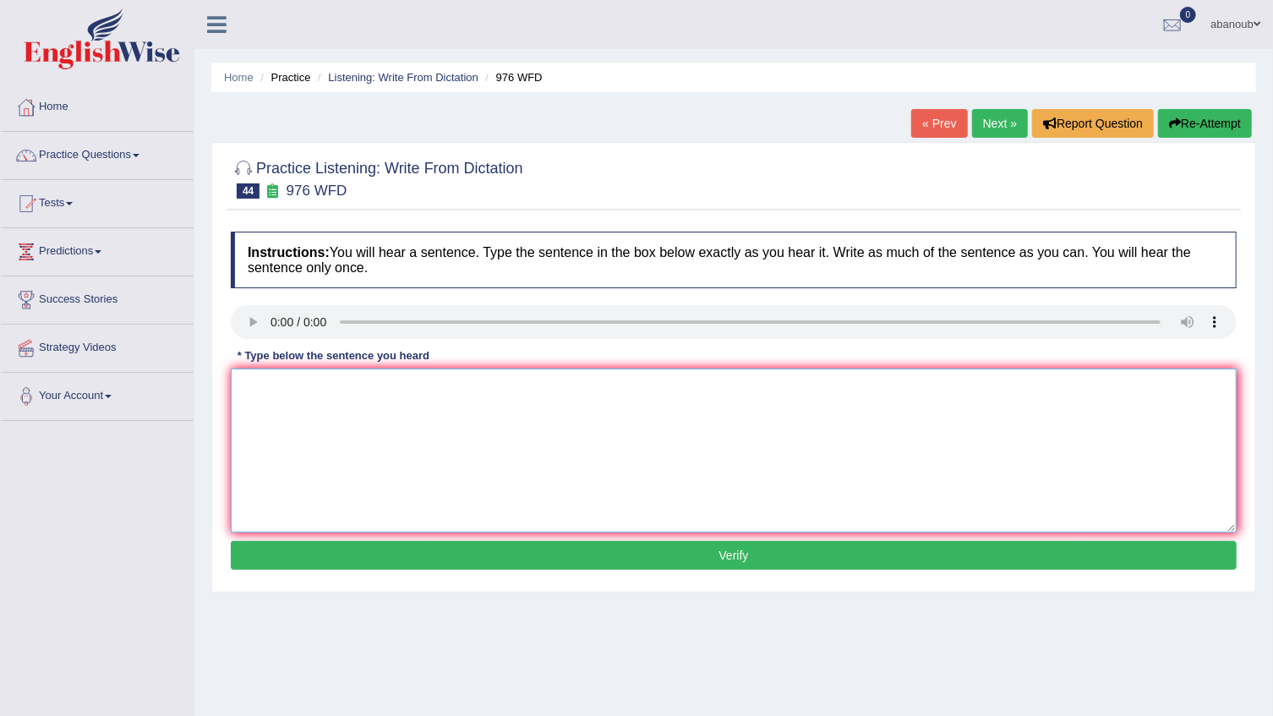
click at [311, 384] on textarea at bounding box center [734, 451] width 1006 height 164
click at [317, 389] on textarea "The study by econmy" at bounding box center [734, 451] width 1006 height 164
type textarea "The study by economy subject reserch ."
click at [395, 550] on button "Verify" at bounding box center [734, 555] width 1006 height 29
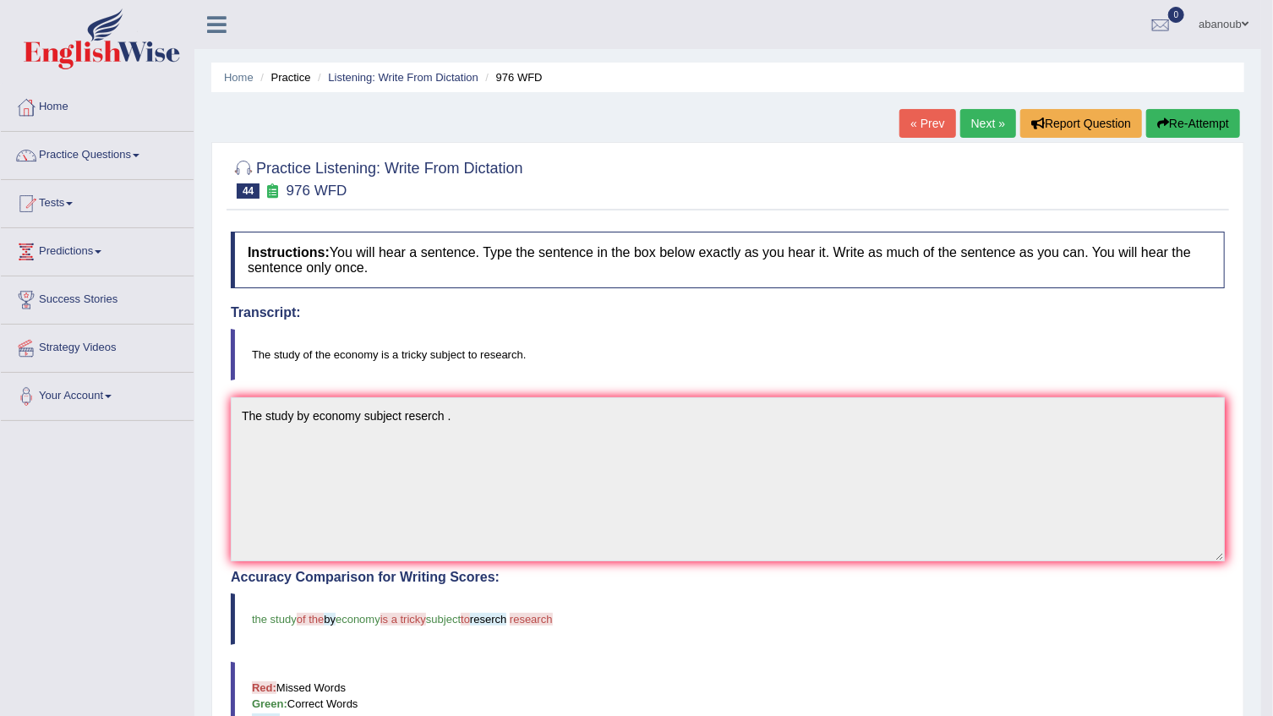
click at [996, 128] on link "Next »" at bounding box center [989, 123] width 56 height 29
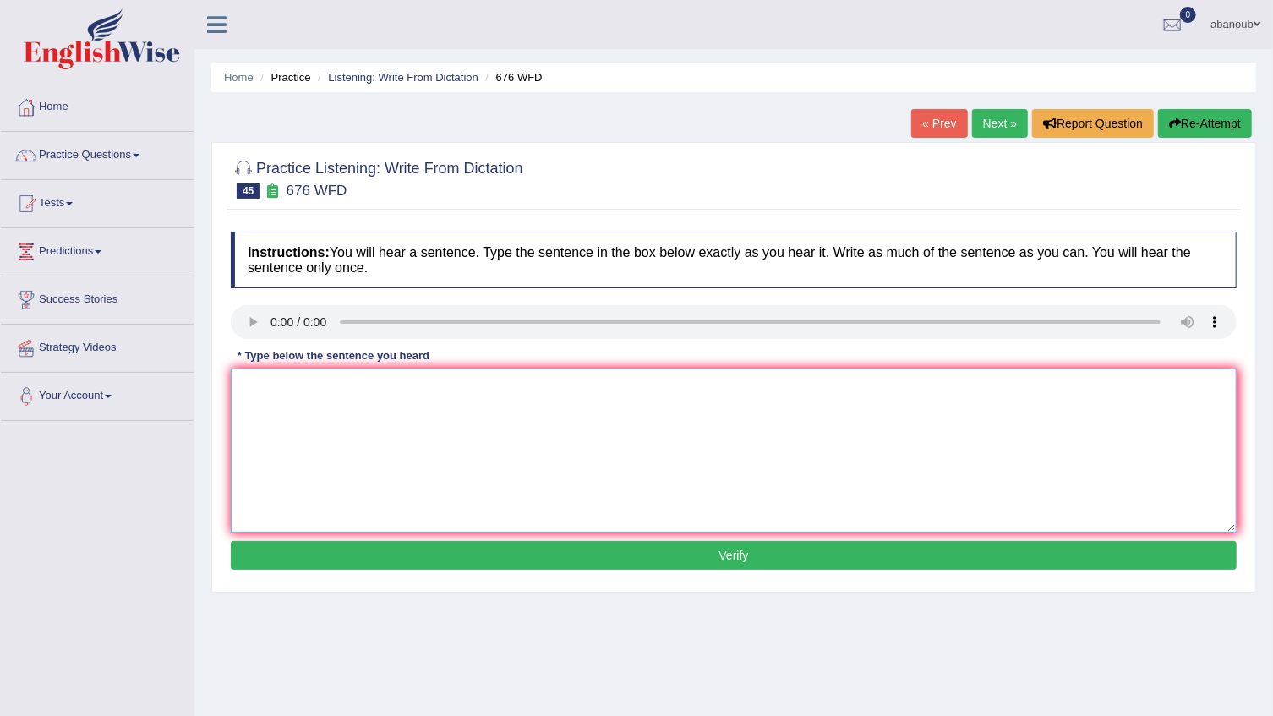
click at [245, 388] on textarea at bounding box center [734, 451] width 1006 height 164
click at [332, 389] on textarea "Univirsty need reasarch a subject" at bounding box center [734, 451] width 1006 height 164
click at [331, 389] on textarea "Univirsty need resarch a subject" at bounding box center [734, 451] width 1006 height 164
click at [337, 390] on textarea "Univirsty need resarch a subject" at bounding box center [734, 451] width 1006 height 164
click at [439, 395] on textarea "Univirsty need research a subject" at bounding box center [734, 451] width 1006 height 164
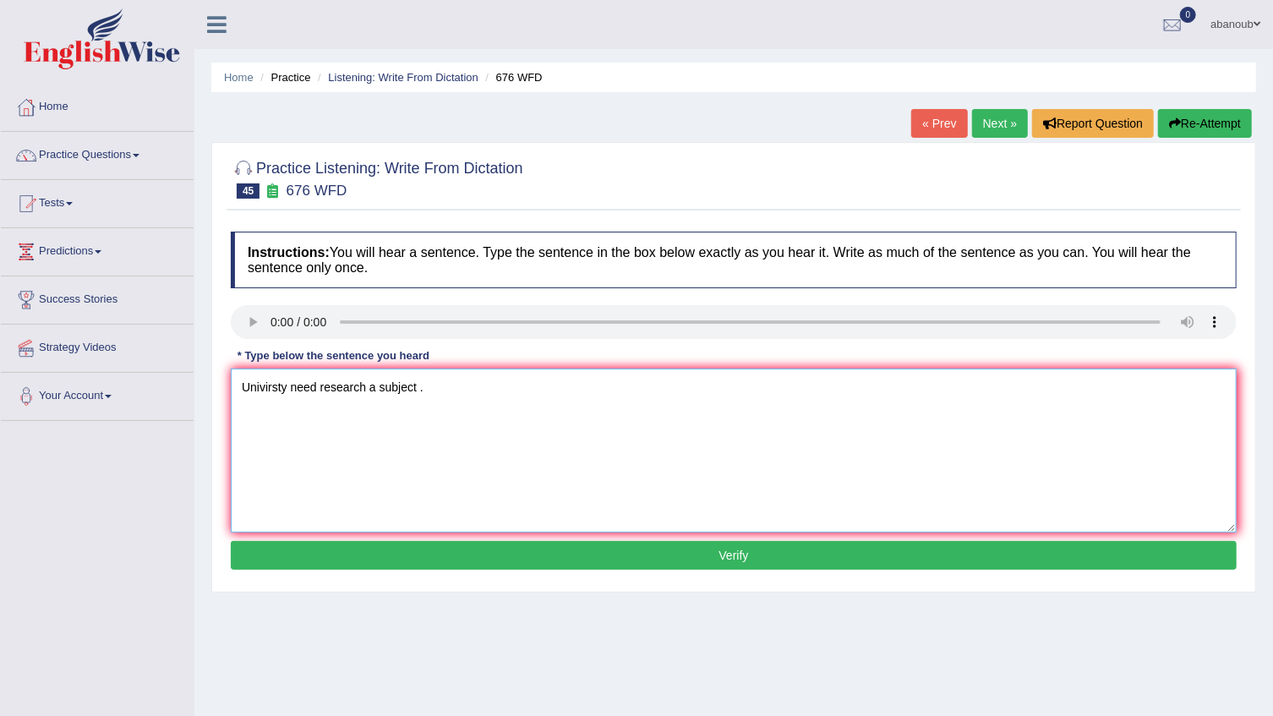
type textarea "Univirsty need research a subject ."
click at [446, 557] on button "Verify" at bounding box center [734, 555] width 1006 height 29
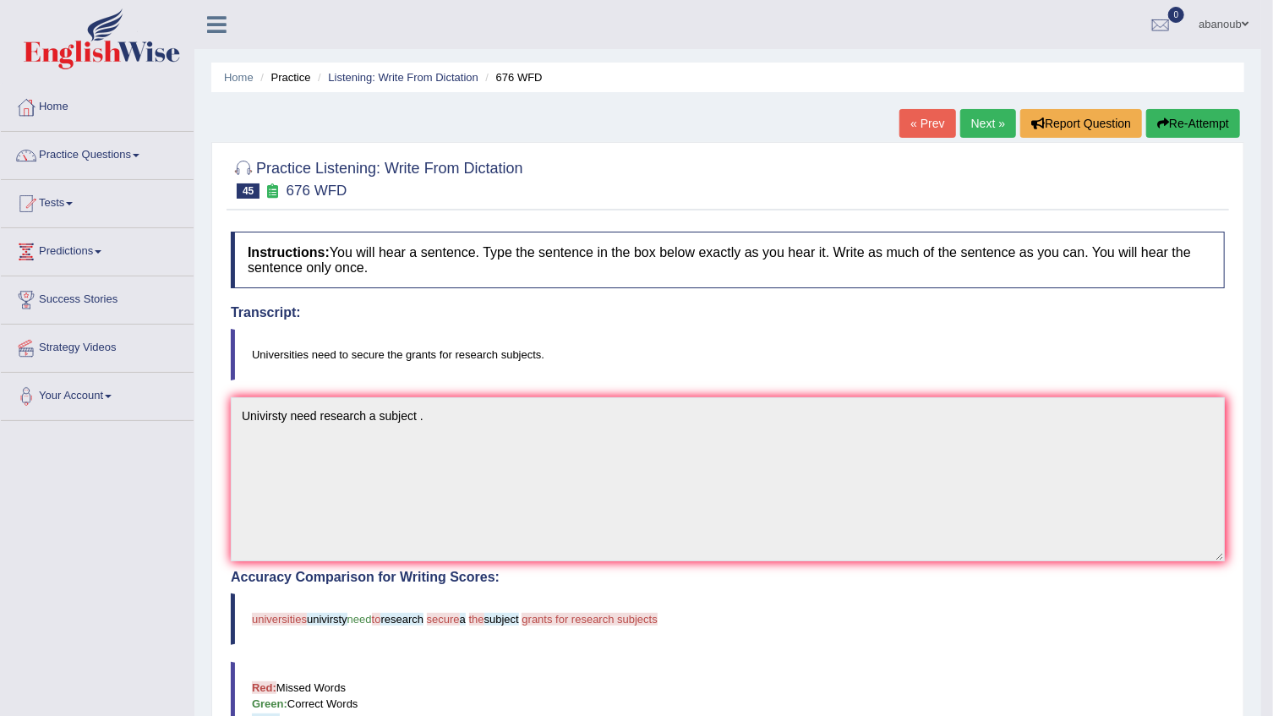
click at [1197, 127] on button "Re-Attempt" at bounding box center [1194, 123] width 94 height 29
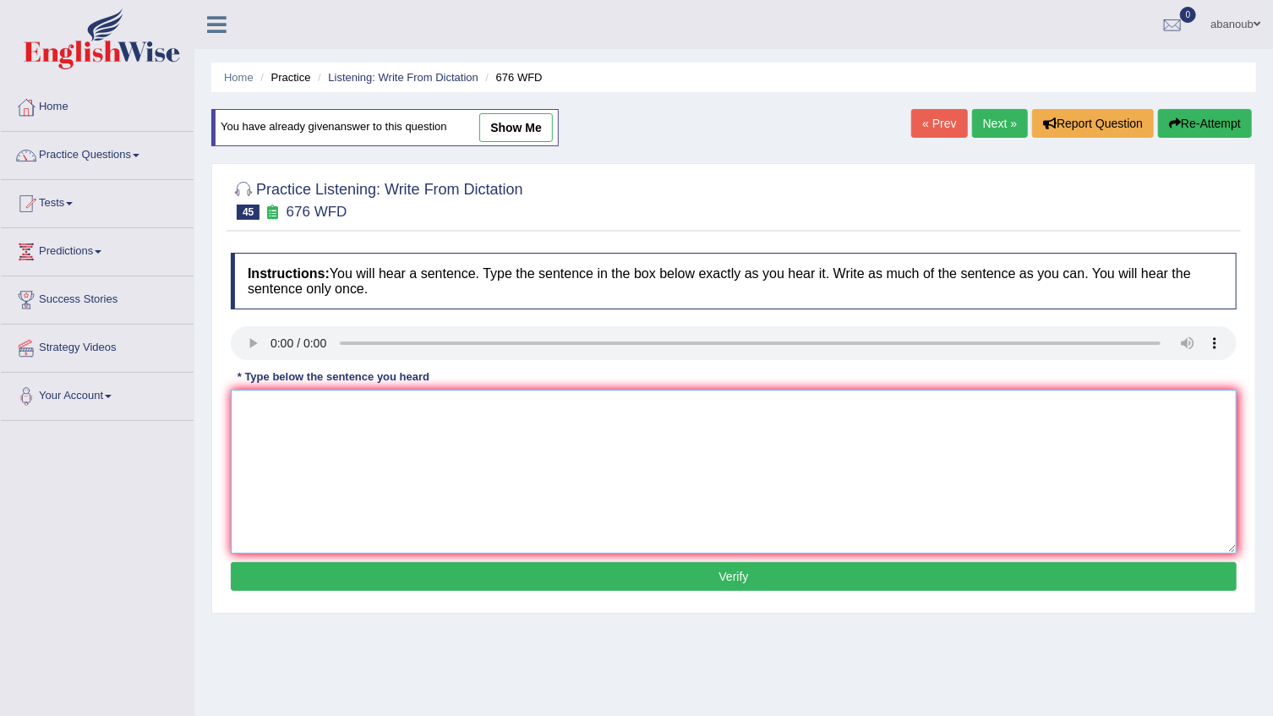
click at [287, 421] on textarea at bounding box center [734, 472] width 1006 height 164
click at [246, 408] on textarea "universities need subject for research ." at bounding box center [734, 472] width 1006 height 164
click at [362, 436] on textarea "Universities need subject for research ." at bounding box center [734, 472] width 1006 height 164
type textarea "Universities need subject for research ."
click at [490, 571] on button "Verify" at bounding box center [734, 576] width 1006 height 29
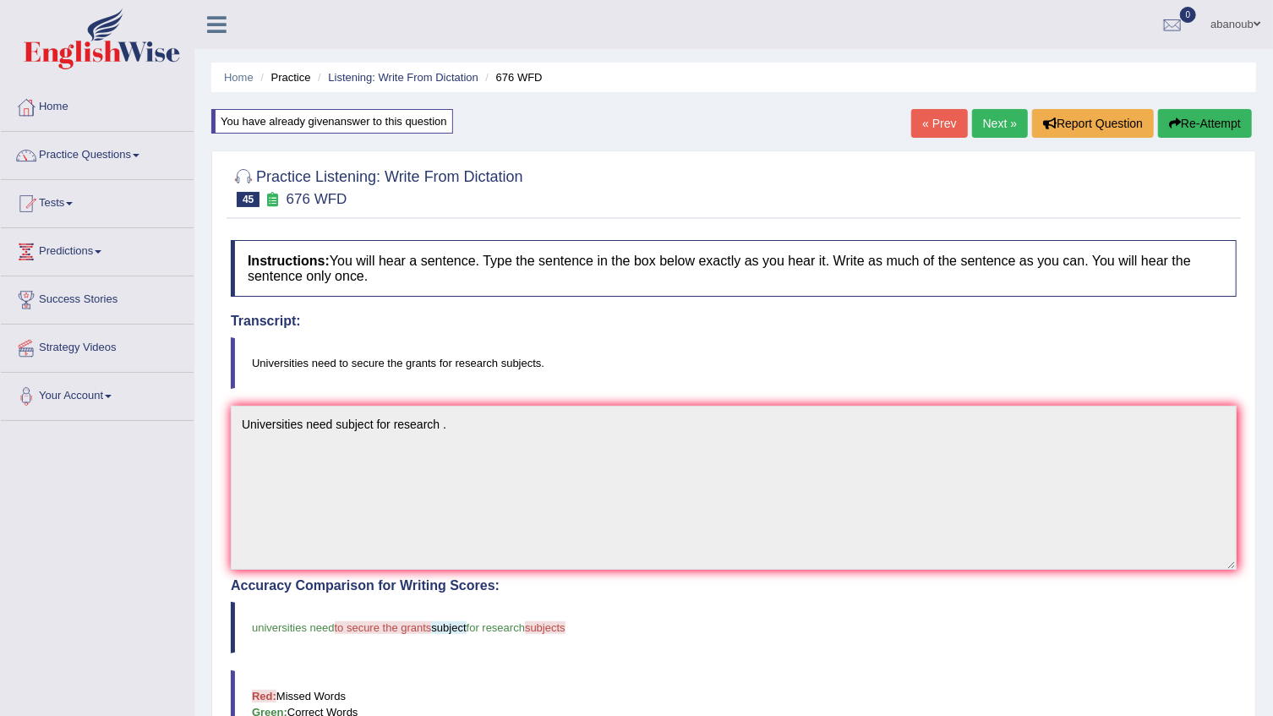
click at [1002, 127] on link "Next »" at bounding box center [1000, 123] width 56 height 29
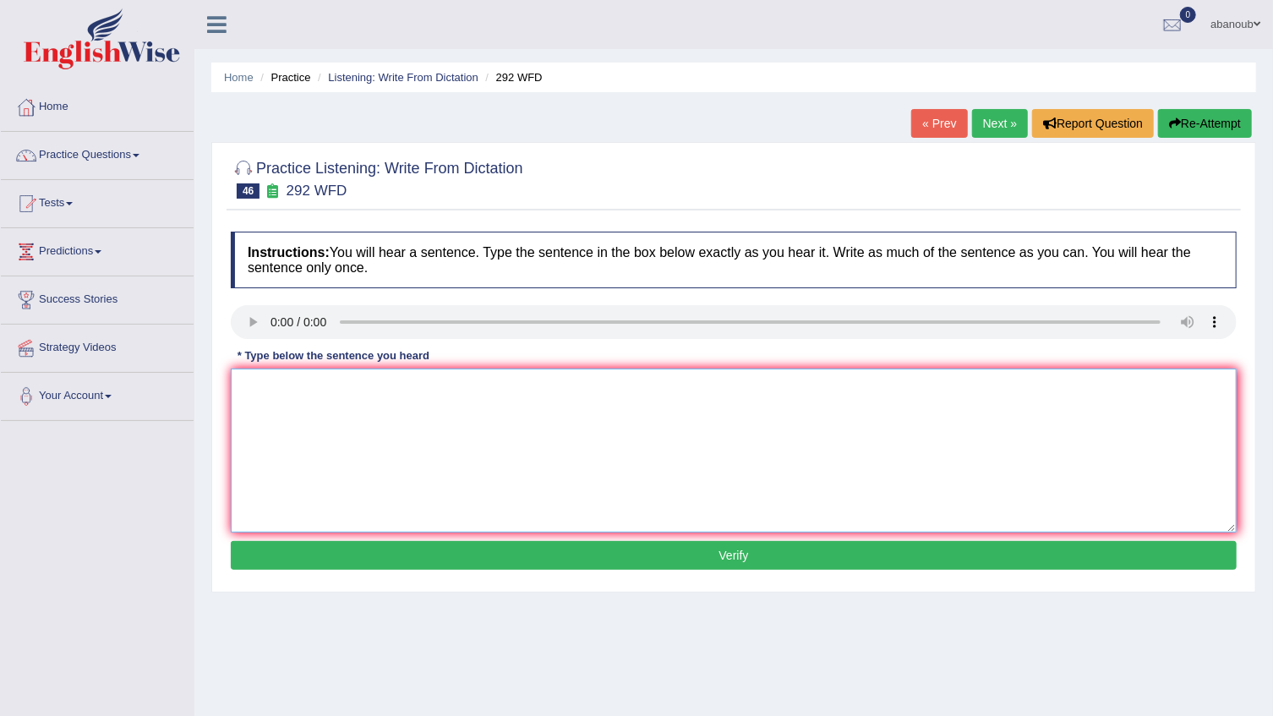
click at [251, 399] on textarea at bounding box center [734, 451] width 1006 height 164
type textarea "S"
type textarea "s"
click at [394, 388] on textarea "Some pepole not that importent" at bounding box center [734, 451] width 1006 height 164
click at [452, 389] on textarea "Some pepole not that important" at bounding box center [734, 451] width 1006 height 164
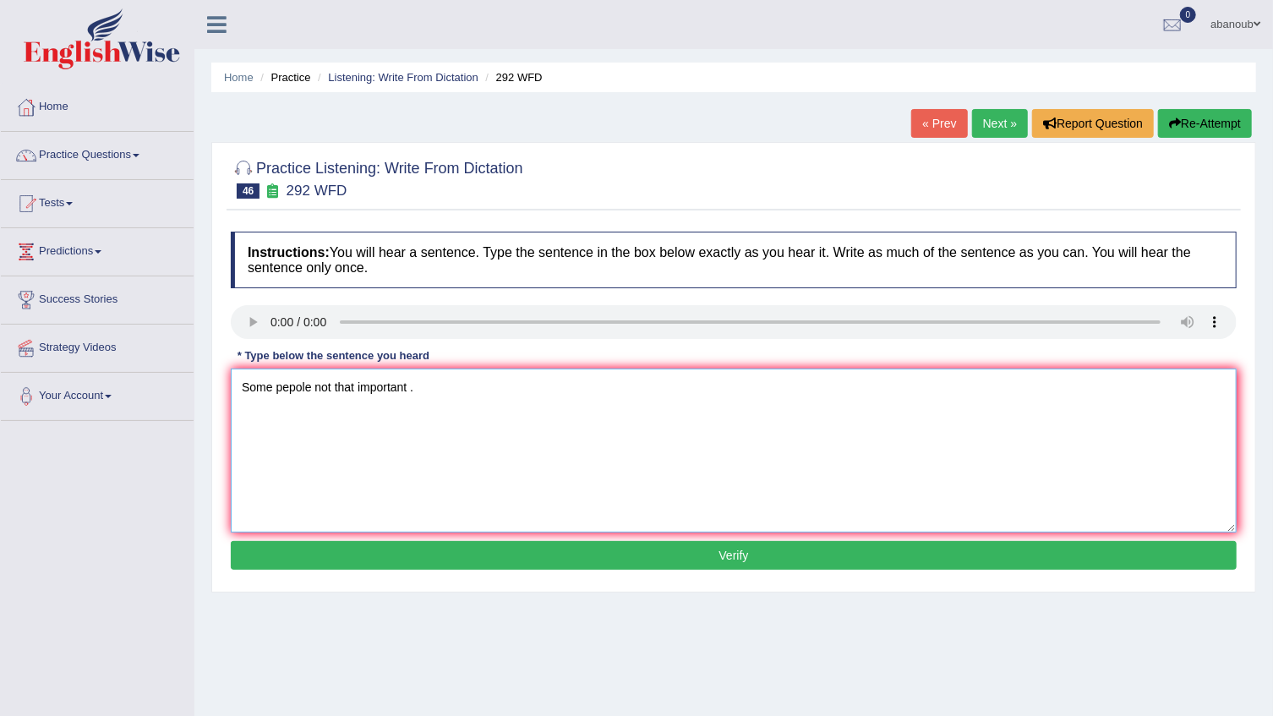
type textarea "Some pepole not that important ."
click at [430, 568] on button "Verify" at bounding box center [734, 555] width 1006 height 29
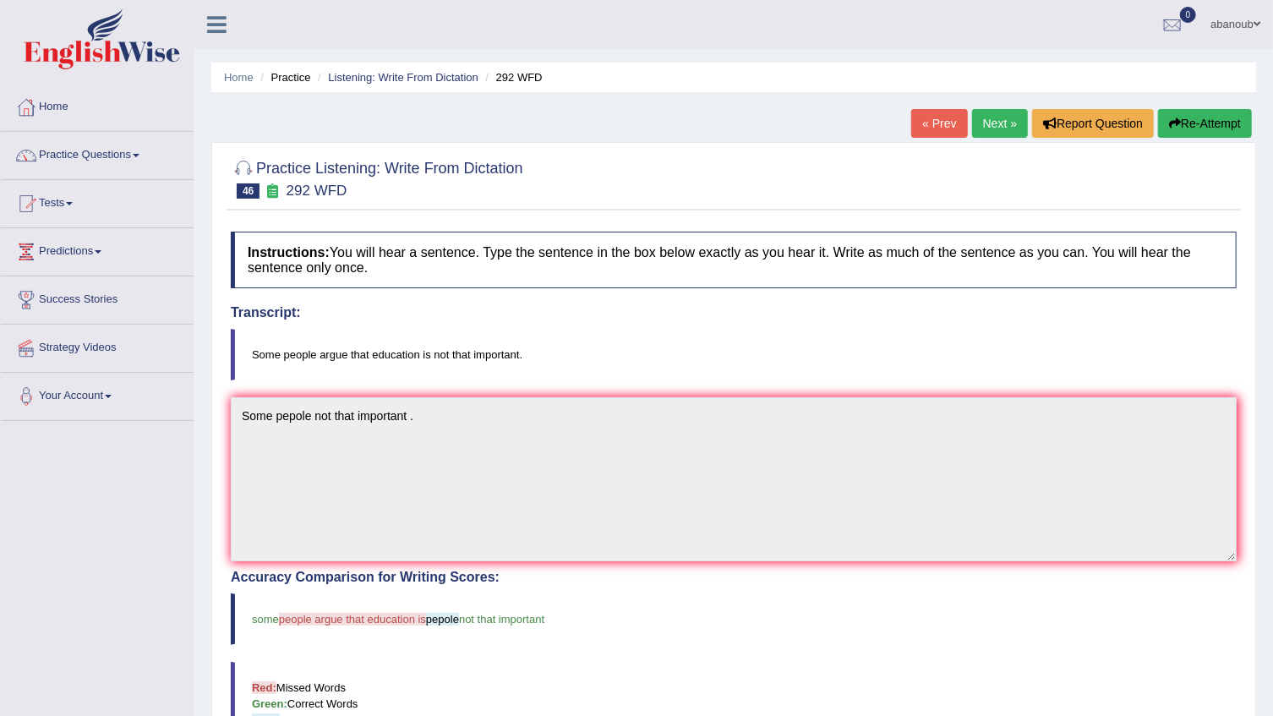
click at [988, 125] on link "Next »" at bounding box center [1000, 123] width 56 height 29
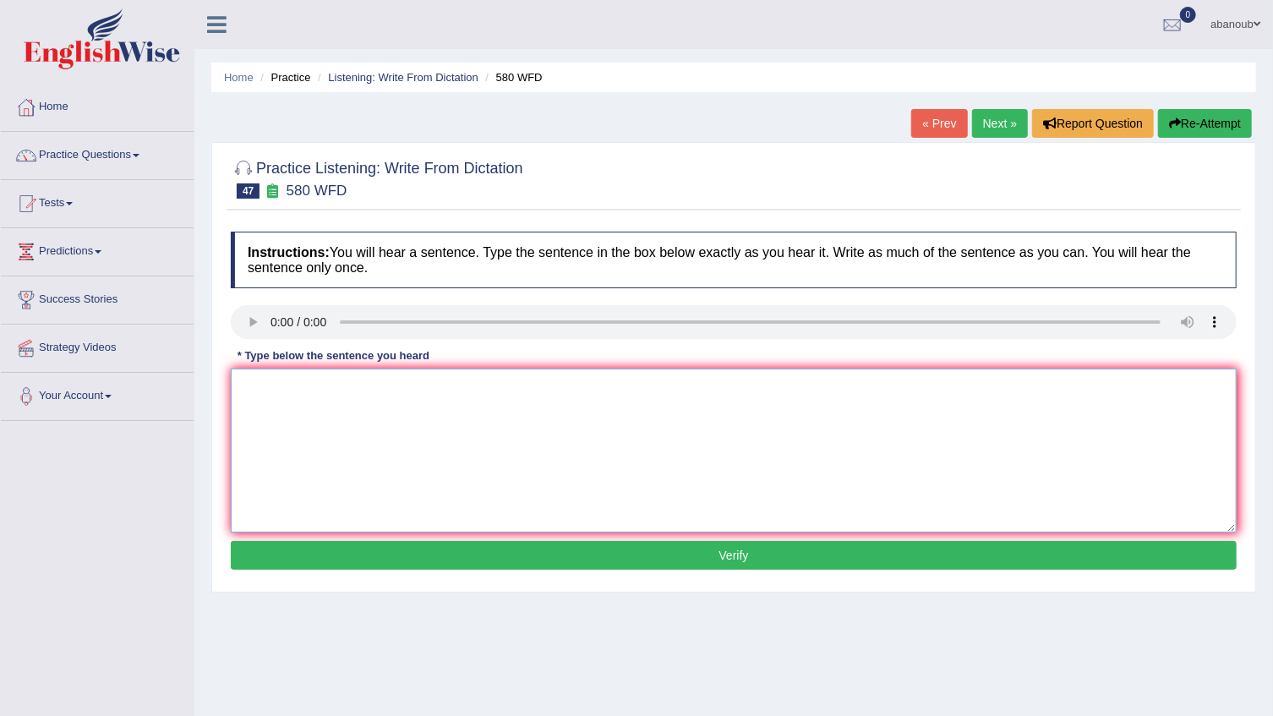
click at [301, 404] on textarea at bounding box center [734, 451] width 1006 height 164
drag, startPoint x: 261, startPoint y: 398, endPoint x: 264, endPoint y: 413, distance: 15.4
click at [263, 411] on textarea at bounding box center [734, 451] width 1006 height 164
click at [443, 394] on textarea "You can used the labtob in the lecte" at bounding box center [734, 451] width 1006 height 164
type textarea "You can used the labtob in the lecture ."
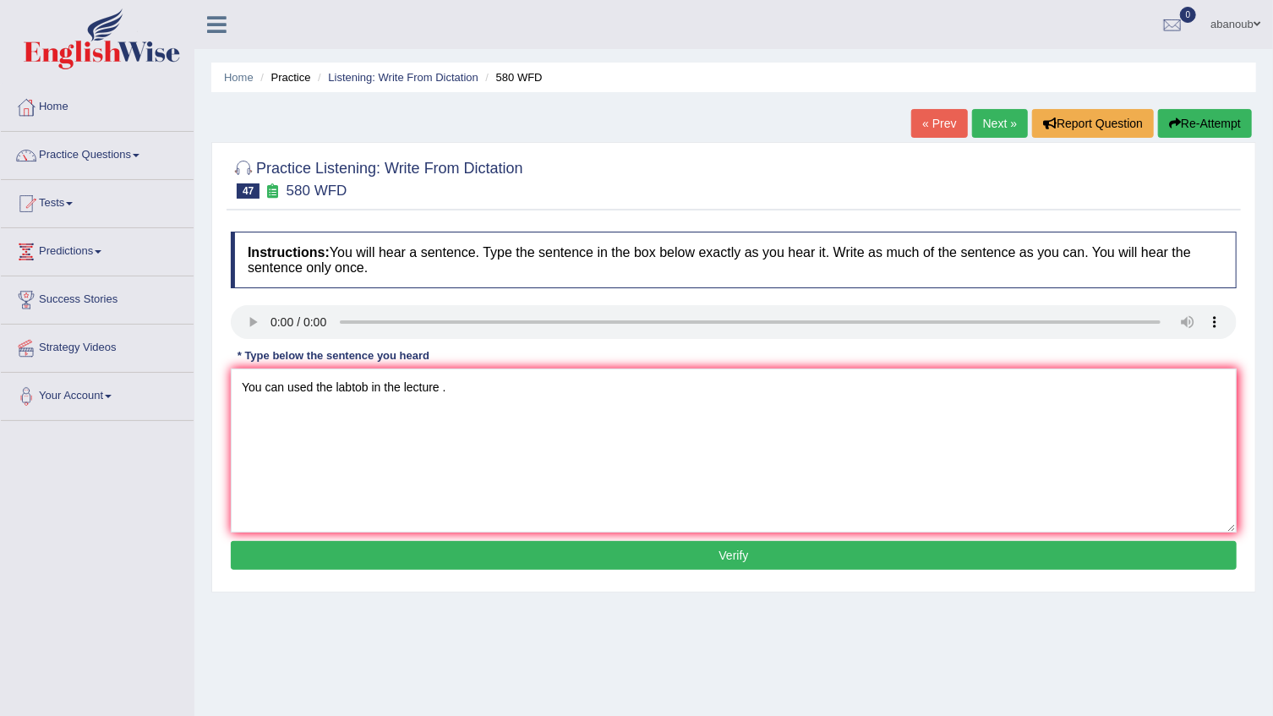
click at [479, 552] on button "Verify" at bounding box center [734, 555] width 1006 height 29
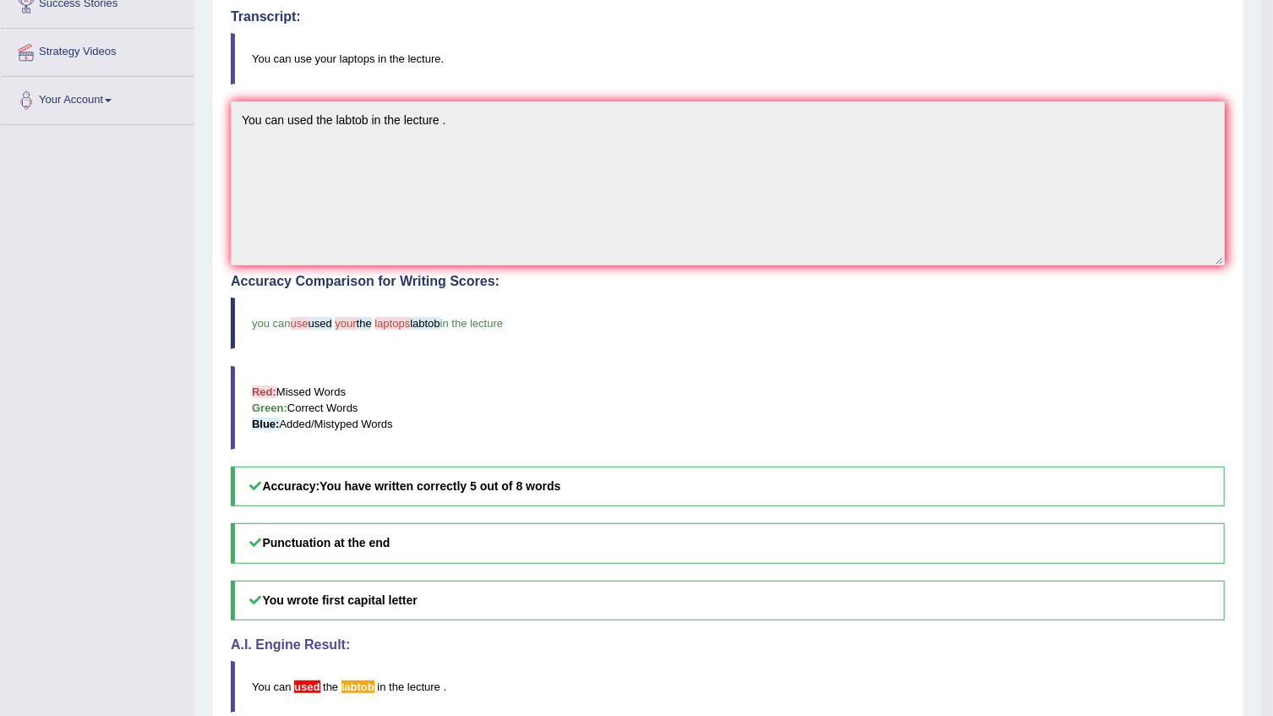
scroll to position [69, 0]
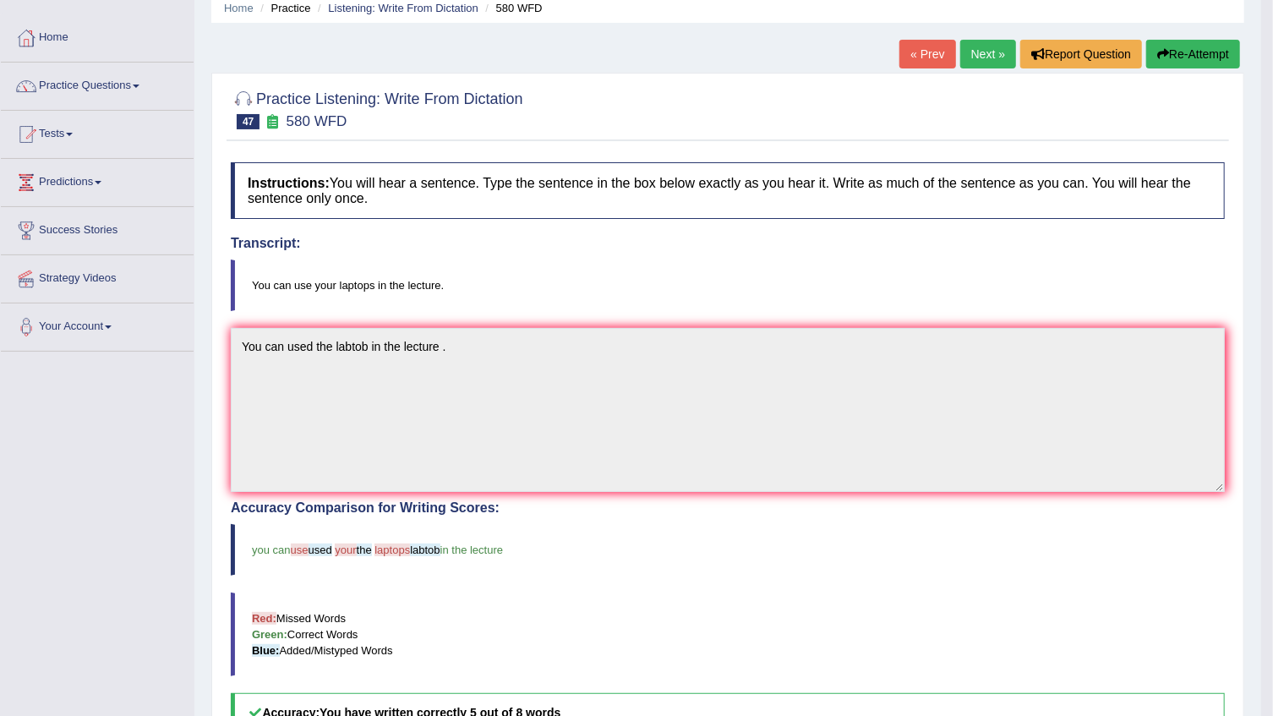
click at [1179, 48] on button "Re-Attempt" at bounding box center [1194, 54] width 94 height 29
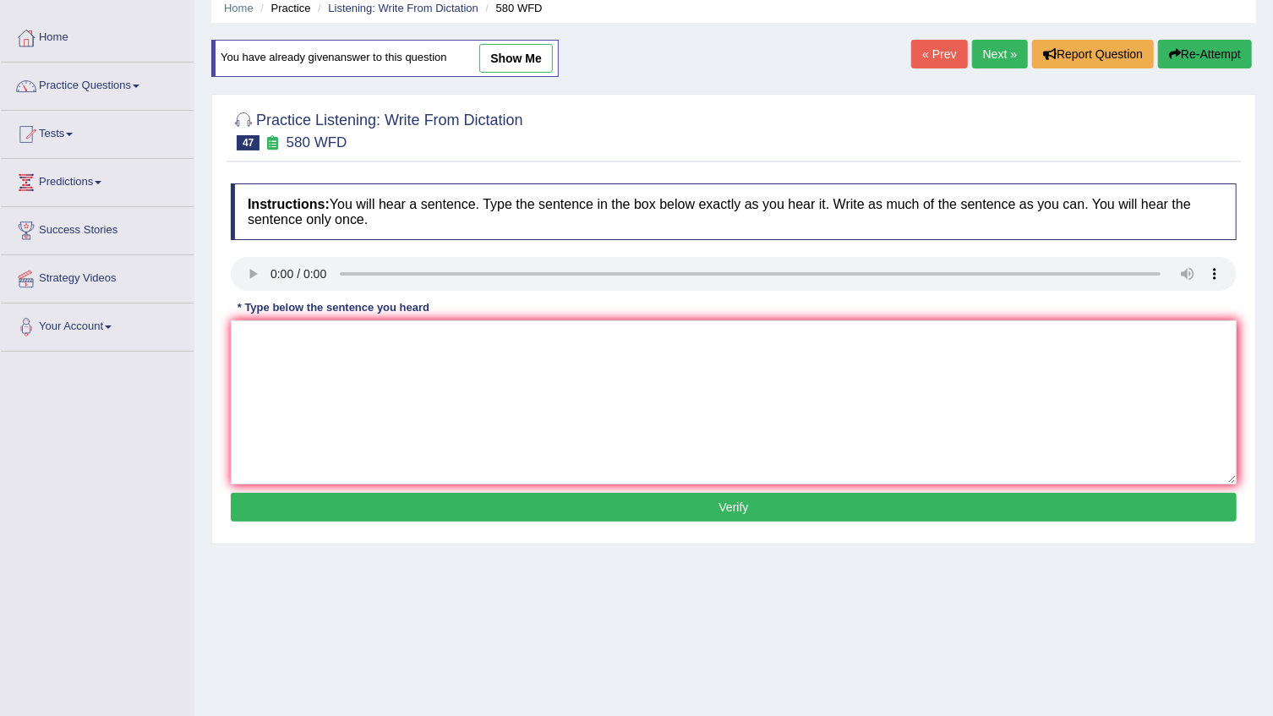
scroll to position [69, 0]
click at [526, 363] on textarea at bounding box center [734, 402] width 1006 height 164
type textarea "You can use the laptop in the leacter ."
click at [511, 508] on button "Verify" at bounding box center [734, 507] width 1006 height 29
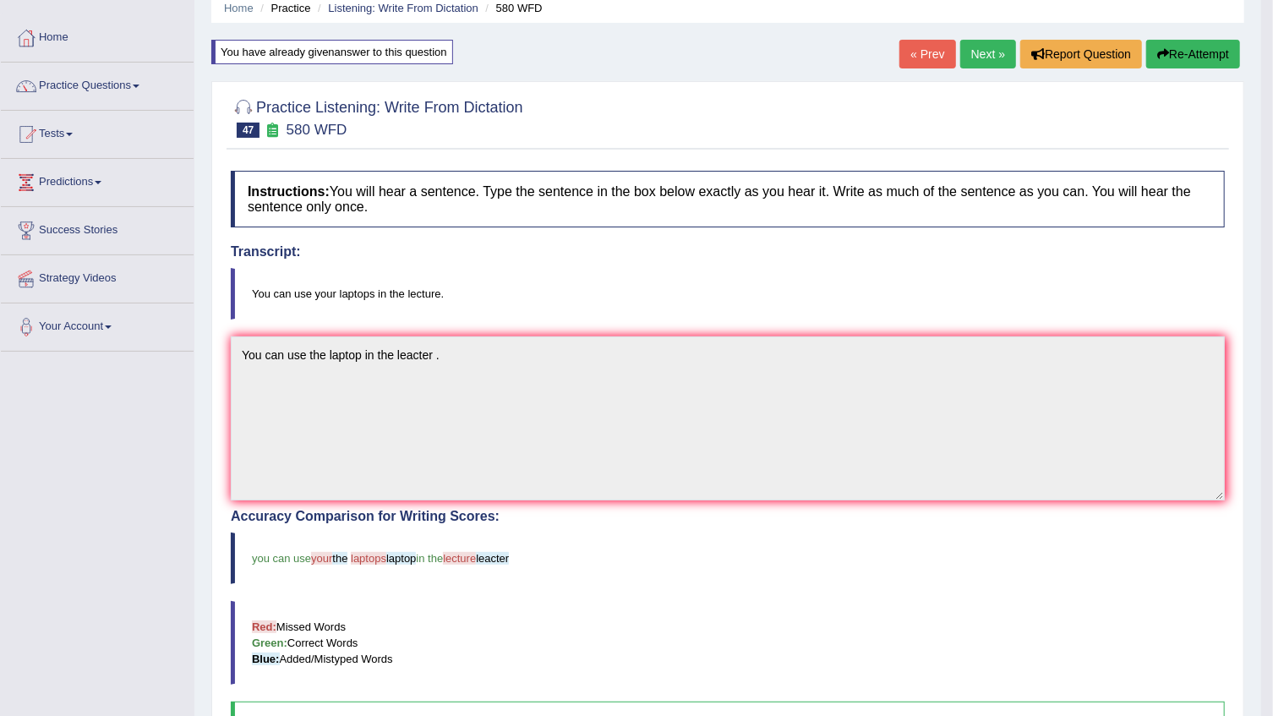
click at [970, 57] on link "Next »" at bounding box center [989, 54] width 56 height 29
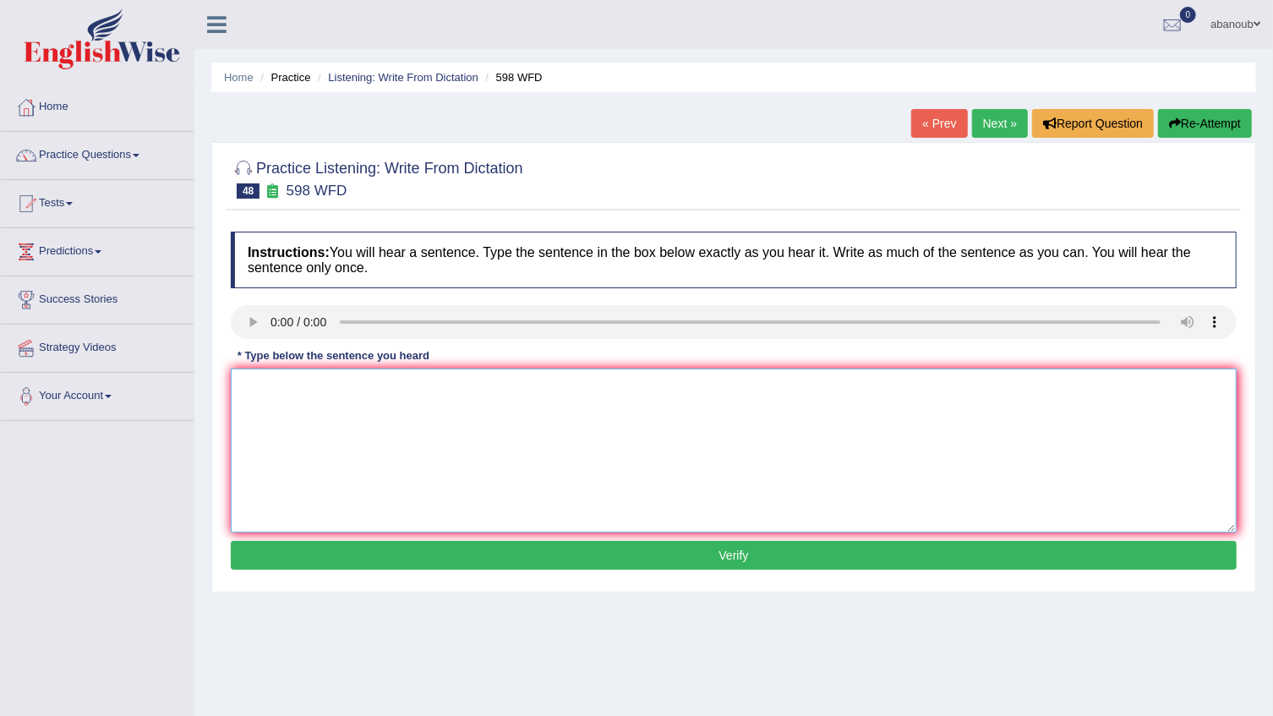
click at [313, 405] on textarea at bounding box center [734, 451] width 1006 height 164
click at [236, 367] on div "Instructions: You will hear a sentence. Type the sentence in the box below exac…" at bounding box center [734, 403] width 1015 height 360
click at [249, 376] on textarea at bounding box center [734, 451] width 1006 height 164
drag, startPoint x: 256, startPoint y: 388, endPoint x: 267, endPoint y: 391, distance: 11.3
click at [267, 391] on textarea "Cheak" at bounding box center [734, 451] width 1006 height 164
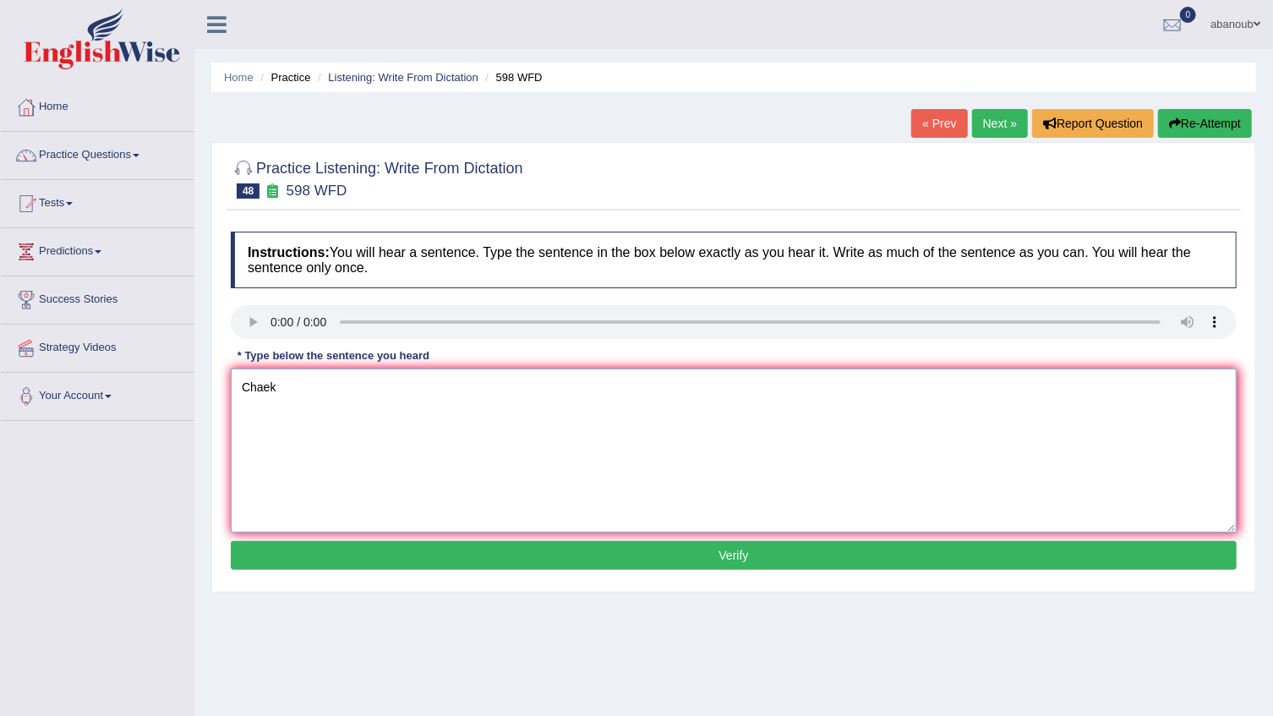
click at [302, 388] on textarea "Chaek" at bounding box center [734, 451] width 1006 height 164
type textarea "Chaek the website if you looking mailbox."
click at [448, 557] on button "Verify" at bounding box center [734, 555] width 1006 height 29
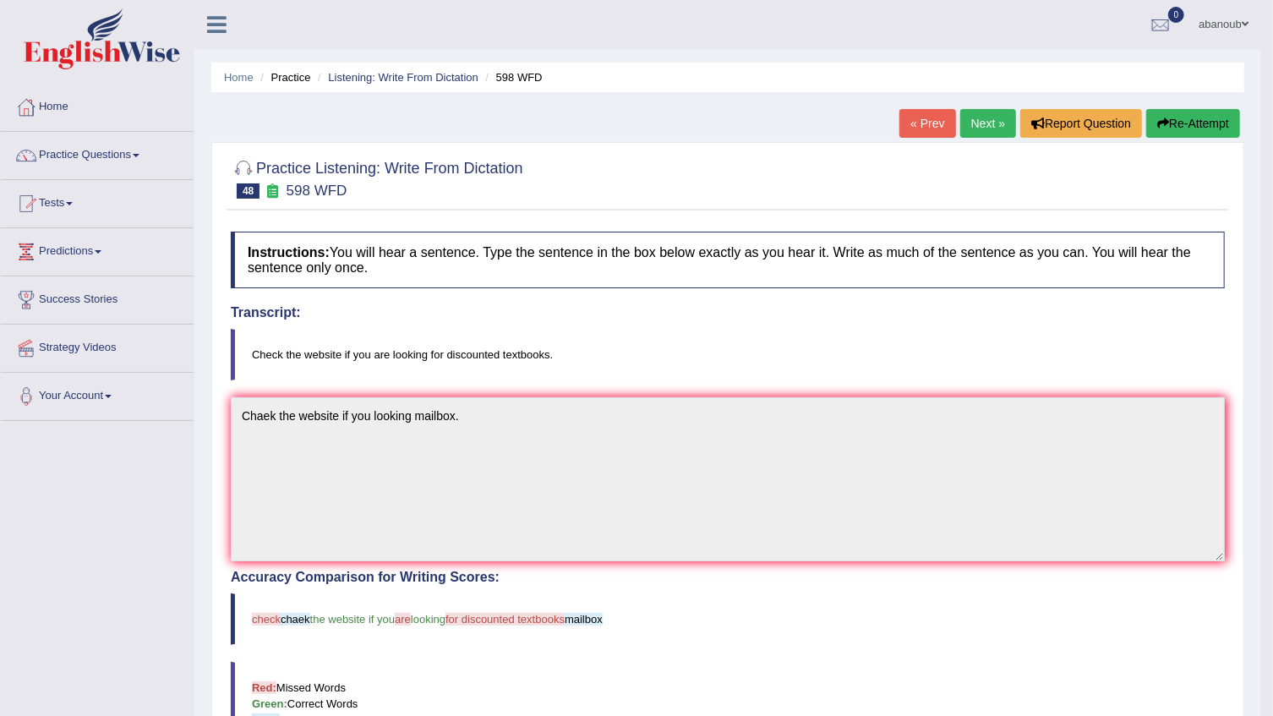
click at [992, 127] on link "Next »" at bounding box center [989, 123] width 56 height 29
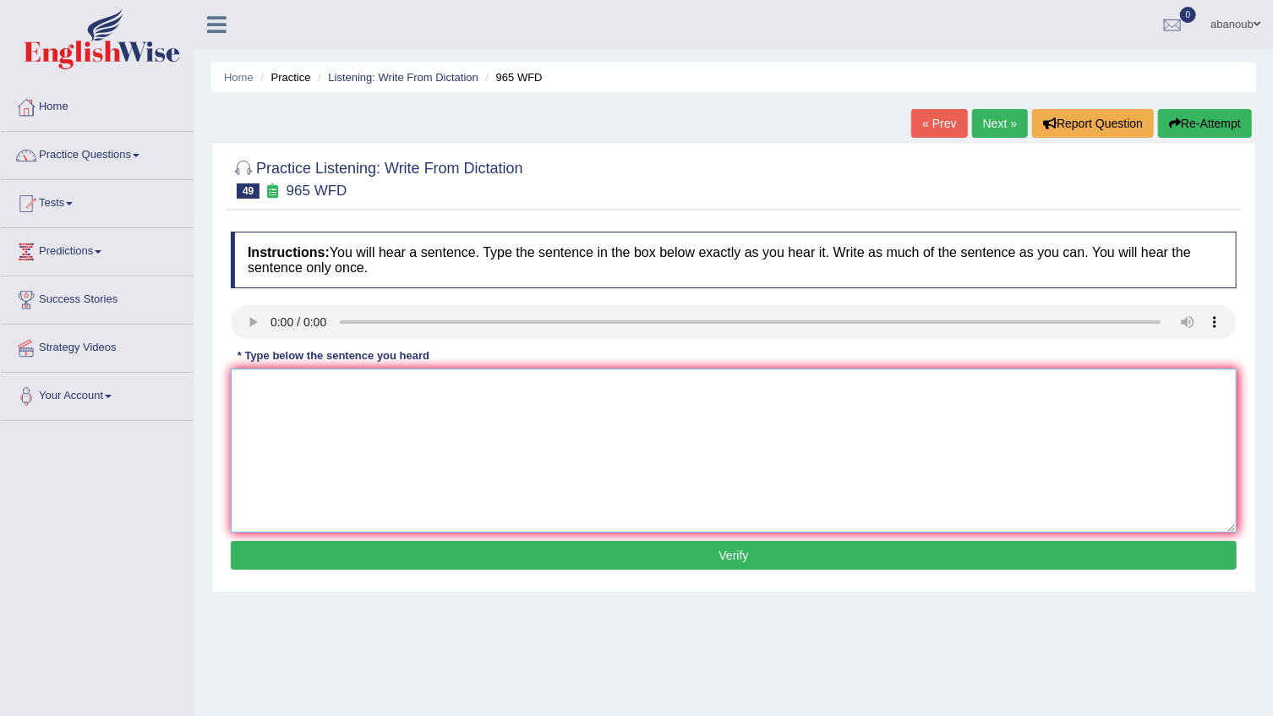
click at [261, 381] on textarea at bounding box center [734, 451] width 1006 height 164
click at [321, 396] on textarea "You mus be" at bounding box center [734, 451] width 1006 height 164
drag, startPoint x: 362, startPoint y: 396, endPoint x: 321, endPoint y: 392, distance: 40.8
click at [321, 392] on textarea "You mus be secuorty" at bounding box center [734, 451] width 1006 height 164
click at [341, 388] on textarea "You mus be secuorty" at bounding box center [734, 451] width 1006 height 164
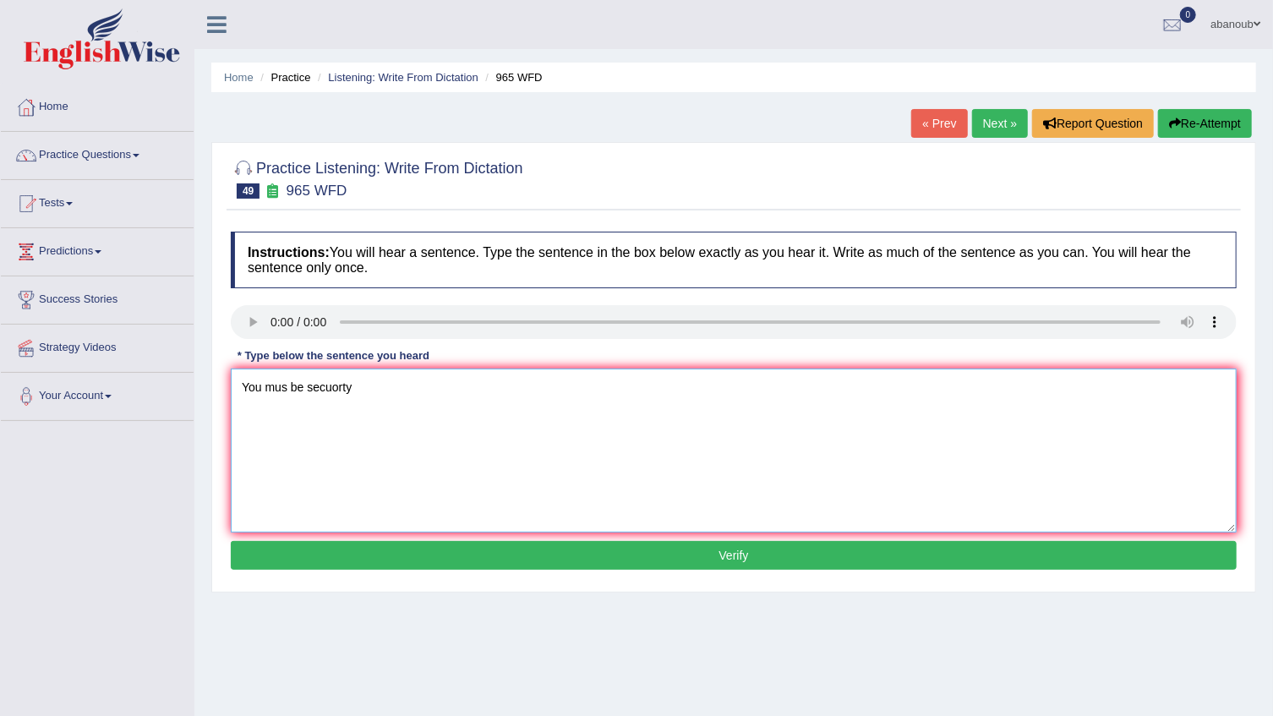
click at [333, 388] on textarea "You mus be secuorty" at bounding box center [734, 451] width 1006 height 164
drag, startPoint x: 332, startPoint y: 388, endPoint x: 343, endPoint y: 388, distance: 11.0
click at [343, 388] on textarea "You mus be secuorty" at bounding box center [734, 451] width 1006 height 164
click at [344, 390] on textarea "You mus be secuorty" at bounding box center [734, 451] width 1006 height 164
click at [334, 391] on textarea "You mus be secuorty" at bounding box center [734, 451] width 1006 height 164
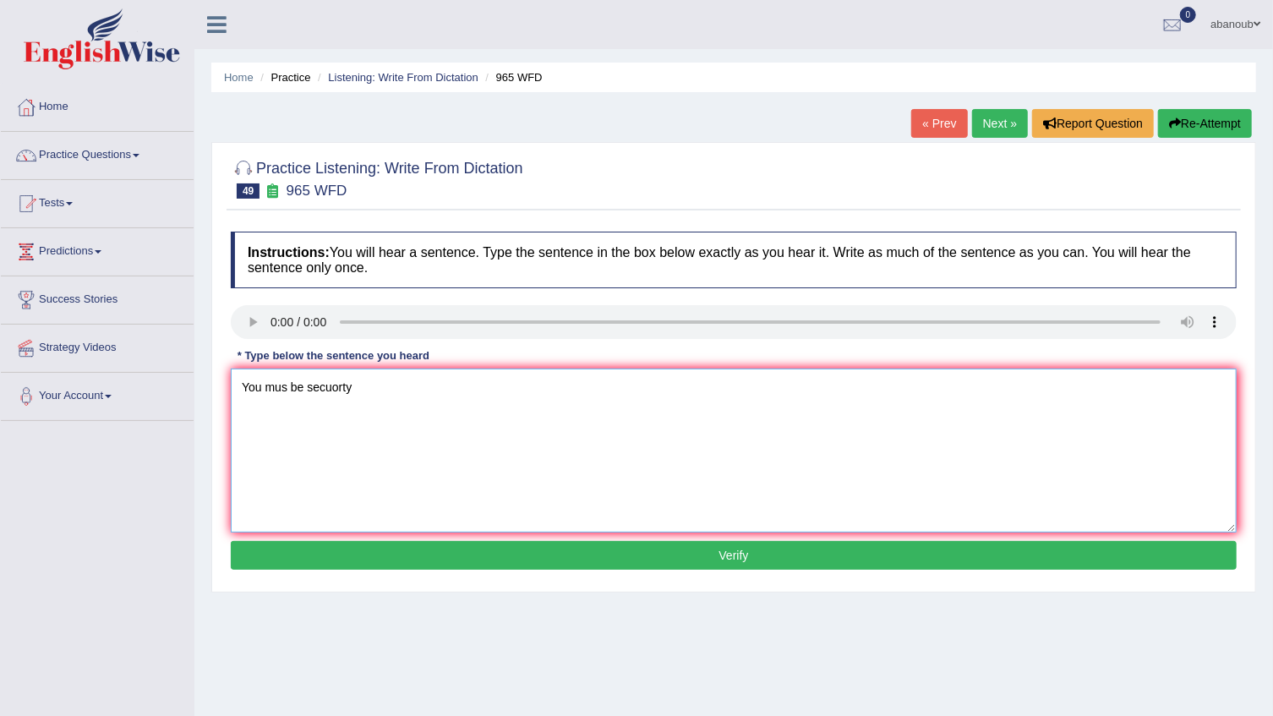
drag, startPoint x: 333, startPoint y: 388, endPoint x: 351, endPoint y: 388, distance: 17.8
click at [351, 388] on textarea "You mus be secuorty" at bounding box center [734, 451] width 1006 height 164
type textarea "You mus be security when you reast your password ."
drag, startPoint x: 465, startPoint y: 561, endPoint x: 457, endPoint y: 567, distance: 10.8
click at [460, 567] on button "Verify" at bounding box center [734, 555] width 1006 height 29
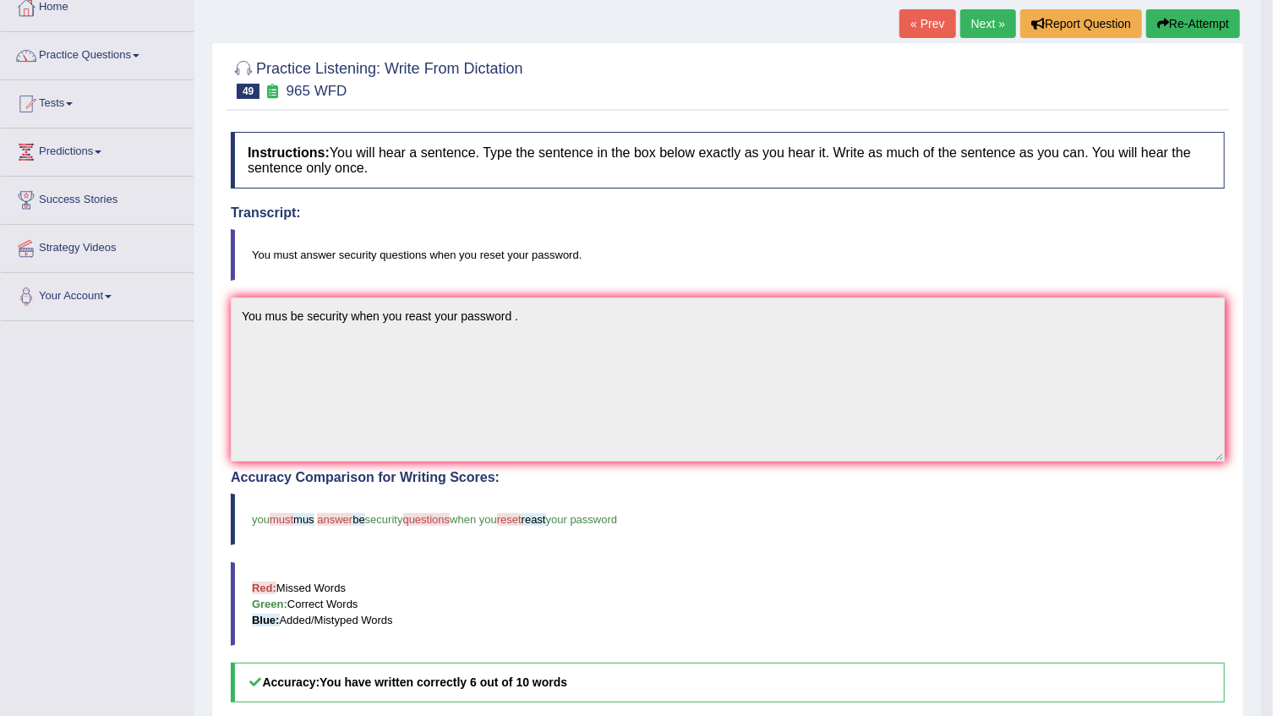
scroll to position [69, 0]
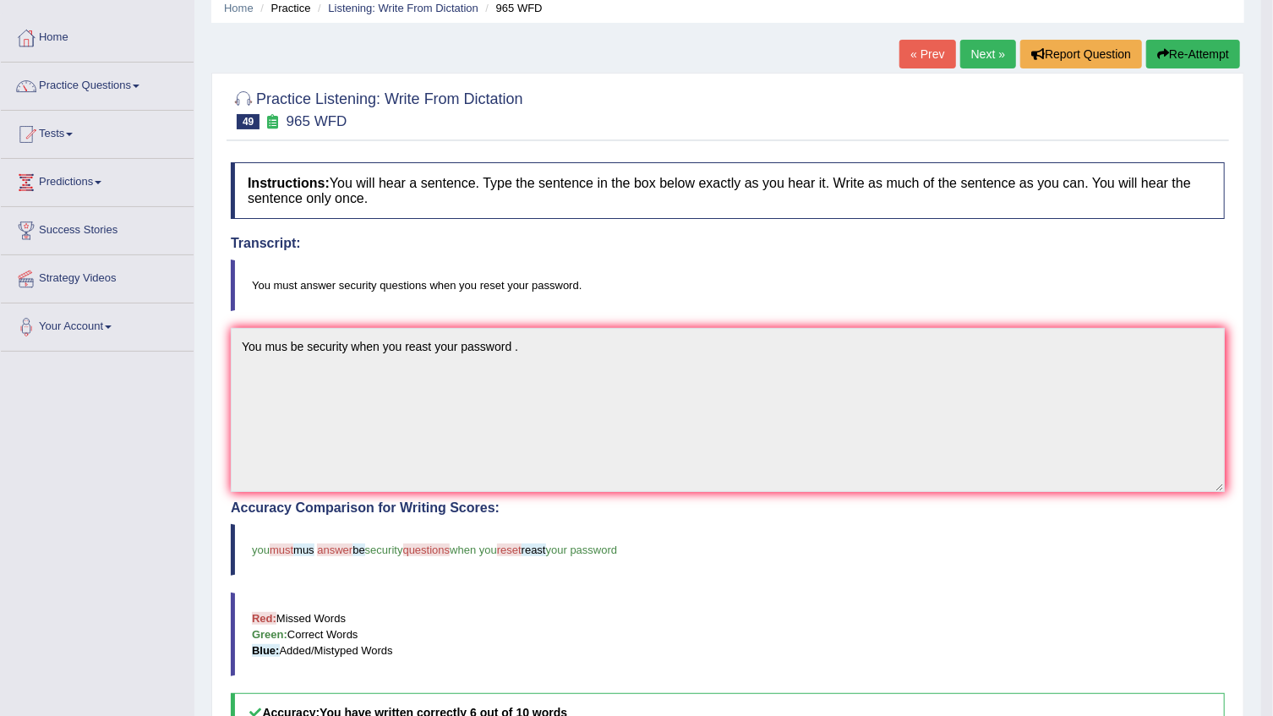
click at [993, 65] on link "Next »" at bounding box center [989, 54] width 56 height 29
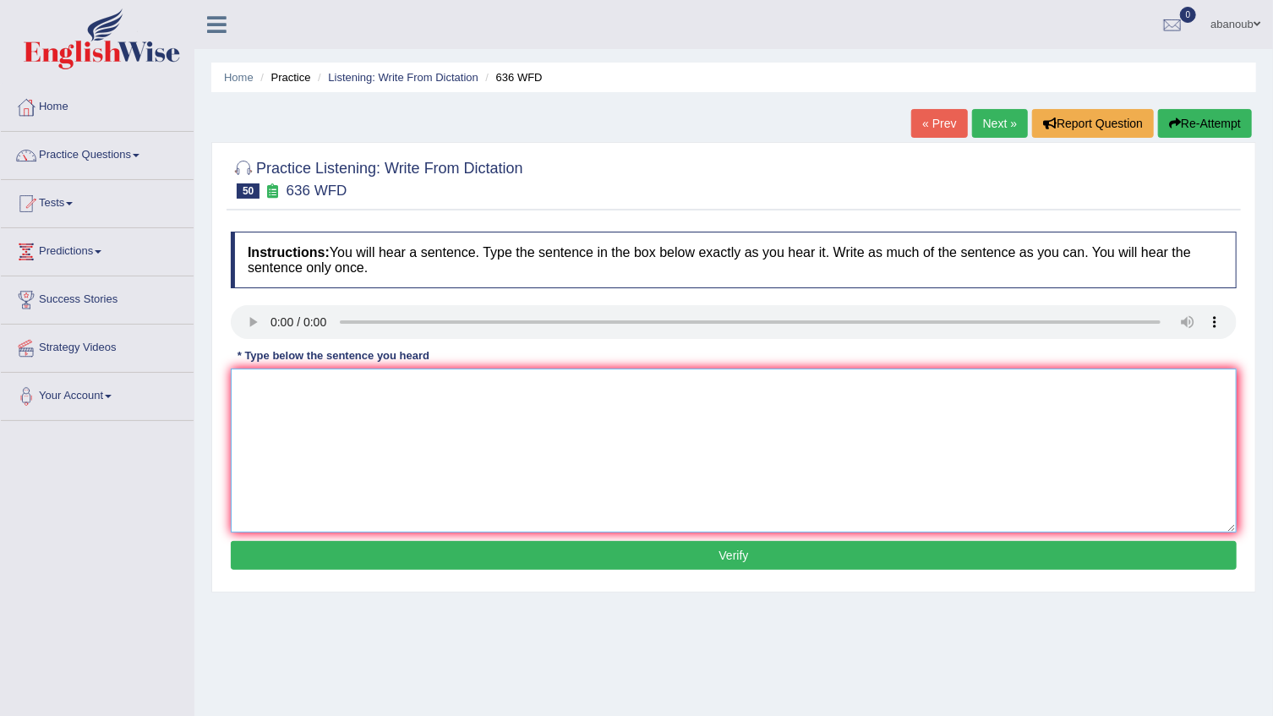
click at [269, 370] on textarea at bounding box center [734, 451] width 1006 height 164
click at [253, 389] on textarea "A gread days" at bounding box center [734, 451] width 1006 height 164
click at [344, 386] on textarea "A great gread days" at bounding box center [734, 451] width 1006 height 164
type textarea "A great gread days [PERSON_NAME] will about time ."
click at [380, 548] on button "Verify" at bounding box center [734, 555] width 1006 height 29
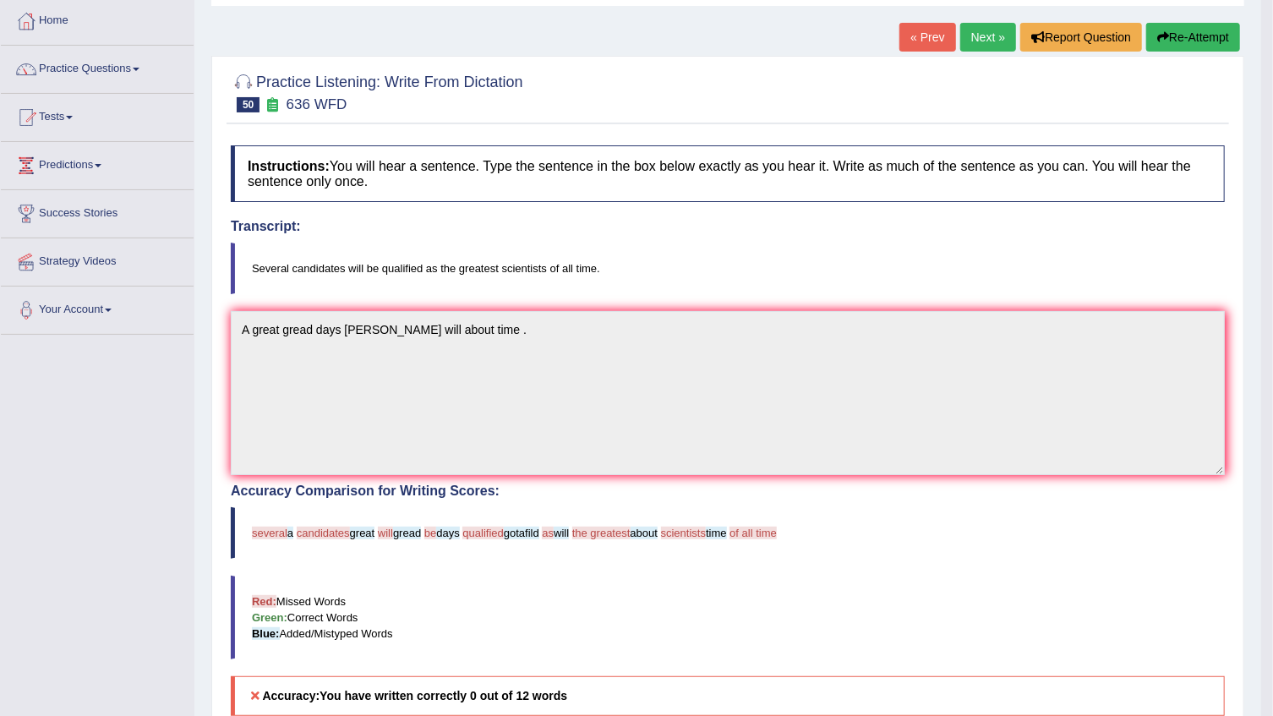
scroll to position [76, 0]
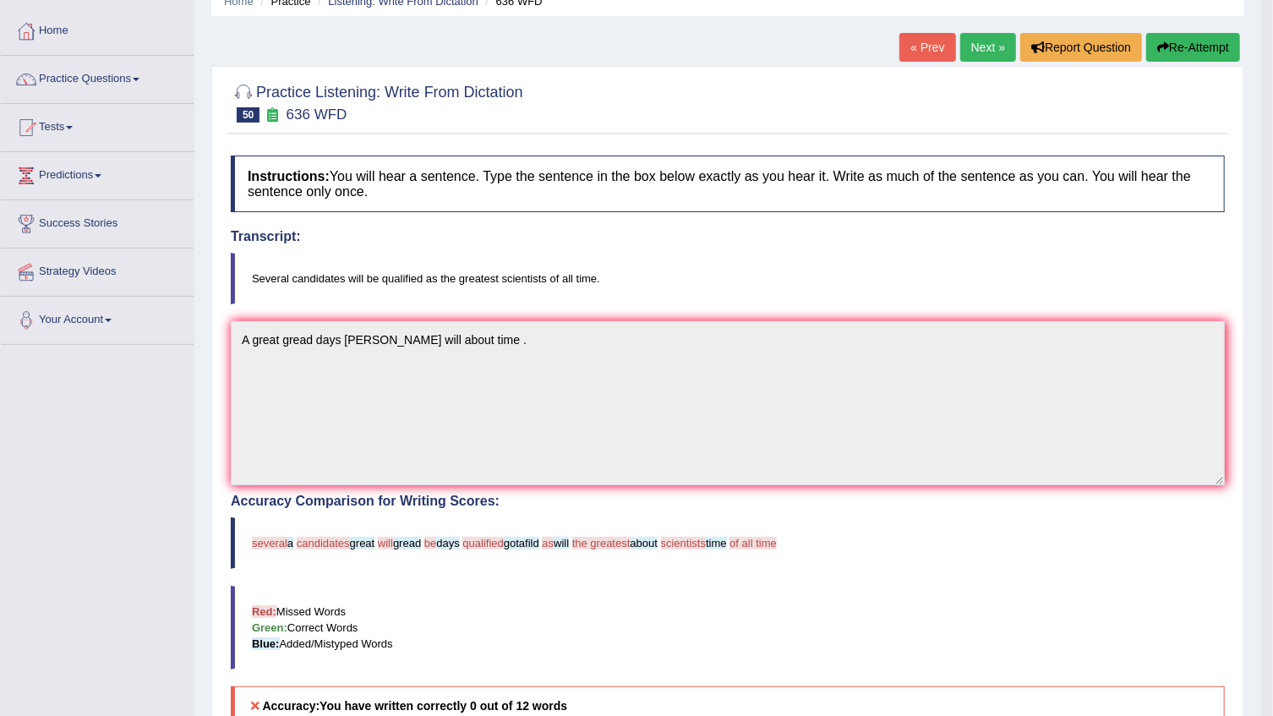
click at [983, 49] on link "Next »" at bounding box center [989, 47] width 56 height 29
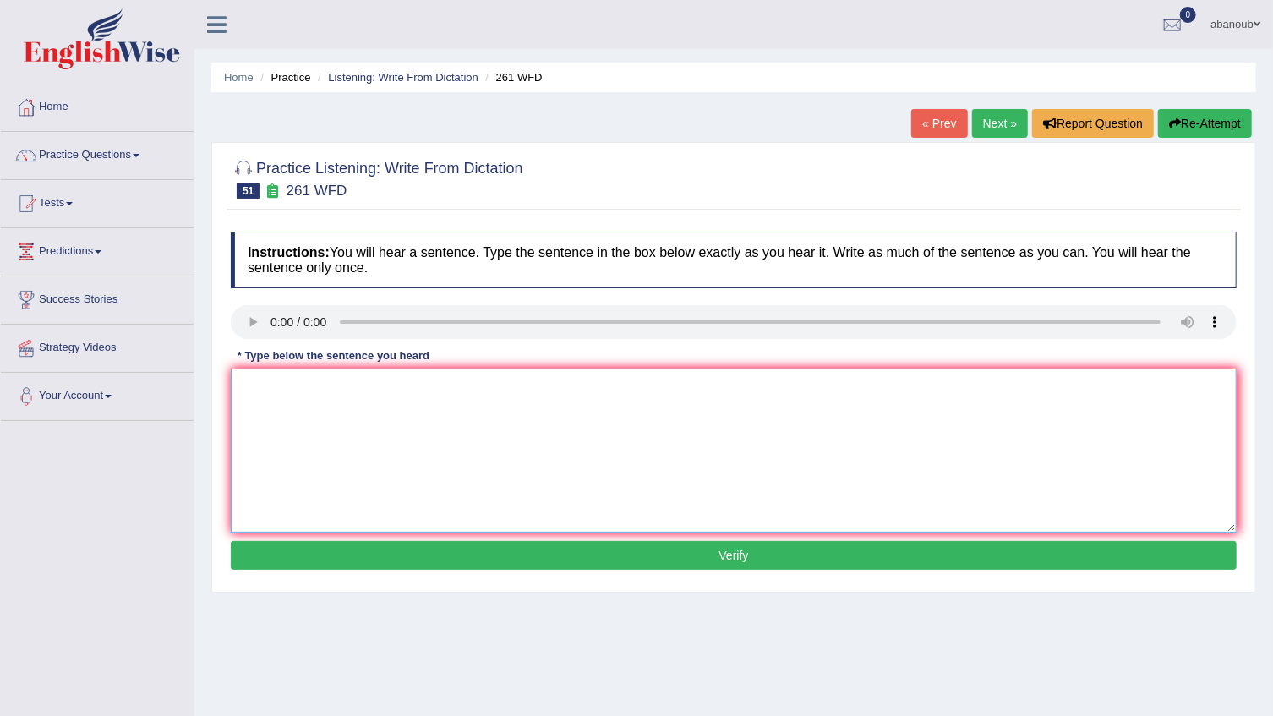
click at [314, 376] on textarea at bounding box center [734, 451] width 1006 height 164
type textarea "We students in for using in the works sharps ."
click at [351, 549] on button "Verify" at bounding box center [734, 555] width 1006 height 29
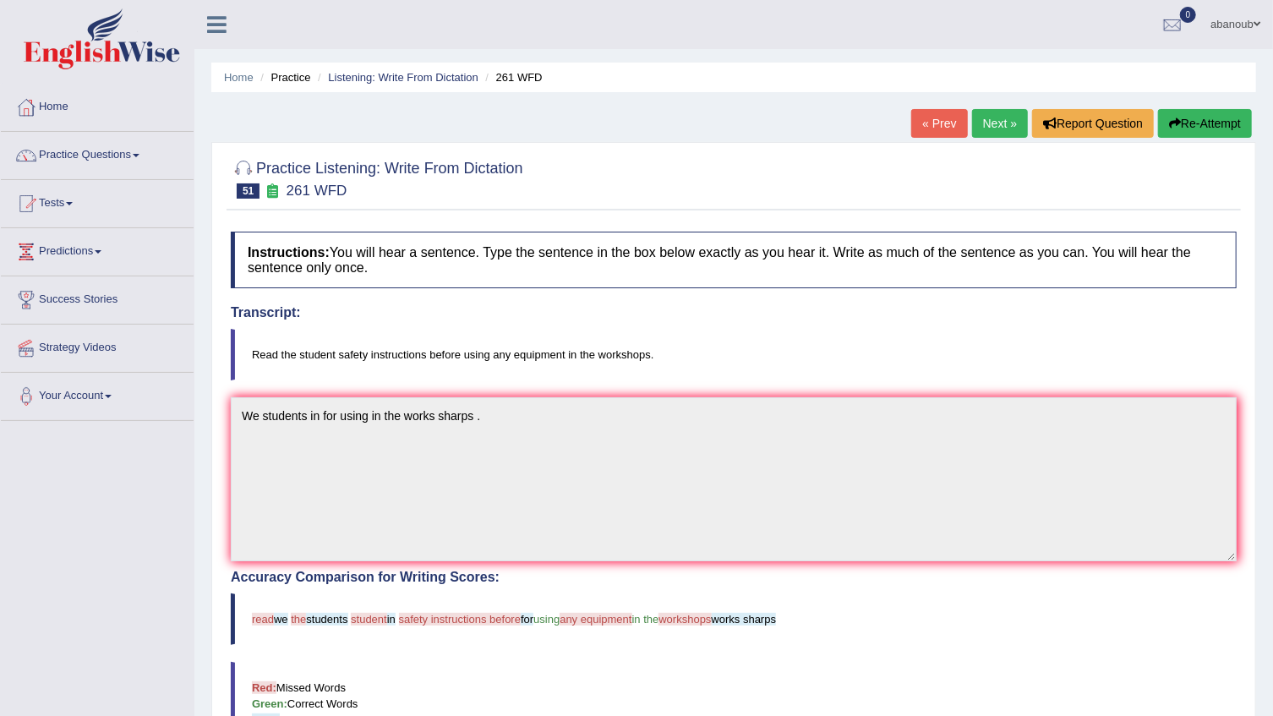
click at [1014, 123] on link "Next »" at bounding box center [1000, 123] width 56 height 29
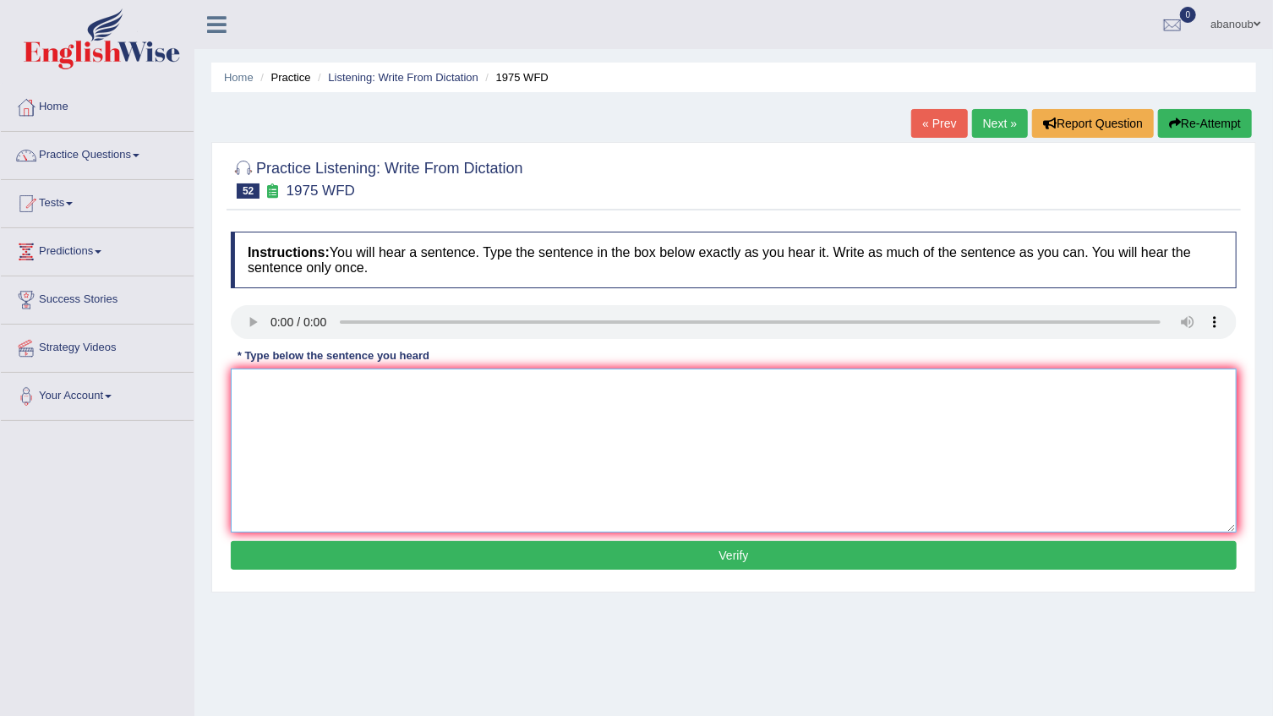
click at [289, 402] on textarea at bounding box center [734, 451] width 1006 height 164
click at [516, 386] on textarea "Has a study in the [PERSON_NAME] promeis promais [PERSON_NAME]" at bounding box center [734, 451] width 1006 height 164
type textarea "Has a study in the [PERSON_NAME] promeis promais [PERSON_NAME] promise ."
click at [597, 556] on button "Verify" at bounding box center [734, 555] width 1006 height 29
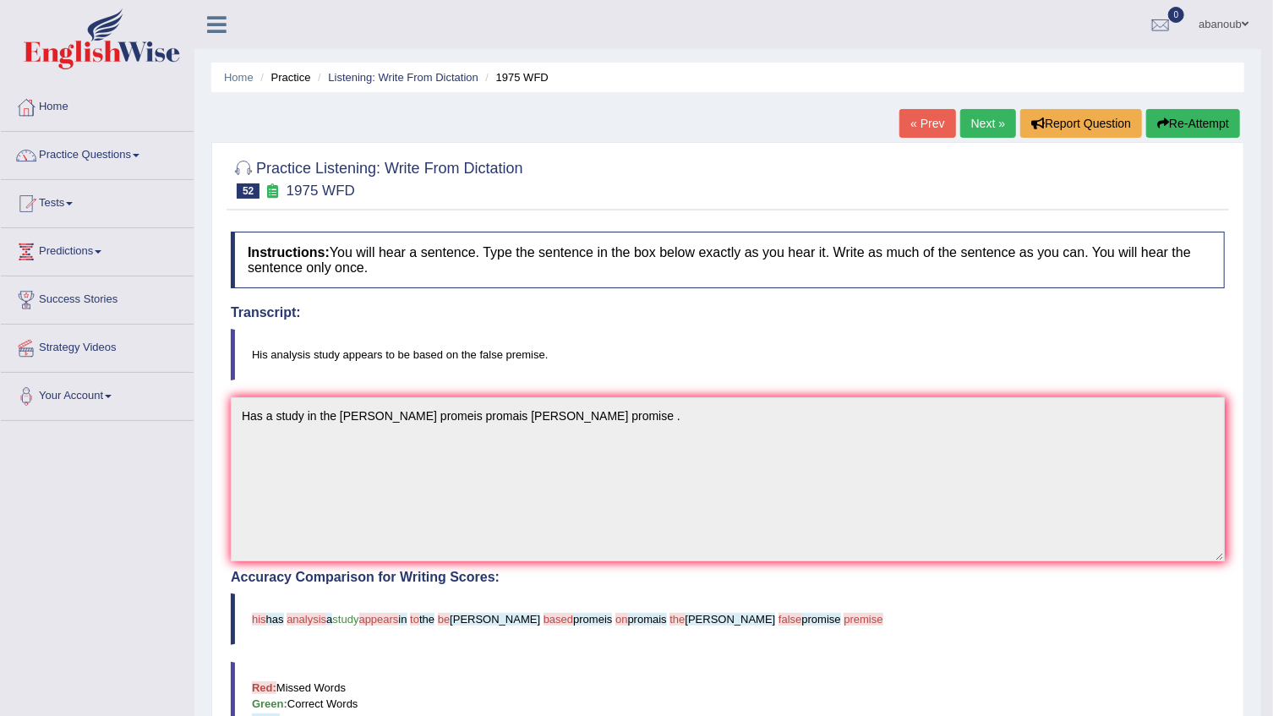
click at [996, 119] on link "Next »" at bounding box center [989, 123] width 56 height 29
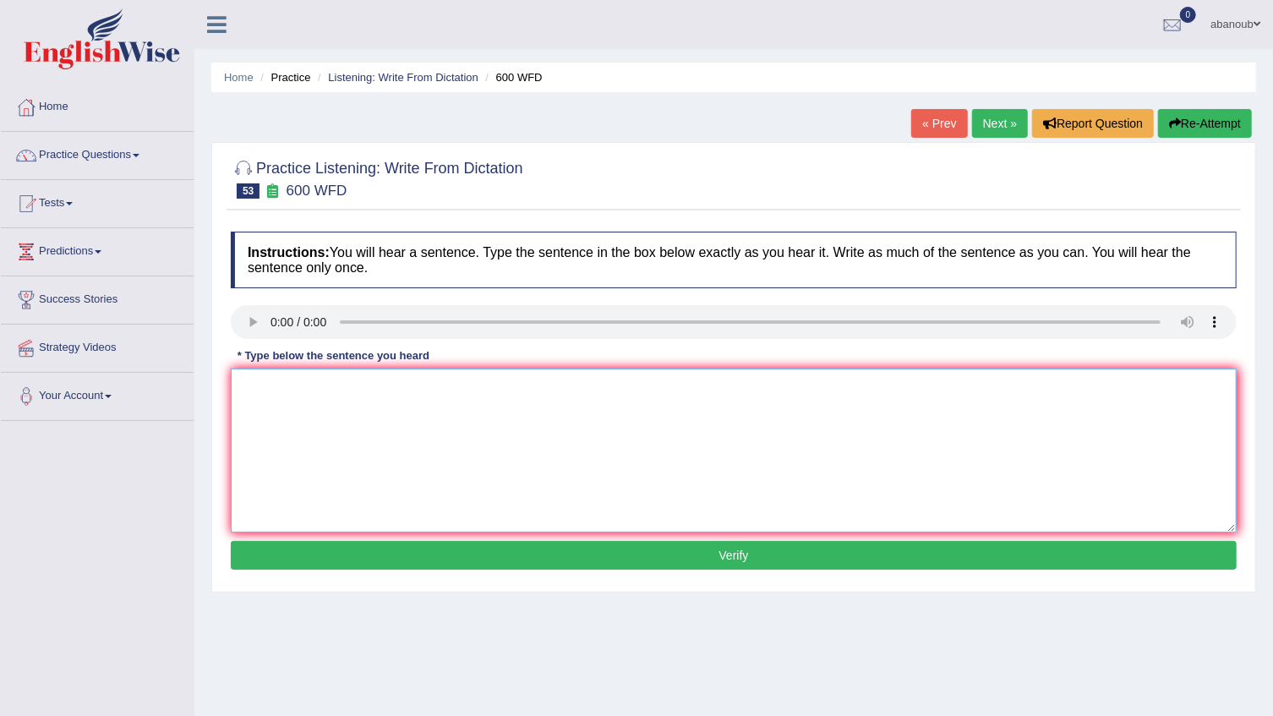
click at [260, 380] on textarea at bounding box center [734, 451] width 1006 height 164
click at [331, 402] on textarea "Continue" at bounding box center [734, 451] width 1006 height 164
type textarea "Continue the students will sent the application ."
click at [451, 555] on button "Verify" at bounding box center [734, 555] width 1006 height 29
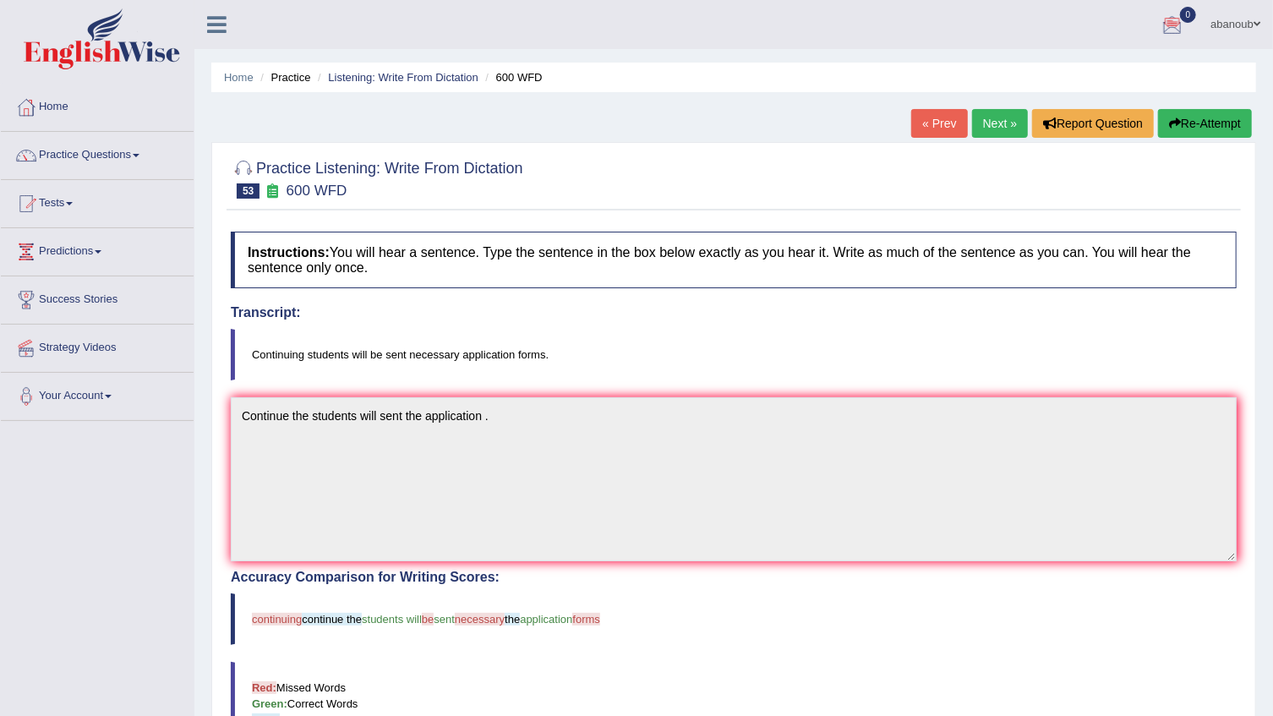
click at [1001, 128] on link "Next »" at bounding box center [1000, 123] width 56 height 29
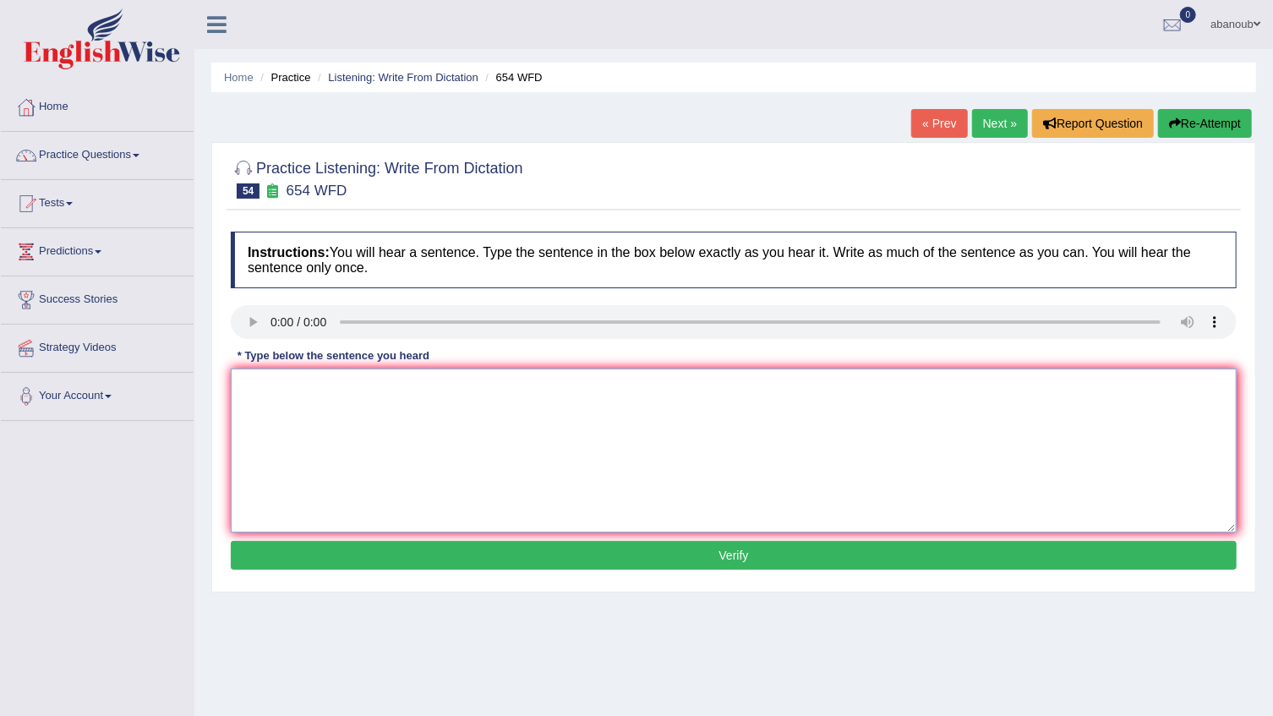
click at [326, 395] on textarea at bounding box center [734, 451] width 1006 height 164
click at [262, 380] on textarea at bounding box center [734, 451] width 1006 height 164
drag, startPoint x: 524, startPoint y: 386, endPoint x: 484, endPoint y: 383, distance: 40.7
click at [484, 383] on textarea "The study in [GEOGRAPHIC_DATA] the most acive than in [GEOGRAPHIC_DATA]" at bounding box center [734, 451] width 1006 height 164
type textarea "The study in [GEOGRAPHIC_DATA] the most acive than in [GEOGRAPHIC_DATA] ."
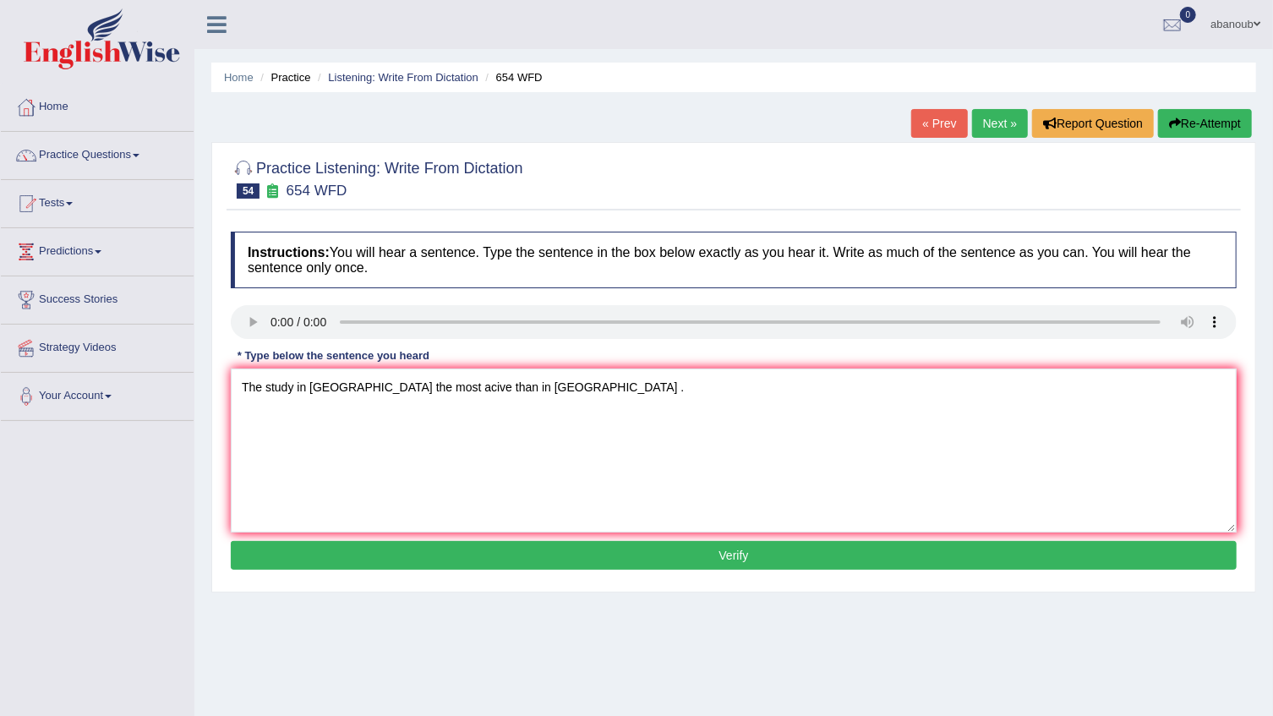
click at [790, 561] on button "Verify" at bounding box center [734, 555] width 1006 height 29
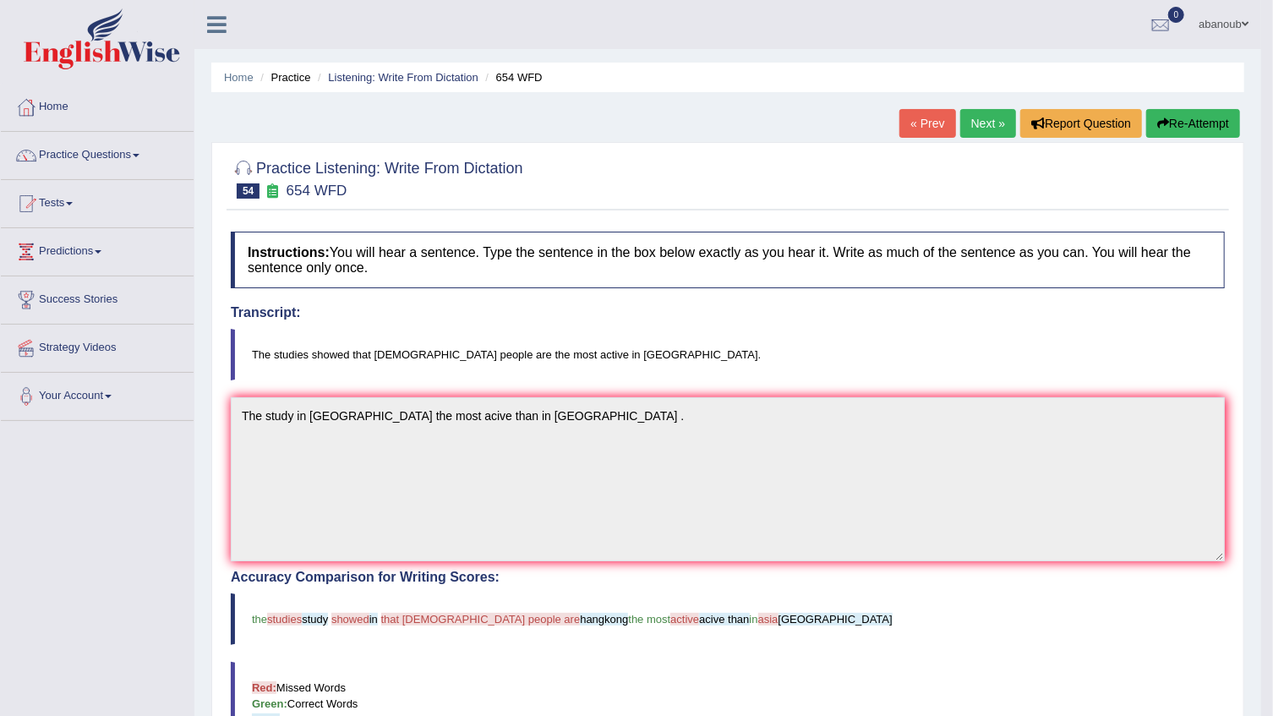
click at [990, 129] on link "Next »" at bounding box center [989, 123] width 56 height 29
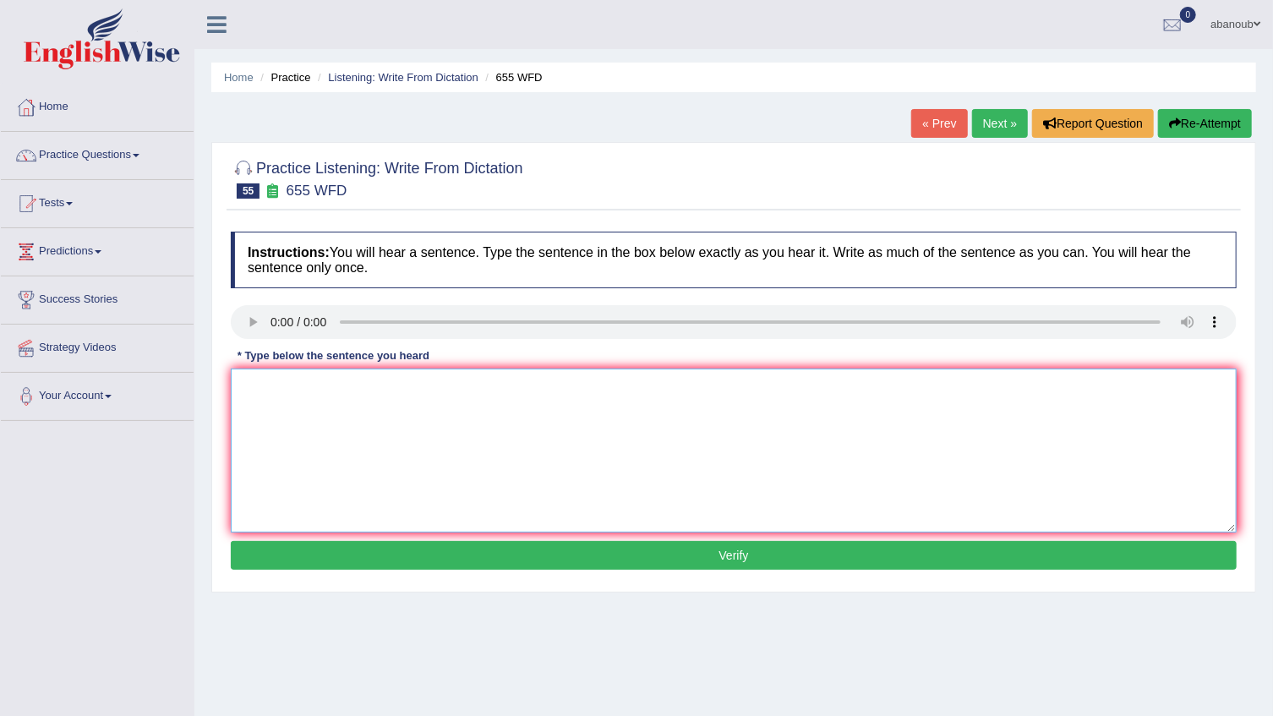
click at [279, 401] on textarea at bounding box center [734, 451] width 1006 height 164
click at [336, 388] on textarea "The teachers traning in the clases" at bounding box center [734, 451] width 1006 height 164
drag, startPoint x: 320, startPoint y: 385, endPoint x: 330, endPoint y: 389, distance: 11.0
click at [330, 389] on textarea "The teachers trinin the clases" at bounding box center [734, 451] width 1006 height 164
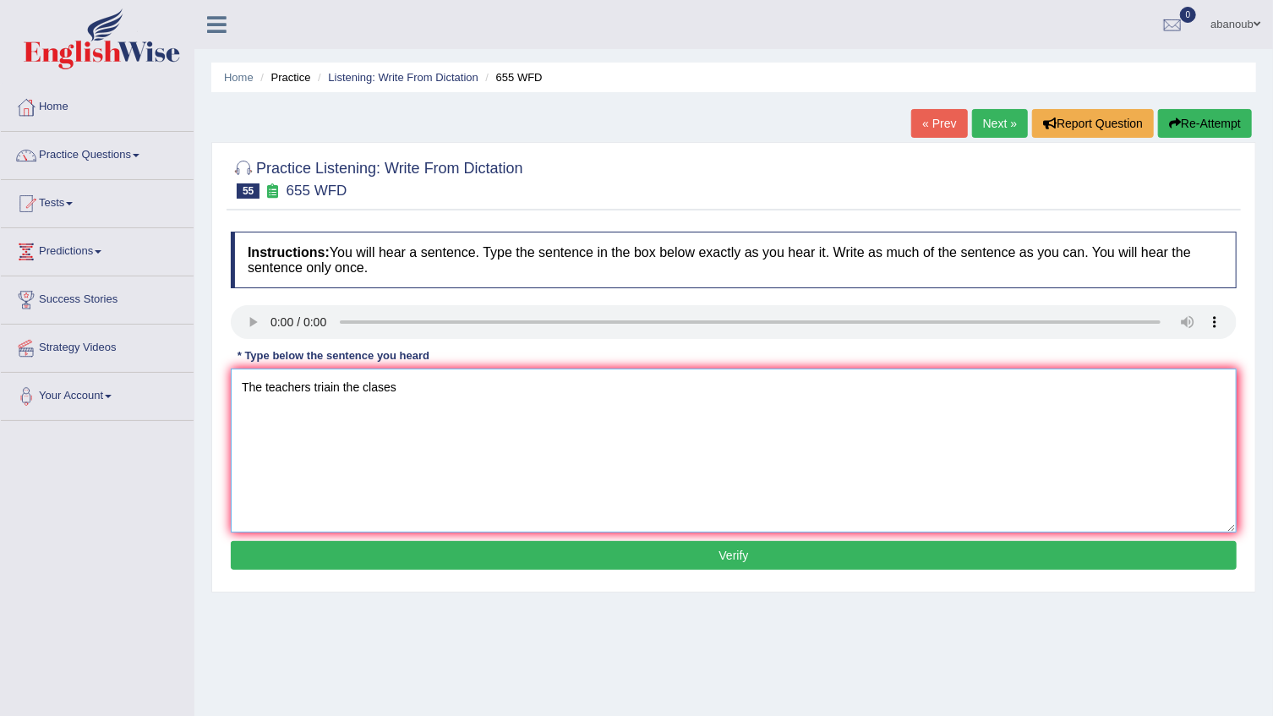
click at [338, 388] on textarea "The teachers triain the clases" at bounding box center [734, 451] width 1006 height 164
click at [448, 410] on textarea "The teachers triaing the clases" at bounding box center [734, 451] width 1006 height 164
type textarea "The teachers triaing the clases ."
click at [504, 558] on button "Verify" at bounding box center [734, 555] width 1006 height 29
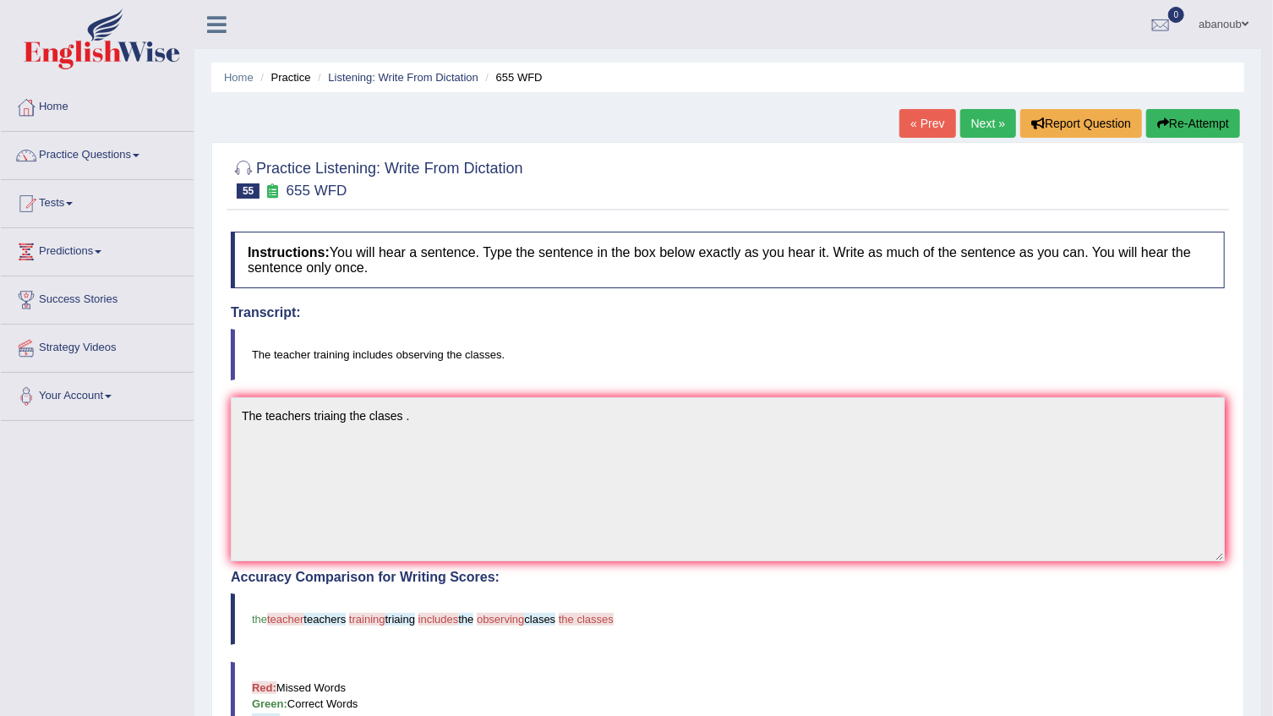
click at [987, 129] on link "Next »" at bounding box center [989, 123] width 56 height 29
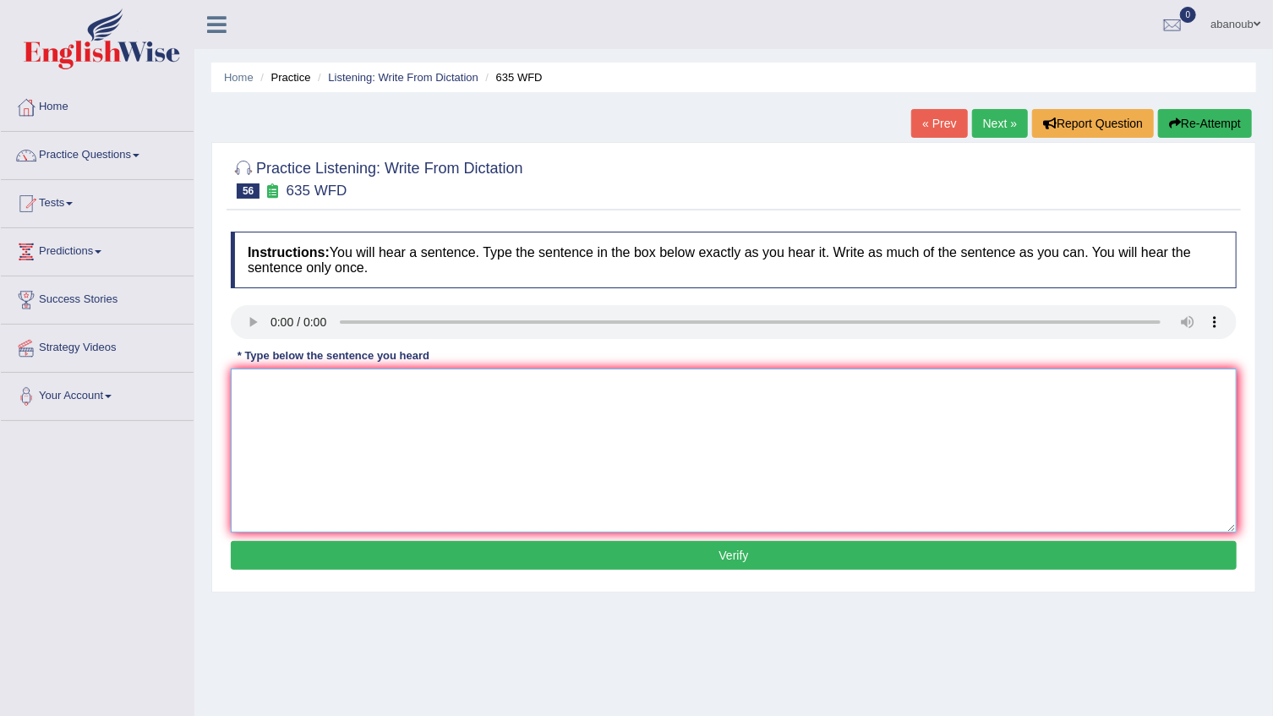
click at [235, 379] on textarea at bounding box center [734, 451] width 1006 height 164
click at [363, 395] on textarea "The scenice iook the libariry ground floor in the [GEOGRAPHIC_DATA]" at bounding box center [734, 451] width 1006 height 164
click at [363, 395] on textarea "The scenice iook the libariry ground floor in the libaei" at bounding box center [734, 451] width 1006 height 164
click at [501, 387] on textarea "The scenice iook the library ground floor in the libaei" at bounding box center [734, 451] width 1006 height 164
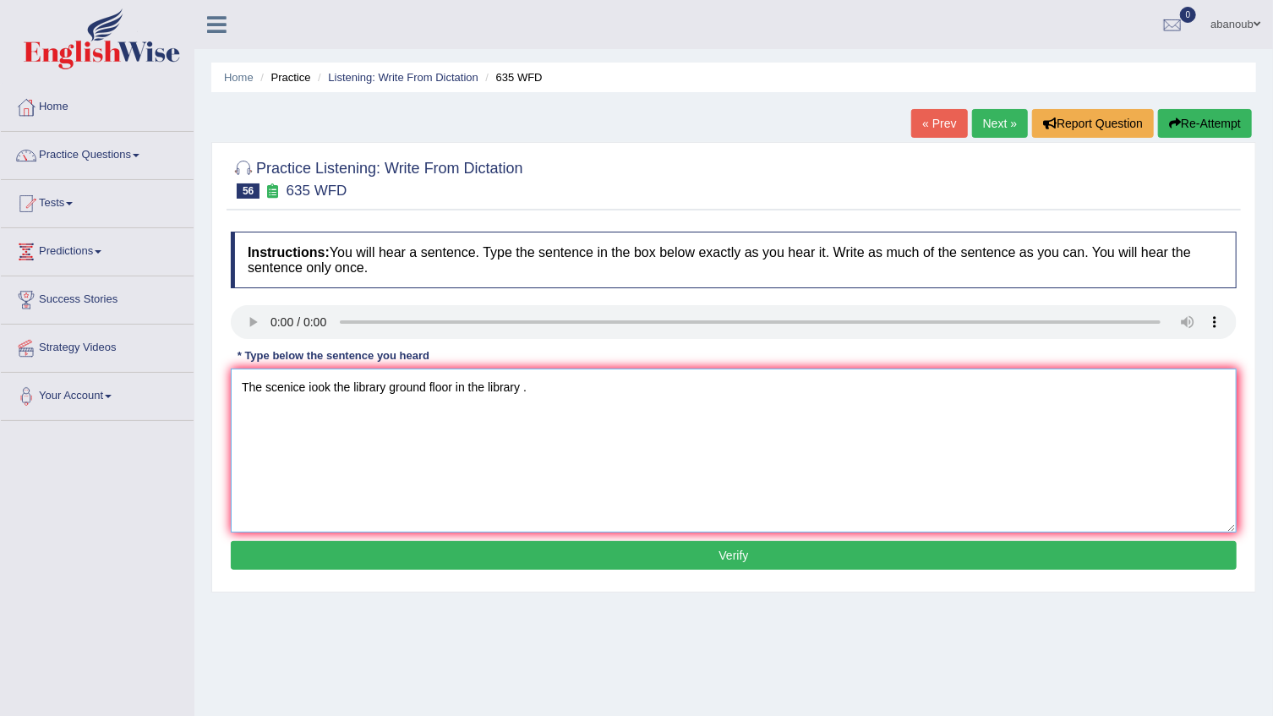
click at [307, 388] on textarea "The scenice iook the library ground floor in the library ." at bounding box center [734, 451] width 1006 height 164
type textarea "The scenice look the library ground floor in the library ."
click at [469, 556] on button "Verify" at bounding box center [734, 555] width 1006 height 29
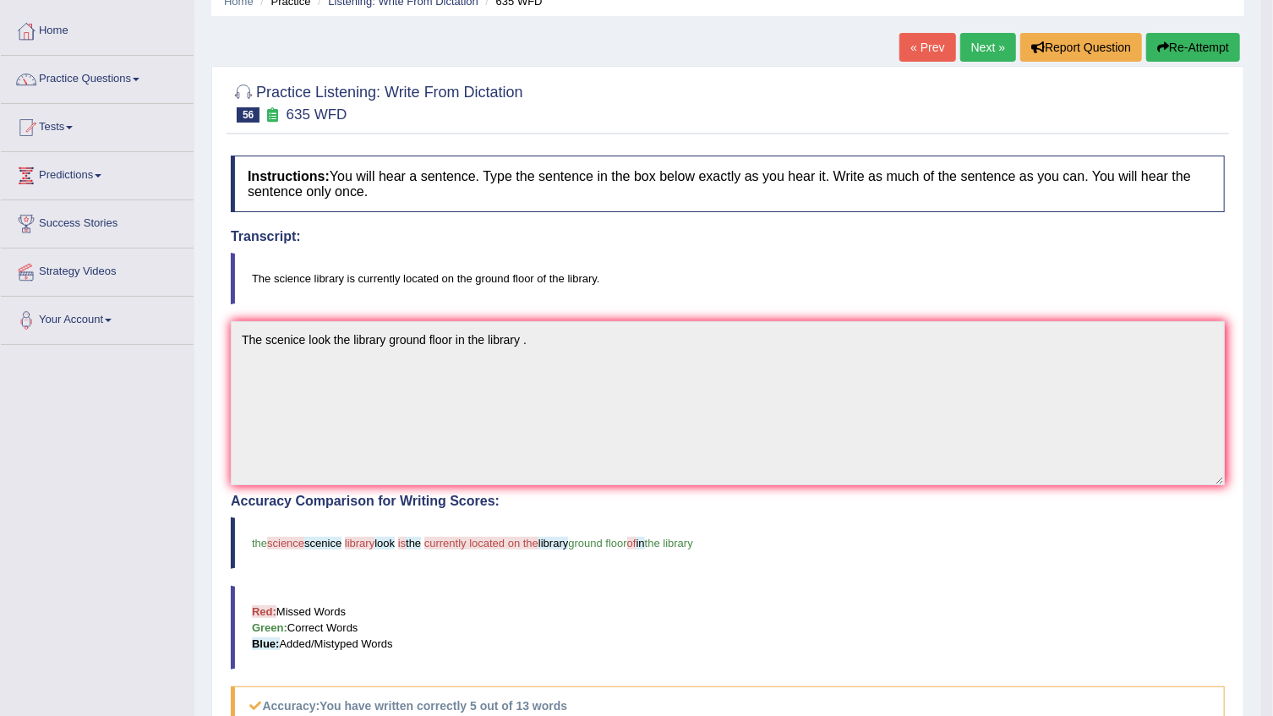
scroll to position [76, 0]
click at [67, 88] on link "Practice Questions" at bounding box center [97, 77] width 193 height 42
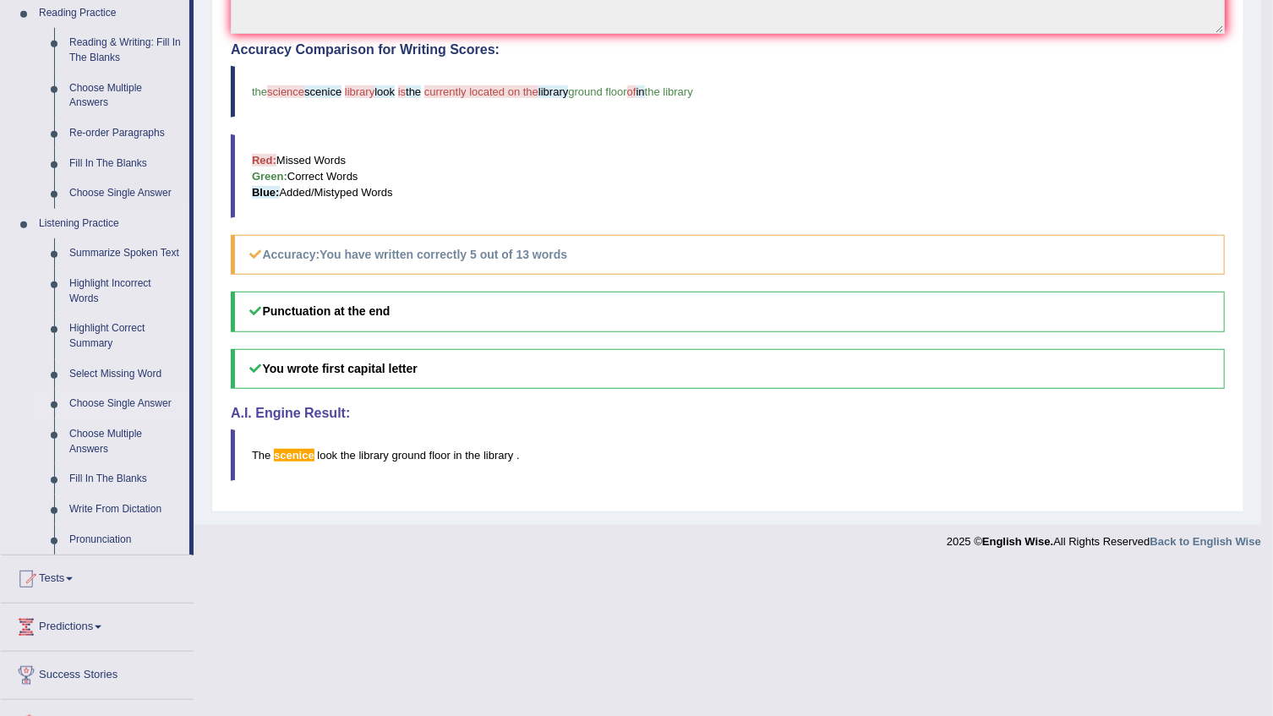
scroll to position [538, 0]
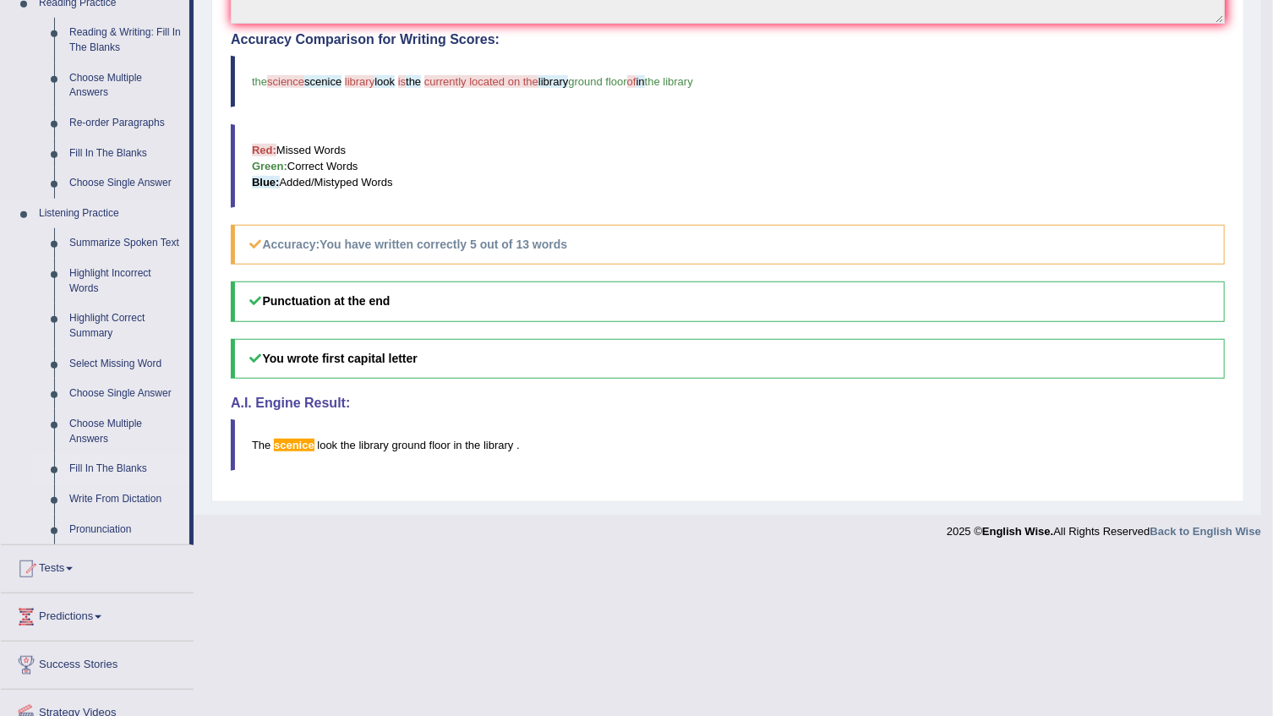
click at [134, 474] on link "Fill In The Blanks" at bounding box center [126, 469] width 128 height 30
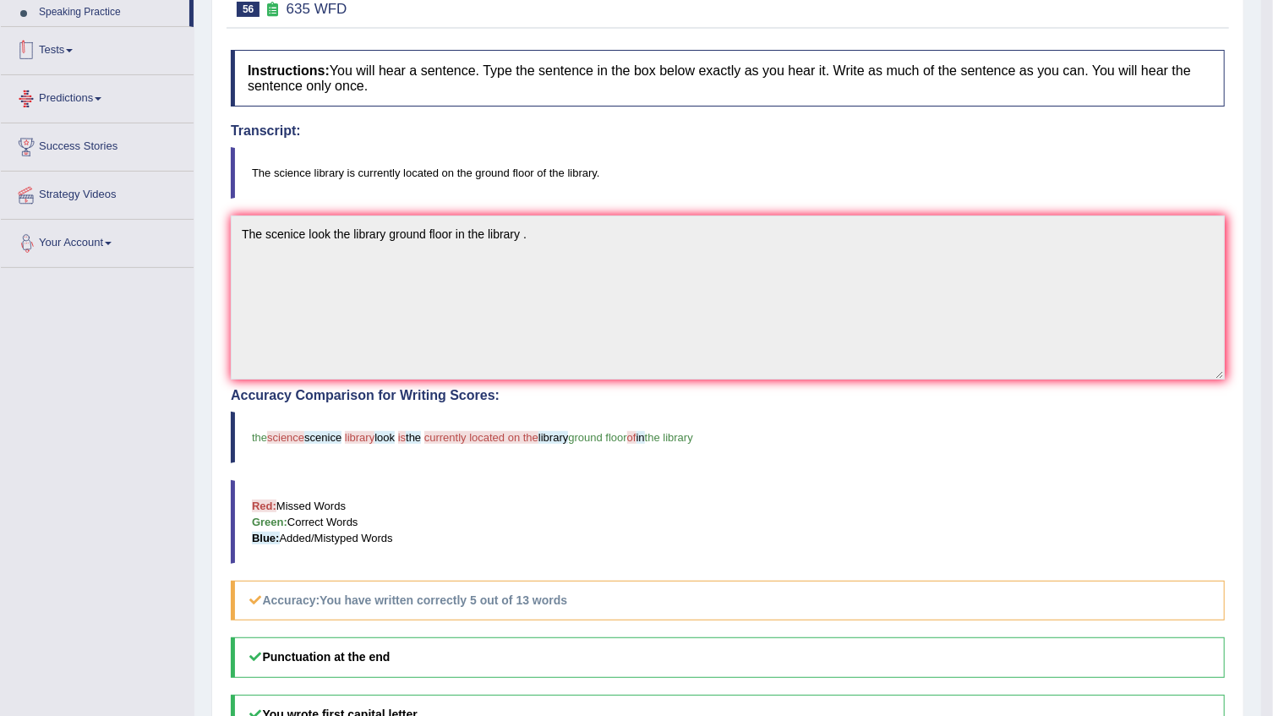
scroll to position [377, 0]
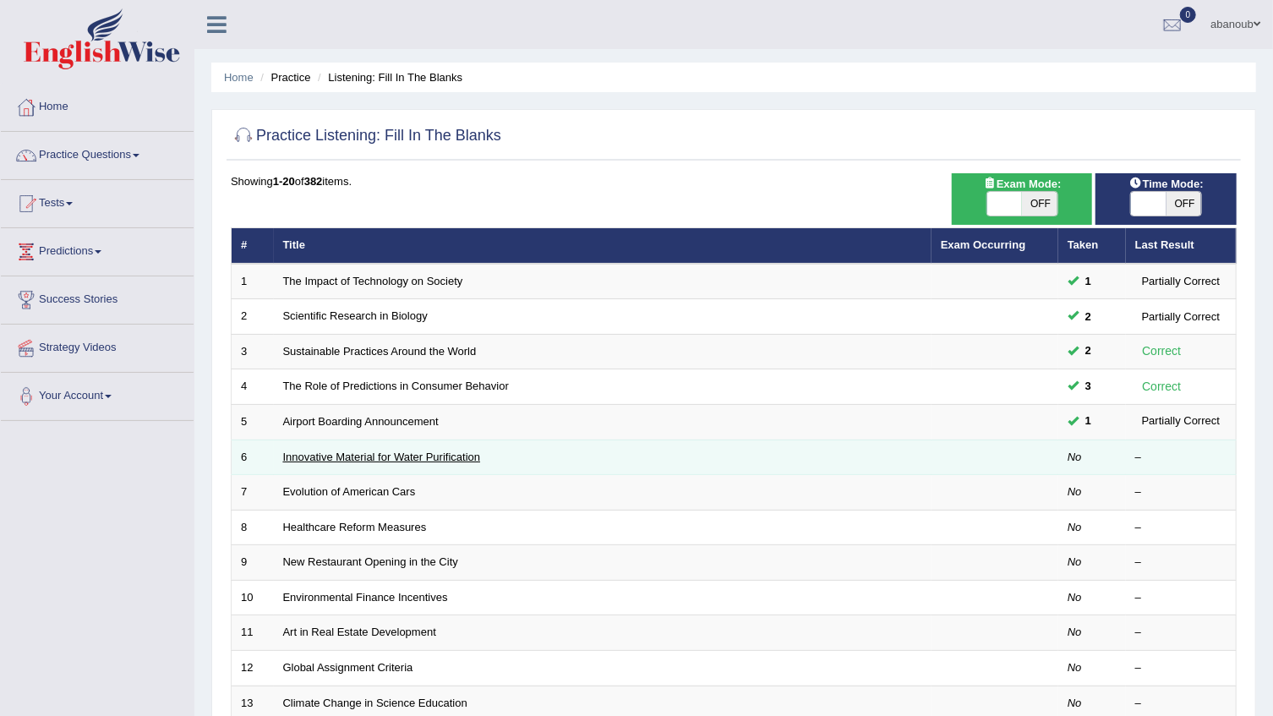
click at [360, 457] on link "Innovative Material for Water Purification" at bounding box center [382, 457] width 198 height 13
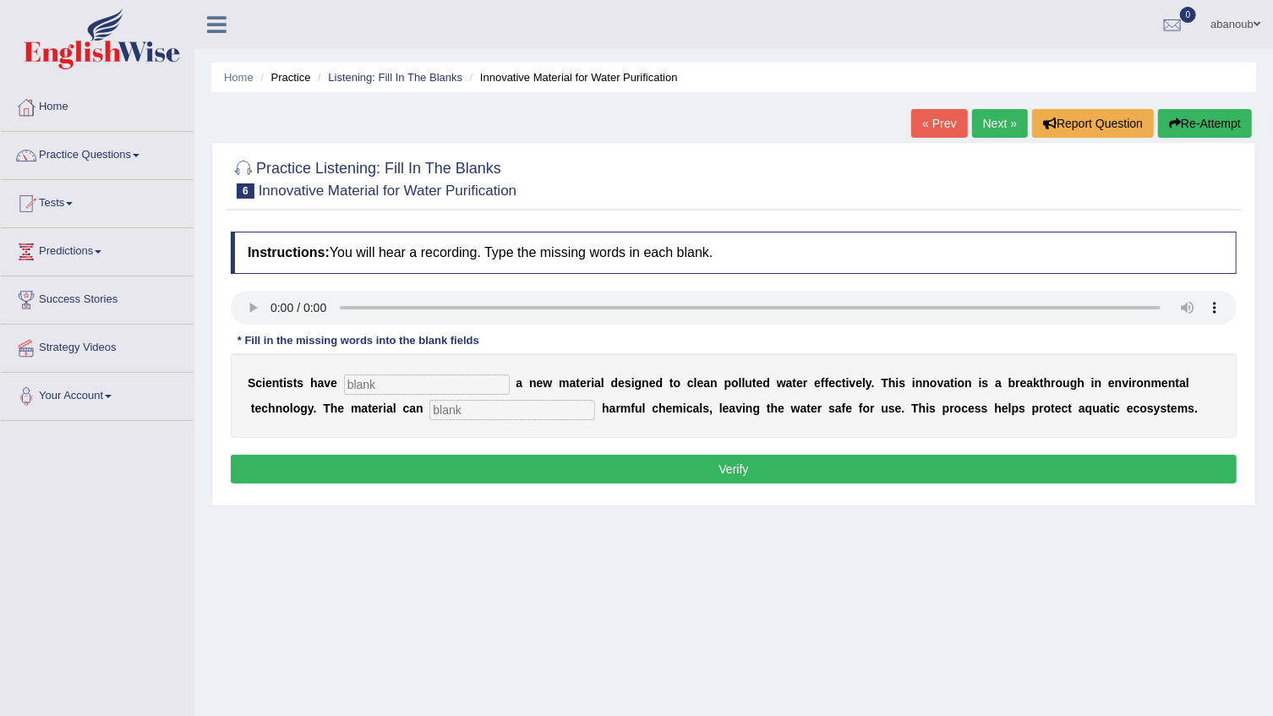
click at [424, 388] on input "text" at bounding box center [427, 385] width 166 height 20
click at [363, 388] on input "text" at bounding box center [427, 385] width 166 height 20
type input "made"
click at [430, 419] on input "text" at bounding box center [513, 410] width 166 height 20
click at [430, 409] on input "text" at bounding box center [513, 410] width 166 height 20
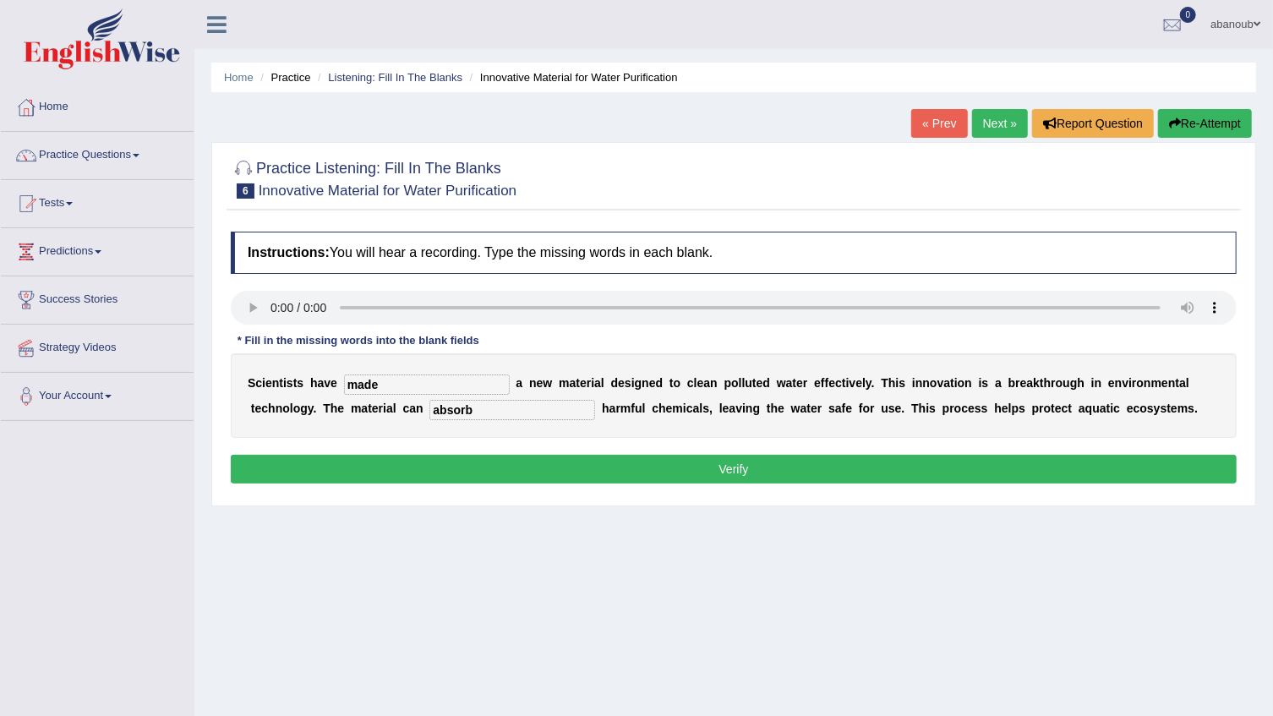
type input "absorb"
click at [841, 473] on button "Verify" at bounding box center [734, 469] width 1006 height 29
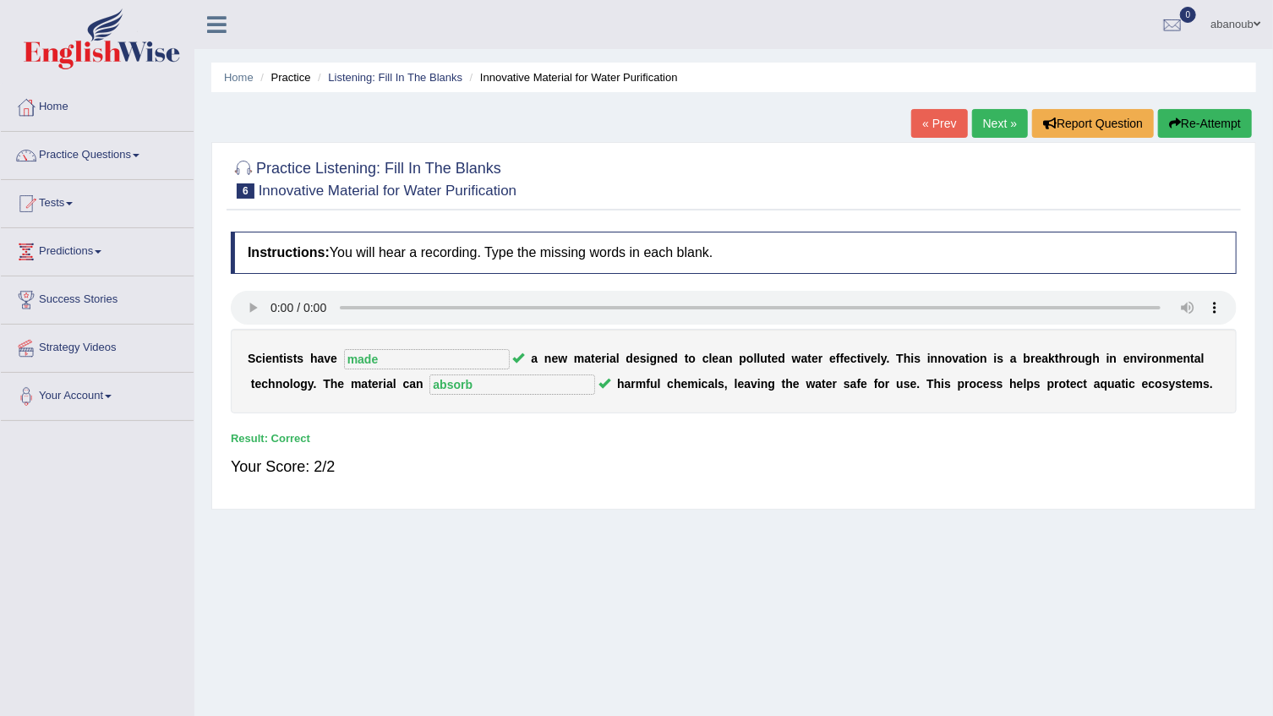
click at [983, 132] on link "Next »" at bounding box center [1000, 123] width 56 height 29
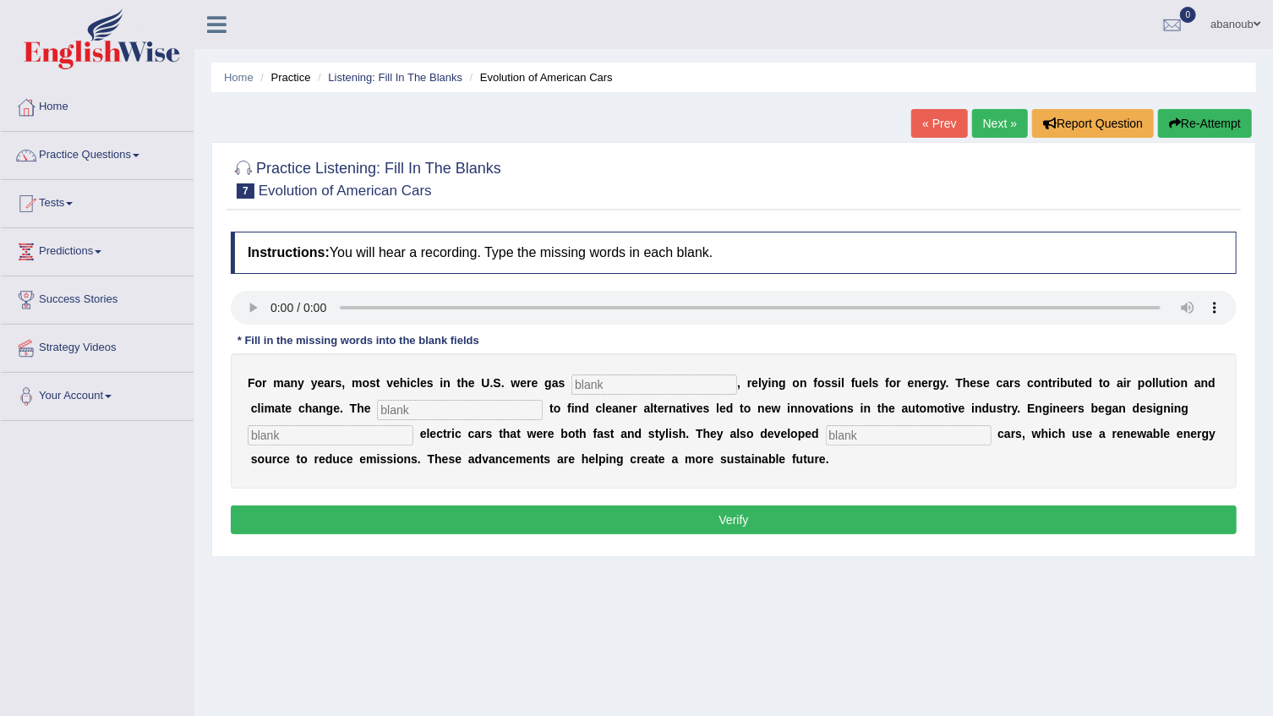
click at [781, 518] on button "Verify" at bounding box center [734, 520] width 1006 height 29
click at [852, 437] on input "text" at bounding box center [909, 435] width 166 height 20
type input "hibred"
click at [572, 388] on input "text" at bounding box center [655, 385] width 166 height 20
click at [594, 387] on input "text" at bounding box center [655, 385] width 166 height 20
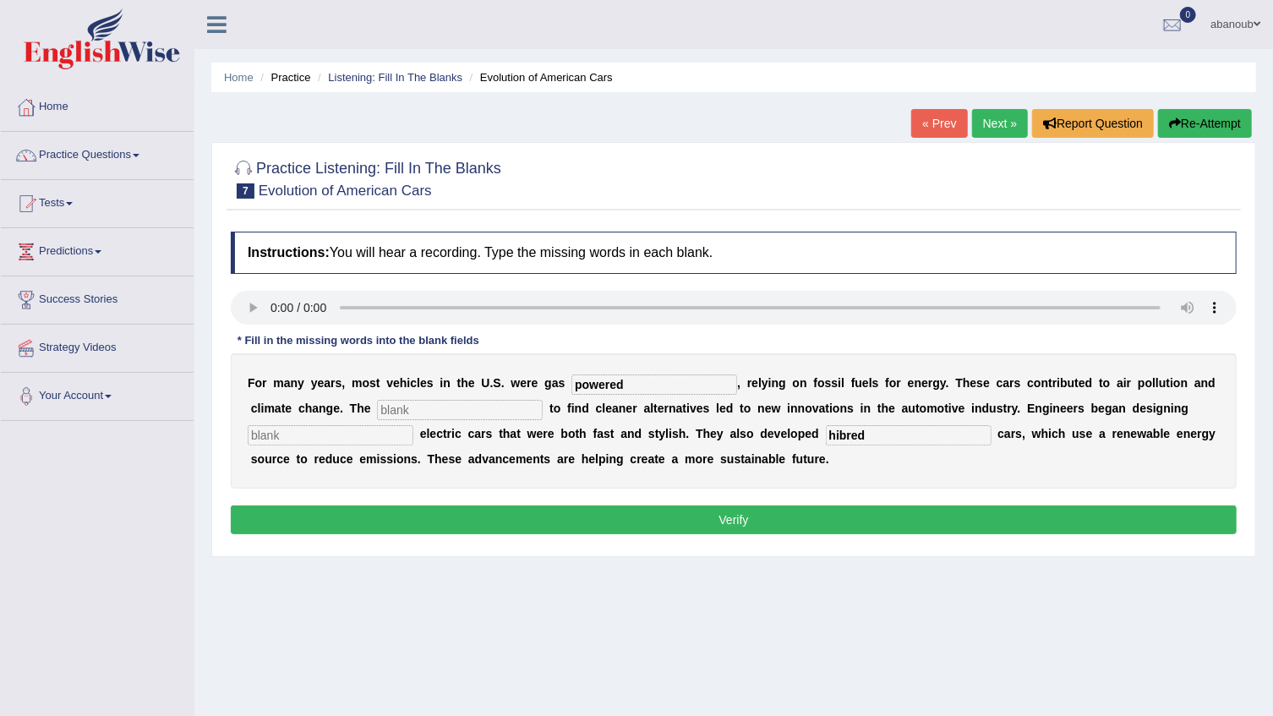
type input "powered"
click at [325, 437] on input "text" at bounding box center [331, 435] width 166 height 20
click at [255, 433] on input "text" at bounding box center [331, 435] width 166 height 20
type input "three"
click at [621, 516] on button "Verify" at bounding box center [734, 520] width 1006 height 29
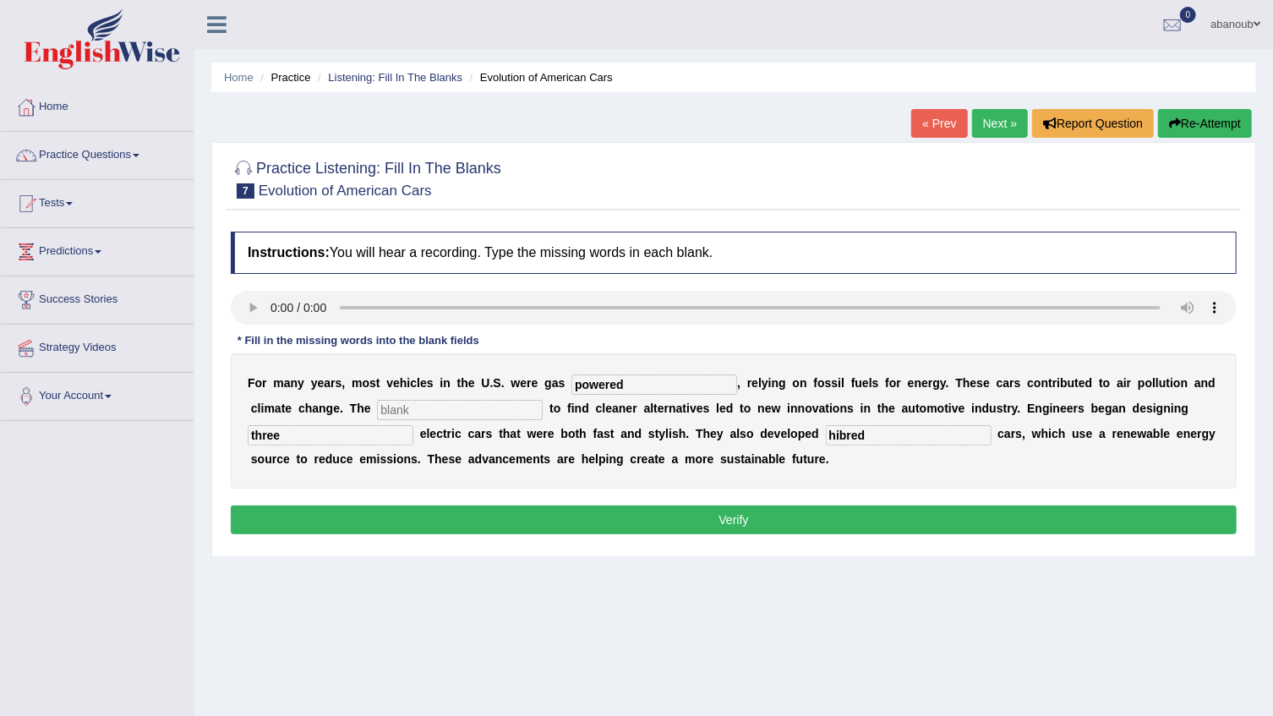
click at [403, 420] on div "F o r m a n y y e a r s , m o s t v e h i c l e s i n t h e U . S . w e r e g a…" at bounding box center [734, 420] width 1006 height 135
click at [403, 410] on input "text" at bounding box center [460, 410] width 166 height 20
type input "arganci"
click at [424, 521] on button "Verify" at bounding box center [734, 520] width 1006 height 29
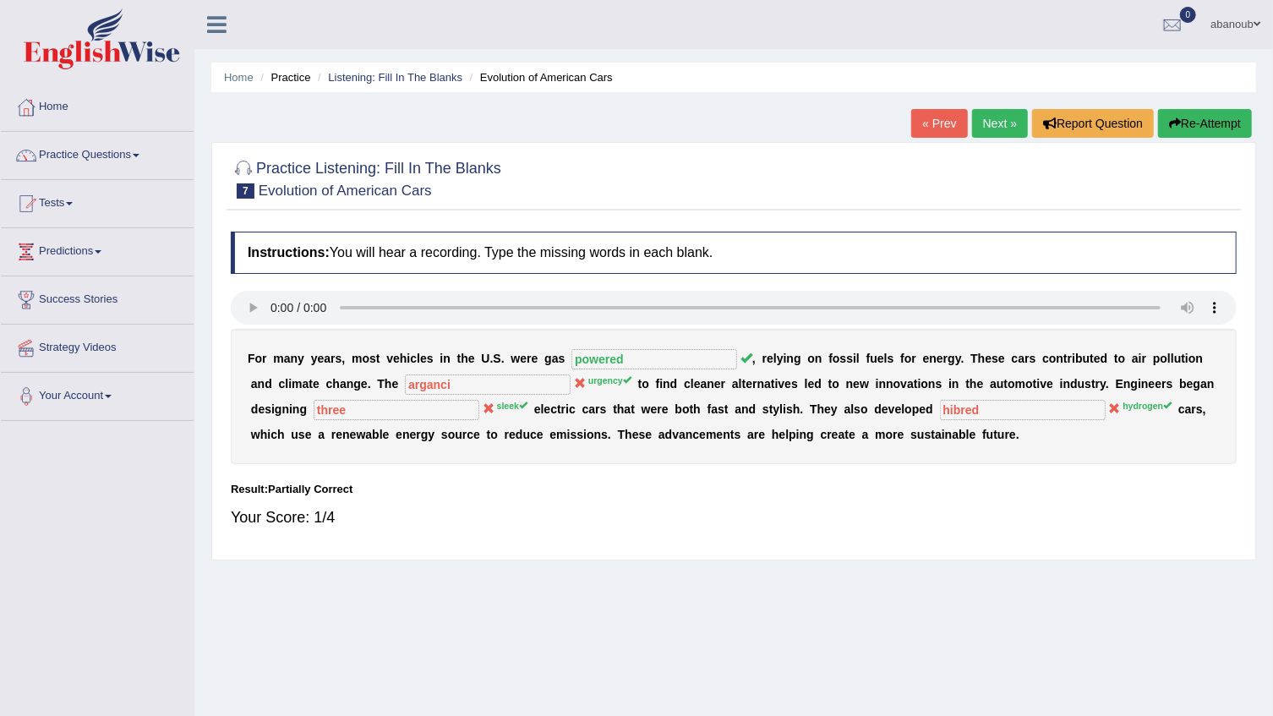
click at [1175, 116] on button "Re-Attempt" at bounding box center [1205, 123] width 94 height 29
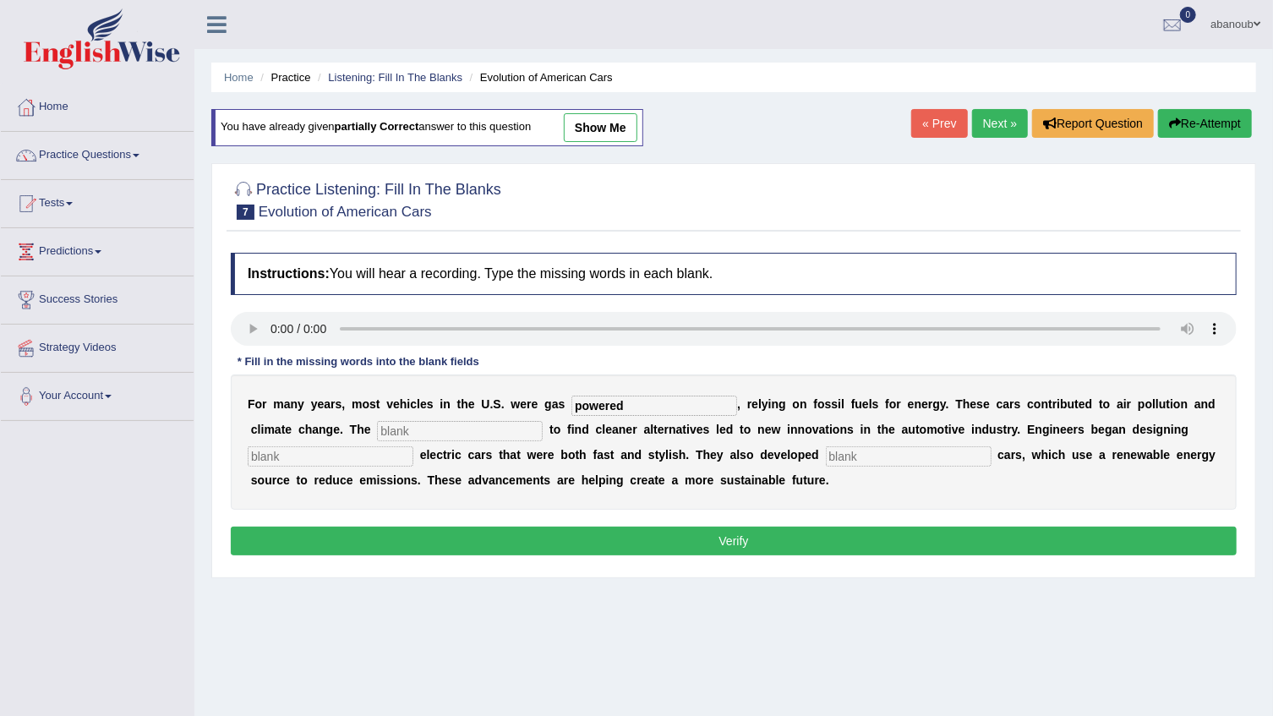
type input "powered"
click at [404, 431] on input "text" at bounding box center [460, 431] width 166 height 20
type input "urgensy"
click at [372, 463] on input "text" at bounding box center [331, 456] width 166 height 20
type input "sleek"
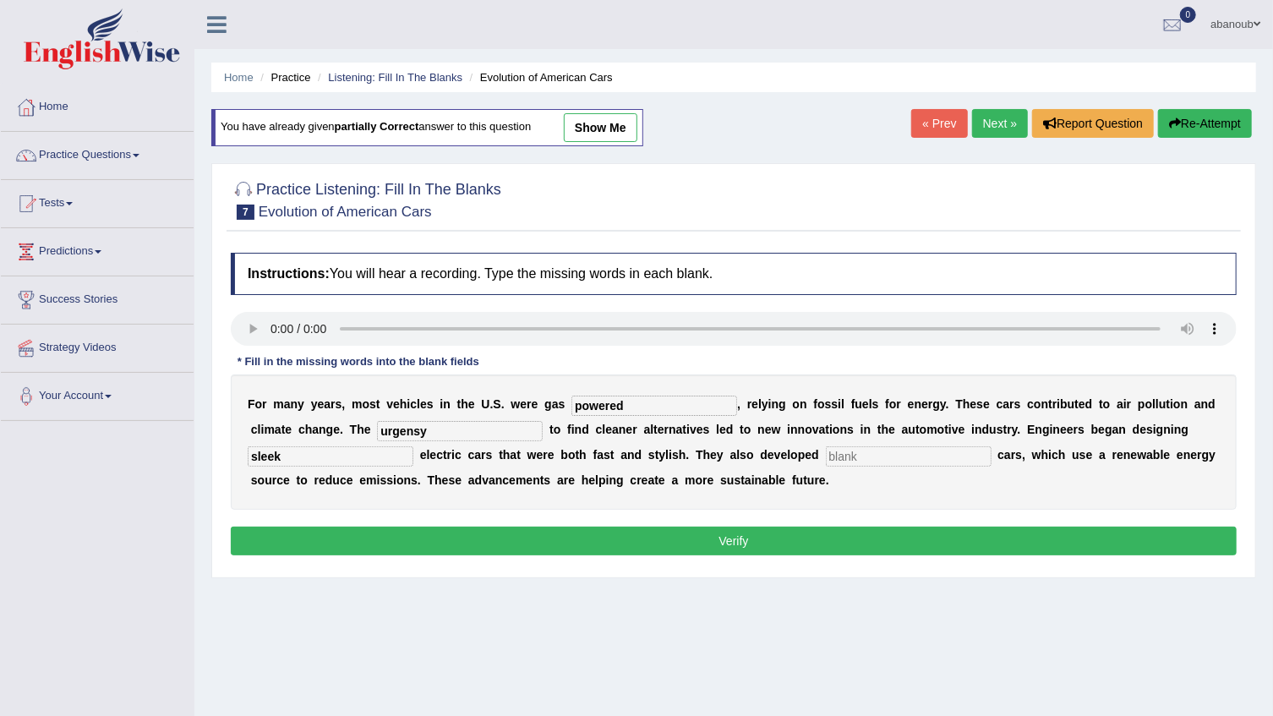
click at [830, 461] on input "text" at bounding box center [909, 456] width 166 height 20
type input "hedrogen"
click at [710, 534] on button "Verify" at bounding box center [734, 541] width 1006 height 29
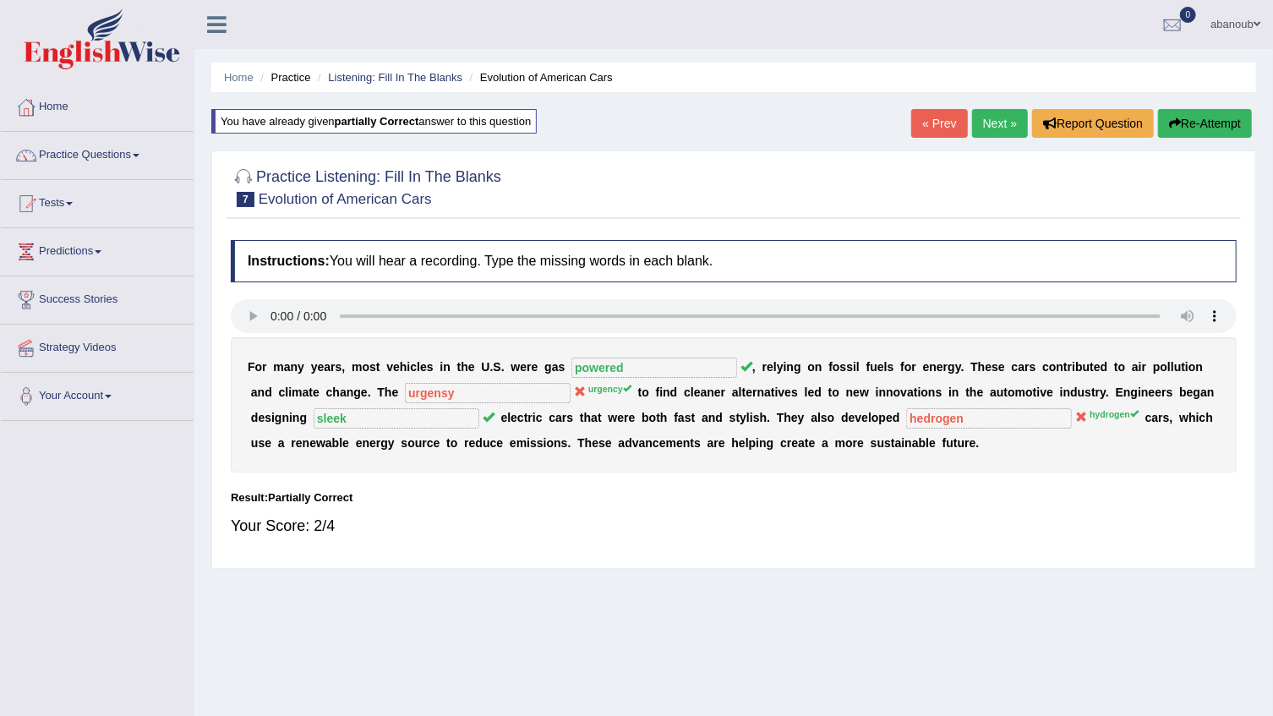
click at [992, 127] on link "Next »" at bounding box center [1000, 123] width 56 height 29
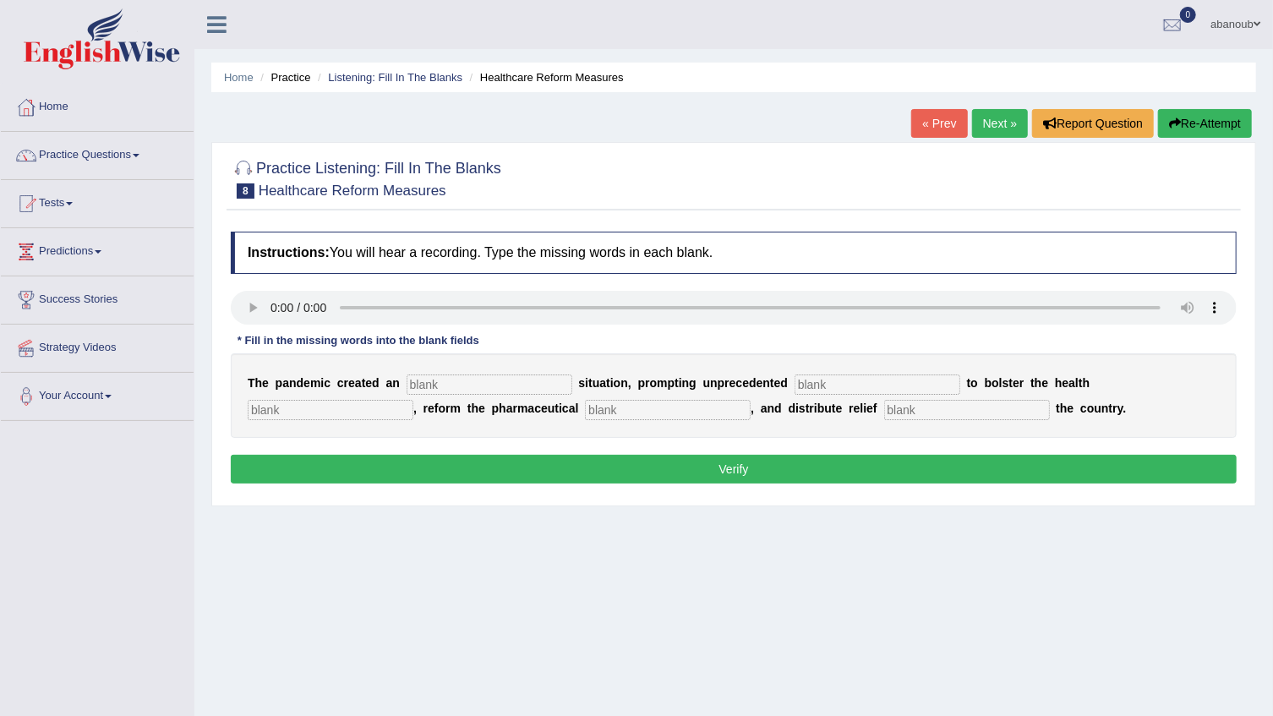
click at [795, 390] on input "text" at bounding box center [878, 385] width 166 height 20
click at [446, 386] on input "text" at bounding box center [490, 385] width 166 height 20
type input "urgency"
click at [795, 388] on input "text" at bounding box center [878, 385] width 166 height 20
type input "system"
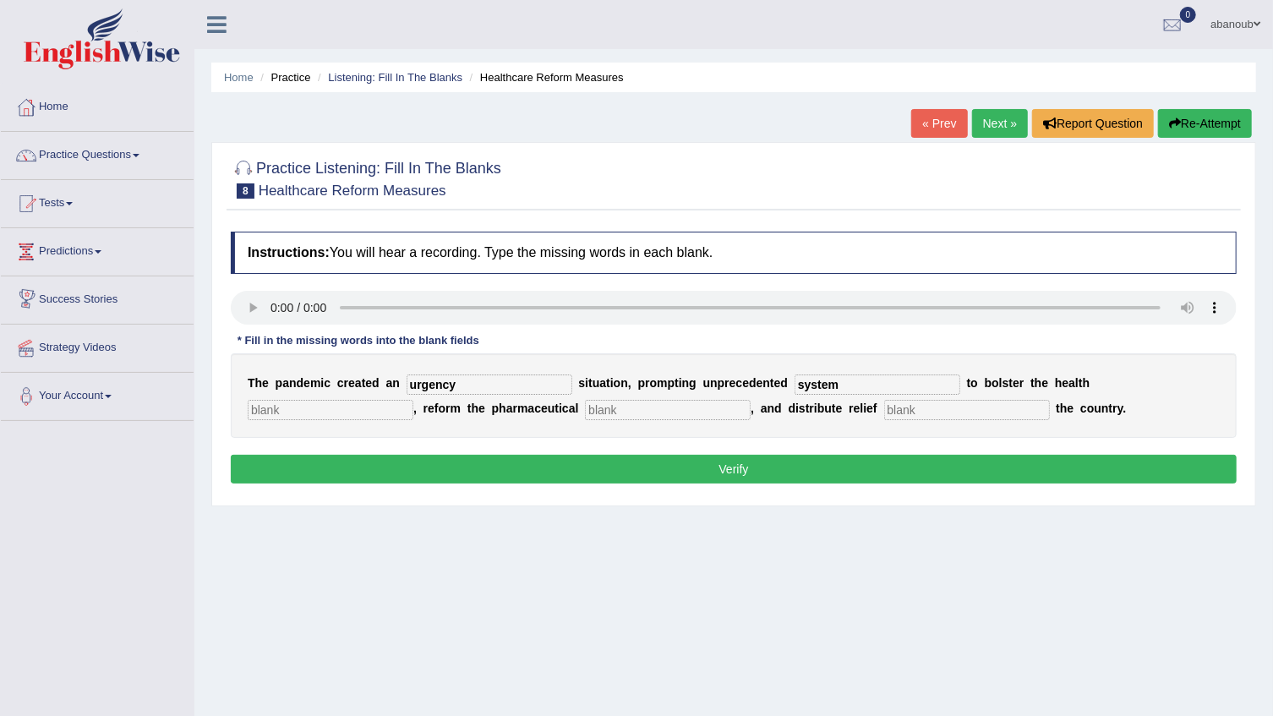
click at [228, 304] on div "Instructions: You will hear a recording. Type the missing words in each blank. …" at bounding box center [734, 360] width 1015 height 274
drag, startPoint x: 784, startPoint y: 389, endPoint x: 752, endPoint y: 388, distance: 32.1
click at [795, 388] on input "system" at bounding box center [878, 385] width 166 height 20
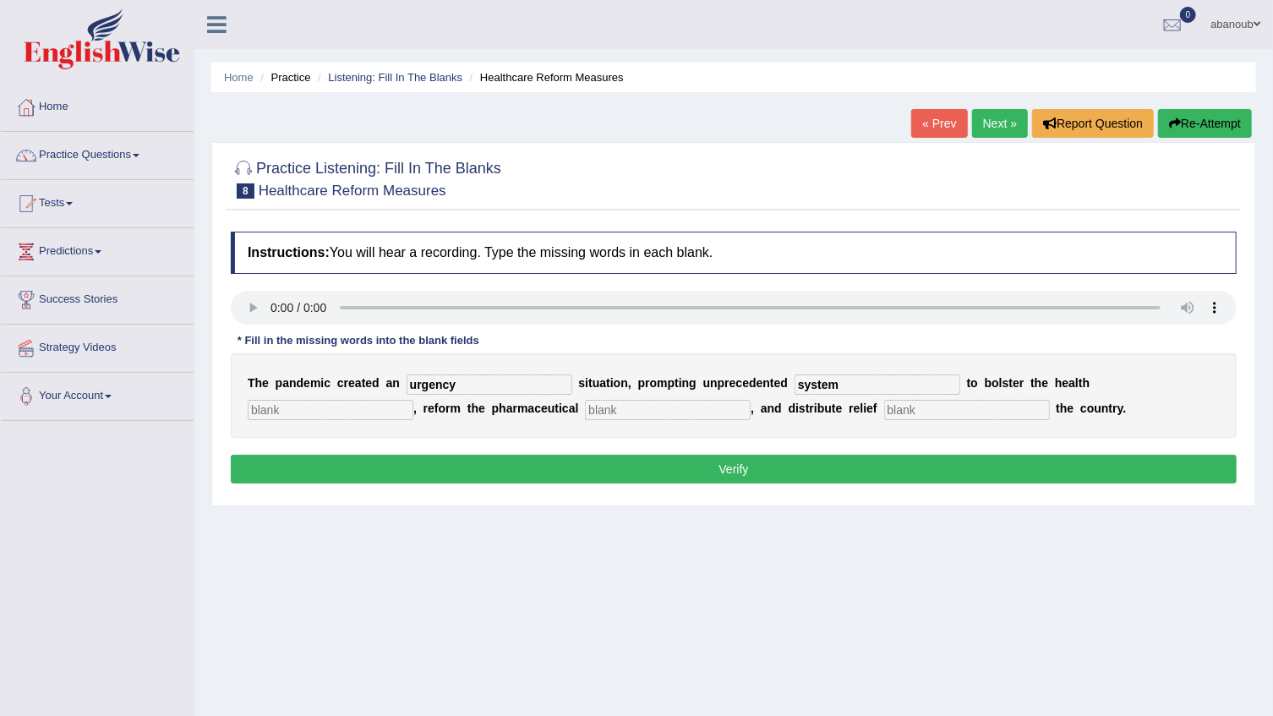
drag, startPoint x: 776, startPoint y: 388, endPoint x: 1027, endPoint y: 371, distance: 250.9
click at [1115, 362] on div "T h e p a n d e m i c c r e a t e d a n urgency s i t u a t i o n , p r o m p t…" at bounding box center [734, 395] width 1006 height 85
type input "system"
click at [795, 386] on input "text" at bounding box center [878, 385] width 166 height 20
click at [884, 408] on input "text" at bounding box center [967, 410] width 166 height 20
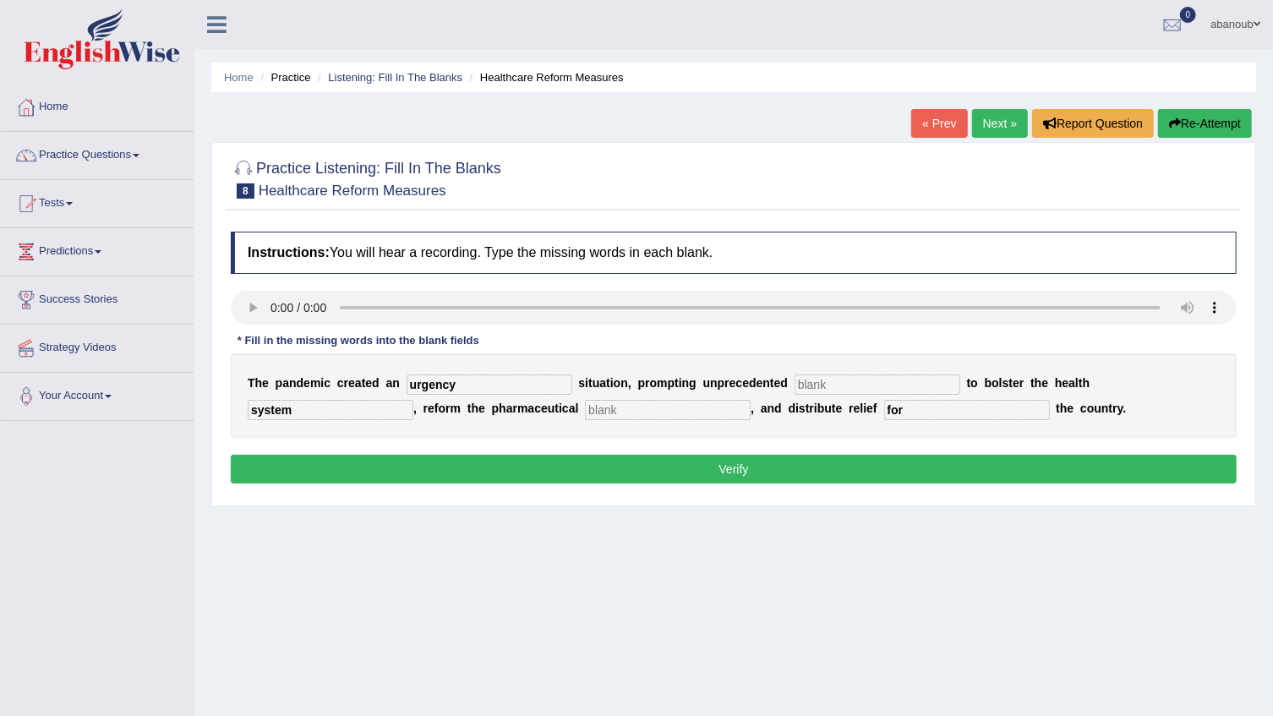
type input "for"
click at [699, 468] on button "Verify" at bounding box center [734, 469] width 1006 height 29
click at [830, 378] on input "text" at bounding box center [878, 385] width 166 height 20
type input "competrotion"
click at [585, 413] on input "text" at bounding box center [668, 410] width 166 height 20
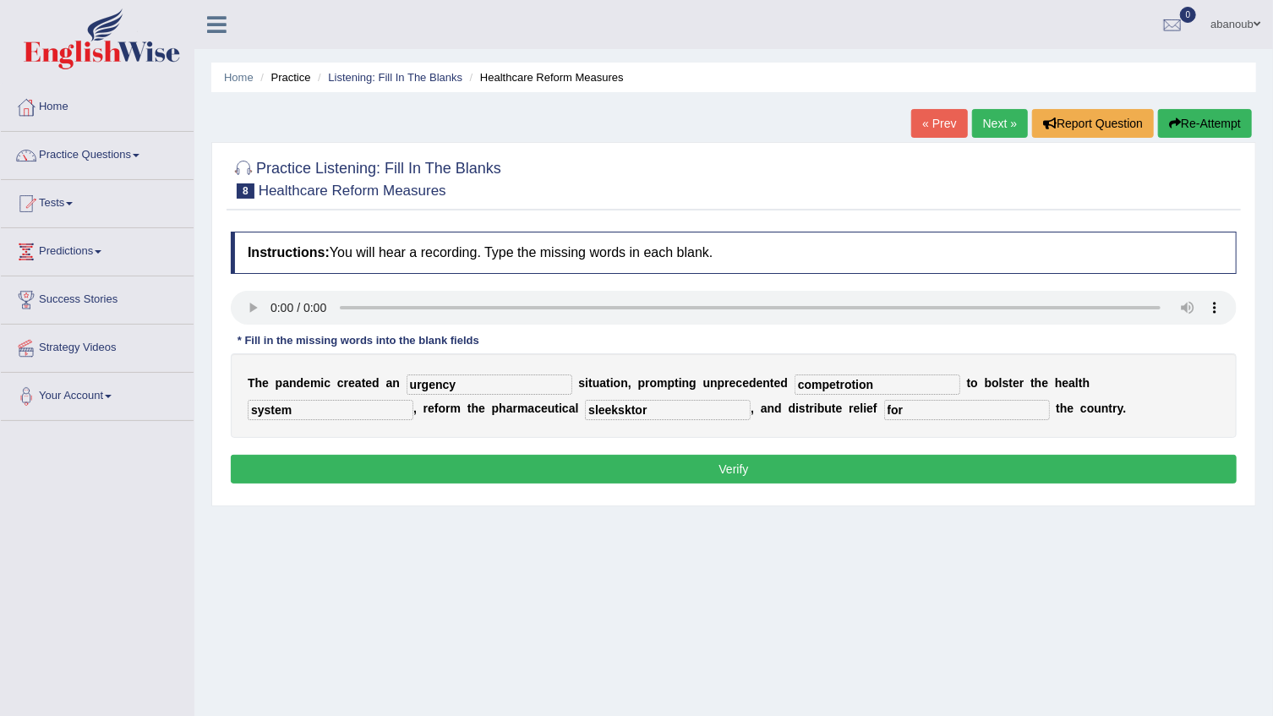
type input "sleeksktor"
click at [645, 472] on button "Verify" at bounding box center [734, 469] width 1006 height 29
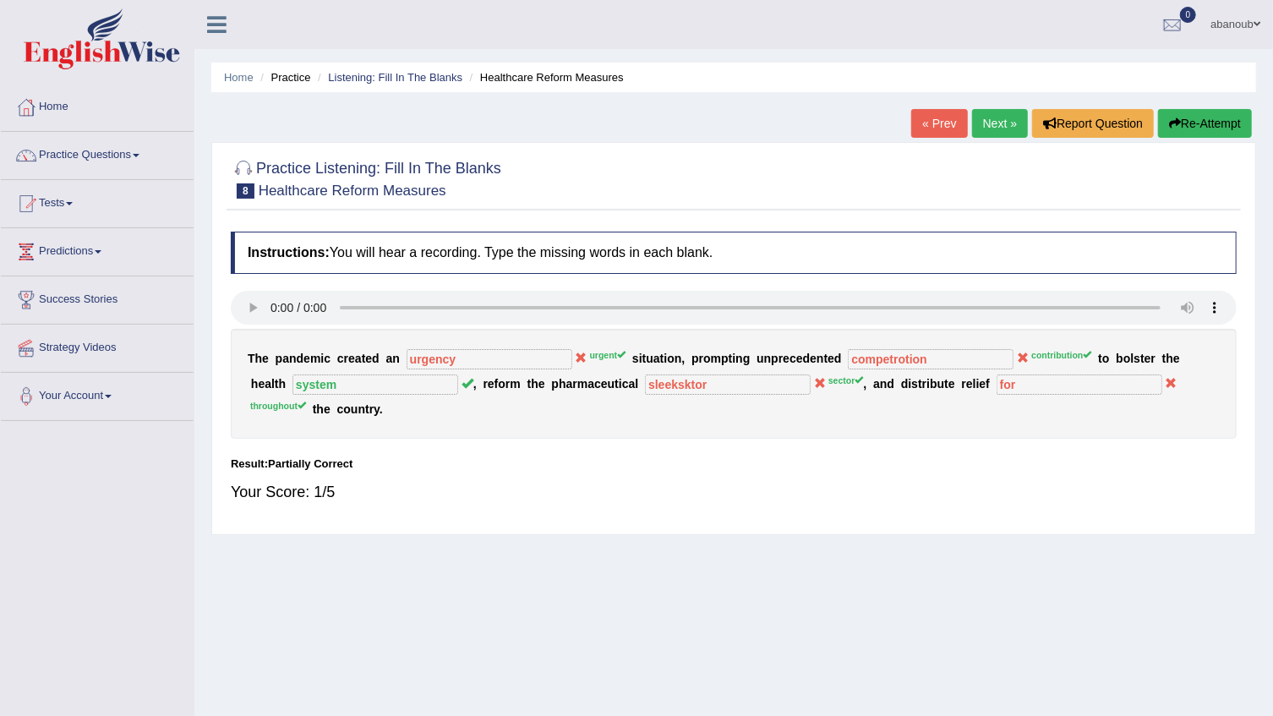
click at [1197, 134] on button "Re-Attempt" at bounding box center [1205, 123] width 94 height 29
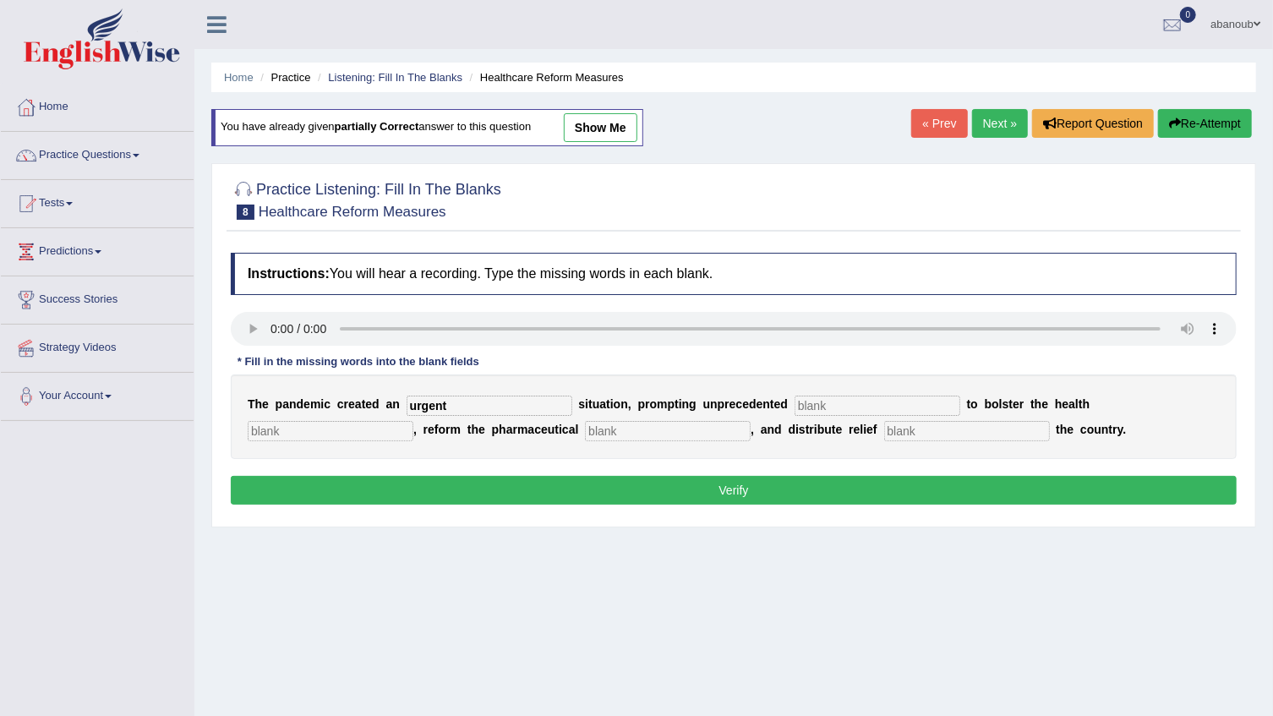
type input "urgent"
click at [795, 403] on input "text" at bounding box center [878, 406] width 166 height 20
click at [795, 398] on input "text" at bounding box center [878, 406] width 166 height 20
type input "contribution"
click at [413, 421] on input "text" at bounding box center [331, 431] width 166 height 20
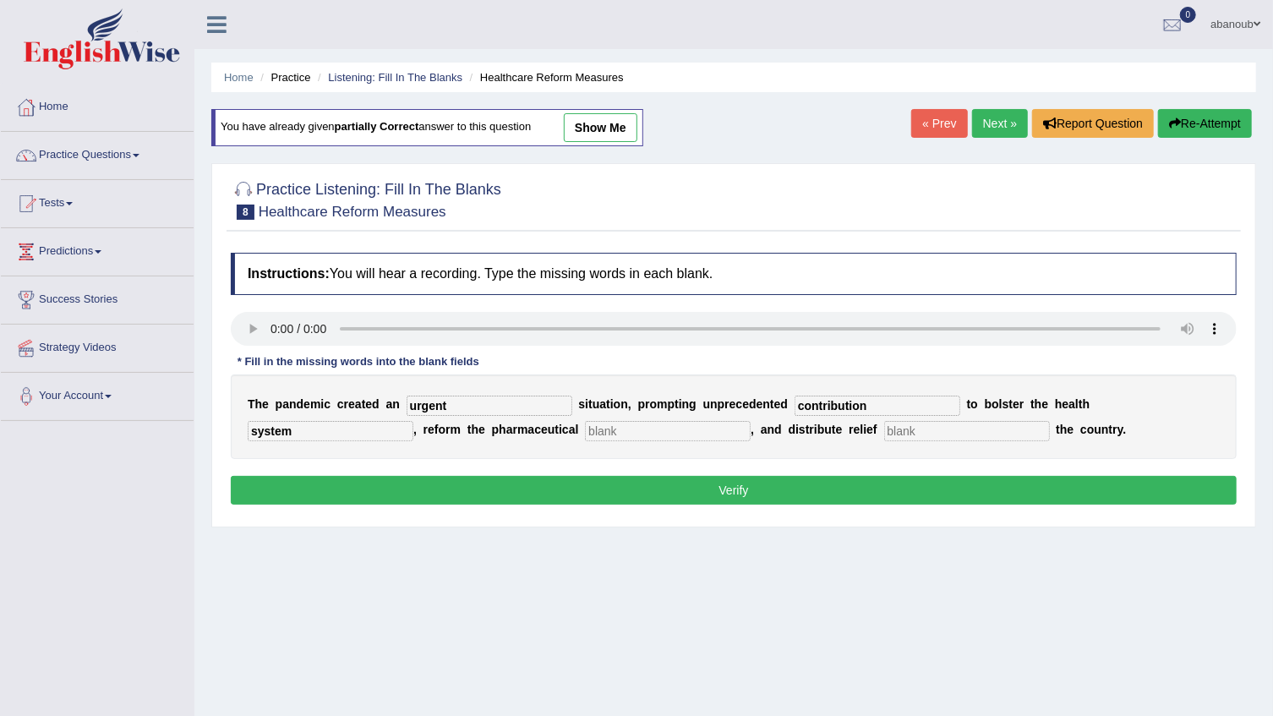
type input "system"
click at [585, 433] on input "text" at bounding box center [668, 431] width 166 height 20
type input "sector"
click at [653, 496] on button "Verify" at bounding box center [734, 490] width 1006 height 29
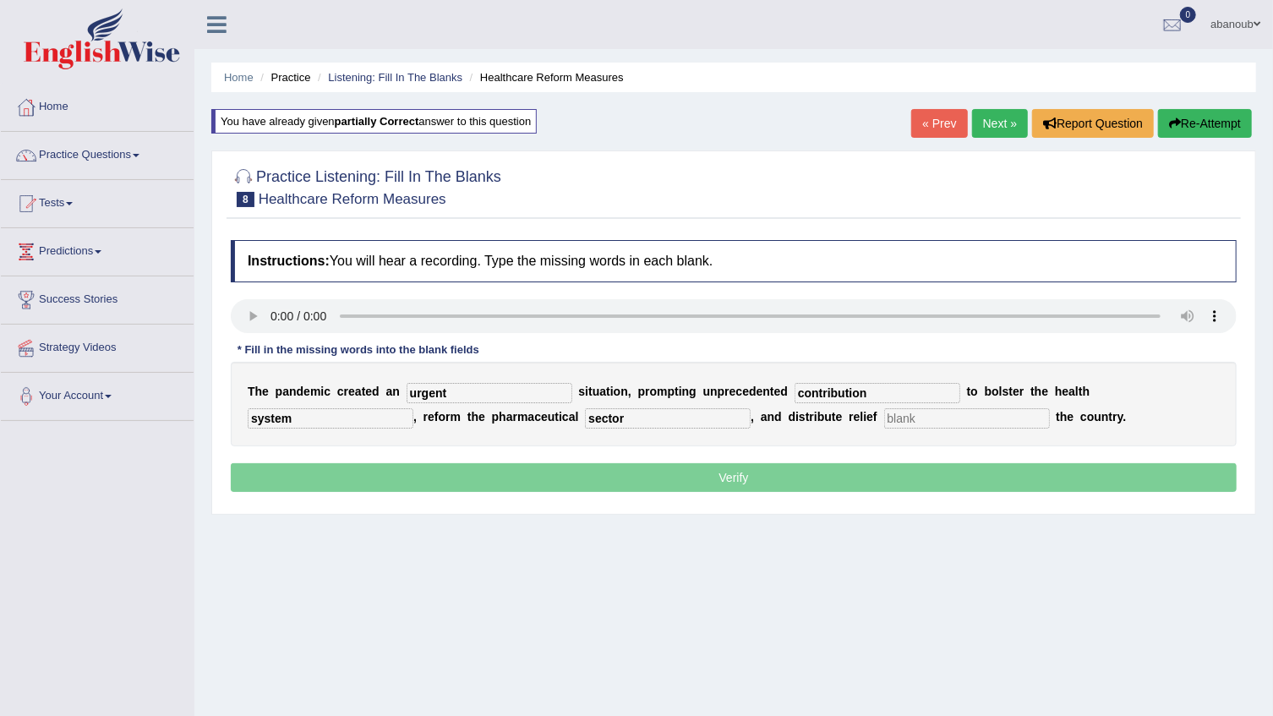
click at [884, 421] on input "text" at bounding box center [967, 418] width 166 height 20
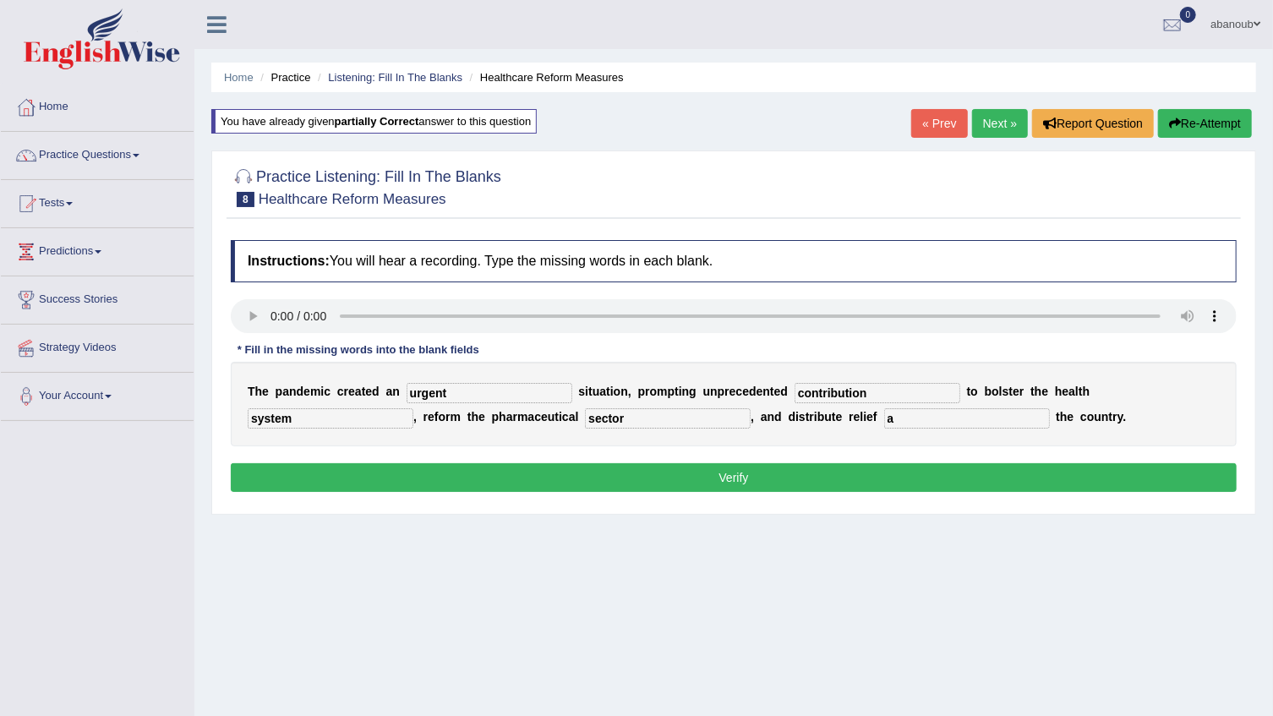
type input "a"
click at [688, 474] on button "Verify" at bounding box center [734, 477] width 1006 height 29
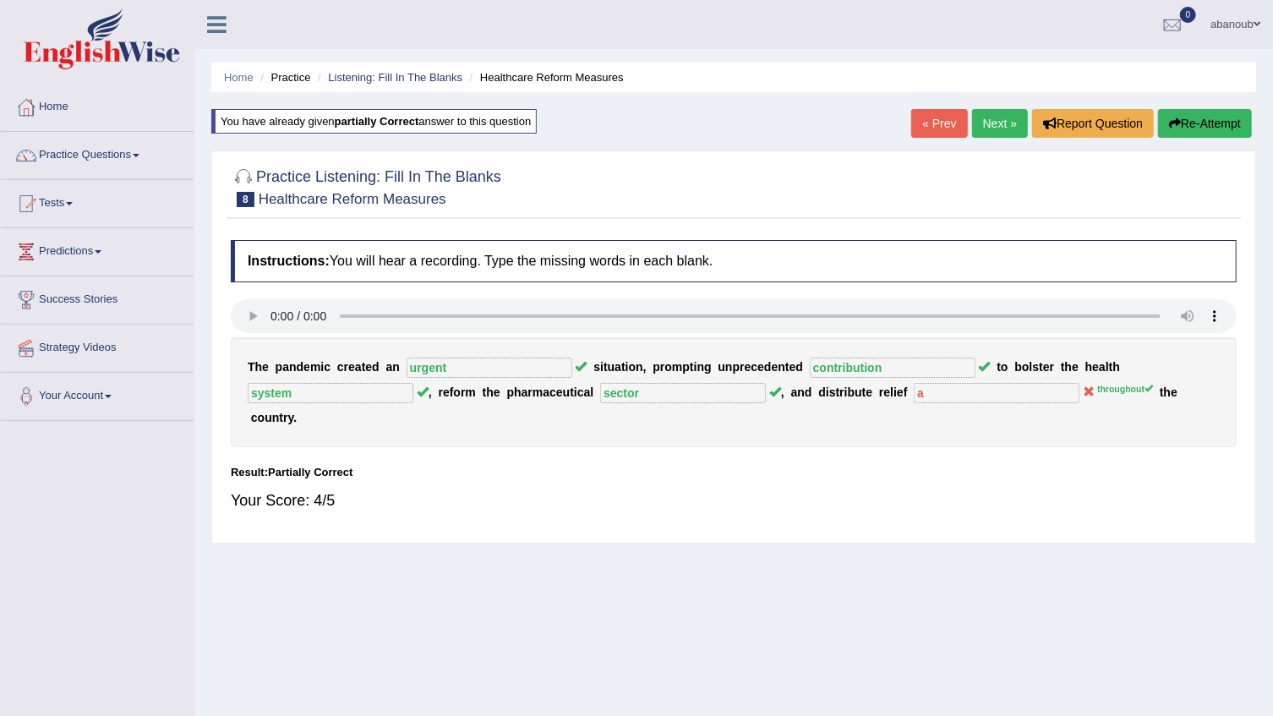
click at [1005, 126] on link "Next »" at bounding box center [1000, 123] width 56 height 29
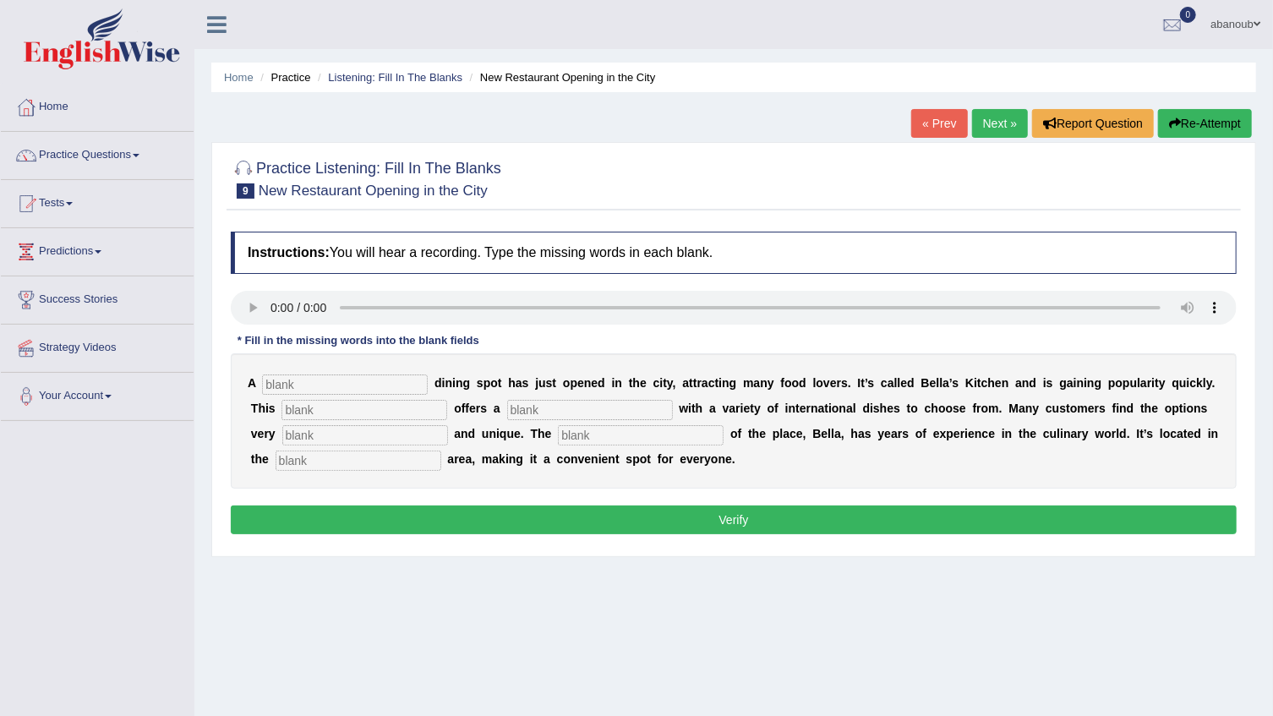
click at [1067, 386] on b "a" at bounding box center [1070, 383] width 7 height 14
click at [282, 390] on input "text" at bounding box center [345, 385] width 166 height 20
type input "new"
click at [320, 412] on input "text" at bounding box center [365, 410] width 166 height 20
type input "this restrunt"
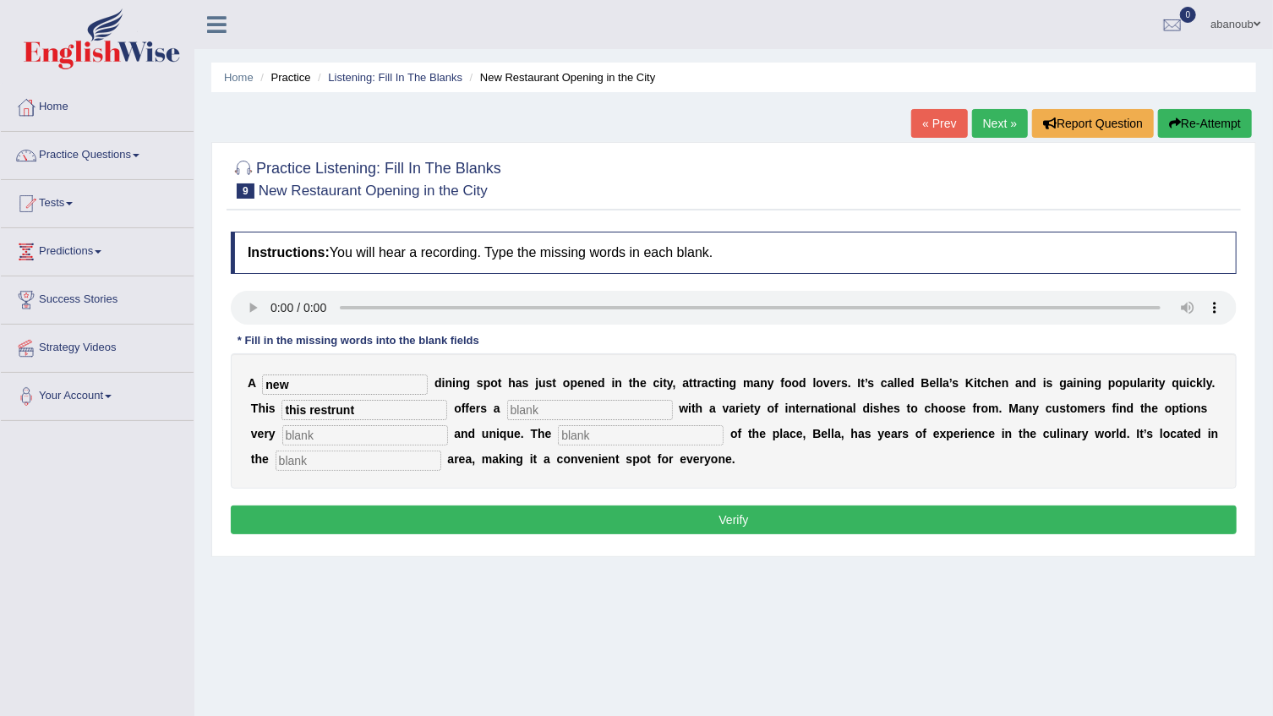
click at [507, 406] on input "text" at bounding box center [590, 410] width 166 height 20
click at [507, 407] on input "text" at bounding box center [590, 410] width 166 height 20
type input "menu"
click at [330, 433] on input "text" at bounding box center [365, 435] width 166 height 20
type input "intersting"
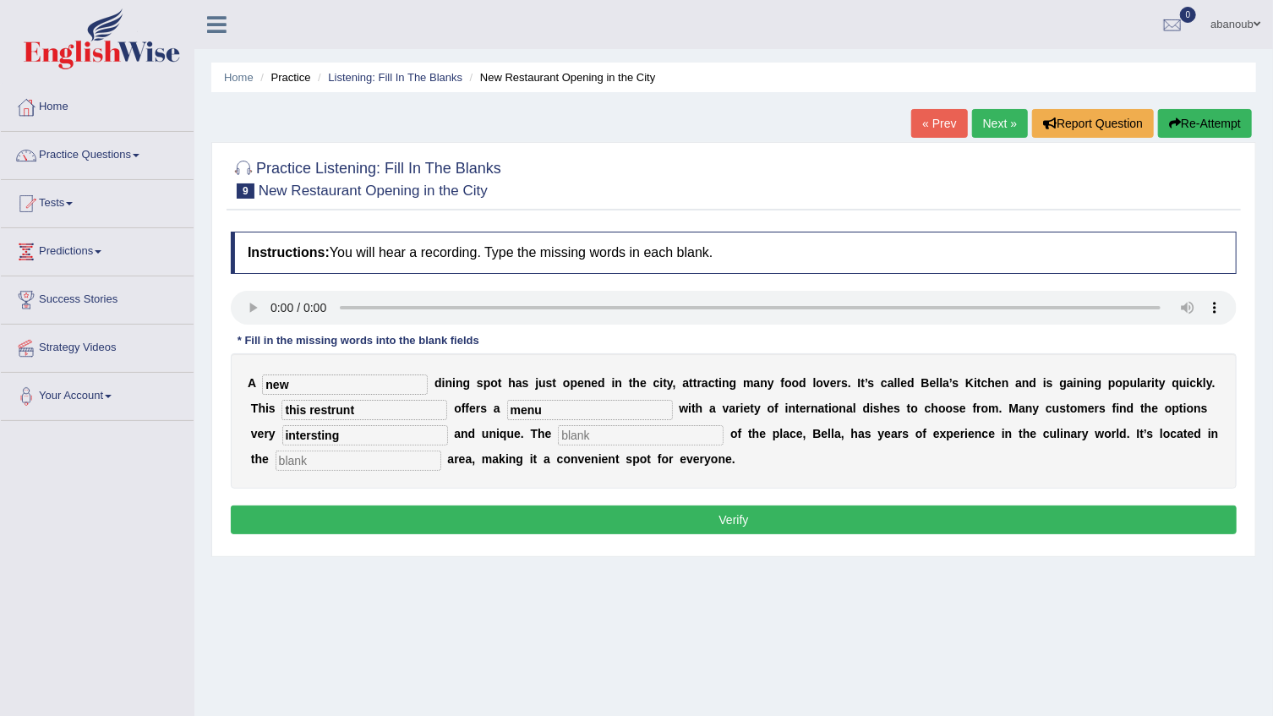
click at [558, 436] on input "text" at bounding box center [641, 435] width 166 height 20
type input "owner"
click at [375, 455] on input "text" at bounding box center [359, 461] width 166 height 20
type input "down towen"
click at [292, 413] on input "this restrunt" at bounding box center [365, 410] width 166 height 20
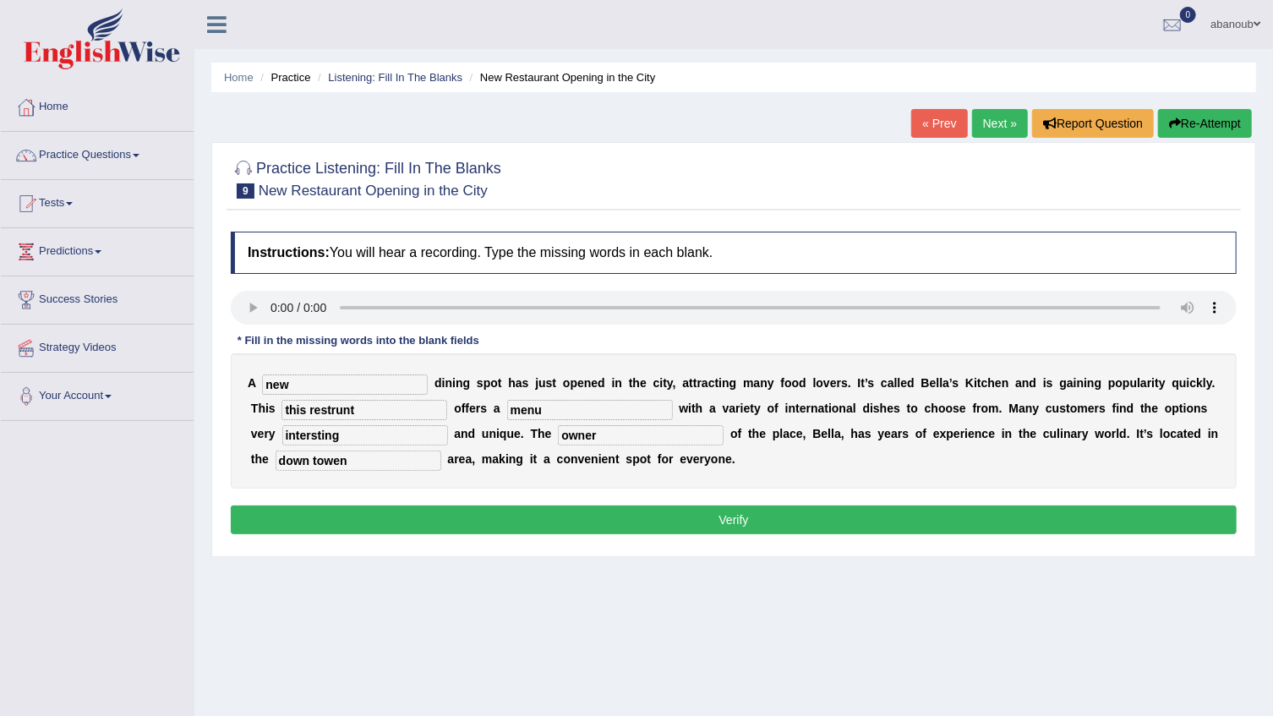
click at [292, 413] on input "this restrunt" at bounding box center [365, 410] width 166 height 20
type input "this restaurant"
click at [463, 529] on button "Verify" at bounding box center [734, 520] width 1006 height 29
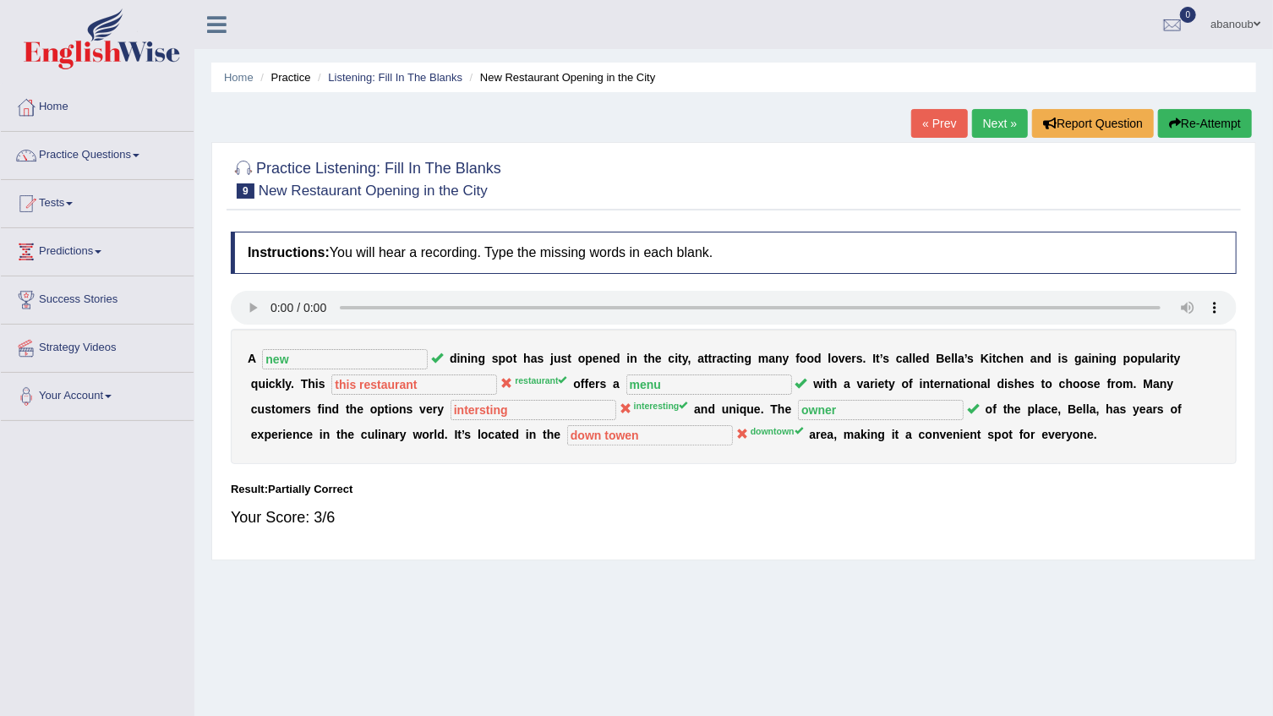
click at [1012, 123] on link "Next »" at bounding box center [1000, 123] width 56 height 29
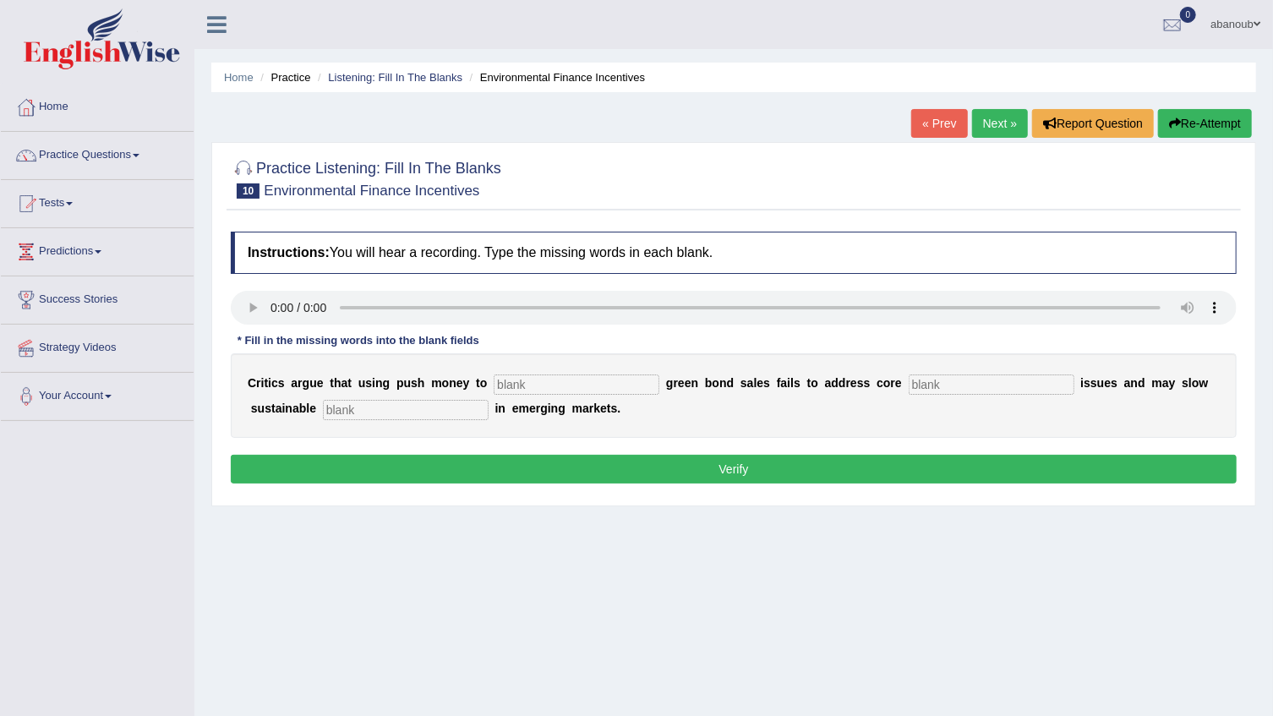
drag, startPoint x: 388, startPoint y: 413, endPoint x: 377, endPoint y: 409, distance: 11.5
click at [384, 413] on input "text" at bounding box center [406, 410] width 166 height 20
click at [563, 389] on input "text" at bounding box center [577, 385] width 166 height 20
type input "pothead"
click at [909, 387] on input "text" at bounding box center [992, 385] width 166 height 20
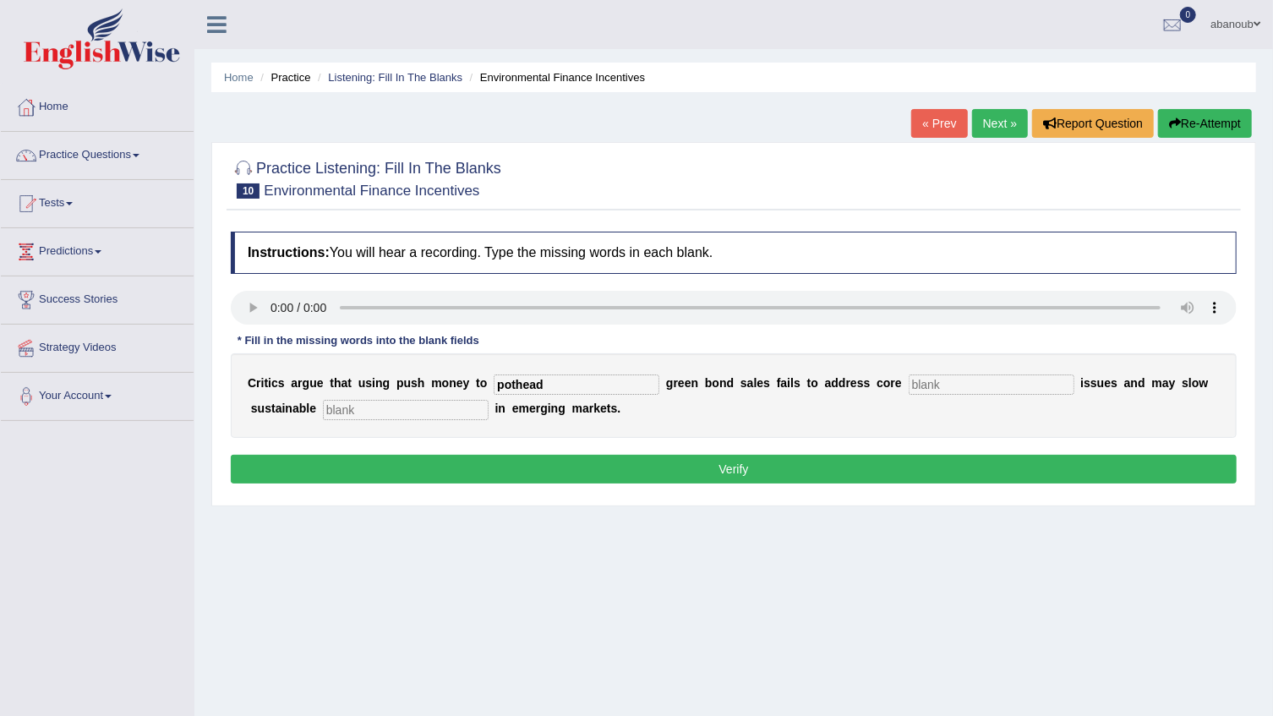
click at [909, 386] on input "text" at bounding box center [992, 385] width 166 height 20
type input "claimed"
click at [323, 409] on input "text" at bounding box center [406, 410] width 166 height 20
type input "develpment"
click at [508, 475] on button "Verify" at bounding box center [734, 469] width 1006 height 29
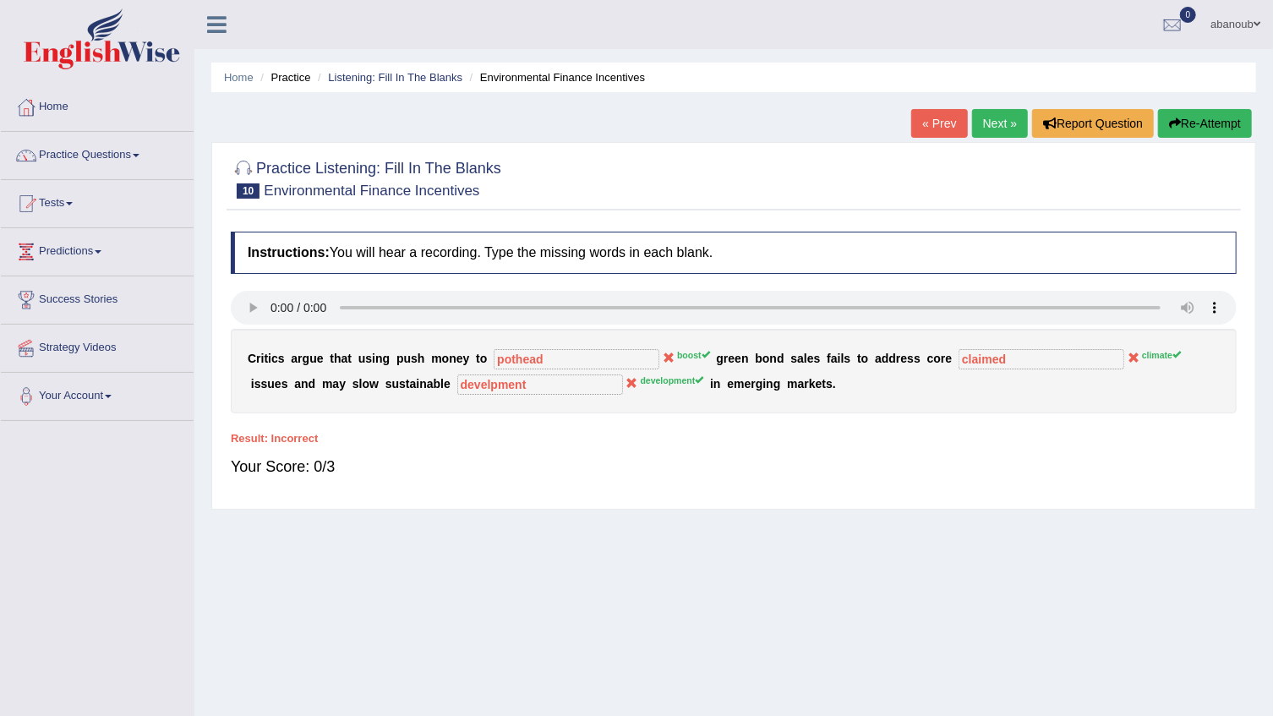
click at [1005, 127] on link "Next »" at bounding box center [1000, 123] width 56 height 29
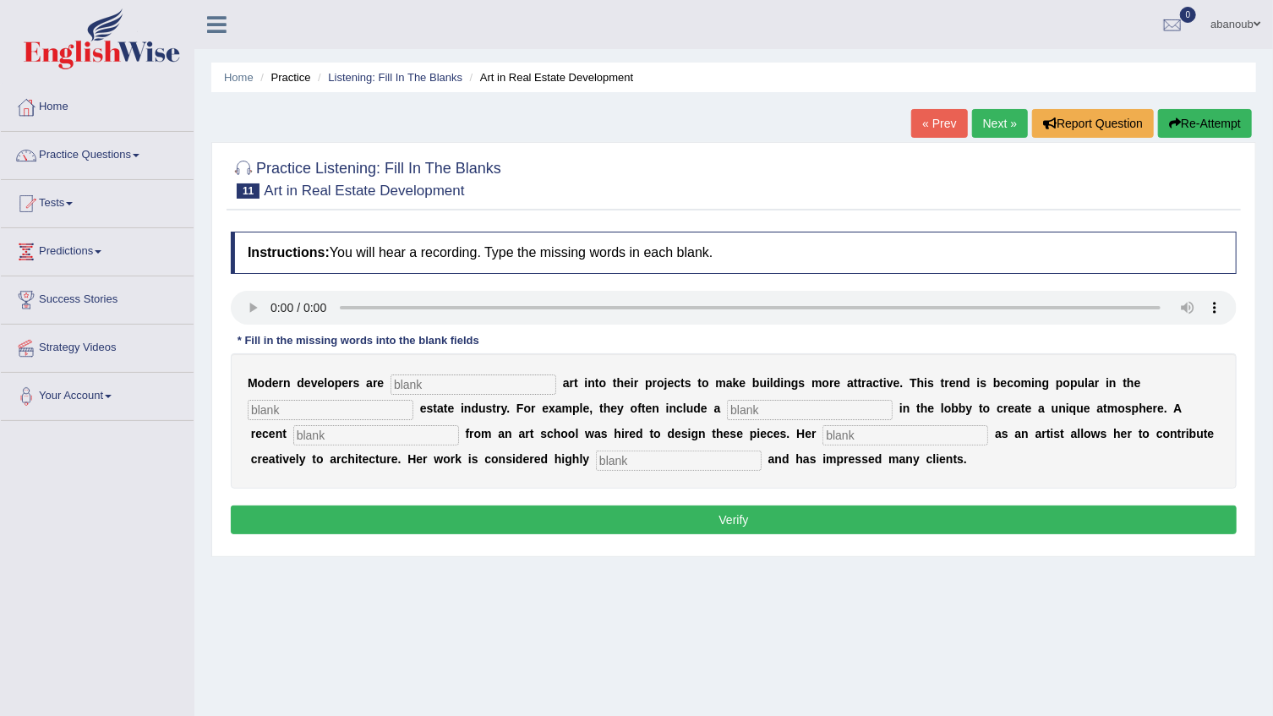
click at [496, 380] on input "text" at bounding box center [474, 385] width 166 height 20
click at [94, 152] on link "Practice Questions" at bounding box center [97, 153] width 193 height 42
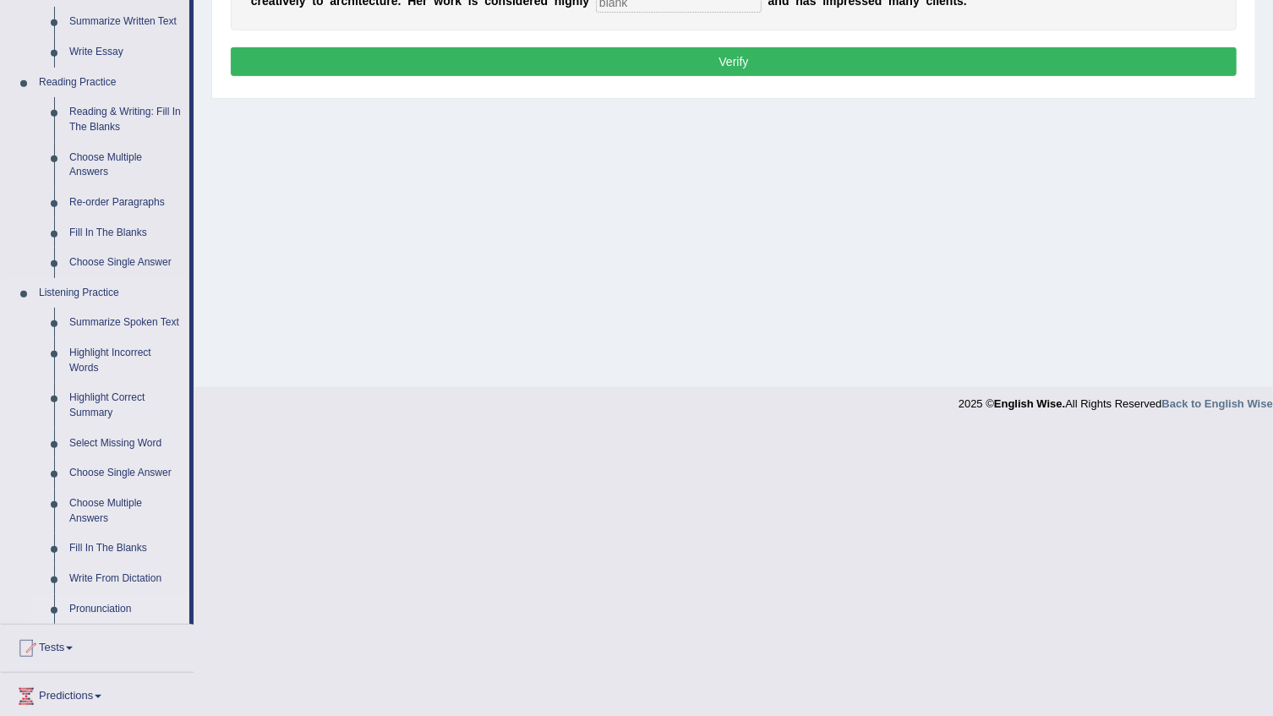
scroll to position [461, 0]
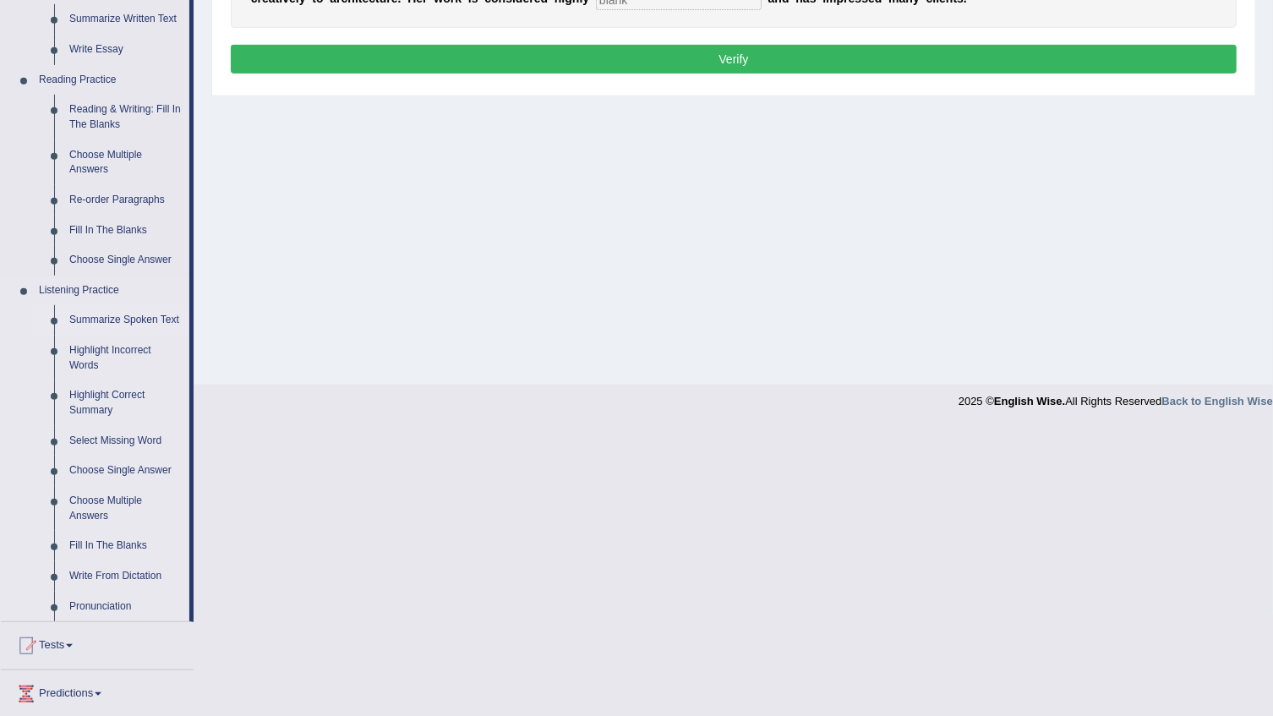
click at [147, 321] on link "Summarize Spoken Text" at bounding box center [126, 320] width 128 height 30
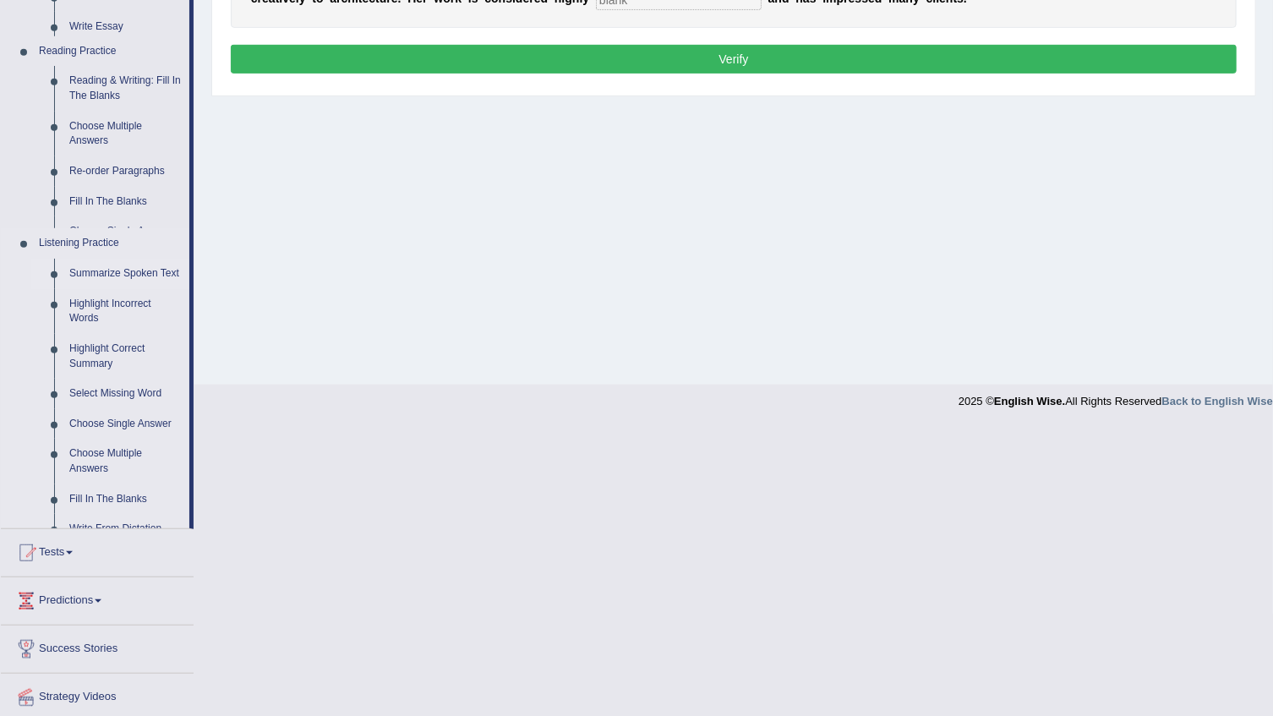
scroll to position [171, 0]
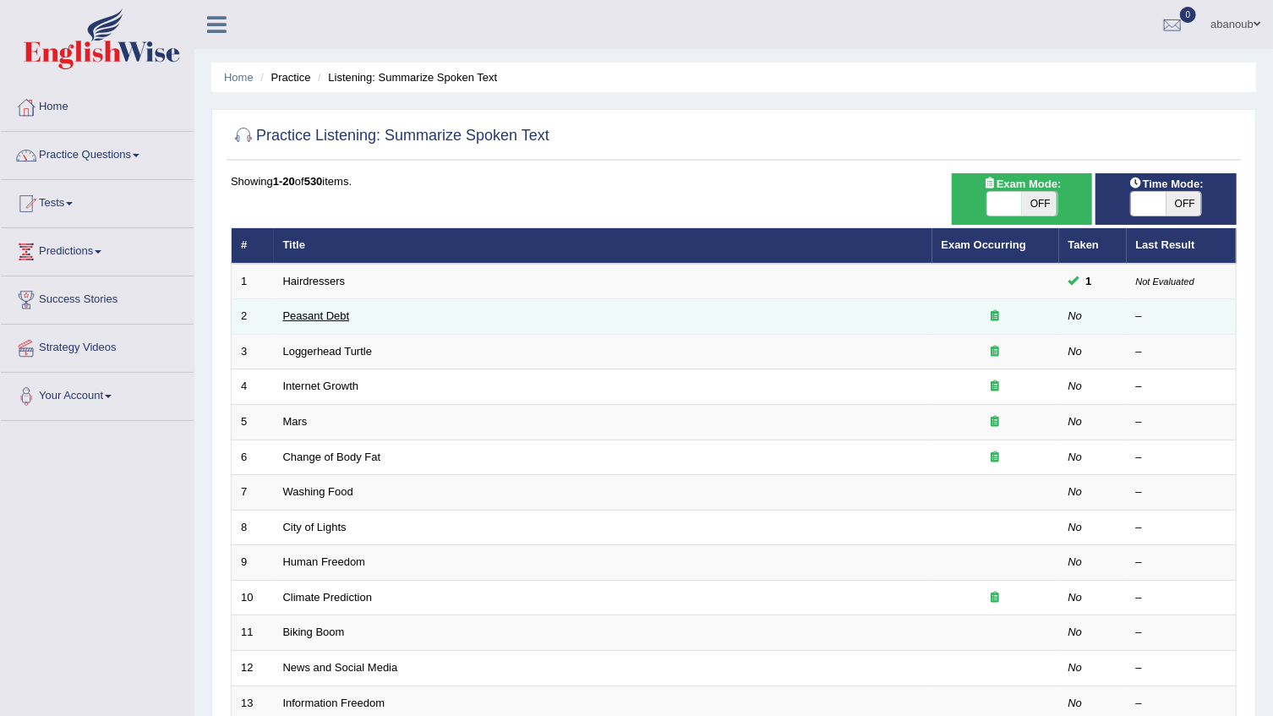
click at [287, 320] on link "Peasant Debt" at bounding box center [316, 315] width 67 height 13
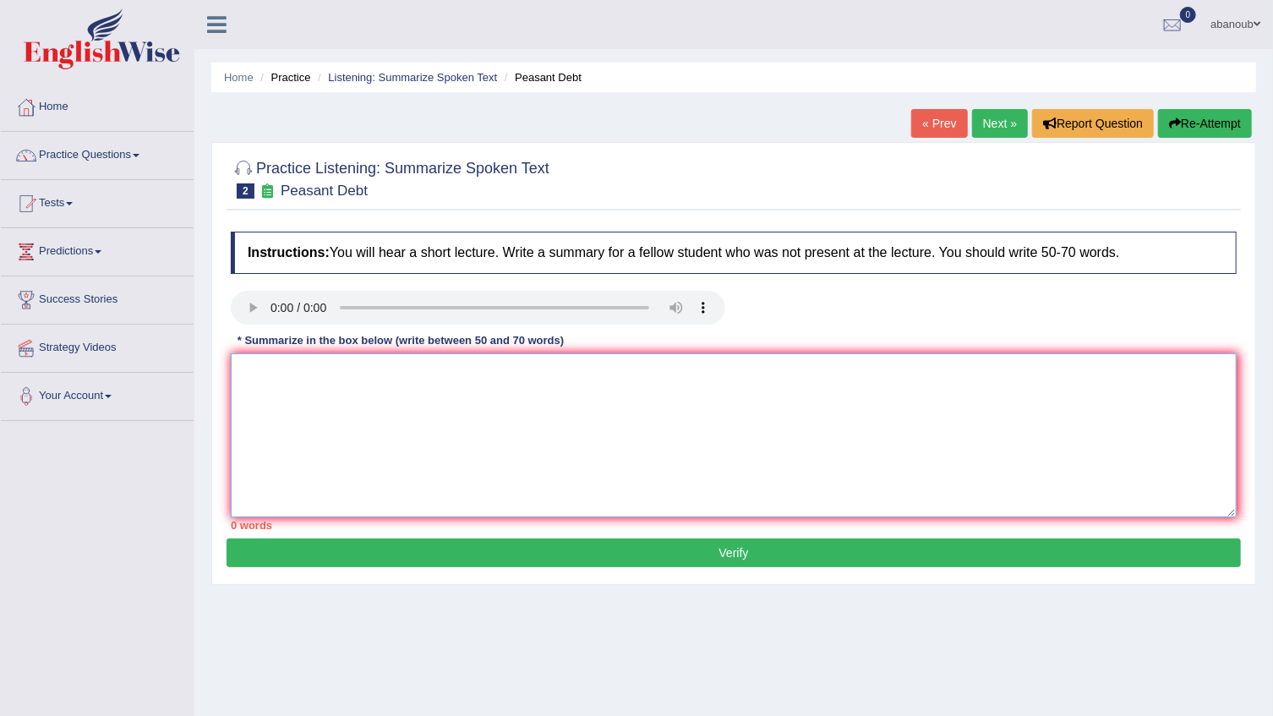
click at [282, 375] on textarea at bounding box center [734, 435] width 1006 height 164
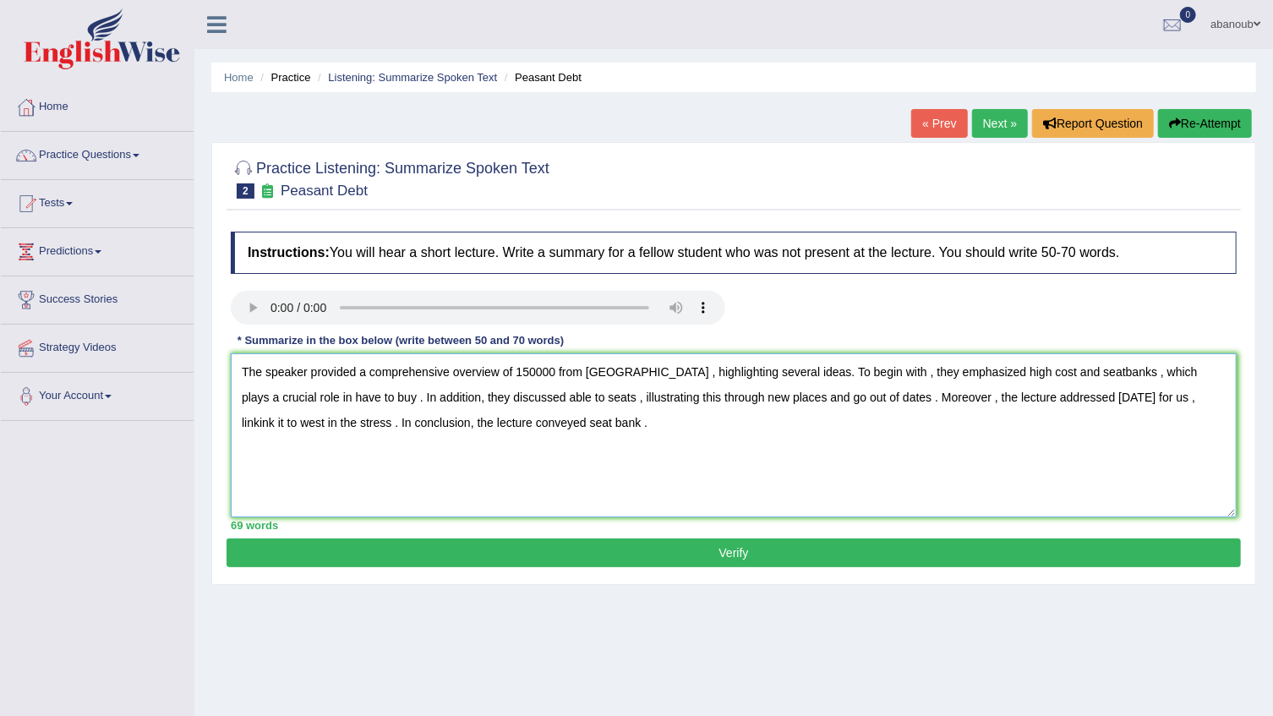
type textarea "The speaker provided a comprehensive overview of 150000 from [GEOGRAPHIC_DATA] …"
click at [632, 557] on button "Verify" at bounding box center [734, 553] width 1015 height 29
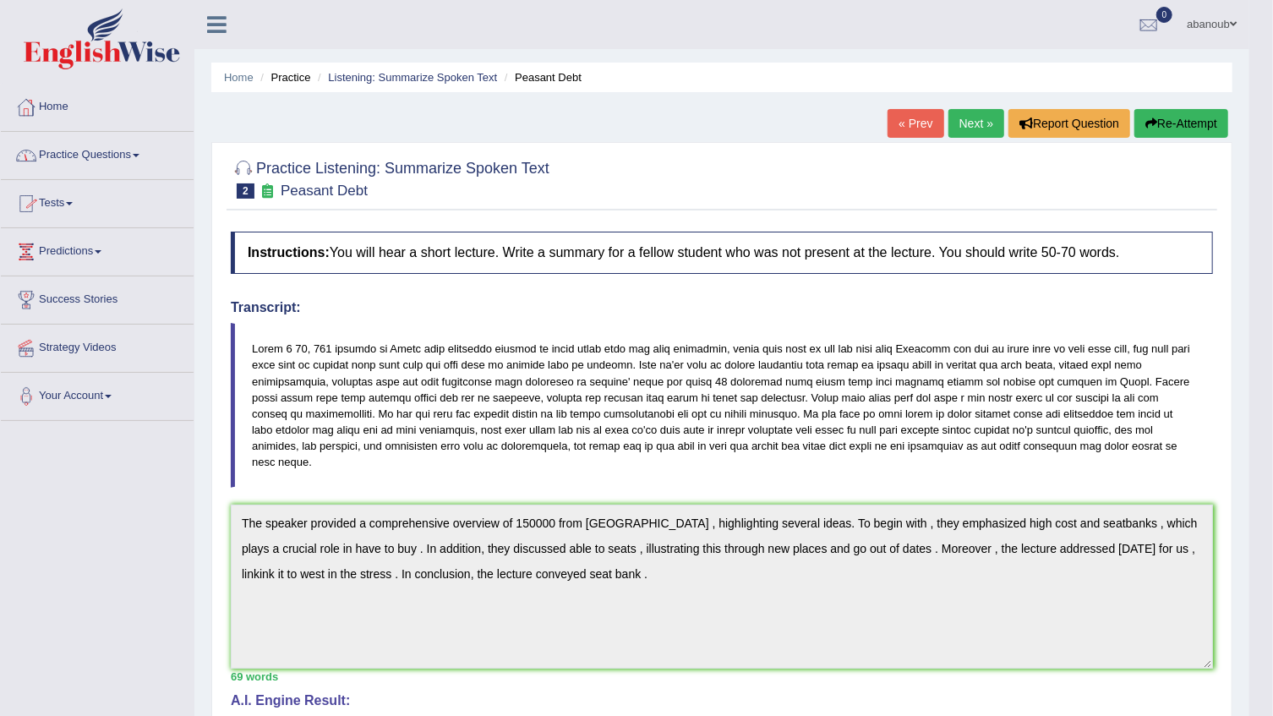
click at [47, 110] on link "Home" at bounding box center [97, 105] width 193 height 42
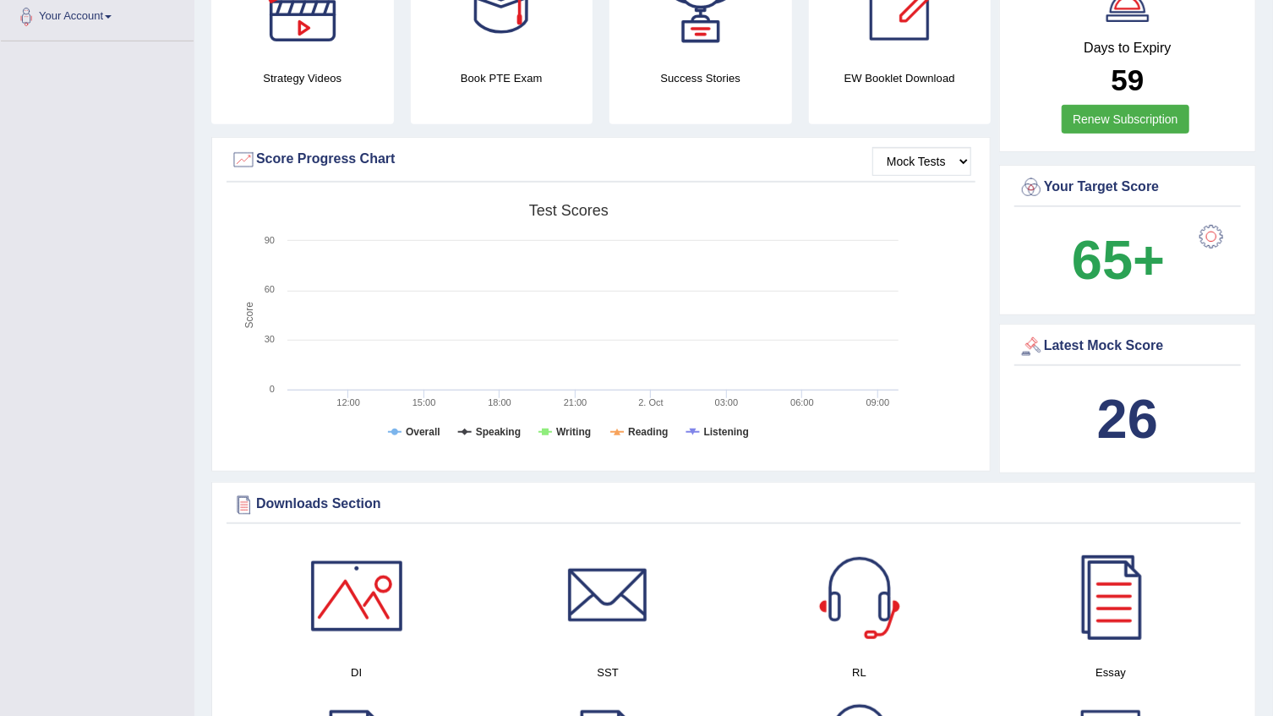
scroll to position [384, 0]
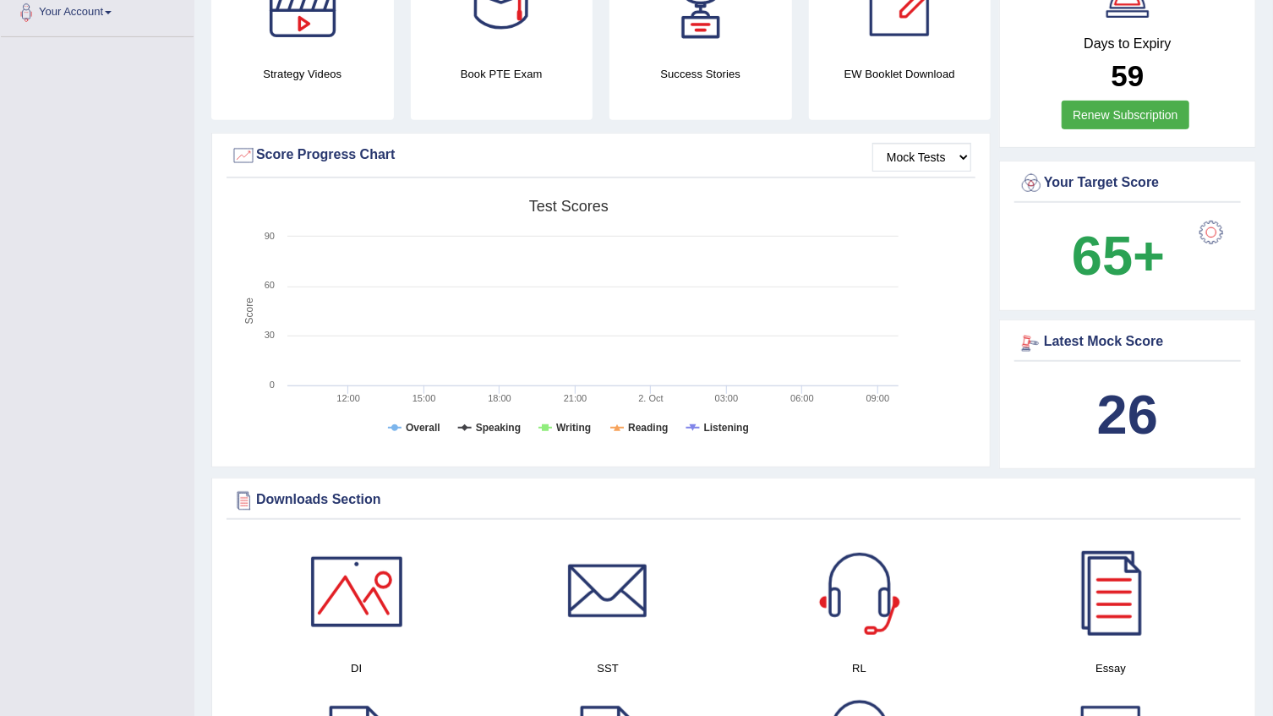
click at [1142, 385] on b "26" at bounding box center [1128, 415] width 61 height 62
click at [1144, 405] on b "26" at bounding box center [1128, 415] width 61 height 62
click at [1104, 342] on div "Latest Mock Score" at bounding box center [1128, 342] width 218 height 25
click at [1104, 338] on div "Latest Mock Score" at bounding box center [1128, 342] width 218 height 25
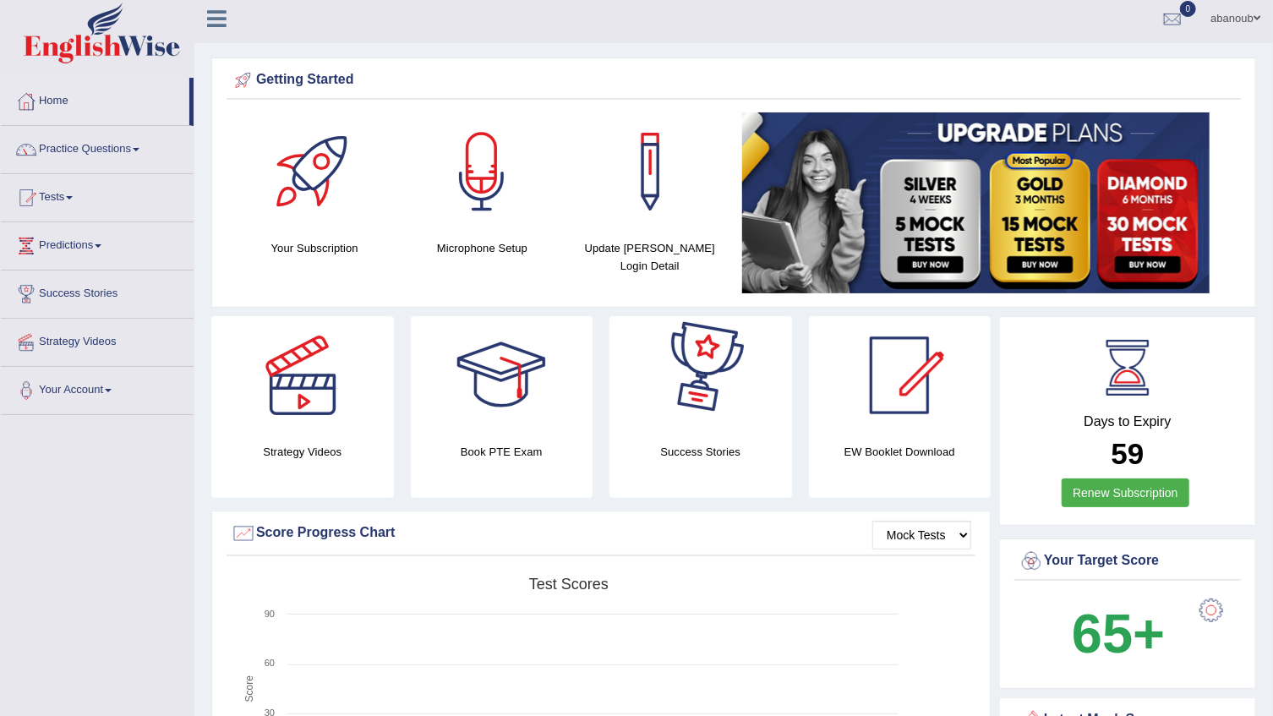
scroll to position [0, 0]
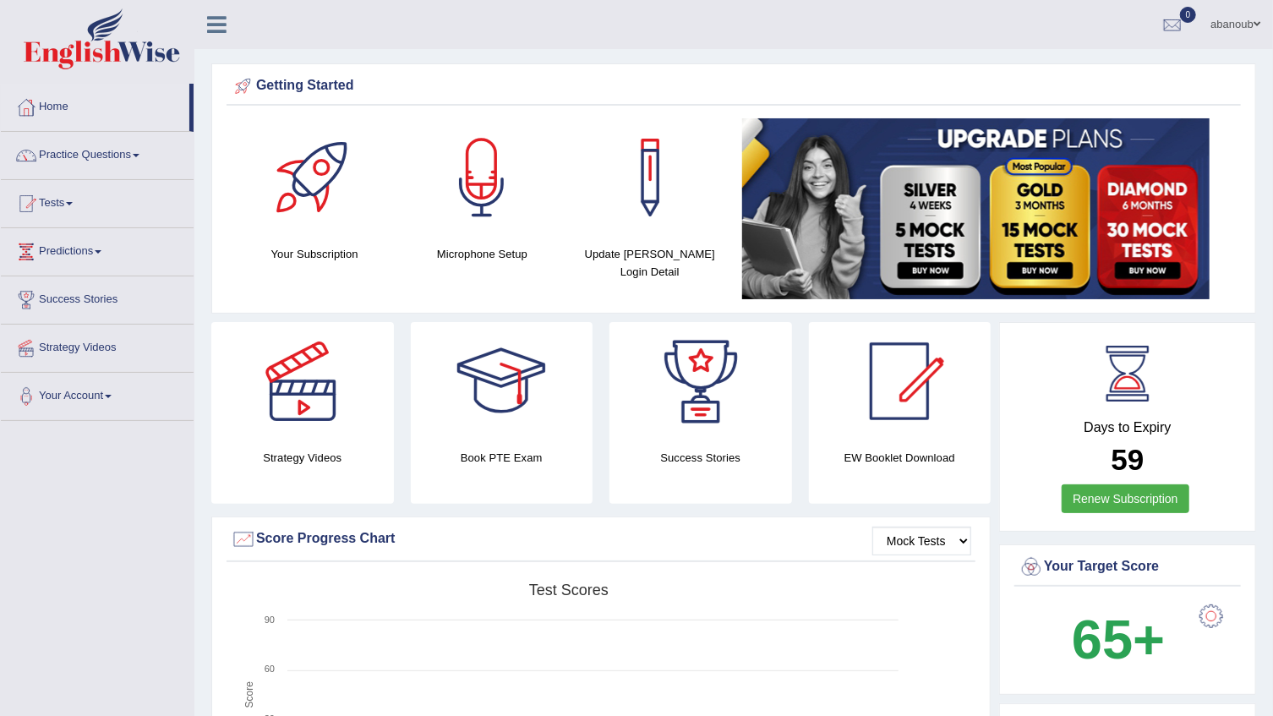
click at [1228, 30] on link "abanoub" at bounding box center [1235, 22] width 75 height 44
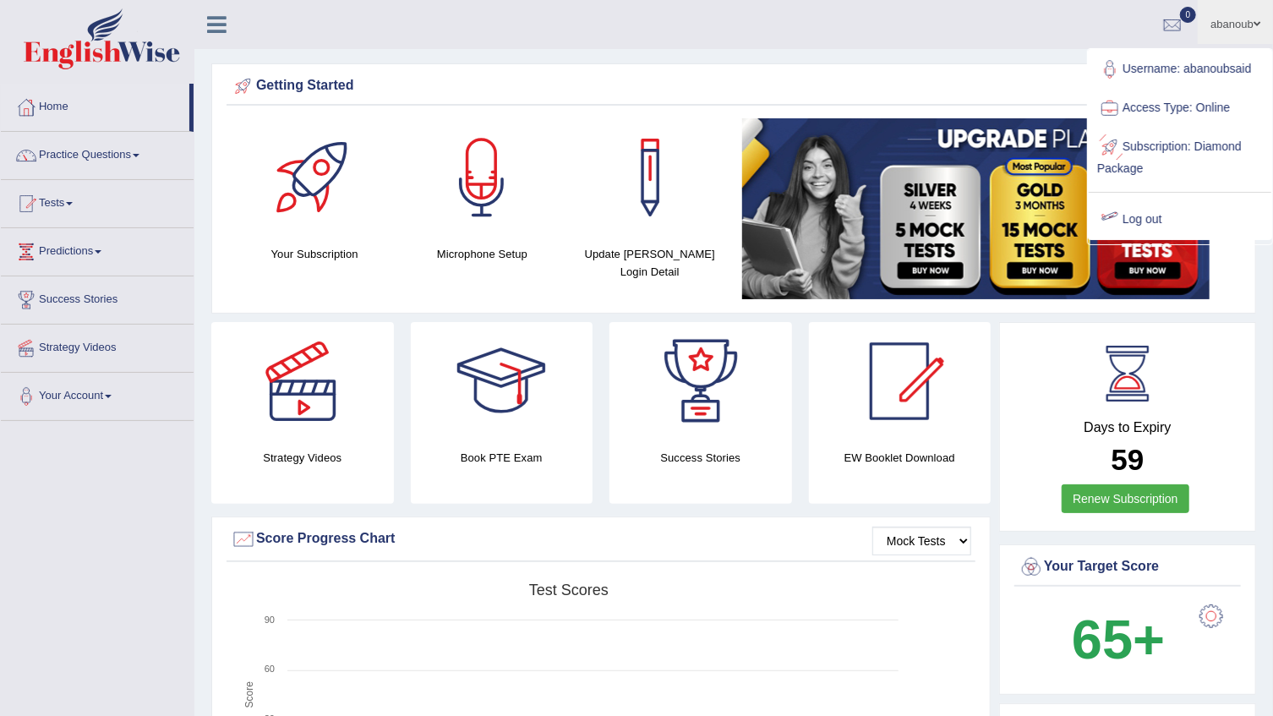
click at [1158, 221] on link "Log out" at bounding box center [1180, 219] width 183 height 39
